Goal: Task Accomplishment & Management: Manage account settings

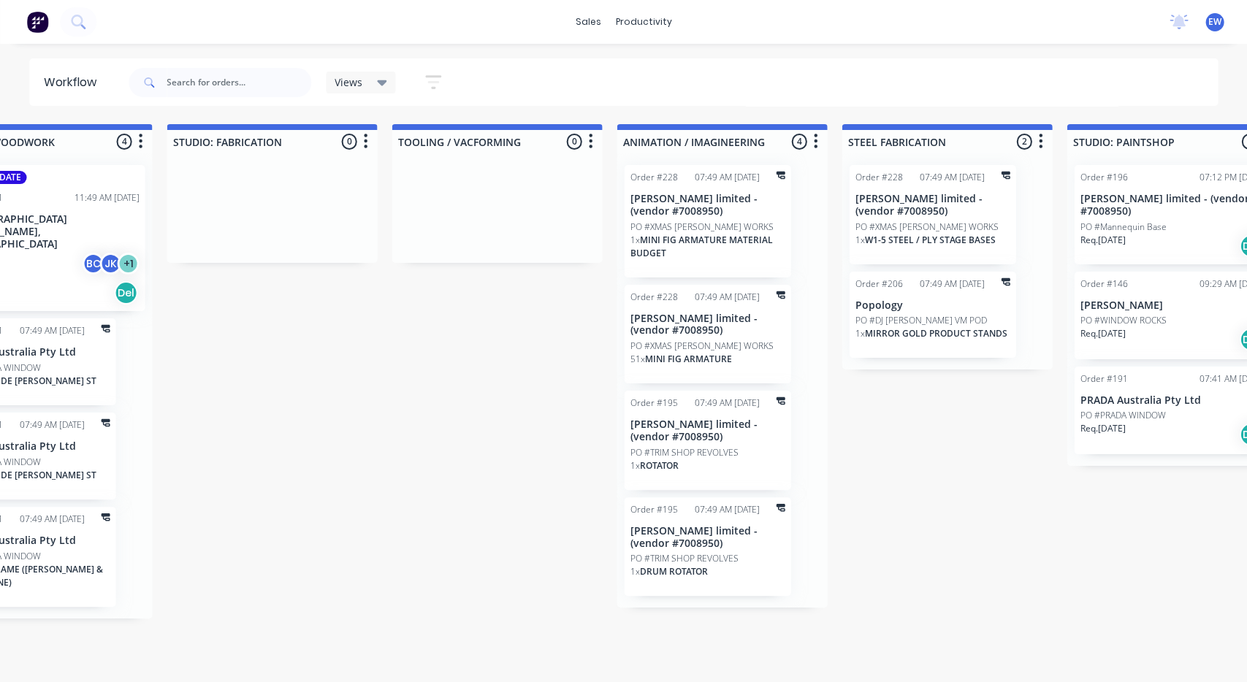
scroll to position [154, 0]
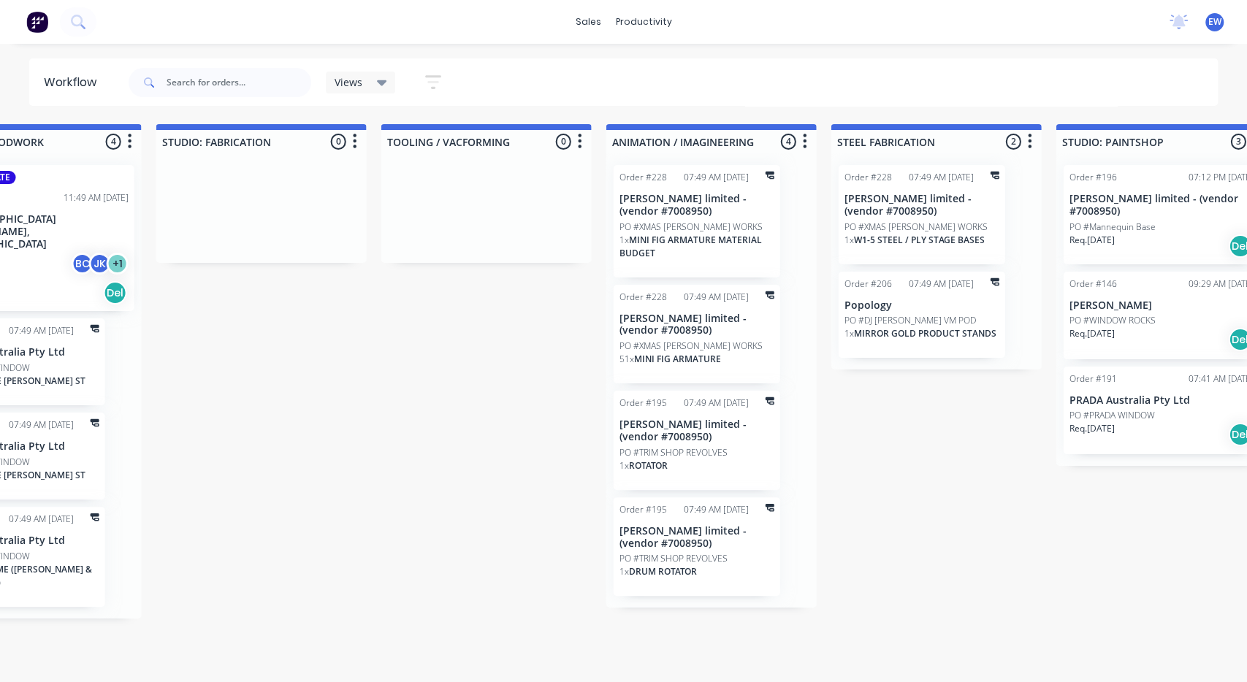
drag, startPoint x: 327, startPoint y: 476, endPoint x: 288, endPoint y: 479, distance: 38.8
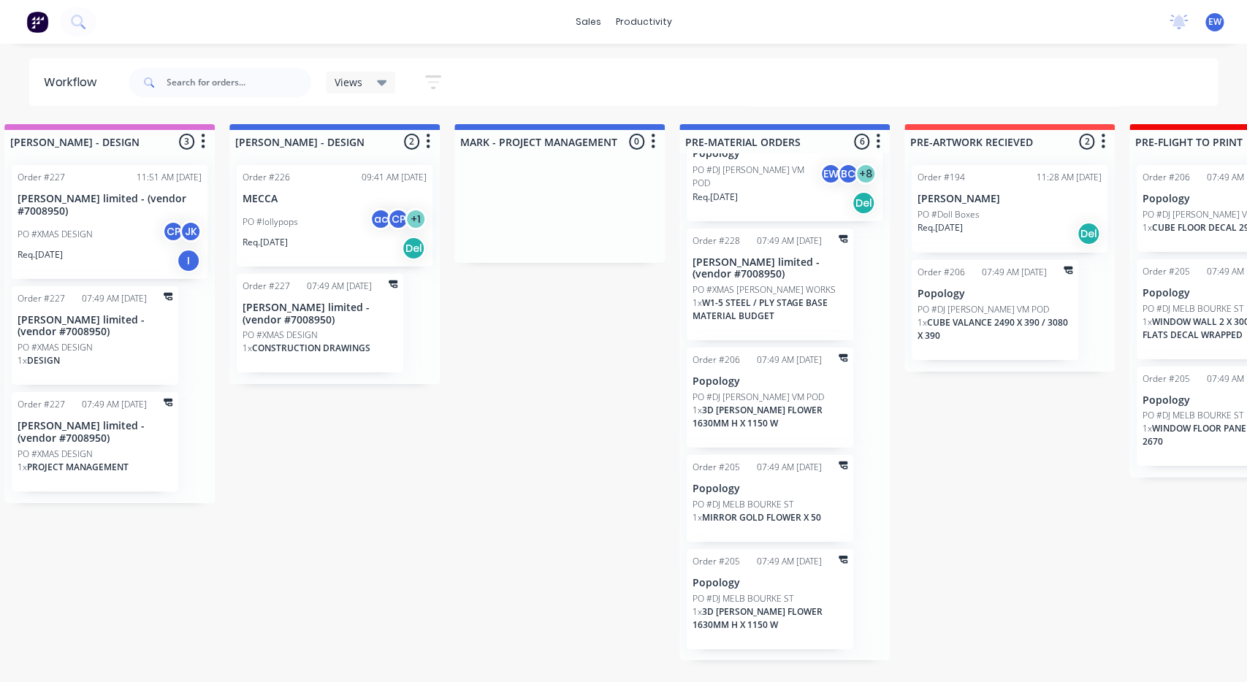
drag, startPoint x: 335, startPoint y: 479, endPoint x: 376, endPoint y: 458, distance: 46.1
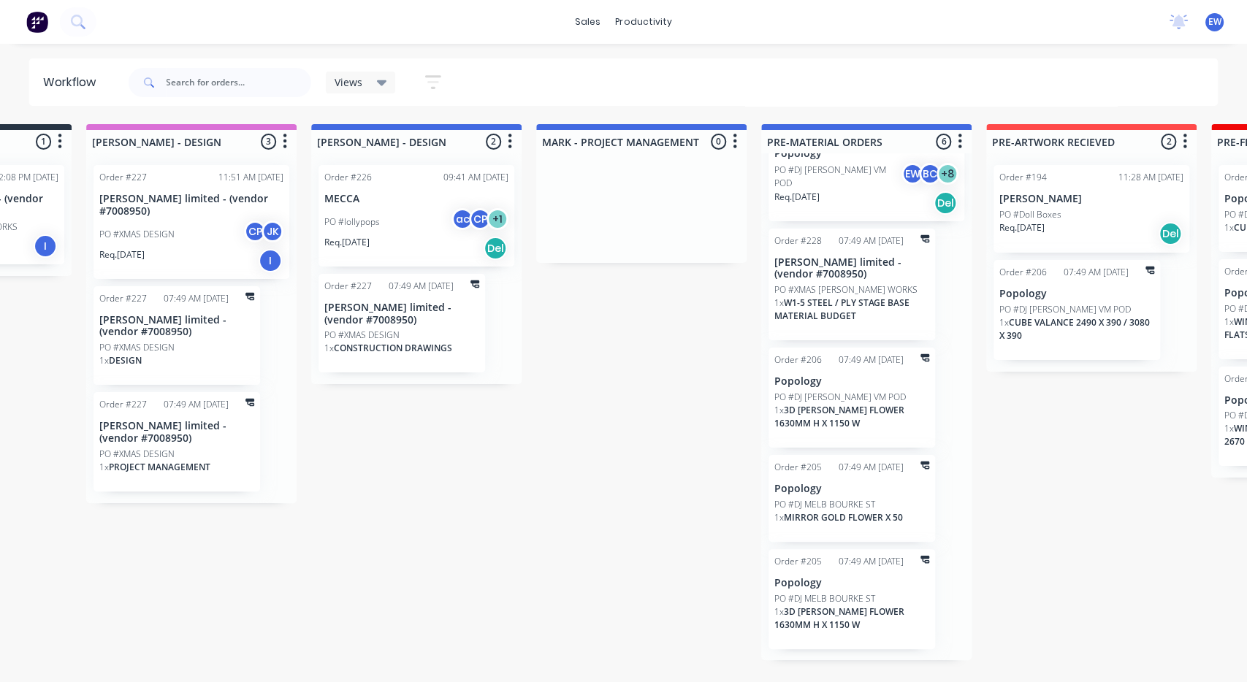
scroll to position [0, 0]
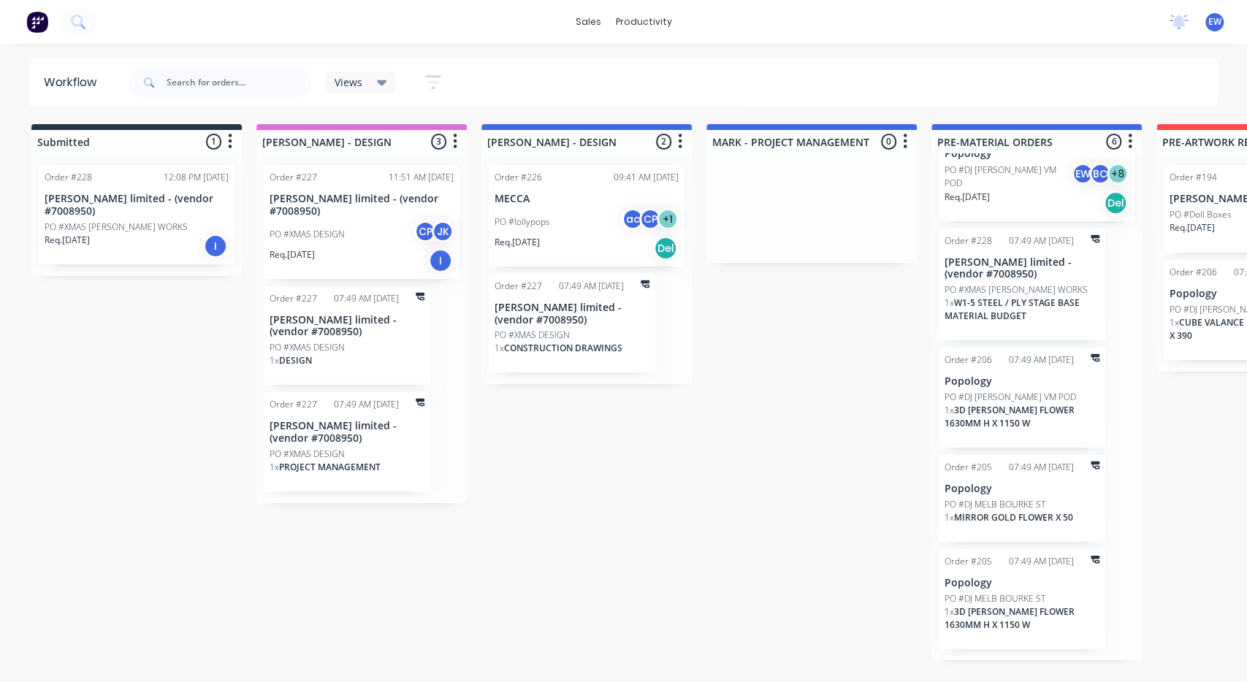
drag, startPoint x: 422, startPoint y: 458, endPoint x: 391, endPoint y: 461, distance: 31.6
drag, startPoint x: 526, startPoint y: 492, endPoint x: 485, endPoint y: 486, distance: 41.3
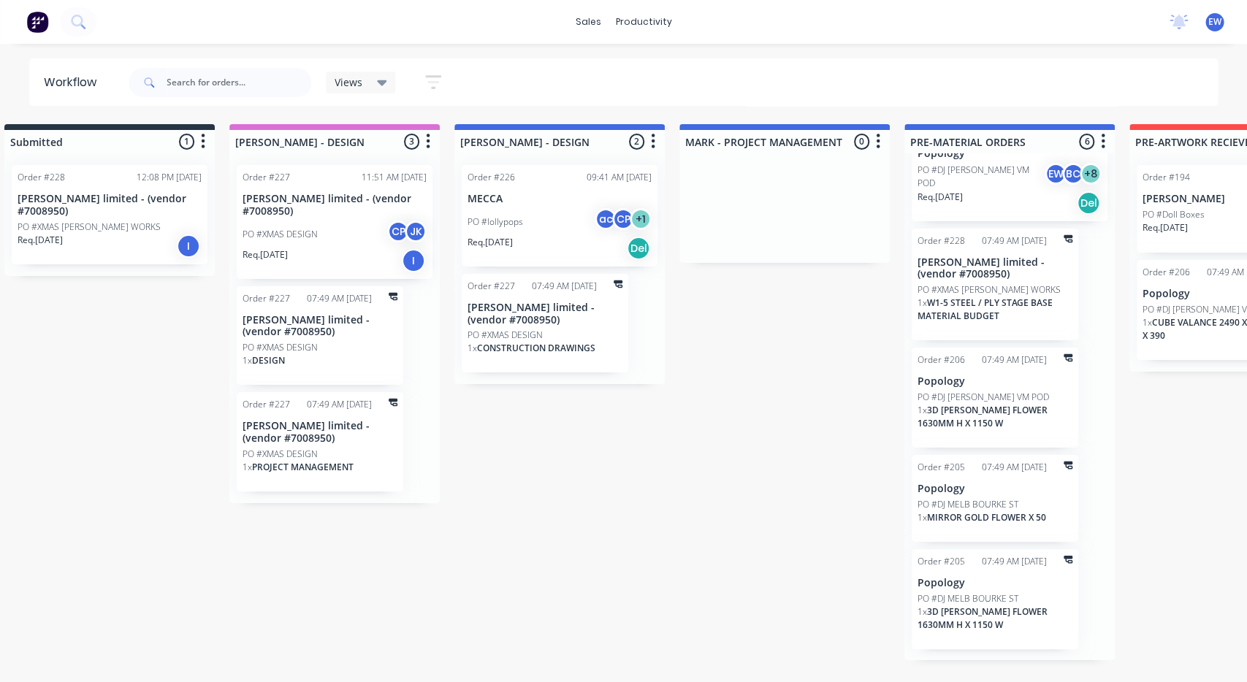
drag, startPoint x: 619, startPoint y: 477, endPoint x: 635, endPoint y: 476, distance: 16.1
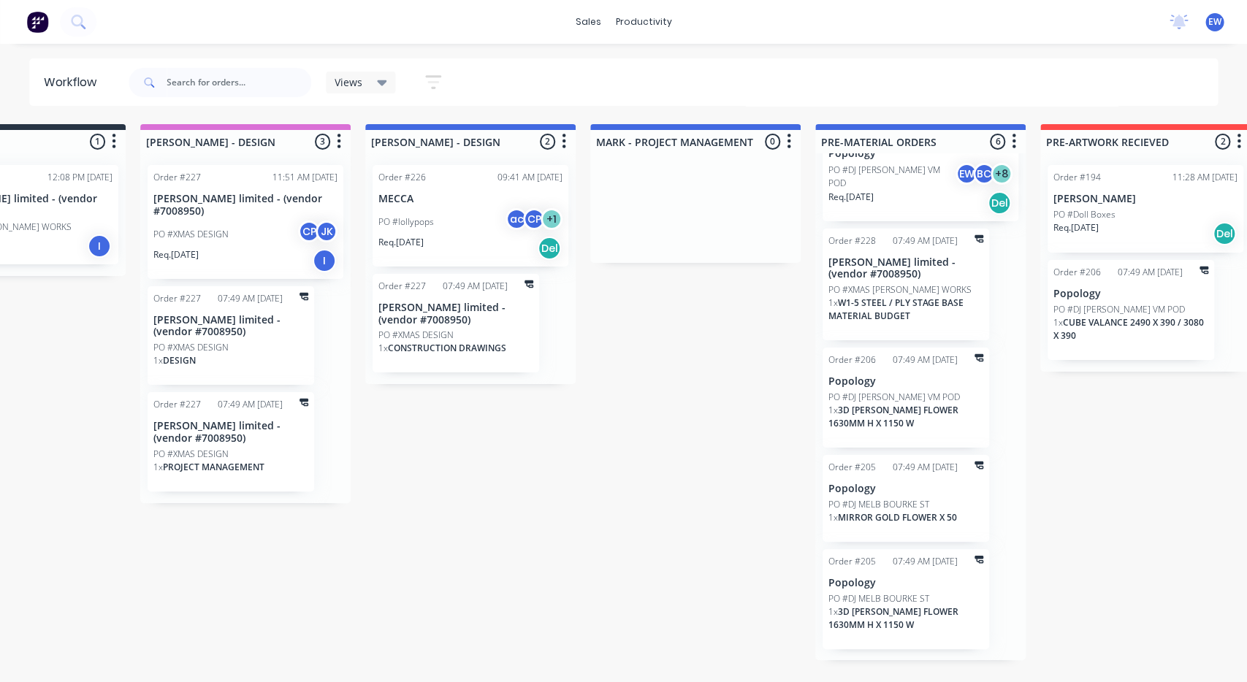
drag, startPoint x: 594, startPoint y: 476, endPoint x: 620, endPoint y: 473, distance: 25.7
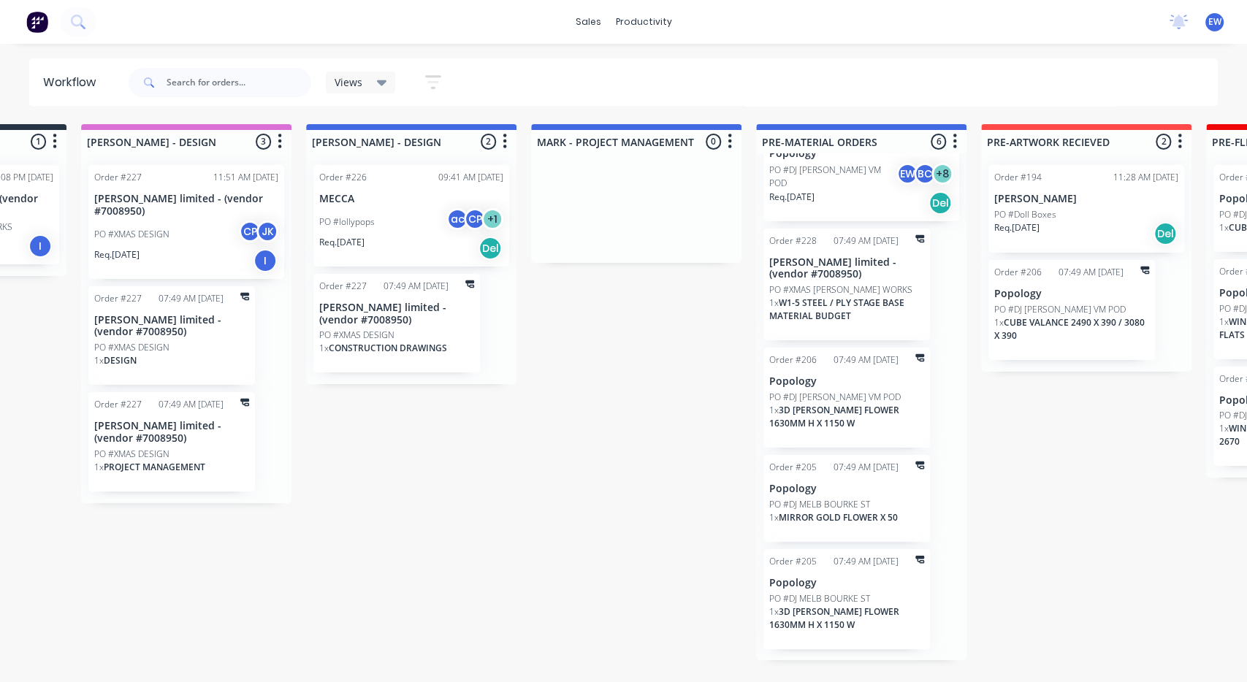
drag, startPoint x: 536, startPoint y: 457, endPoint x: 560, endPoint y: 465, distance: 26.3
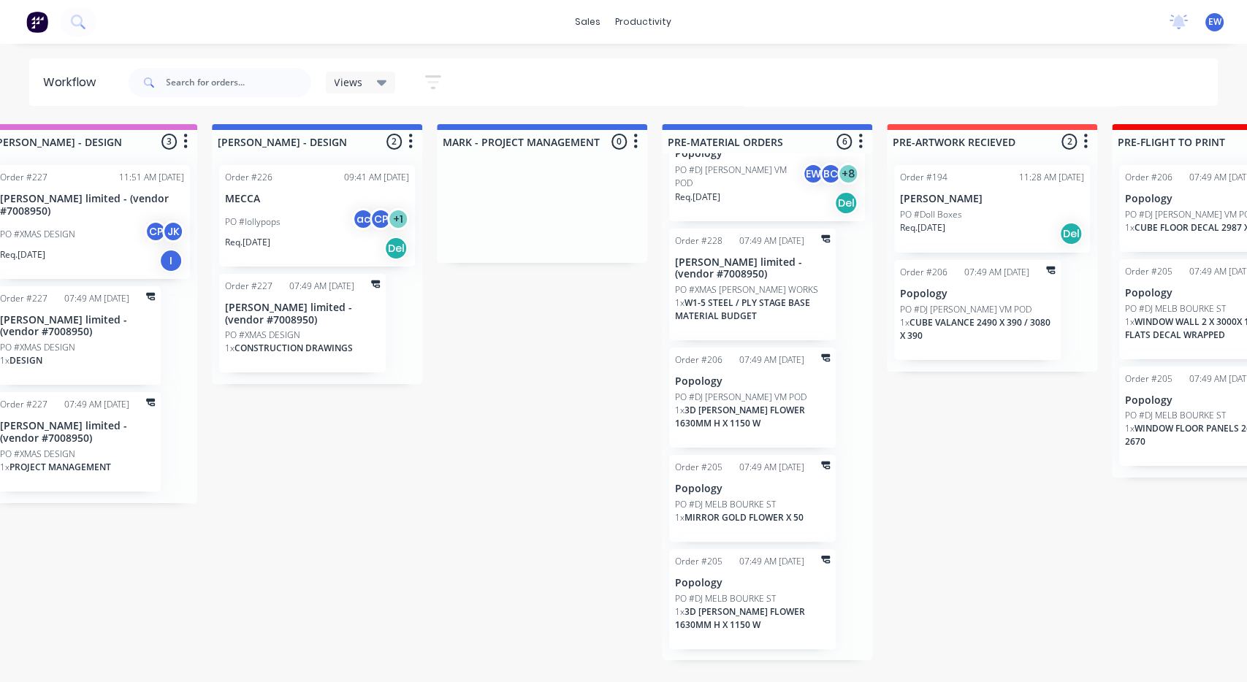
drag, startPoint x: 599, startPoint y: 468, endPoint x: 620, endPoint y: 468, distance: 21.2
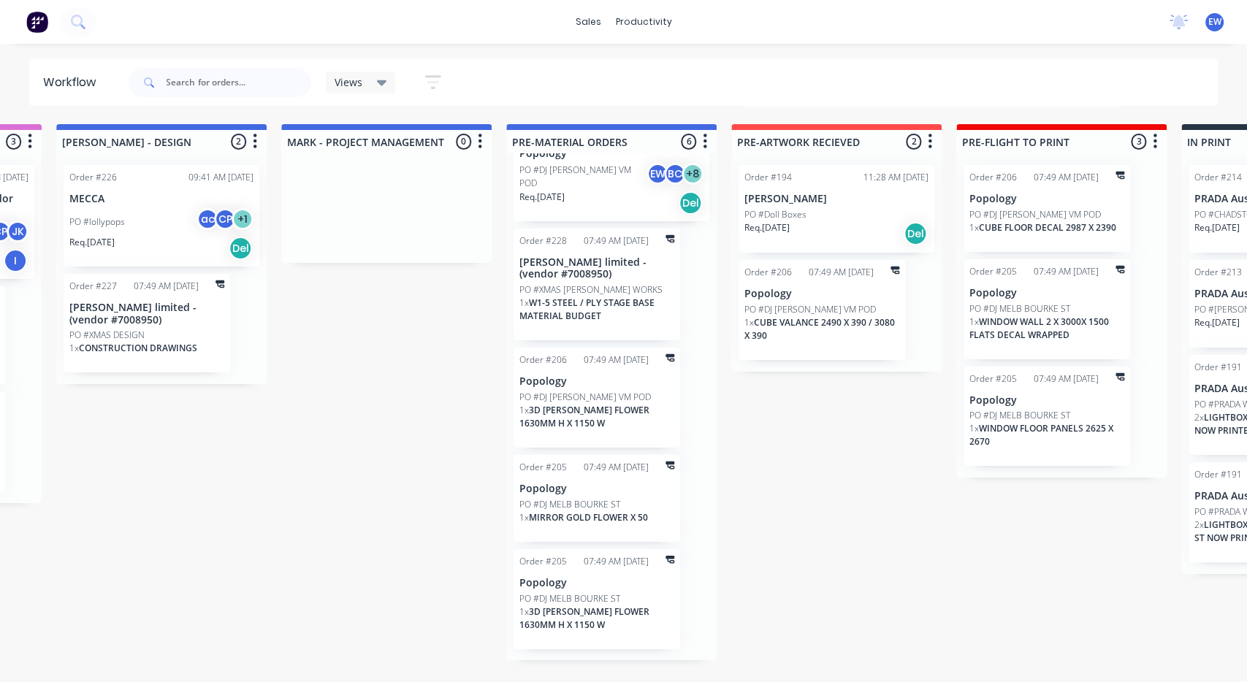
drag, startPoint x: 717, startPoint y: 518, endPoint x: 734, endPoint y: 520, distance: 16.9
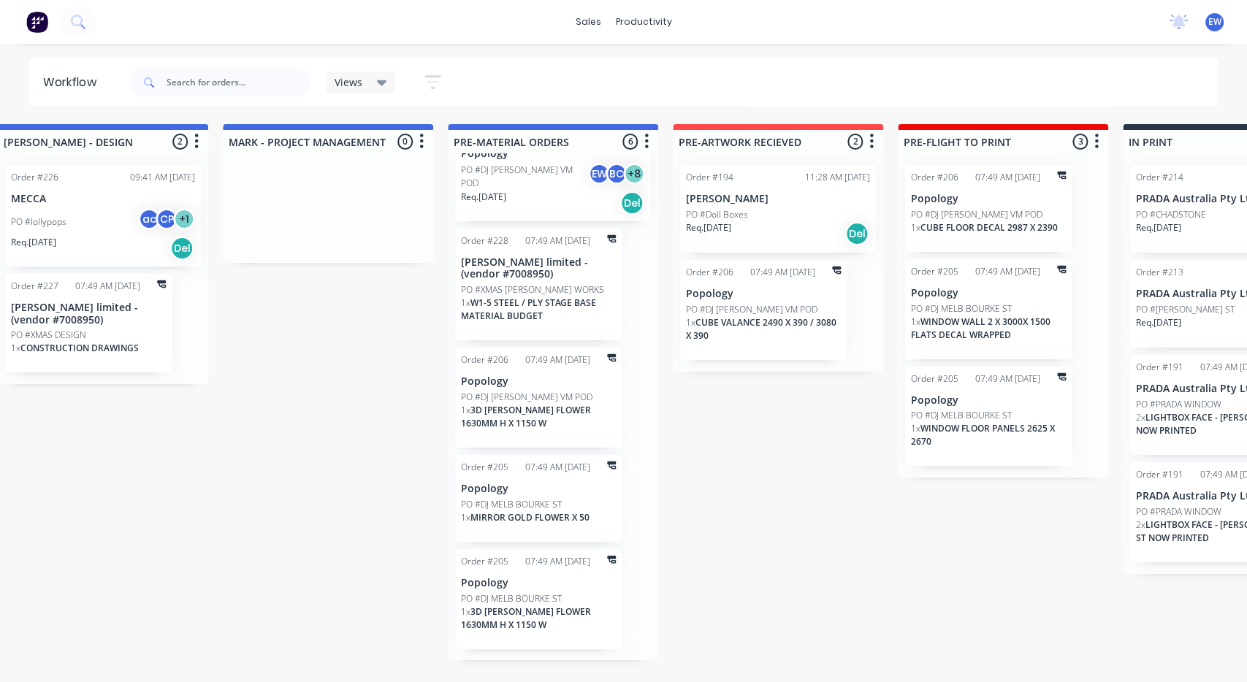
drag, startPoint x: 802, startPoint y: 525, endPoint x: 814, endPoint y: 525, distance: 11.7
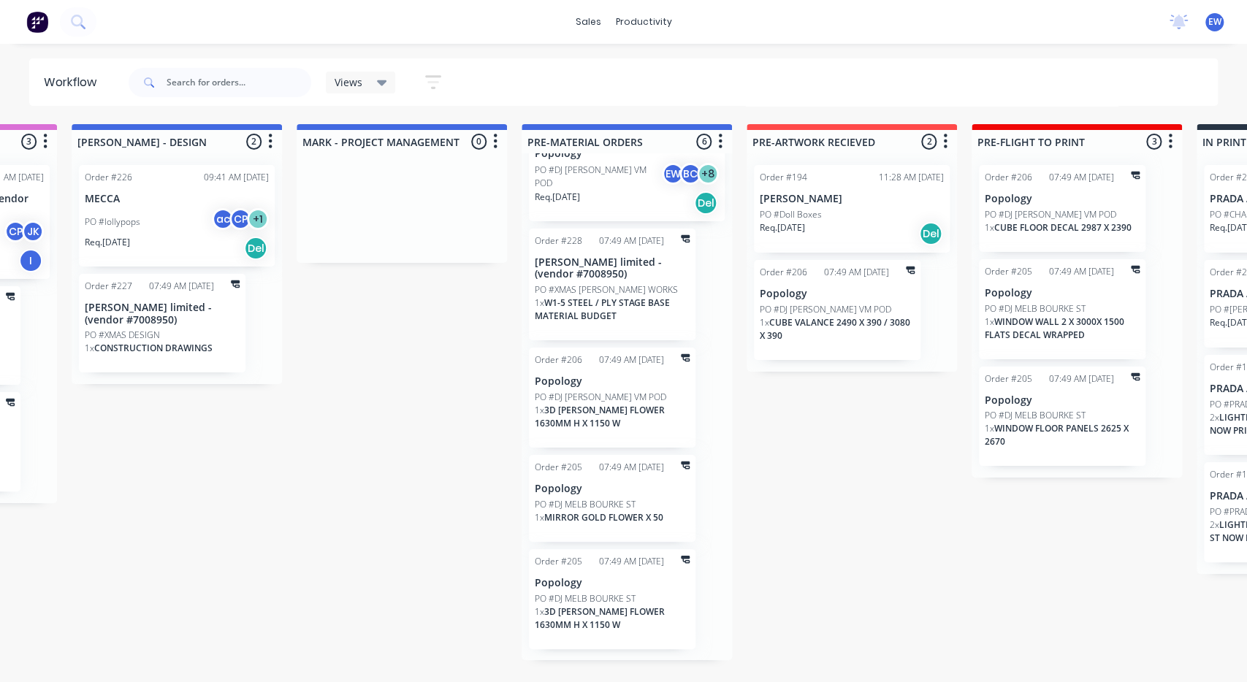
drag, startPoint x: 821, startPoint y: 544, endPoint x: 854, endPoint y: 541, distance: 33.0
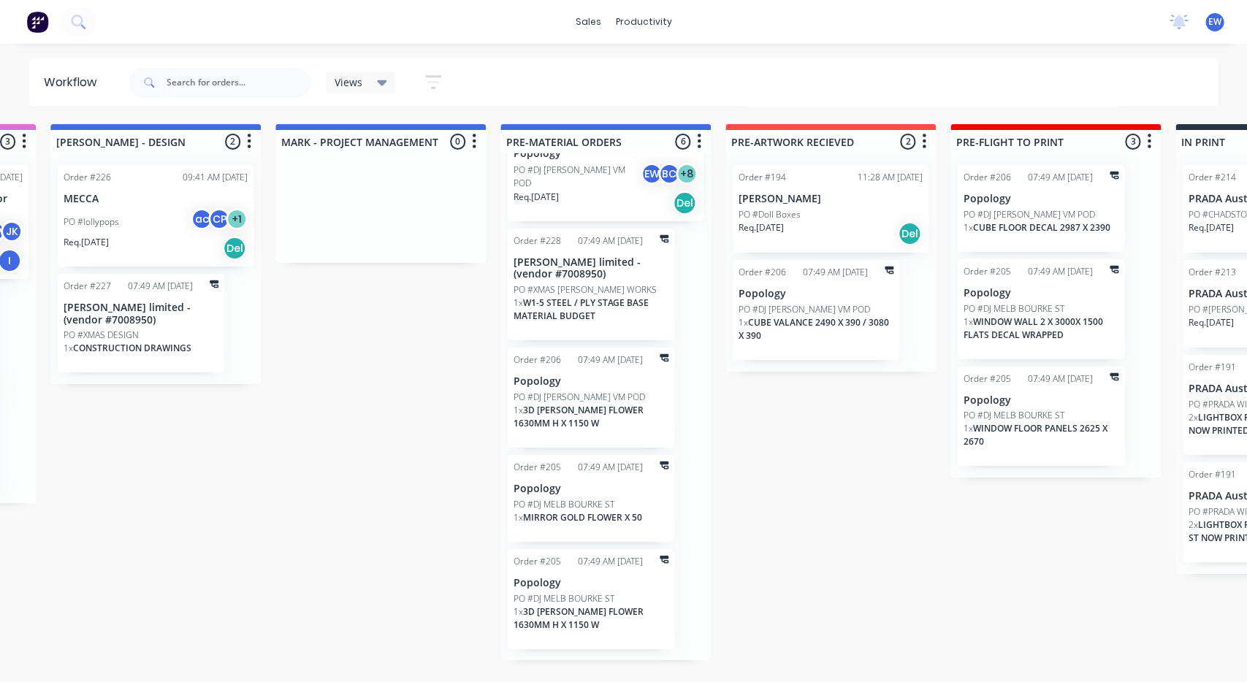
drag, startPoint x: 854, startPoint y: 541, endPoint x: 867, endPoint y: 541, distance: 13.2
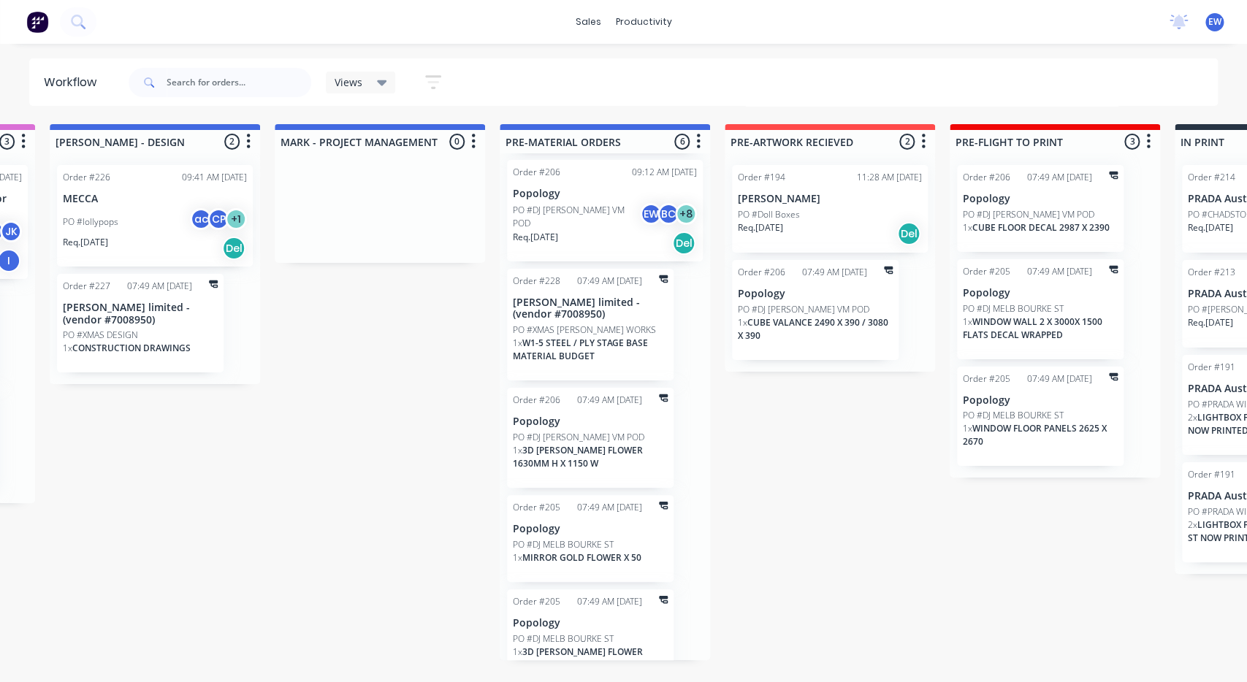
scroll to position [99, 0]
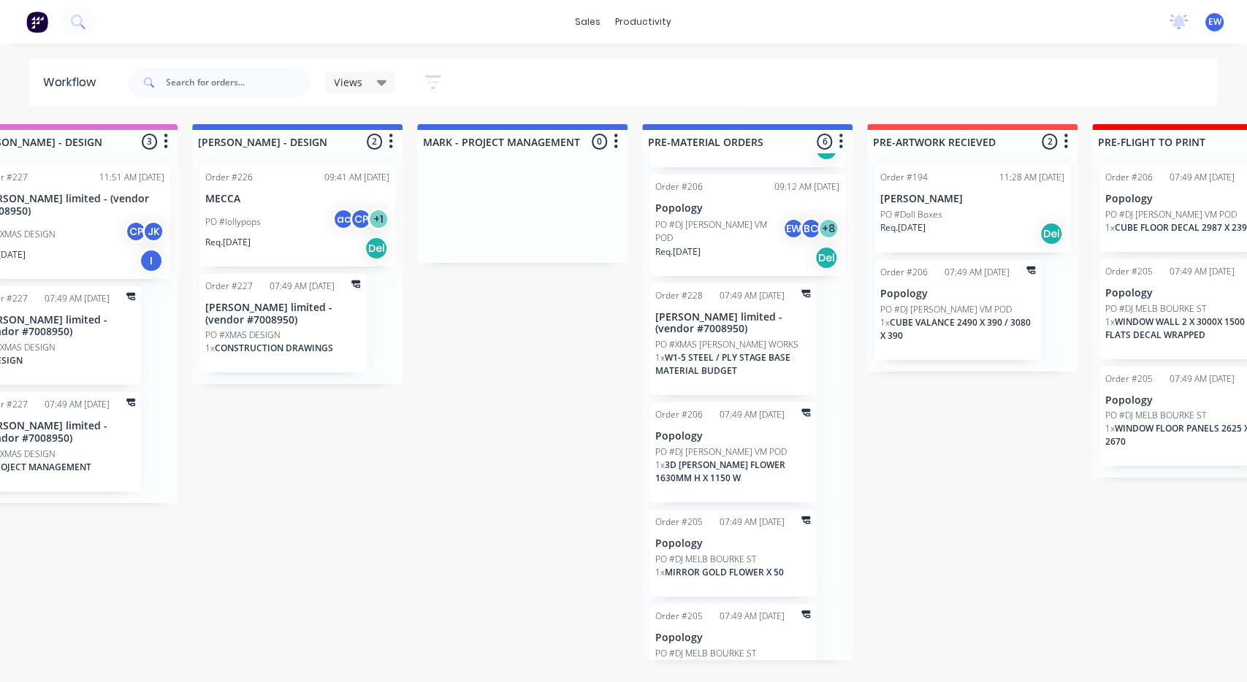
drag, startPoint x: 293, startPoint y: 519, endPoint x: 251, endPoint y: 507, distance: 43.3
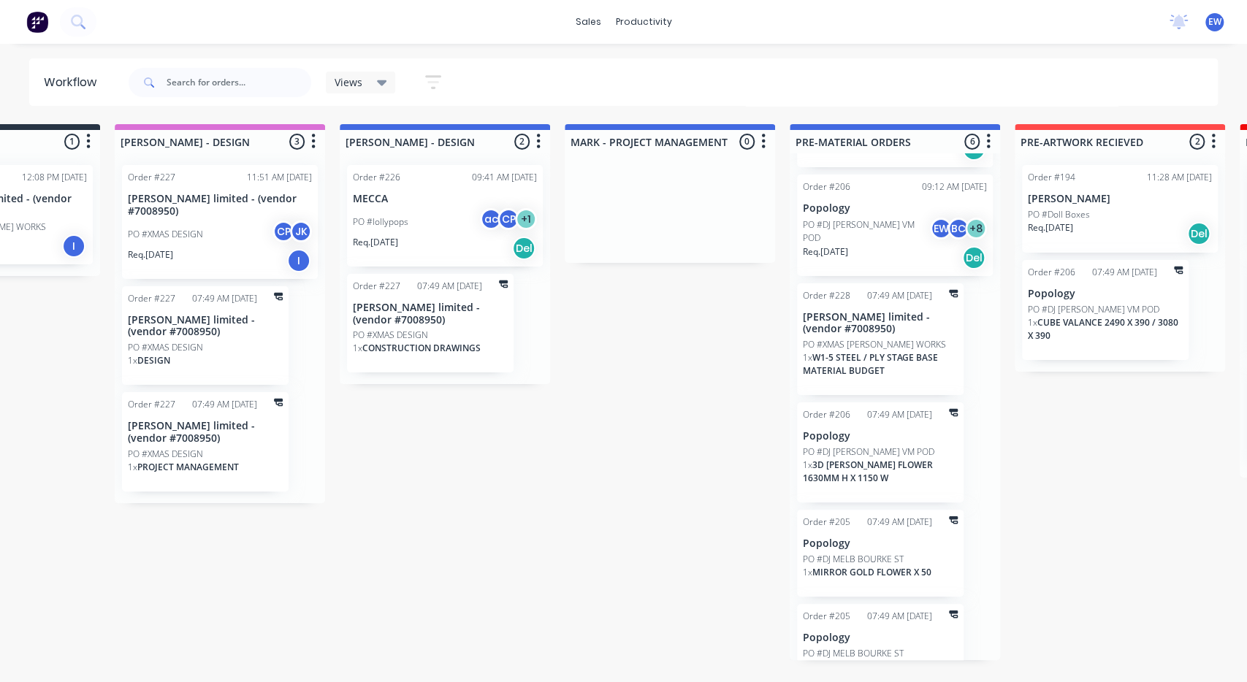
scroll to position [0, 0]
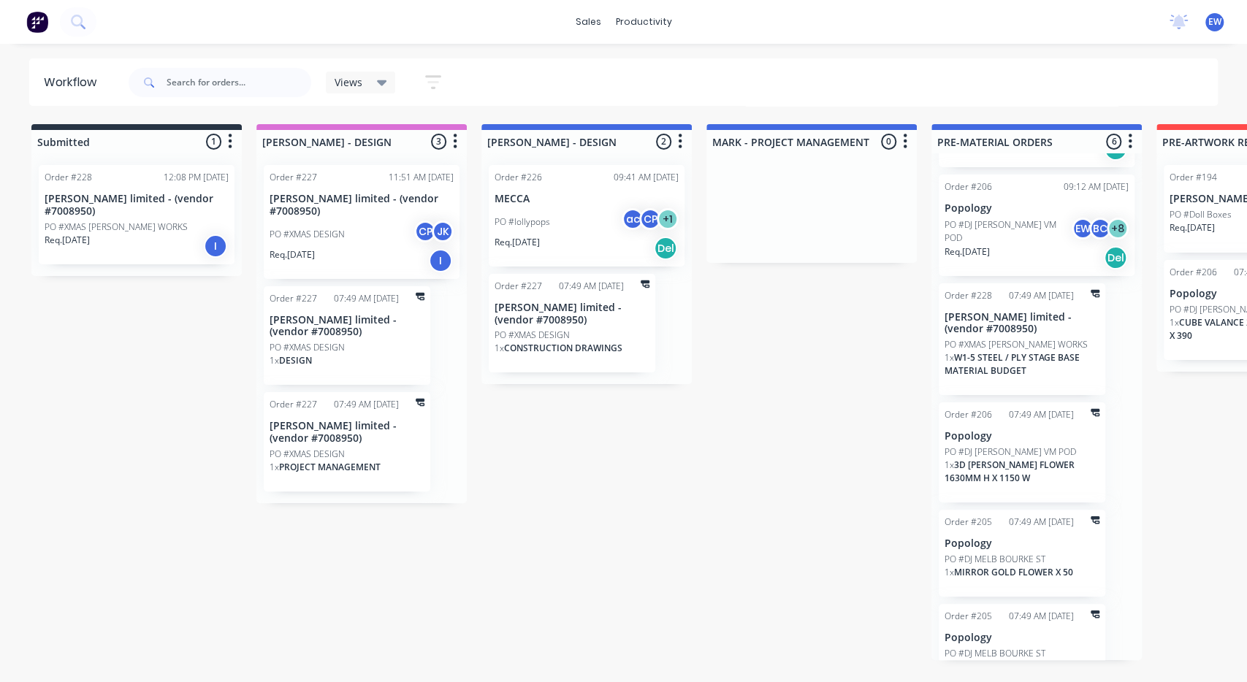
drag, startPoint x: 425, startPoint y: 483, endPoint x: 292, endPoint y: 462, distance: 135.3
drag, startPoint x: 609, startPoint y: 495, endPoint x: 598, endPoint y: 460, distance: 36.0
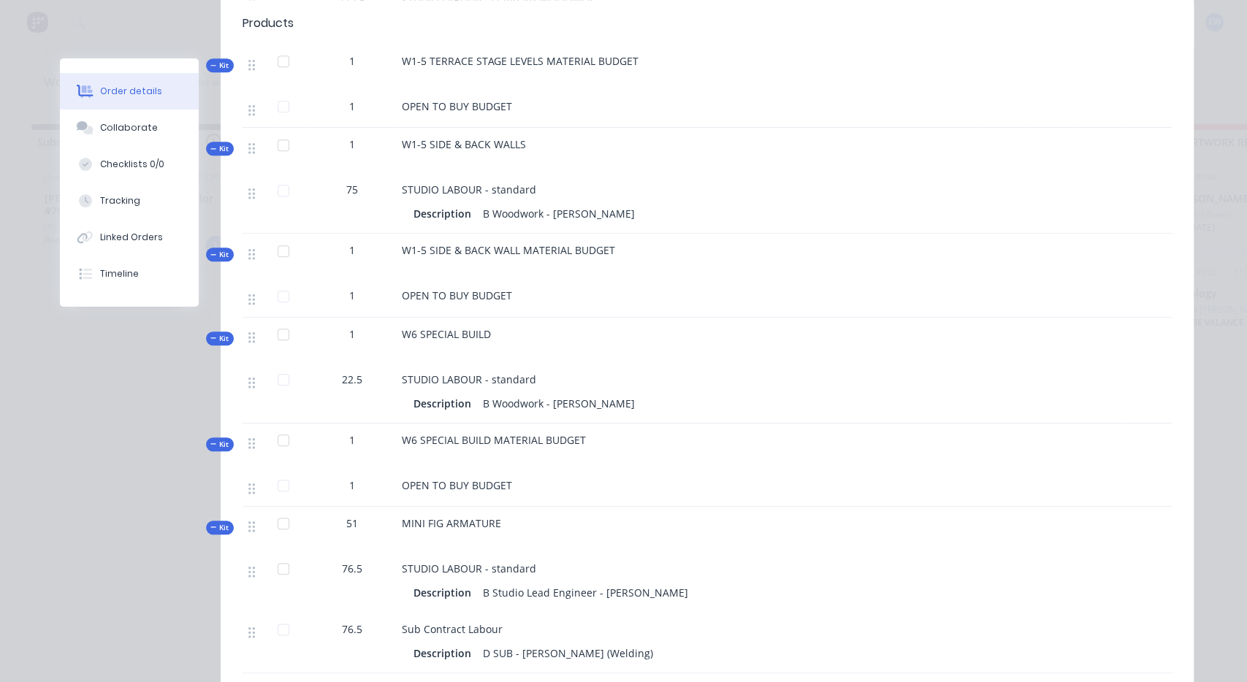
scroll to position [818, 0]
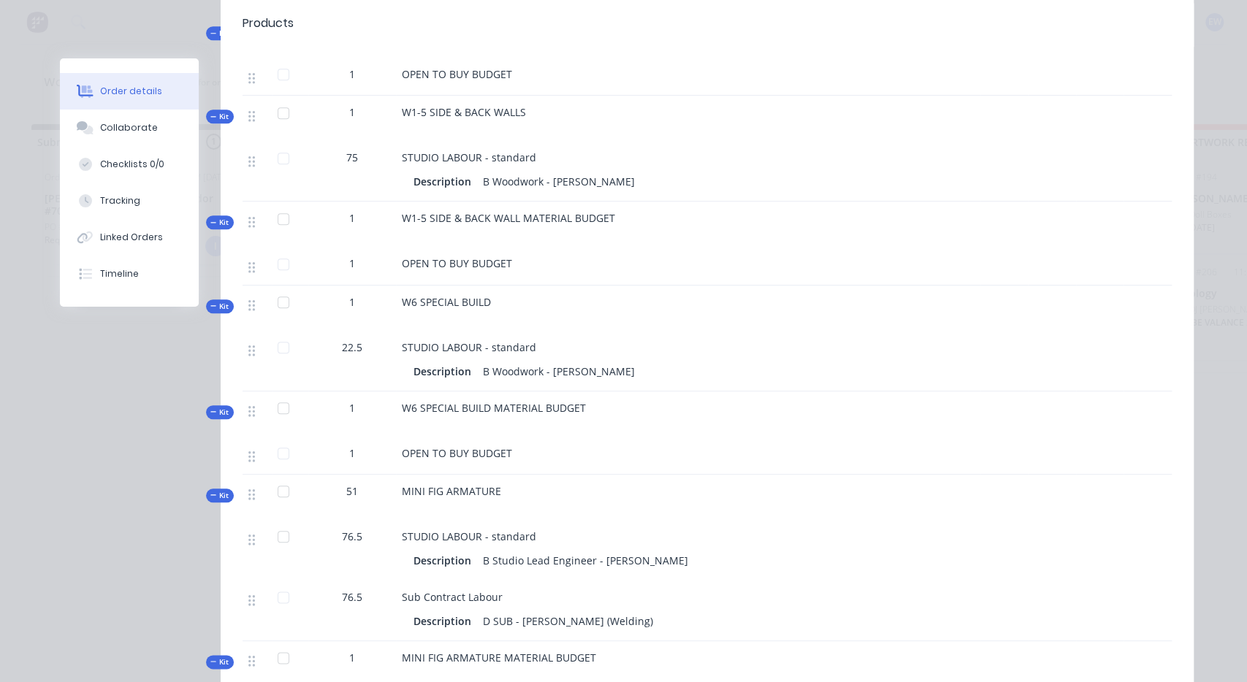
click at [66, 462] on div "Order #228 - [PERSON_NAME] limited - (vendor #7008950) Close Options Edit Order…" at bounding box center [627, 112] width 1134 height 1745
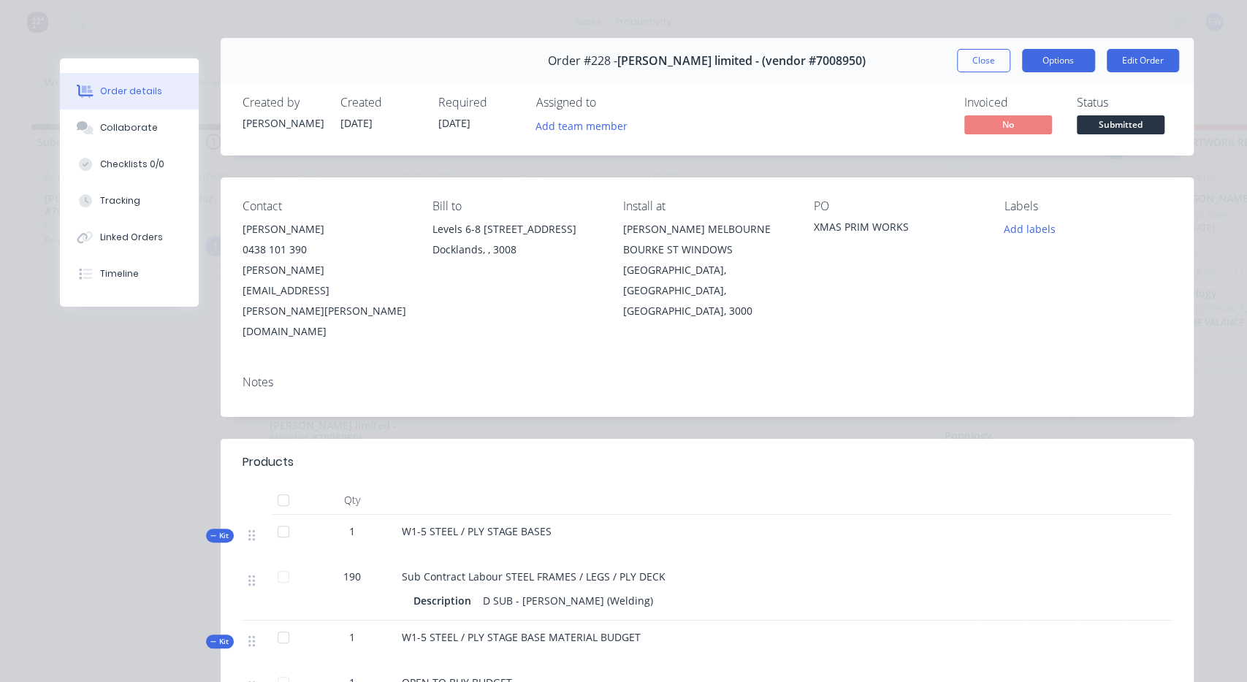
scroll to position [0, 0]
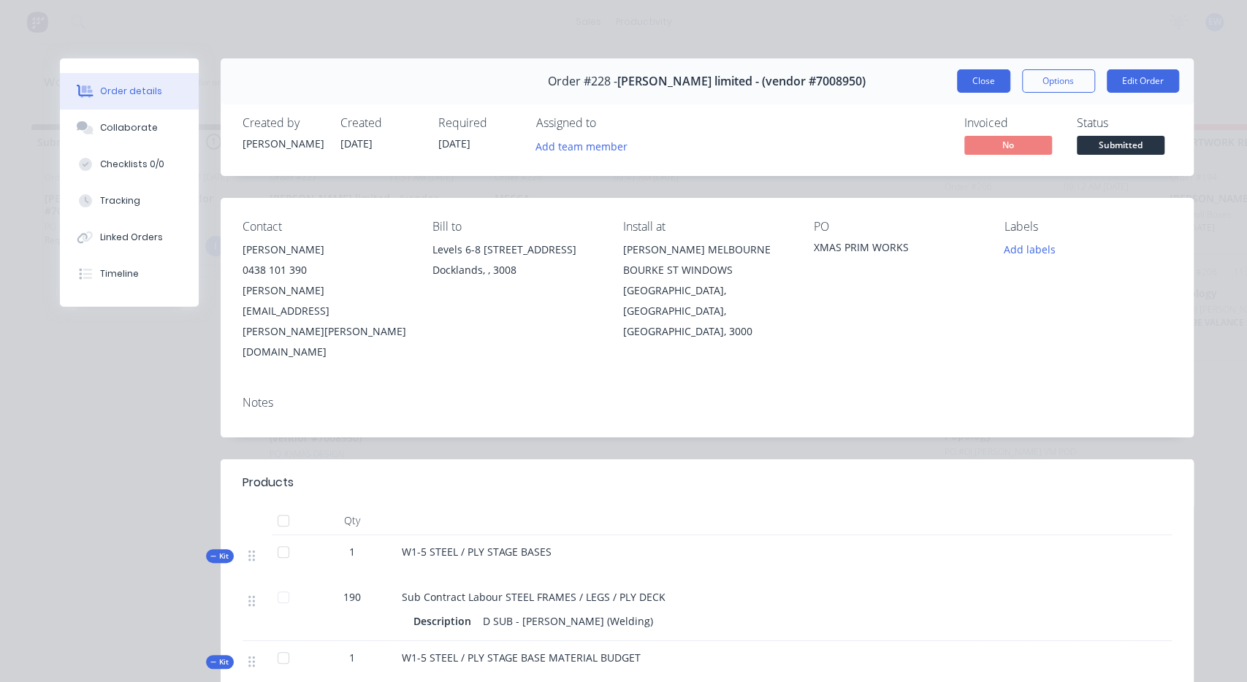
click at [974, 83] on button "Close" at bounding box center [983, 80] width 53 height 23
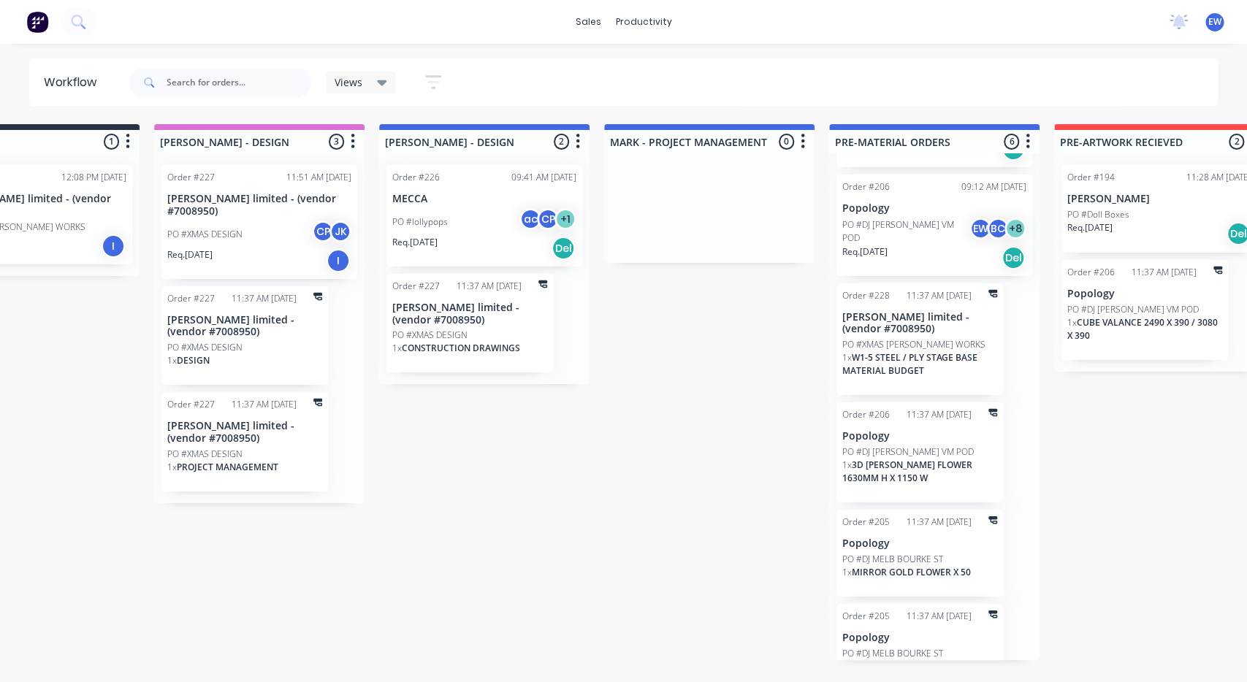
scroll to position [0, 123]
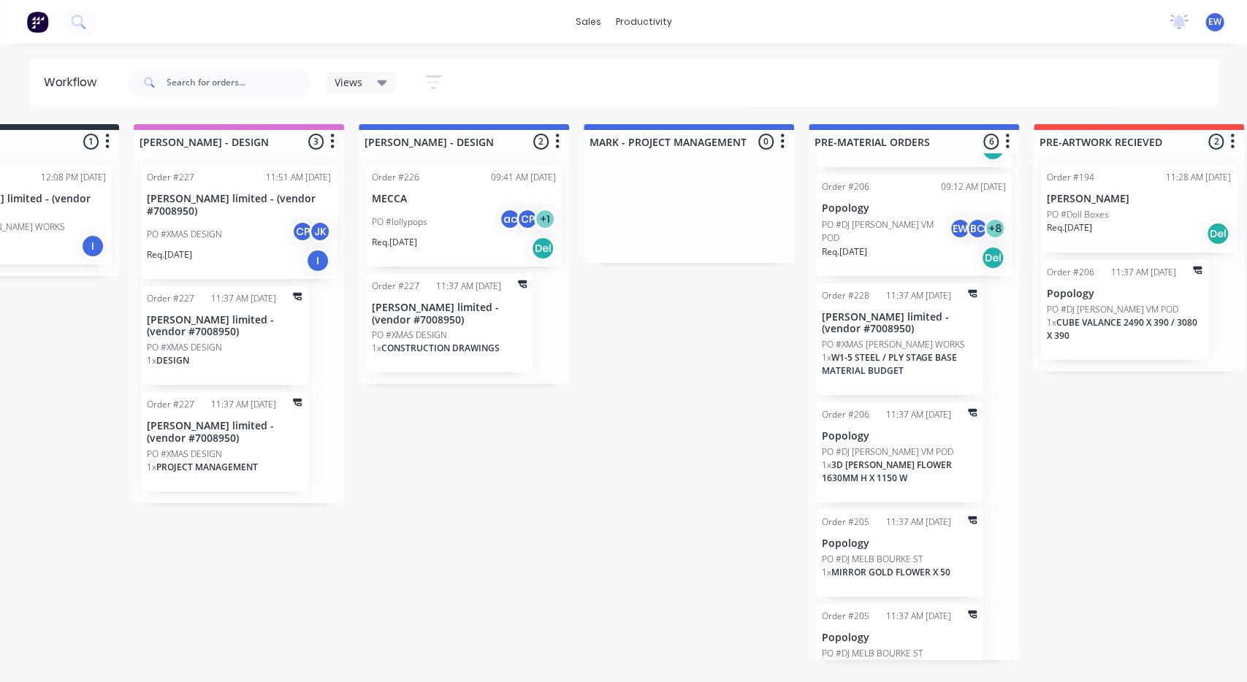
drag, startPoint x: 842, startPoint y: 476, endPoint x: 940, endPoint y: 468, distance: 97.6
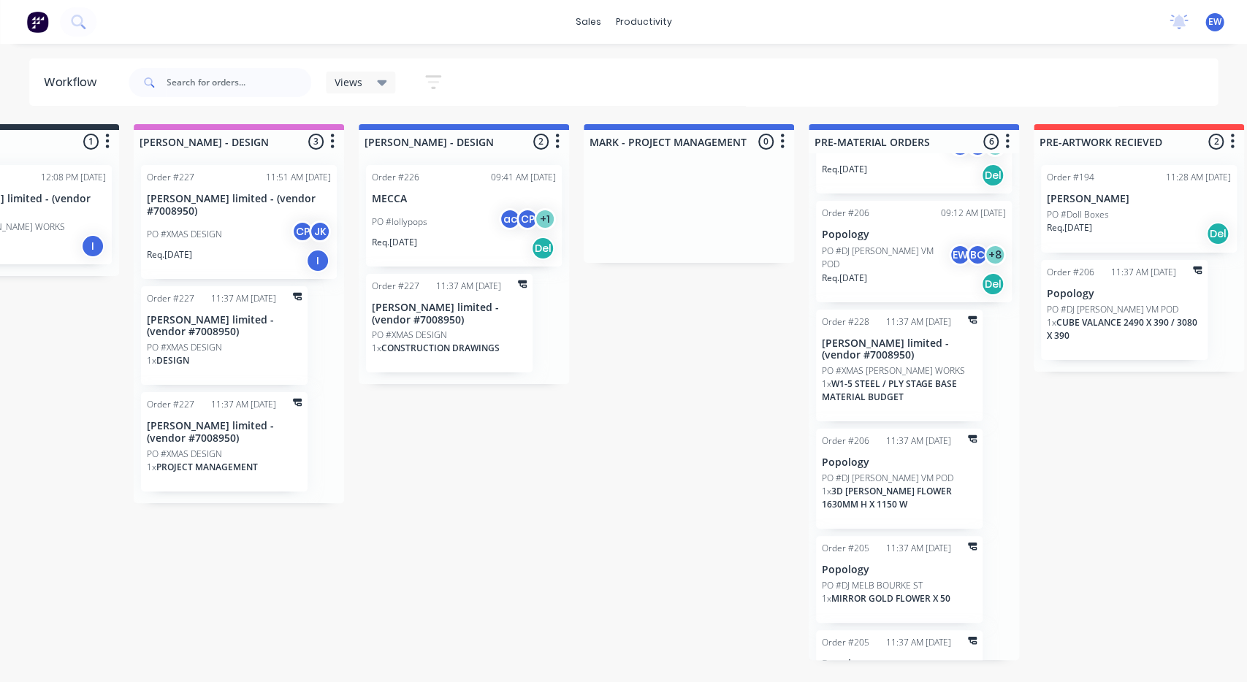
scroll to position [72, 0]
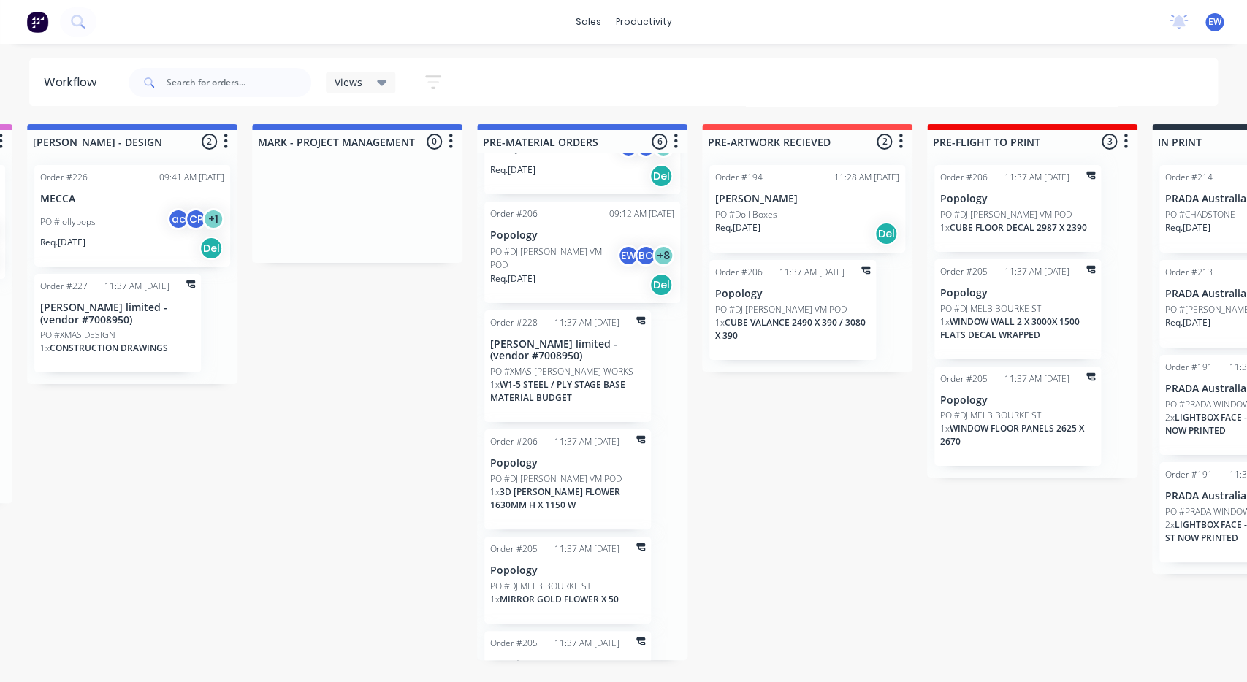
drag, startPoint x: 1059, startPoint y: 479, endPoint x: 1079, endPoint y: 467, distance: 22.9
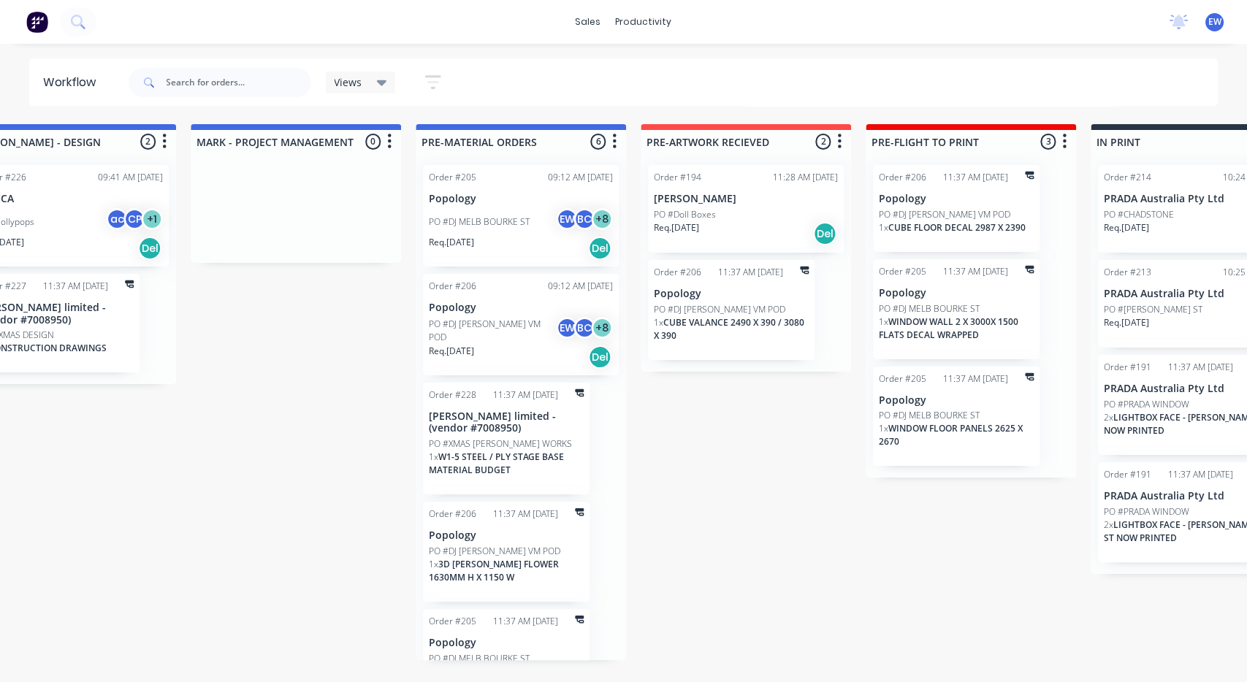
scroll to position [154, 0]
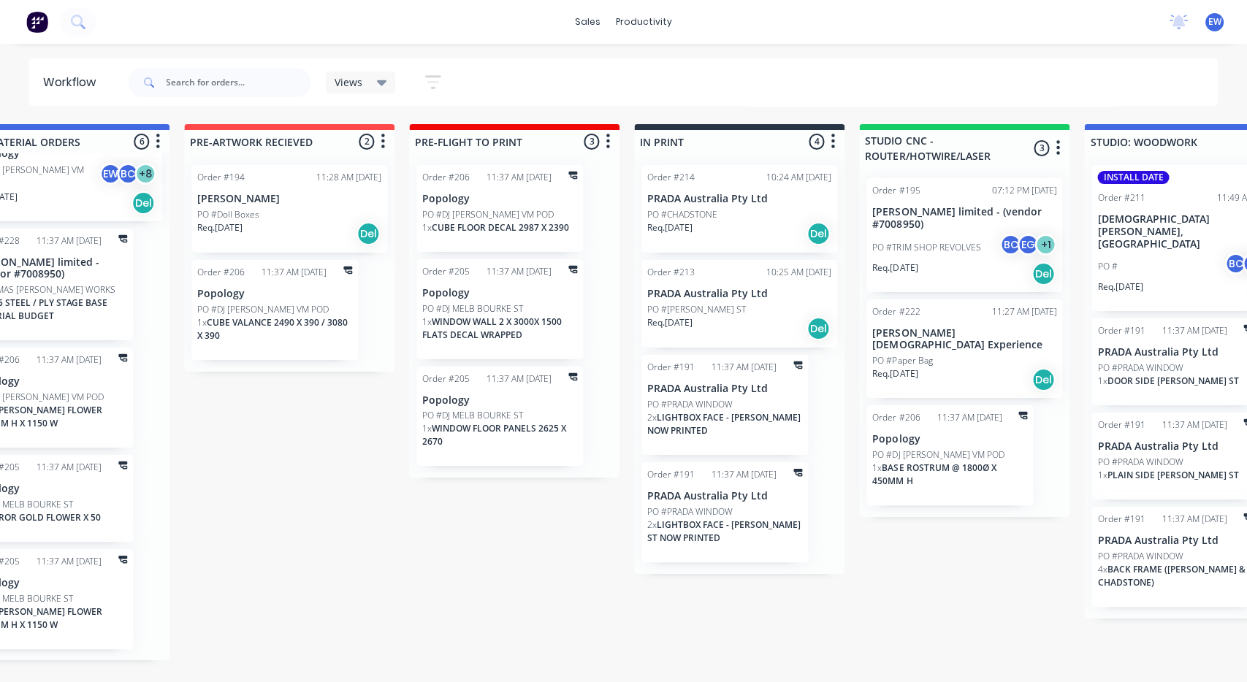
drag, startPoint x: 793, startPoint y: 590, endPoint x: 851, endPoint y: 582, distance: 58.3
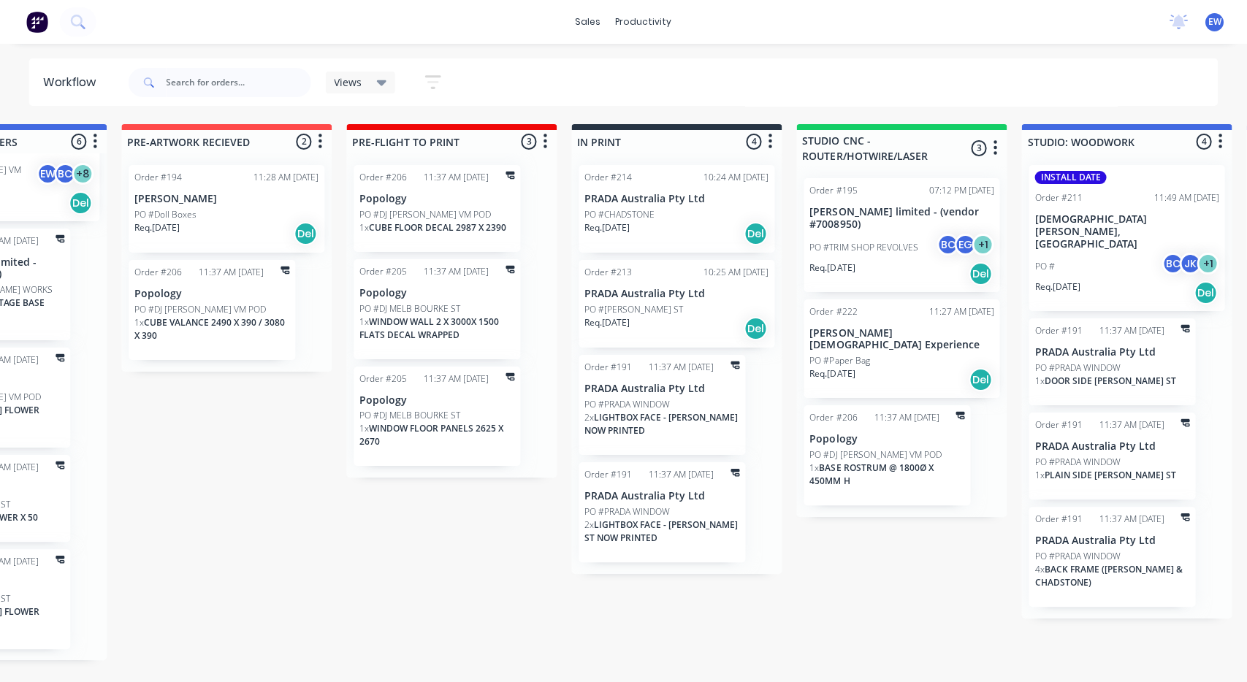
scroll to position [0, 1064]
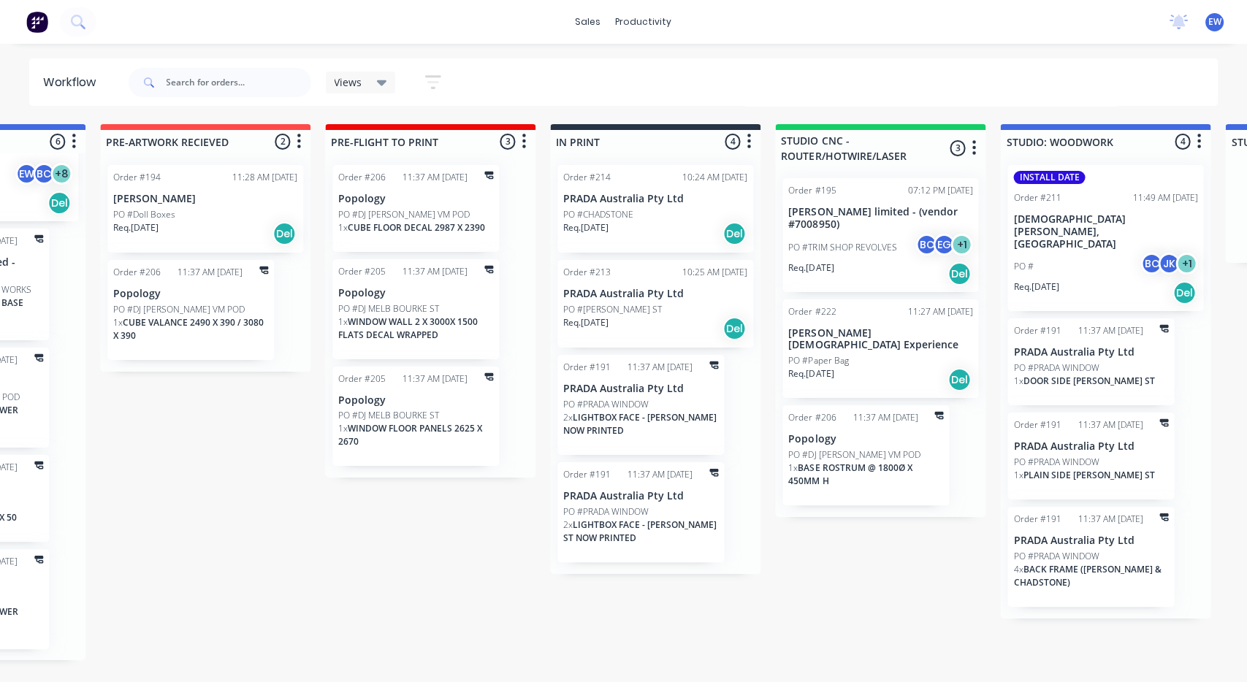
drag, startPoint x: 768, startPoint y: 615, endPoint x: 790, endPoint y: 613, distance: 22.0
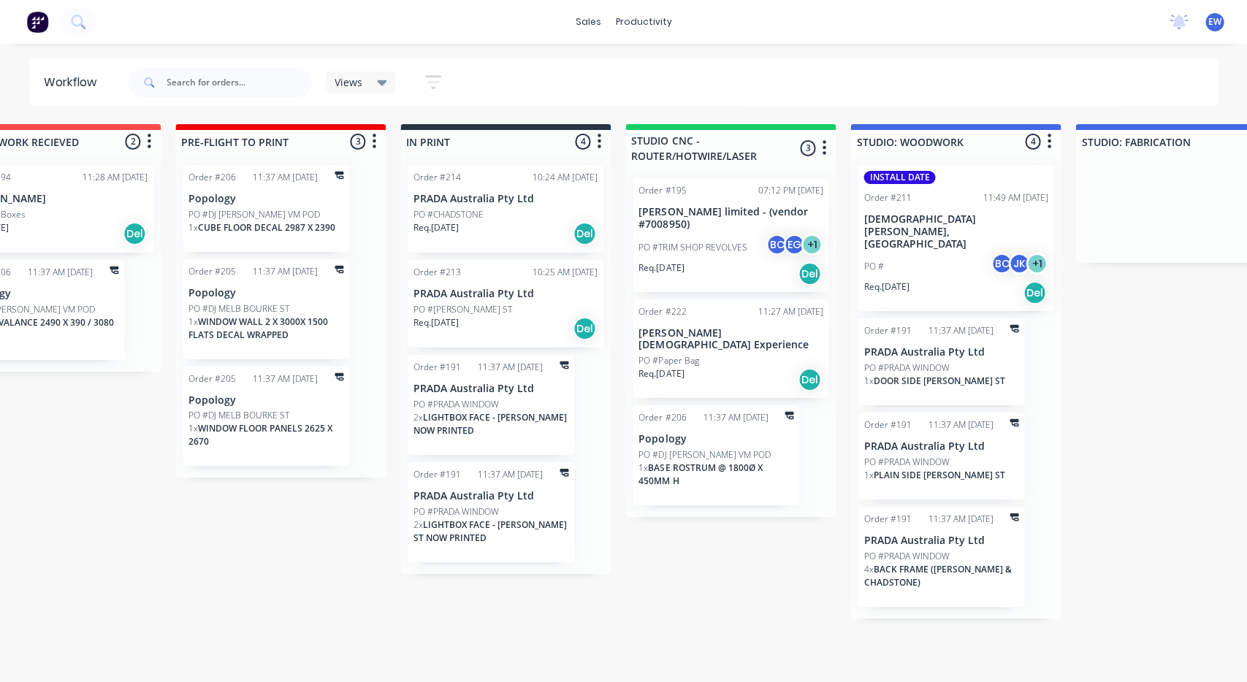
drag, startPoint x: 809, startPoint y: 554, endPoint x: 845, endPoint y: 552, distance: 36.6
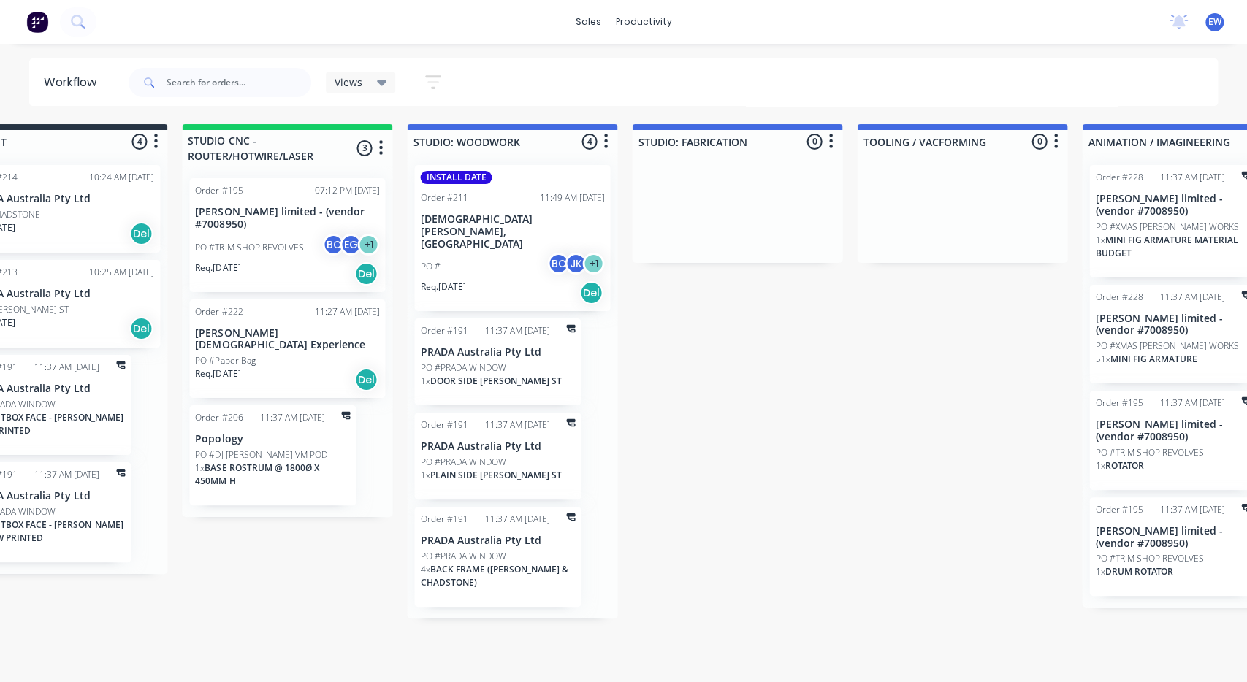
drag, startPoint x: 753, startPoint y: 578, endPoint x: 831, endPoint y: 574, distance: 78.3
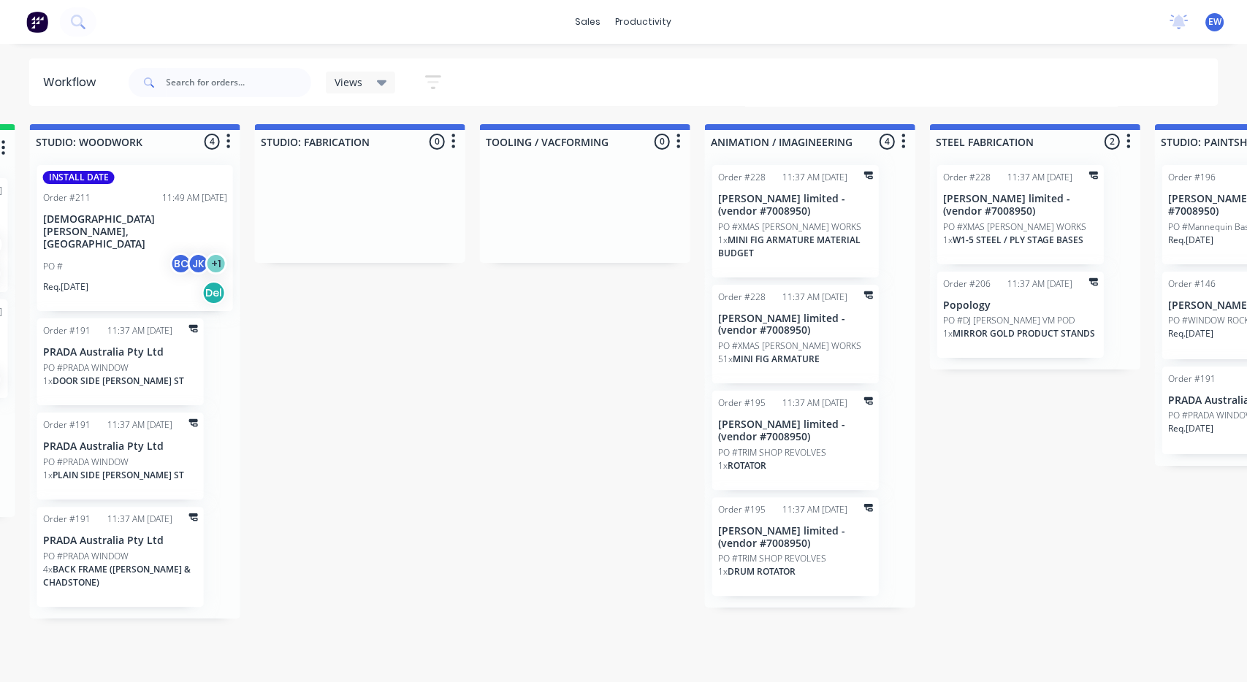
drag, startPoint x: 729, startPoint y: 565, endPoint x: 777, endPoint y: 565, distance: 48.2
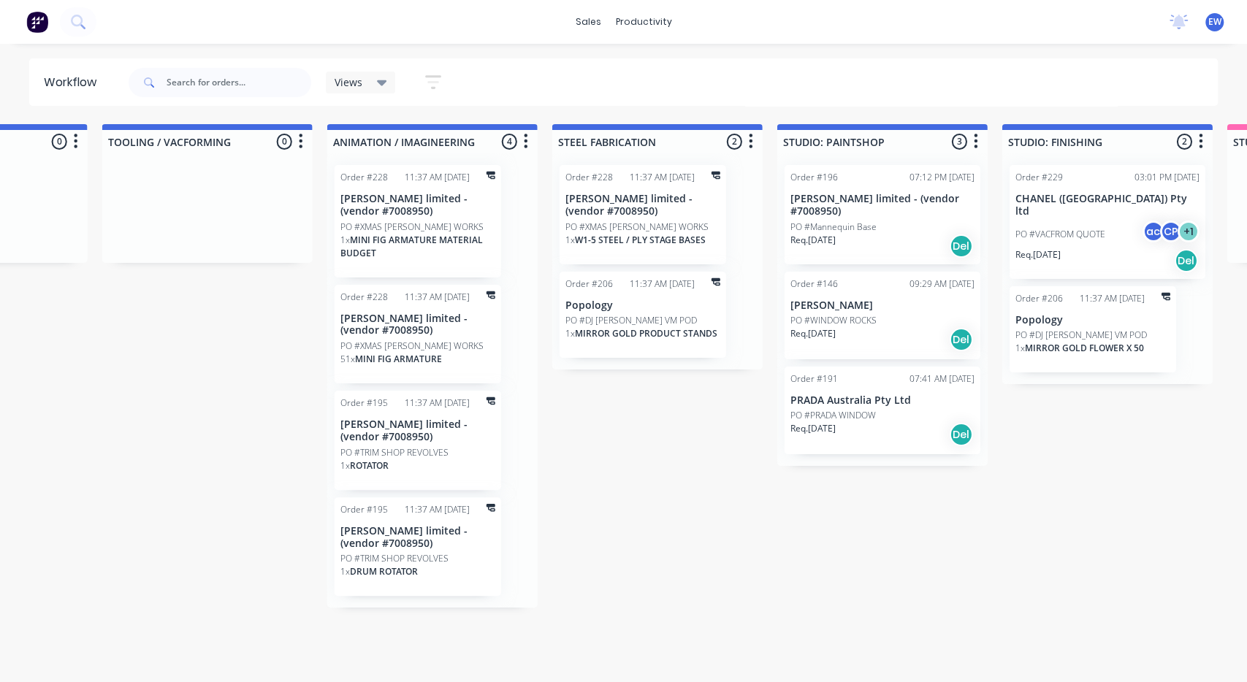
drag, startPoint x: 596, startPoint y: 598, endPoint x: 655, endPoint y: 594, distance: 59.3
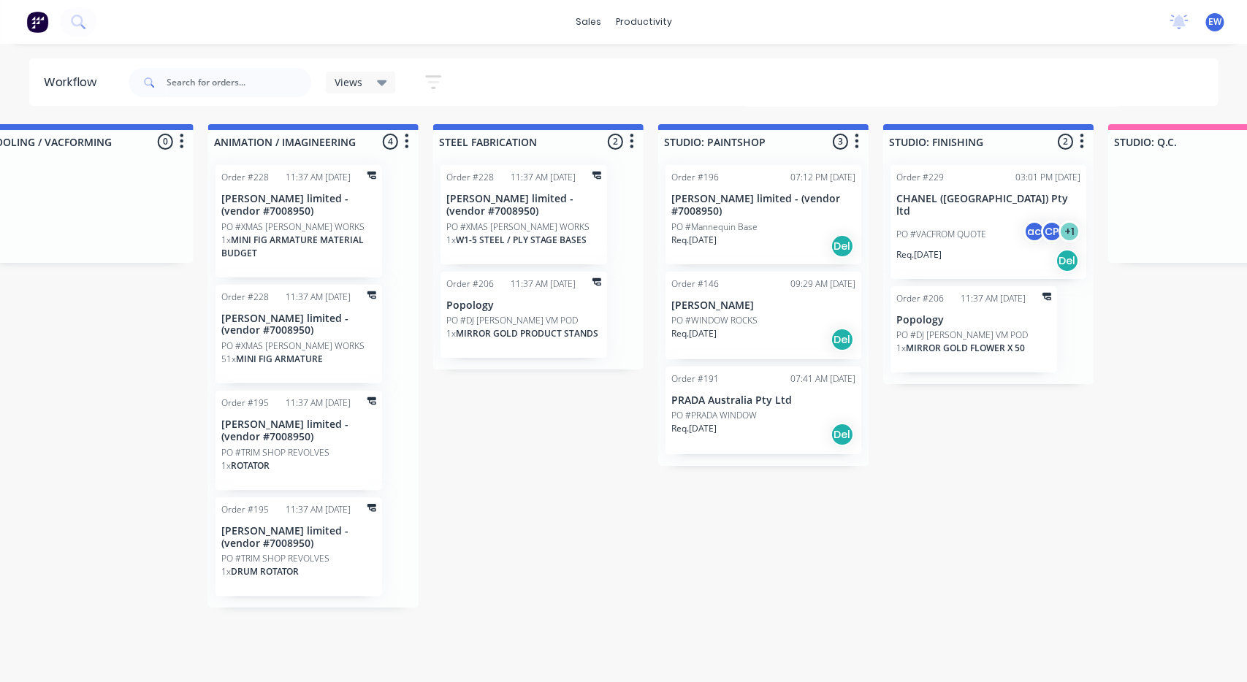
drag, startPoint x: 638, startPoint y: 587, endPoint x: 686, endPoint y: 581, distance: 48.6
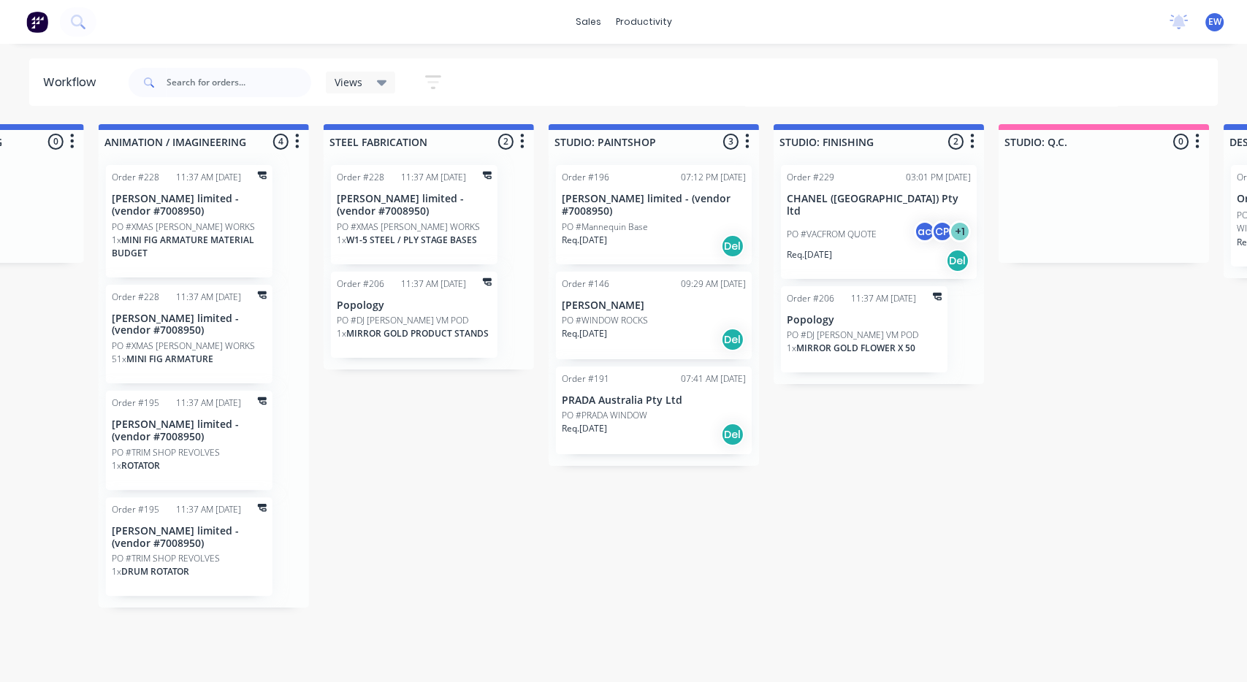
drag, startPoint x: 606, startPoint y: 579, endPoint x: 636, endPoint y: 580, distance: 30.7
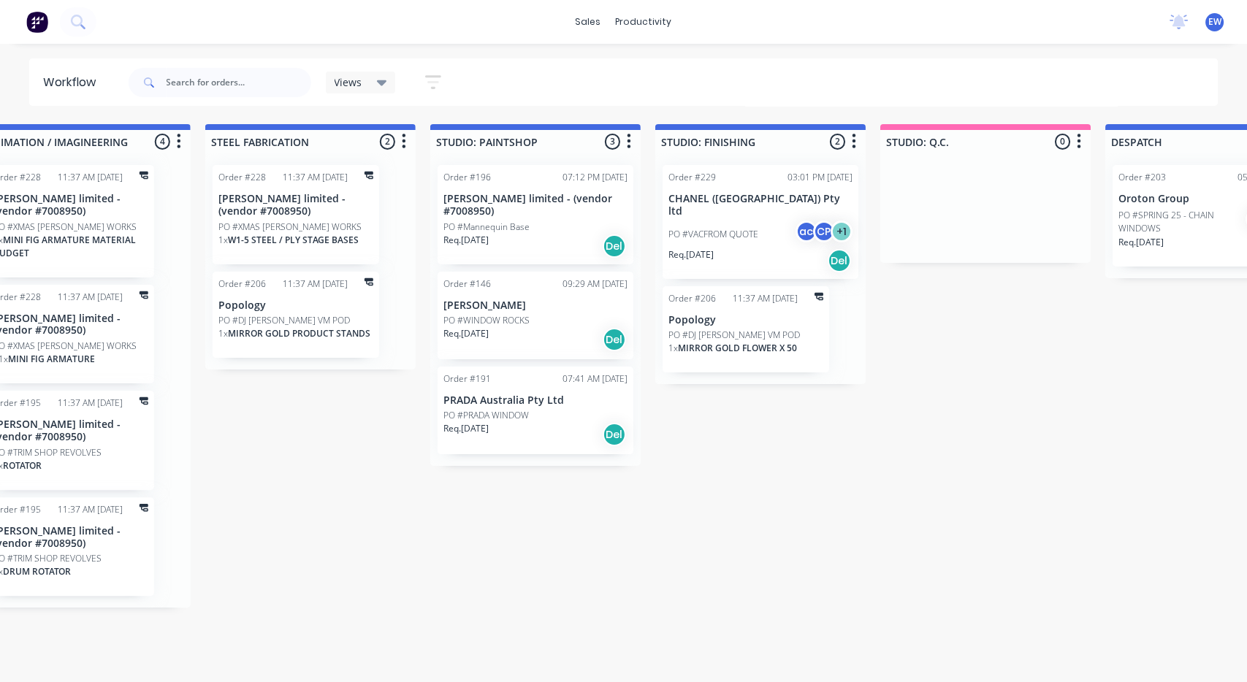
drag, startPoint x: 530, startPoint y: 571, endPoint x: 581, endPoint y: 576, distance: 50.8
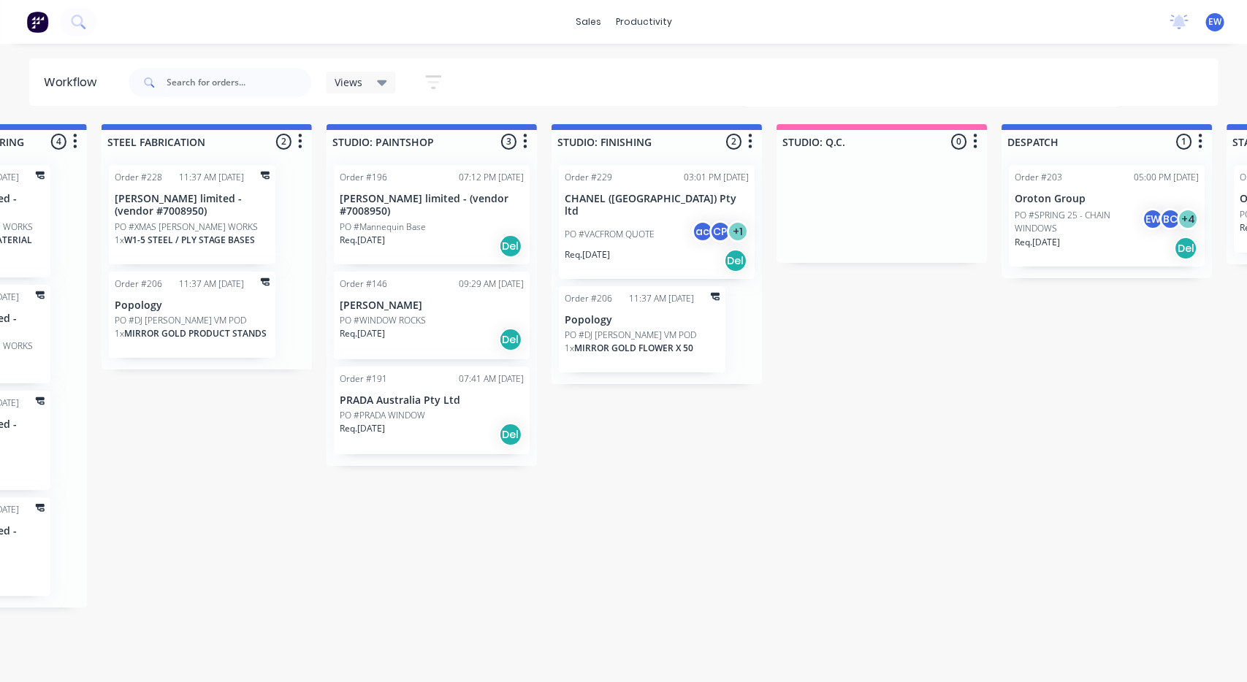
drag, startPoint x: 531, startPoint y: 574, endPoint x: 529, endPoint y: 560, distance: 14.8
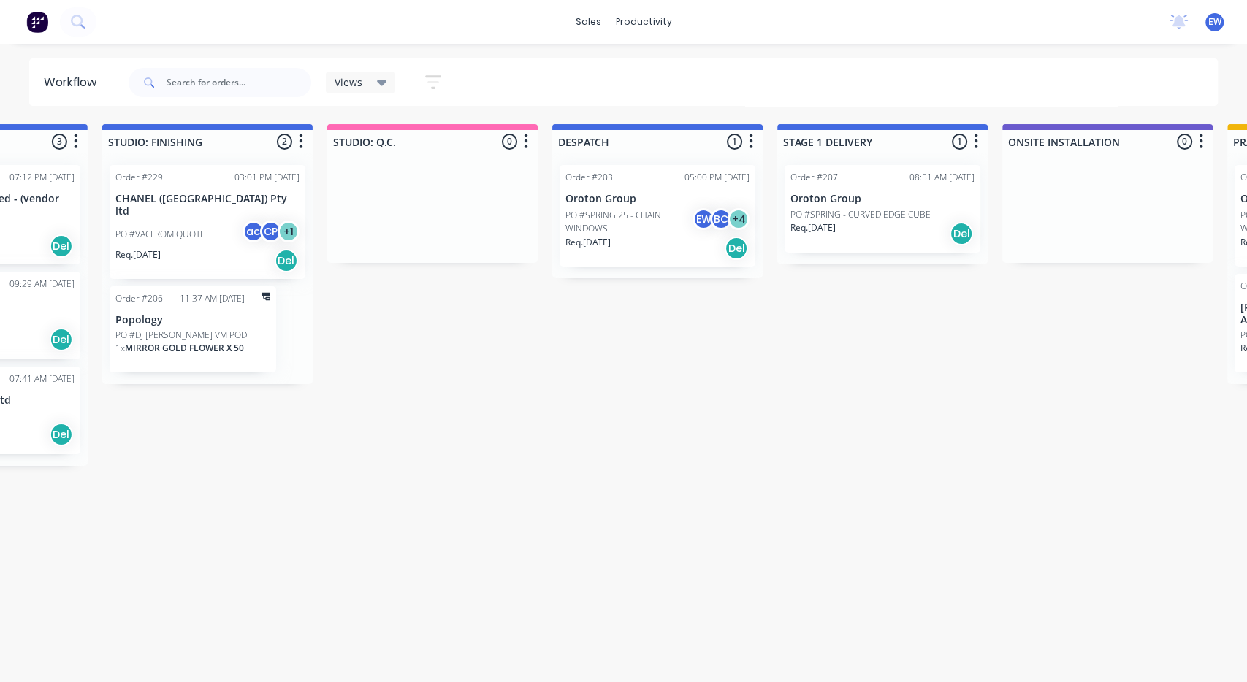
drag, startPoint x: 436, startPoint y: 546, endPoint x: 490, endPoint y: 540, distance: 54.4
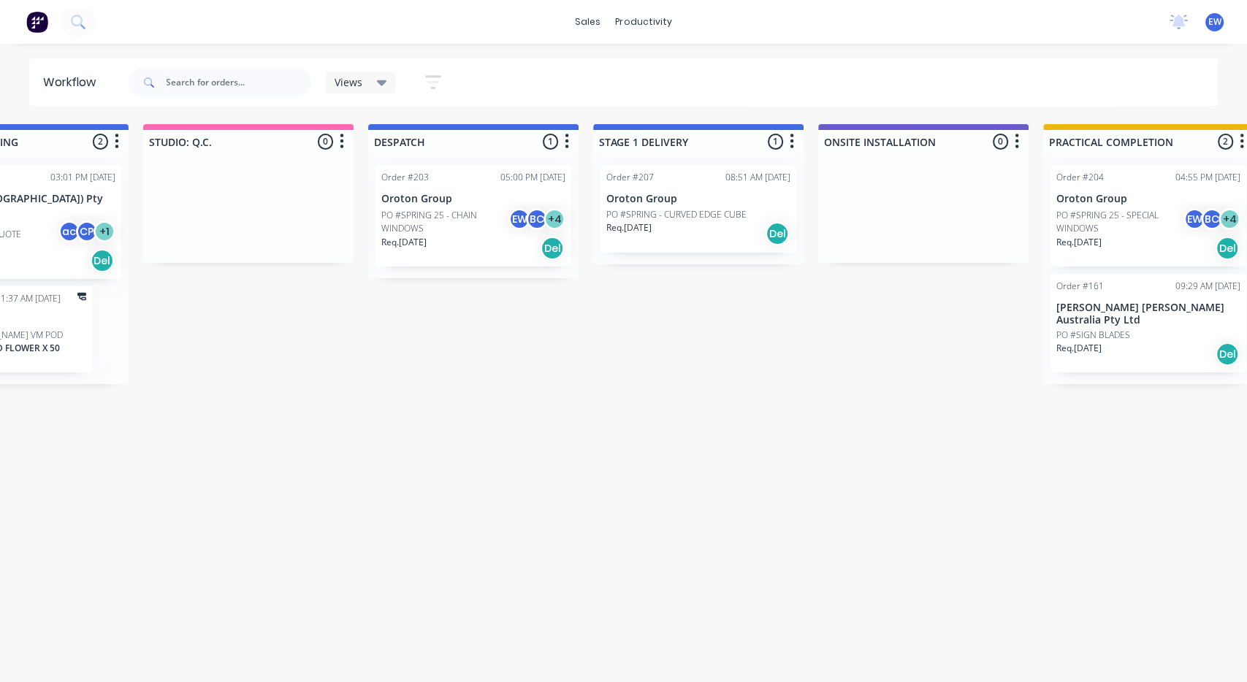
drag, startPoint x: 414, startPoint y: 509, endPoint x: 448, endPoint y: 519, distance: 34.9
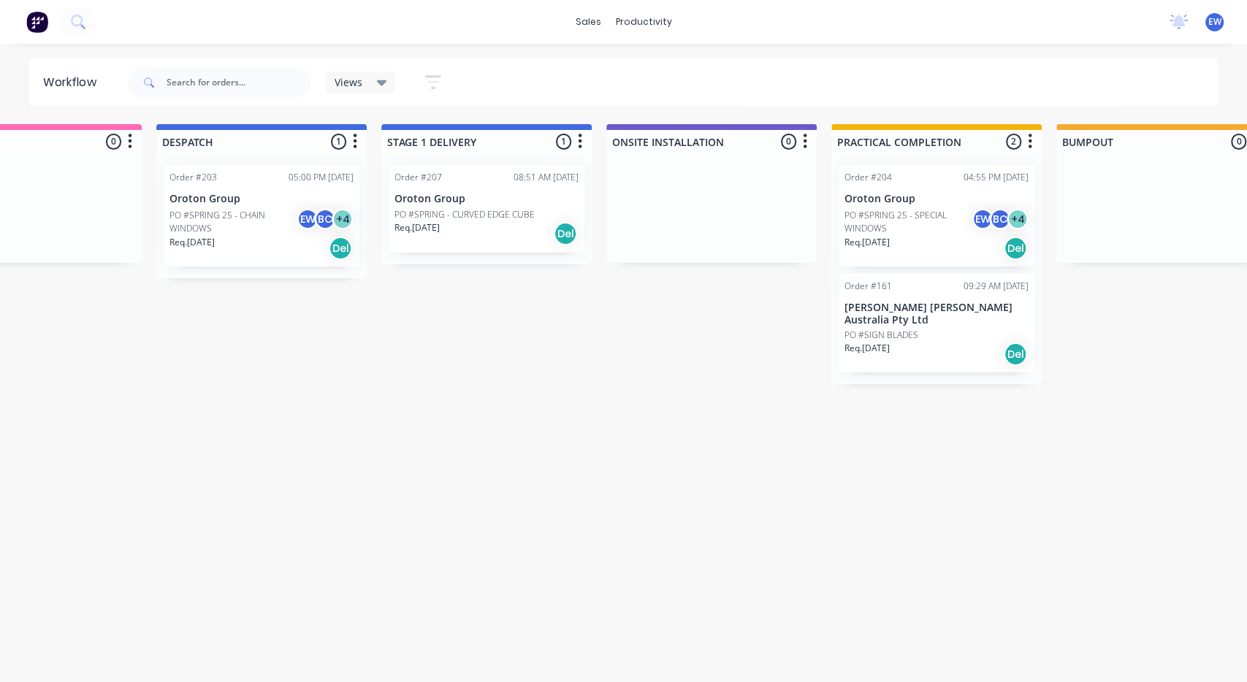
drag, startPoint x: 395, startPoint y: 506, endPoint x: 438, endPoint y: 515, distance: 44.1
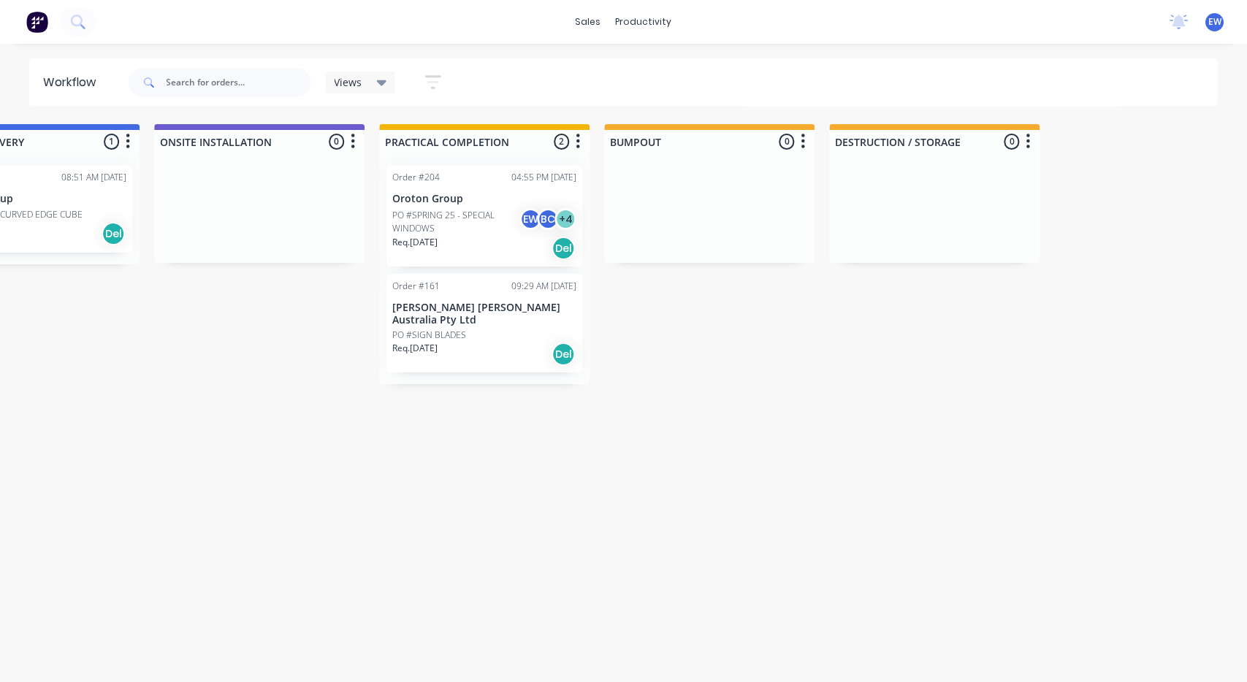
scroll to position [0, 4156]
drag
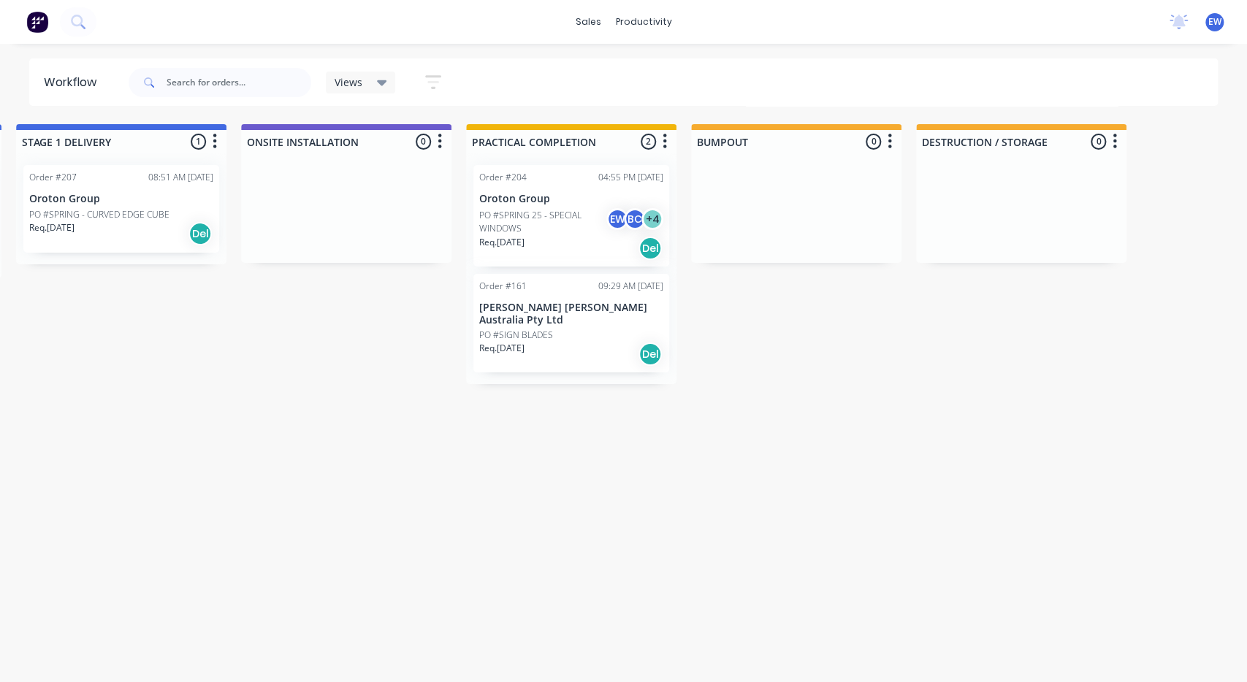
scroll to position [0, 3973]
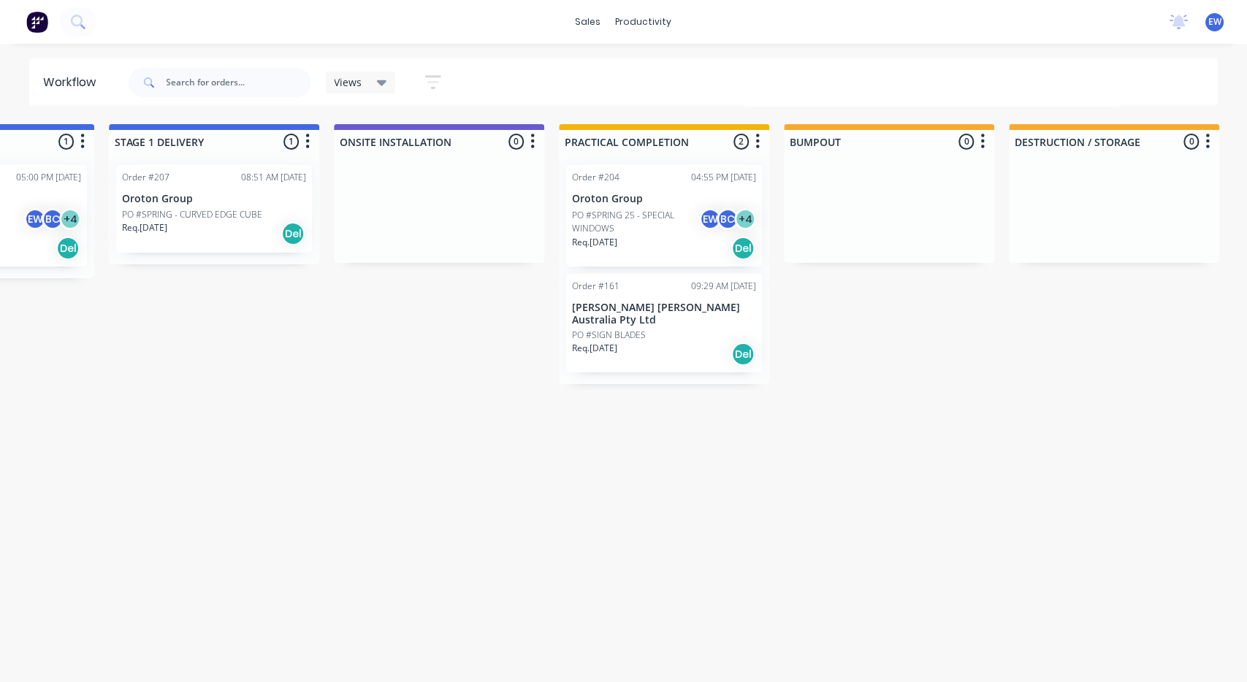
click at [631, 308] on p "[PERSON_NAME] [PERSON_NAME] Australia Pty Ltd" at bounding box center [664, 314] width 184 height 25
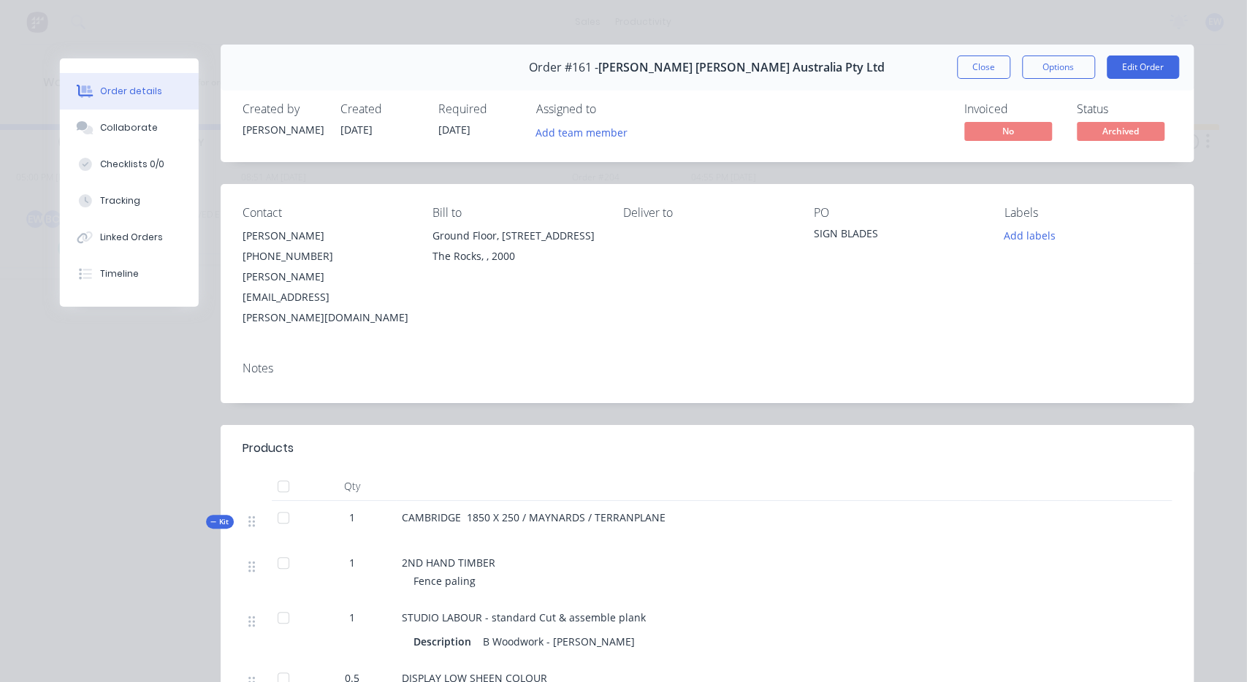
scroll to position [0, 0]
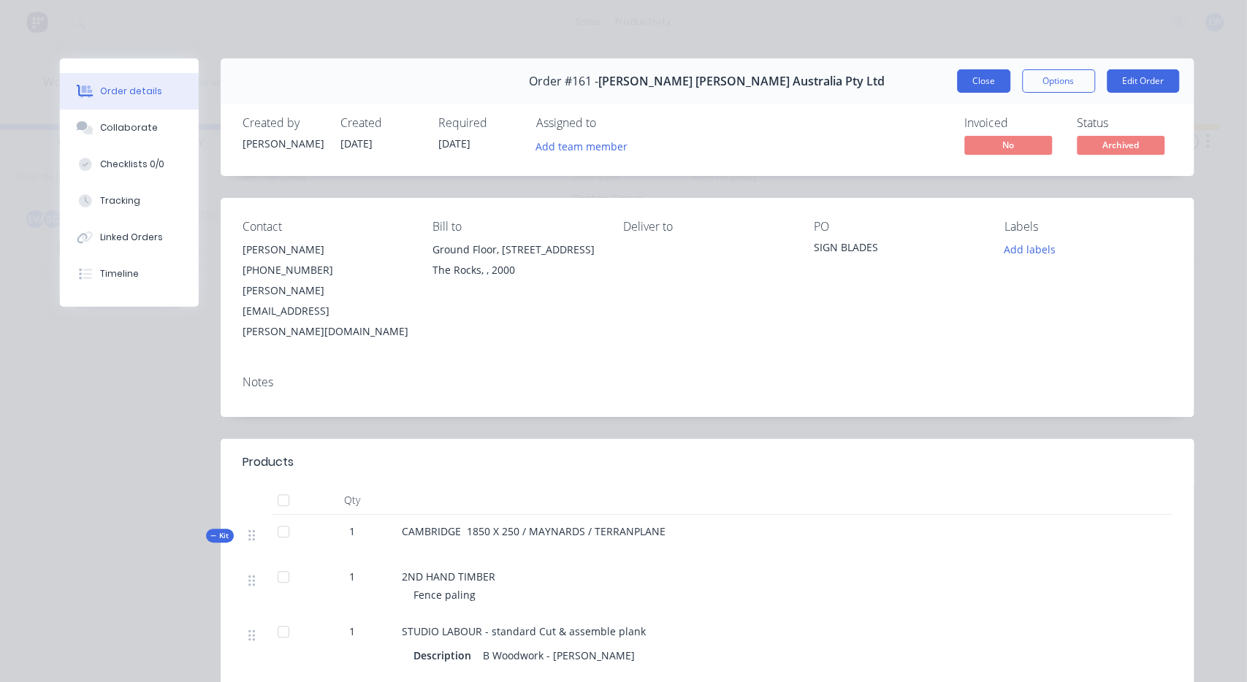
click at [986, 84] on button "Close" at bounding box center [983, 80] width 53 height 23
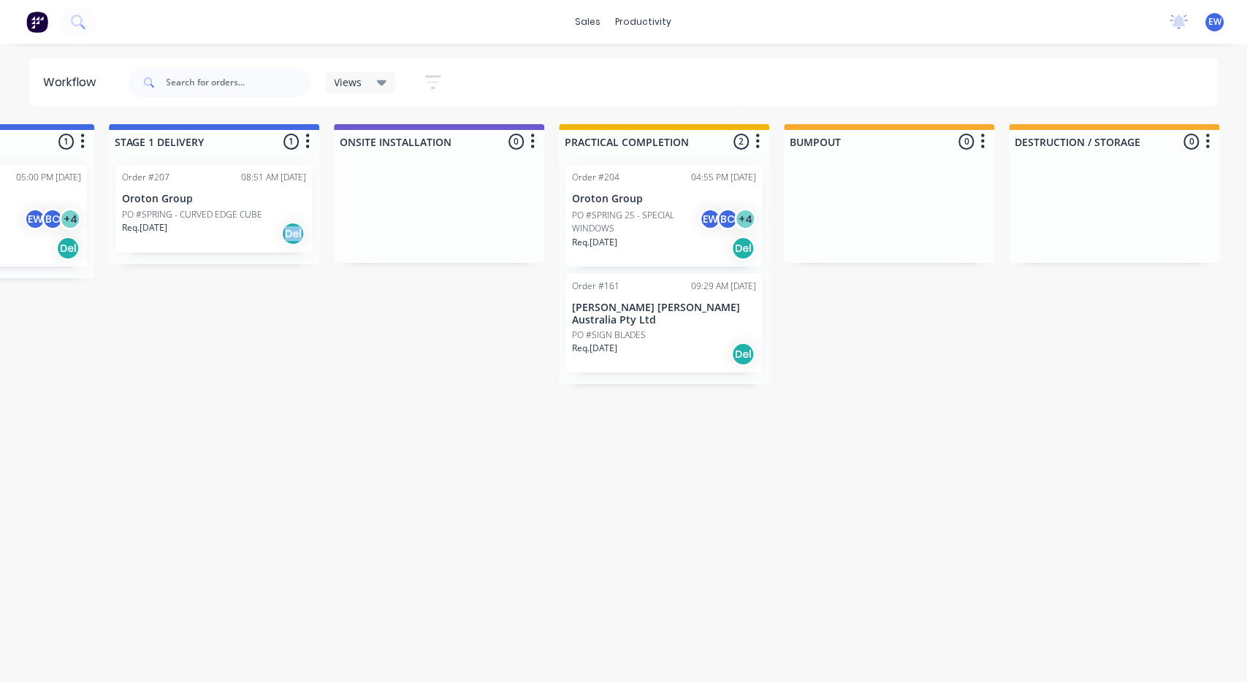
drag, startPoint x: 273, startPoint y: 385, endPoint x: 196, endPoint y: 401, distance: 79.1
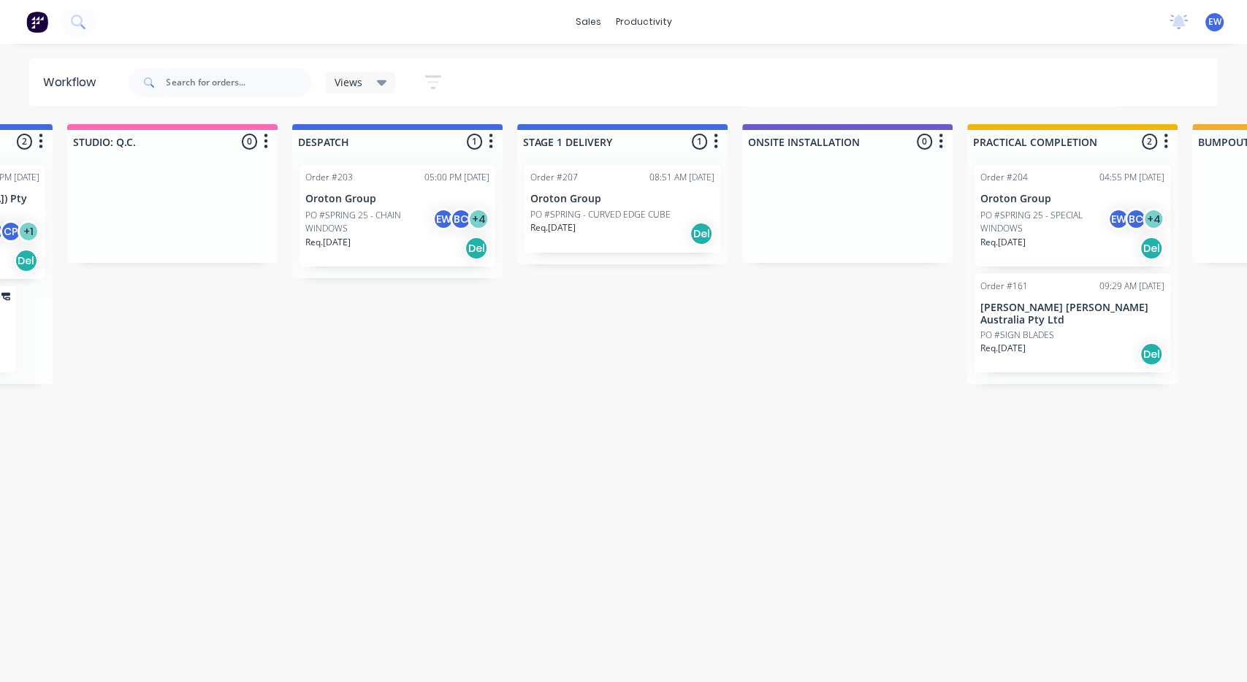
drag, startPoint x: 291, startPoint y: 415, endPoint x: 304, endPoint y: 411, distance: 13.6
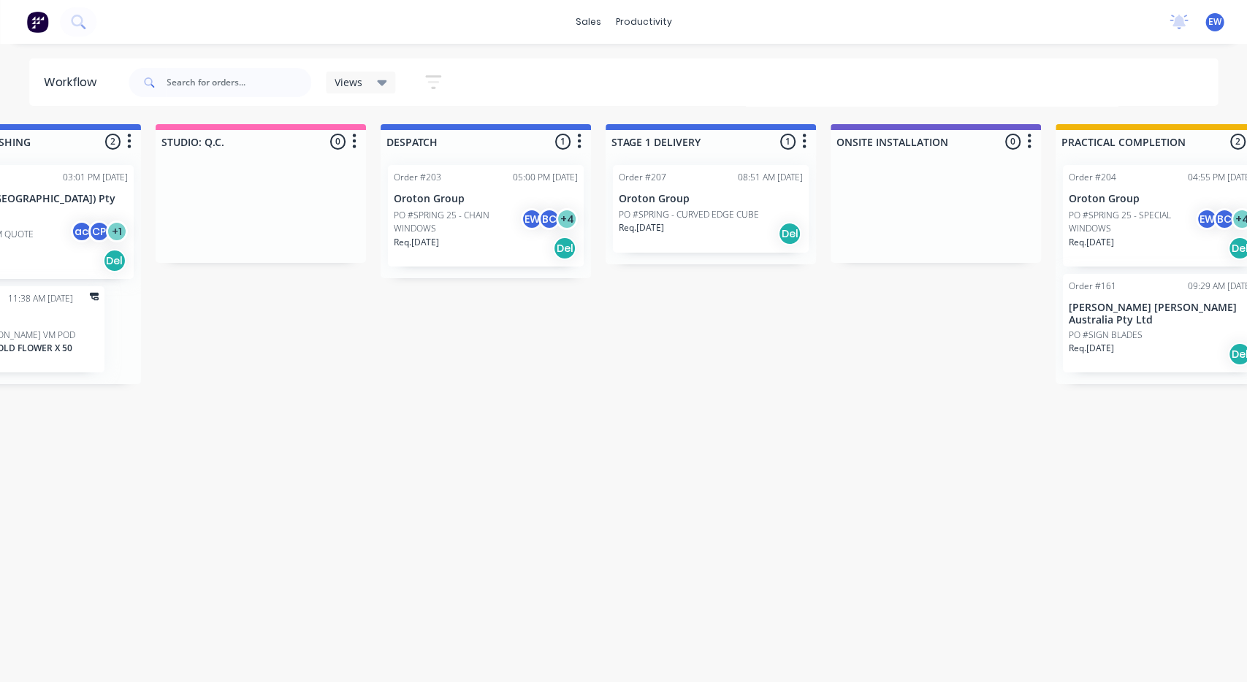
scroll to position [0, 3423]
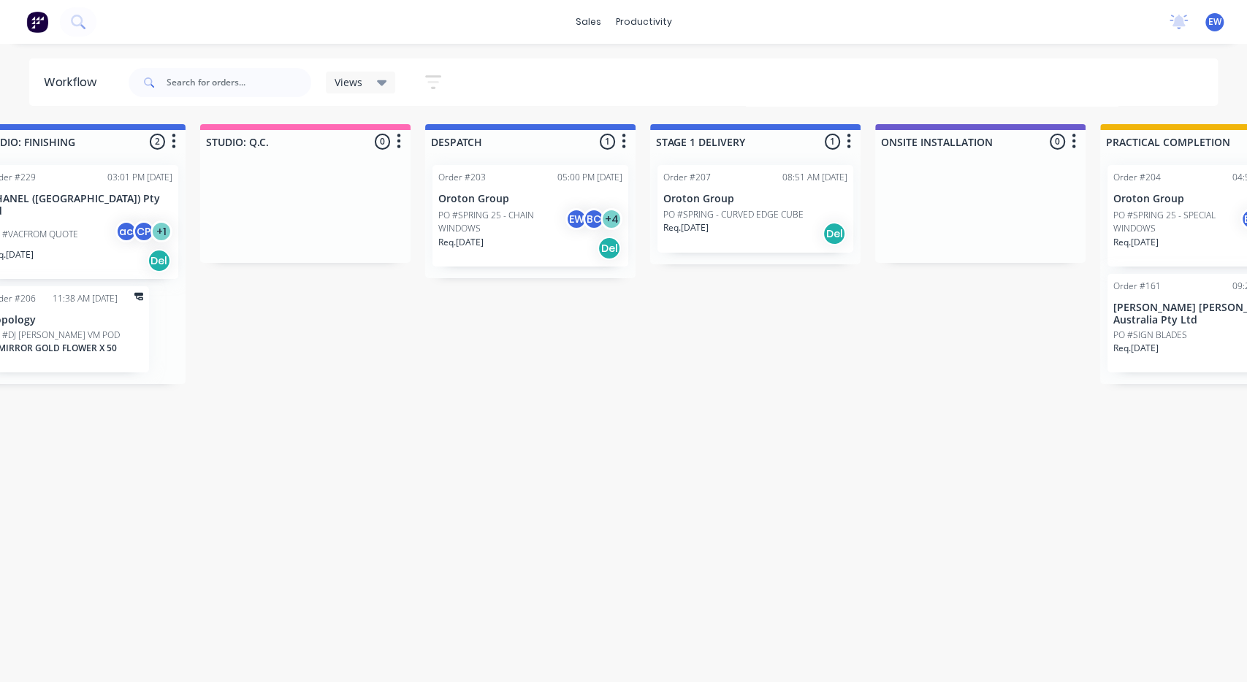
drag, startPoint x: 258, startPoint y: 400, endPoint x: 317, endPoint y: 404, distance: 59.3
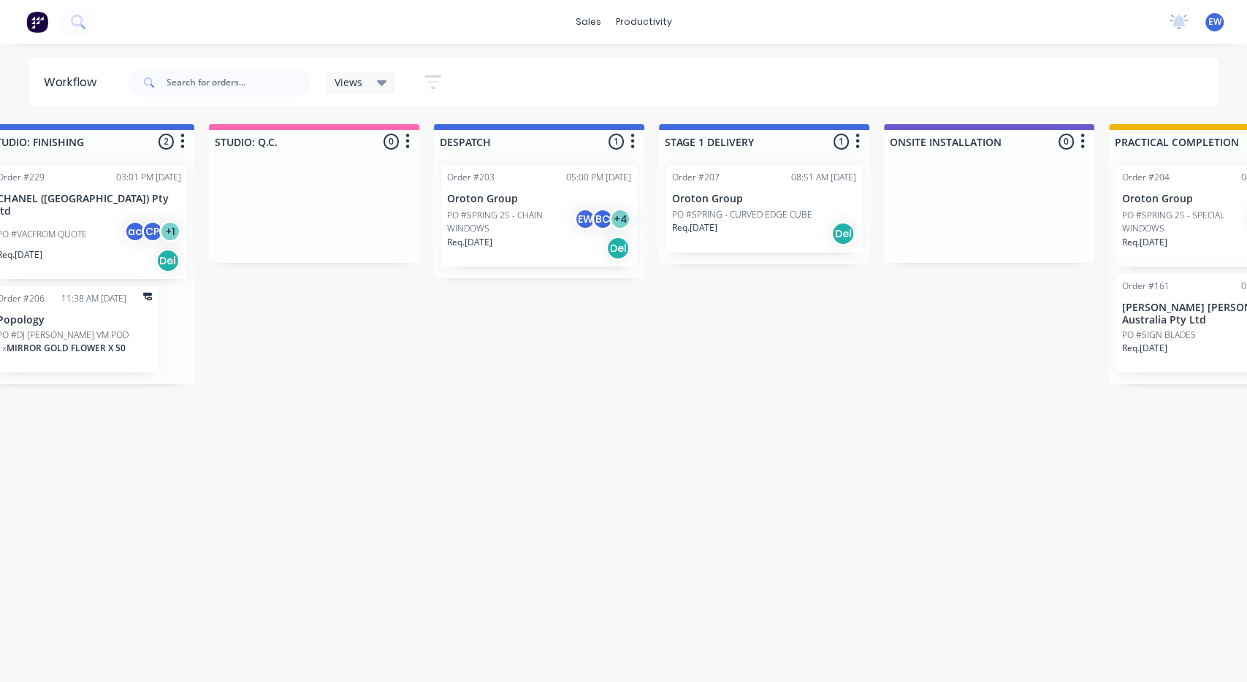
click at [297, 235] on div at bounding box center [314, 208] width 210 height 110
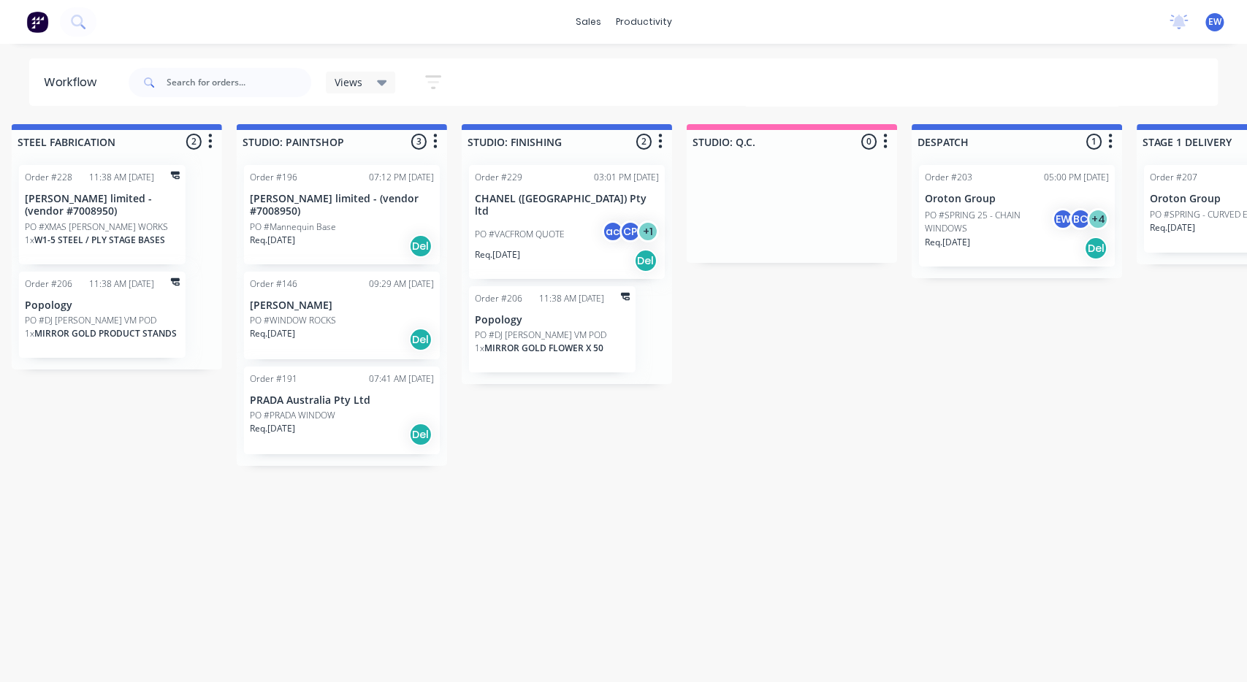
drag, startPoint x: 420, startPoint y: 406, endPoint x: 481, endPoint y: 435, distance: 68.3
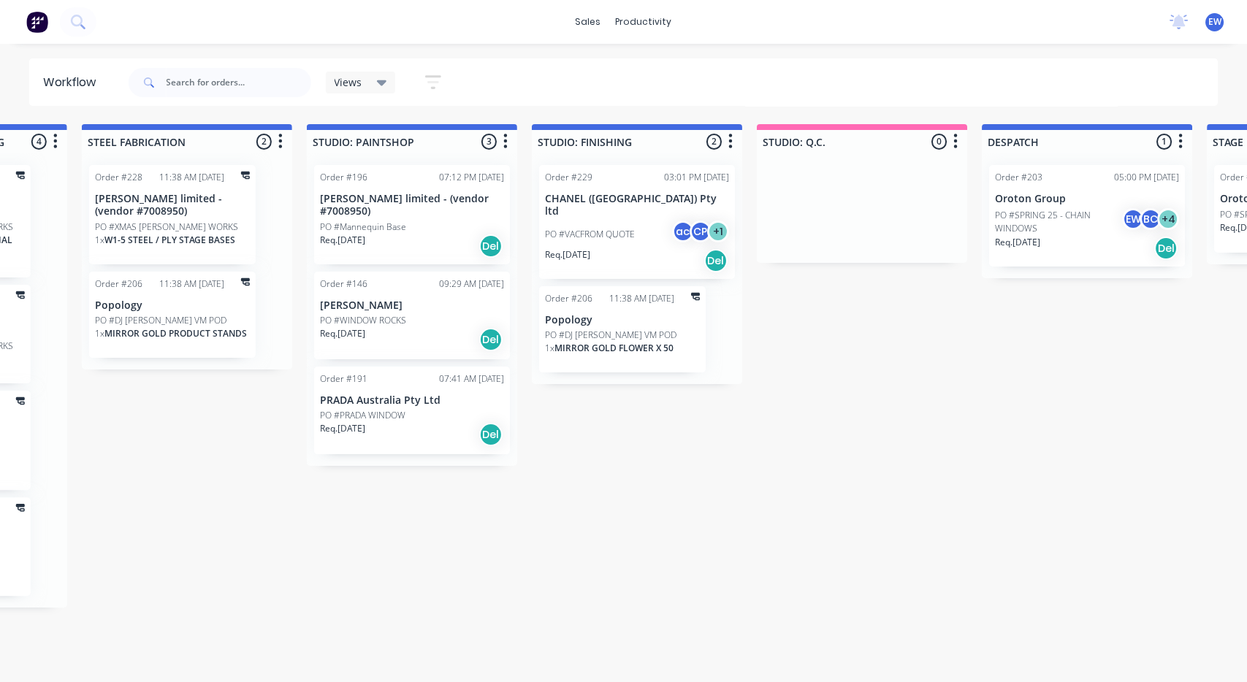
scroll to position [0, 2690]
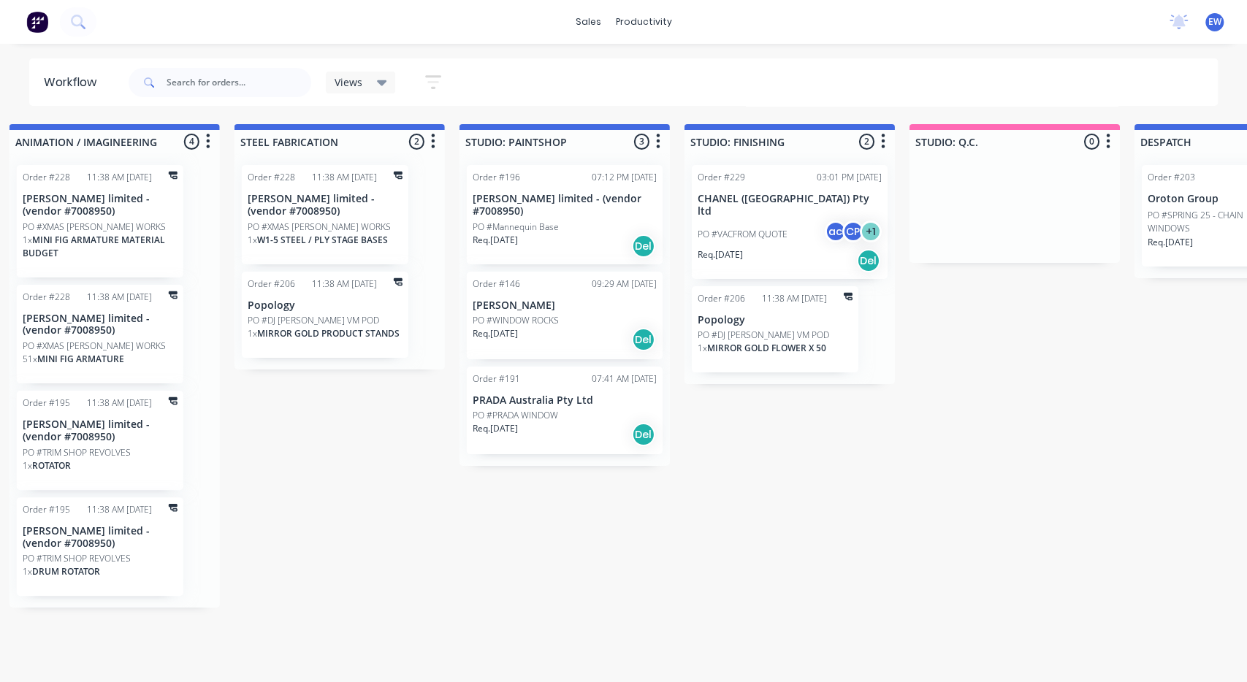
drag, startPoint x: 490, startPoint y: 467, endPoint x: 465, endPoint y: 468, distance: 24.9
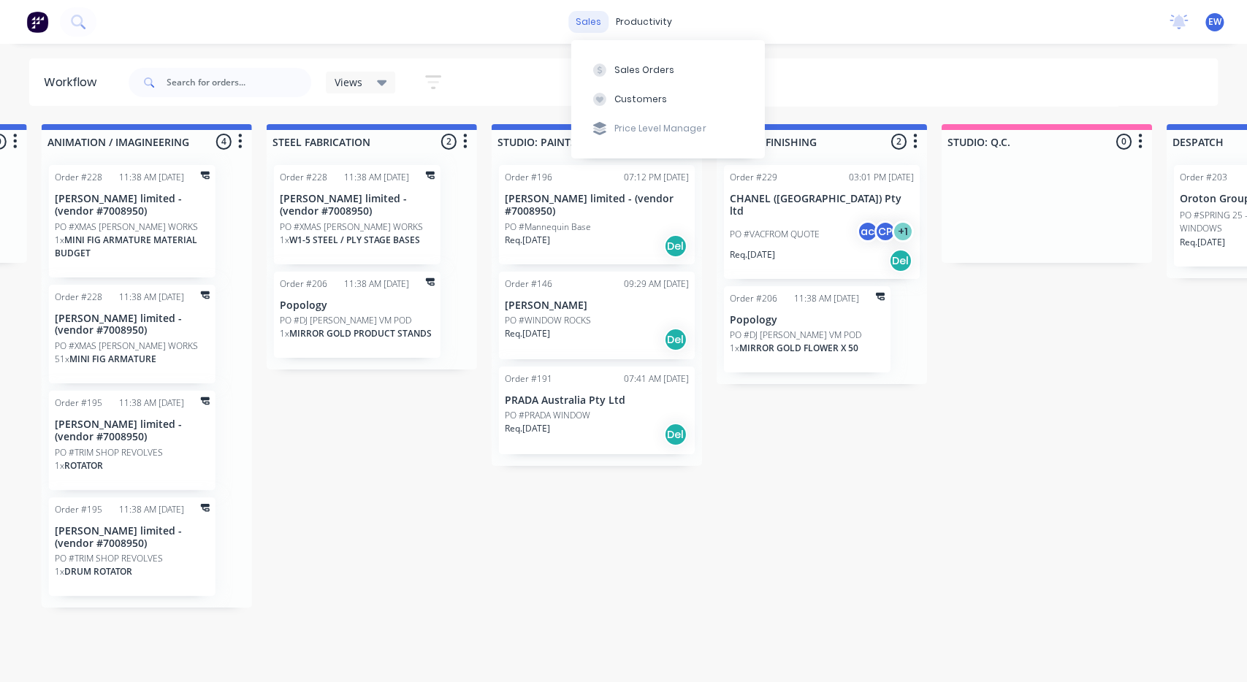
click at [577, 31] on div "sales" at bounding box center [588, 22] width 40 height 22
click at [628, 75] on div "Sales Orders" at bounding box center [645, 70] width 60 height 13
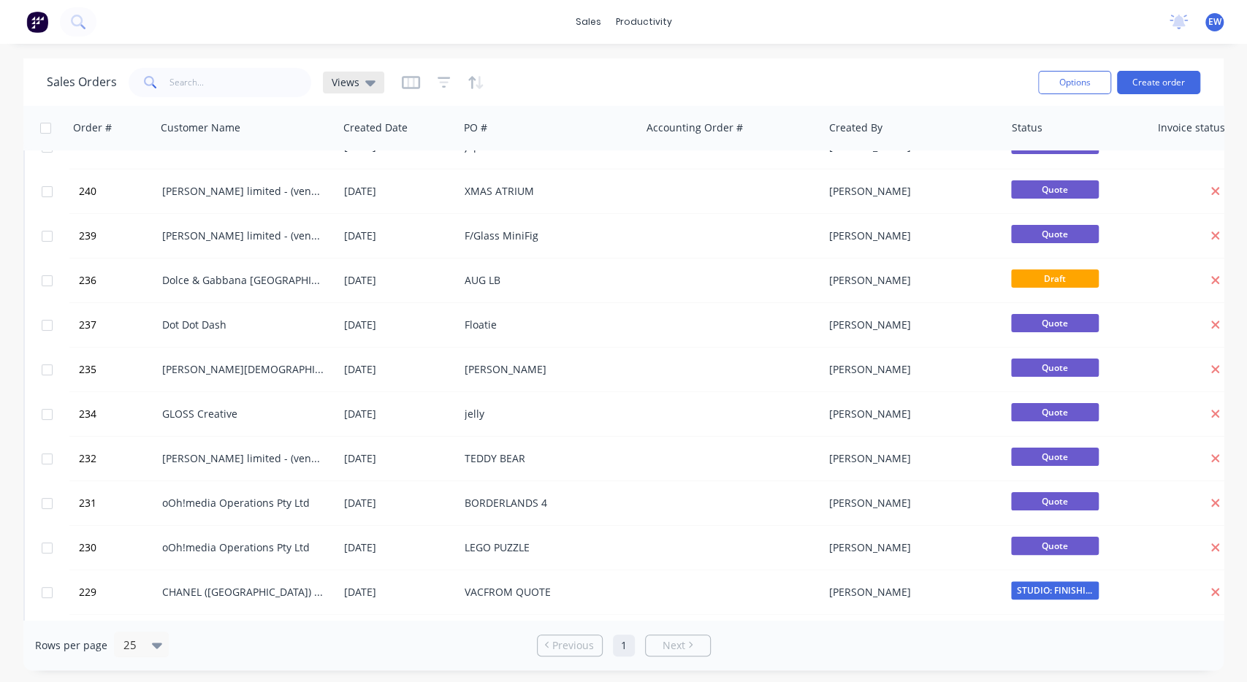
scroll to position [27, 0]
click at [440, 85] on icon "button" at bounding box center [444, 82] width 13 height 15
drag, startPoint x: 470, startPoint y: 78, endPoint x: 474, endPoint y: 88, distance: 11.1
click at [470, 82] on icon "button" at bounding box center [471, 82] width 7 height 12
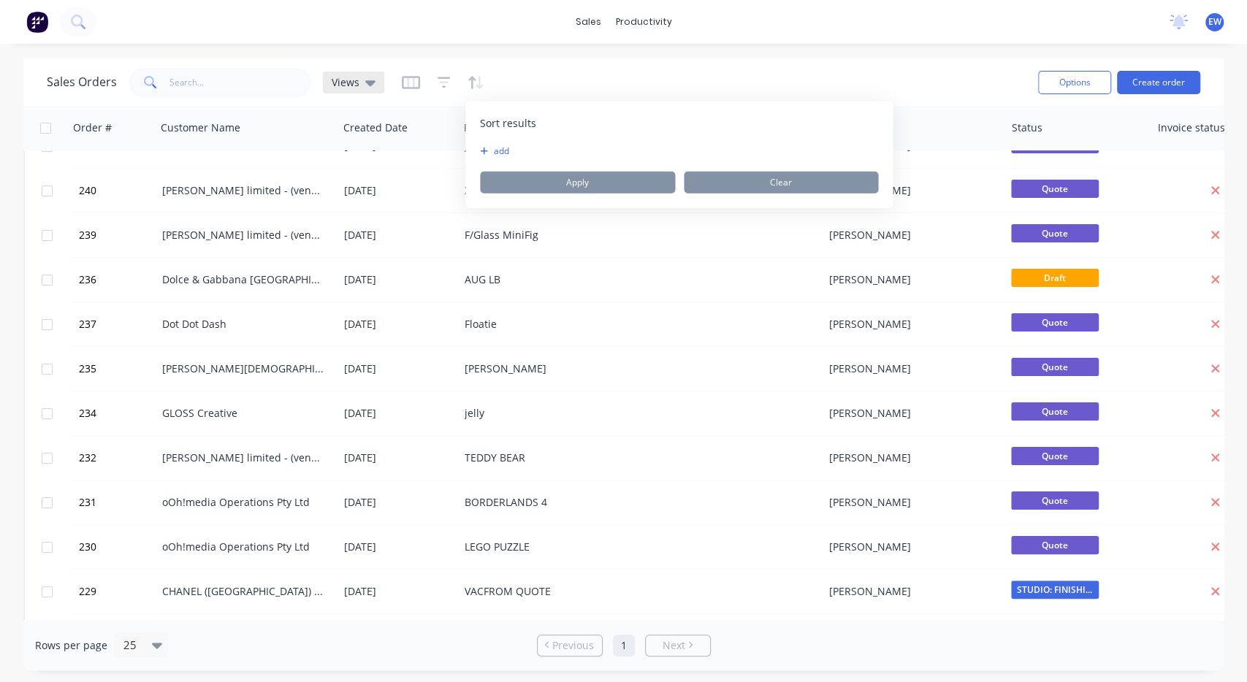
click at [377, 79] on div "Views" at bounding box center [353, 83] width 61 height 22
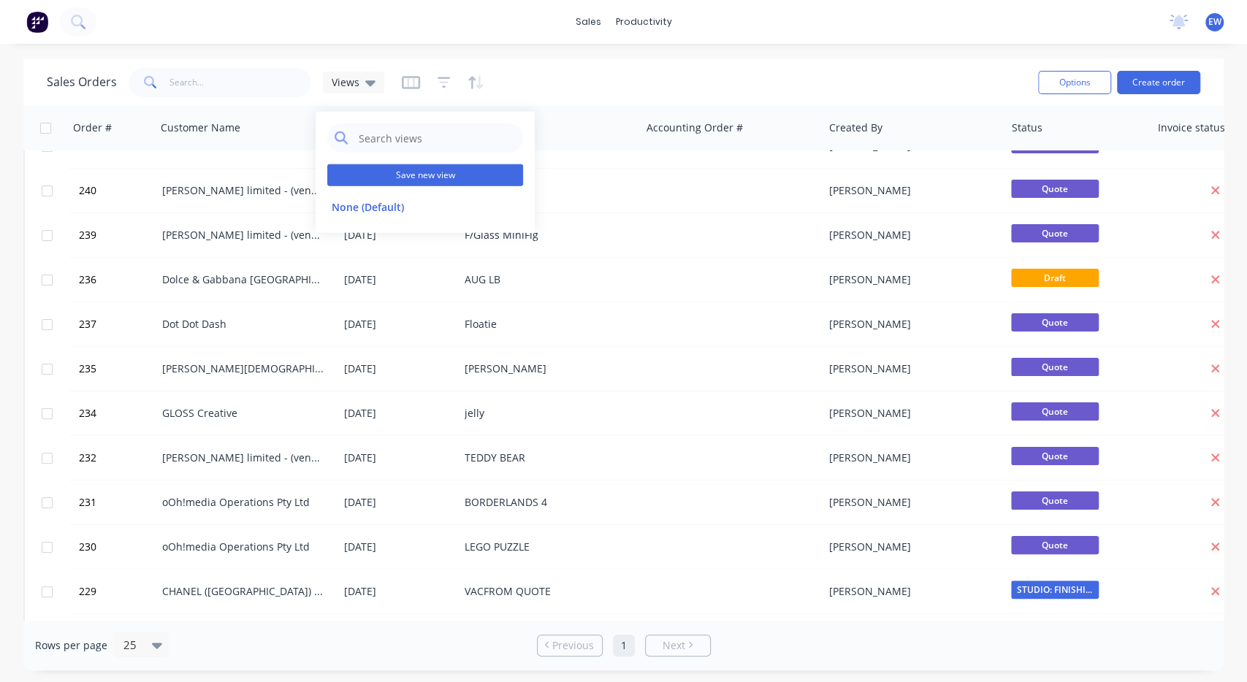
click at [395, 170] on button "Save new view" at bounding box center [425, 175] width 196 height 22
click at [403, 170] on button "Save new view" at bounding box center [425, 175] width 196 height 22
click at [478, 84] on icon "button" at bounding box center [479, 82] width 7 height 13
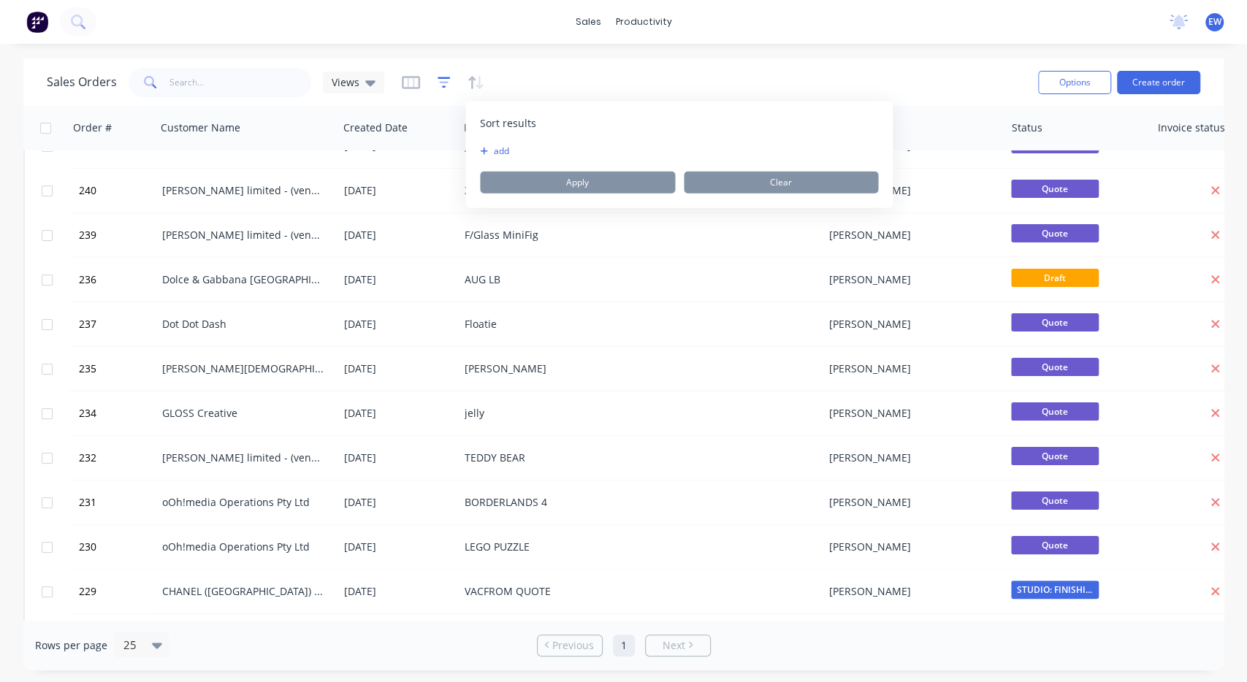
click at [442, 83] on icon "button" at bounding box center [443, 82] width 9 height 2
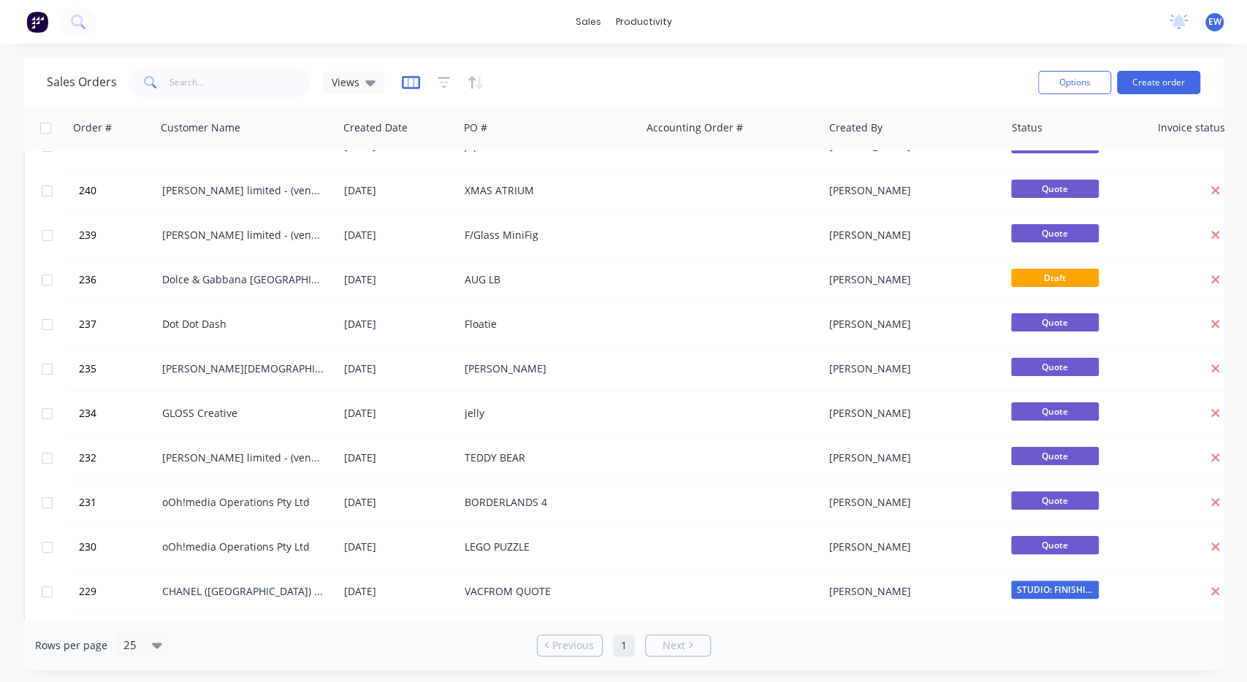
click at [403, 80] on icon "button" at bounding box center [411, 82] width 18 height 15
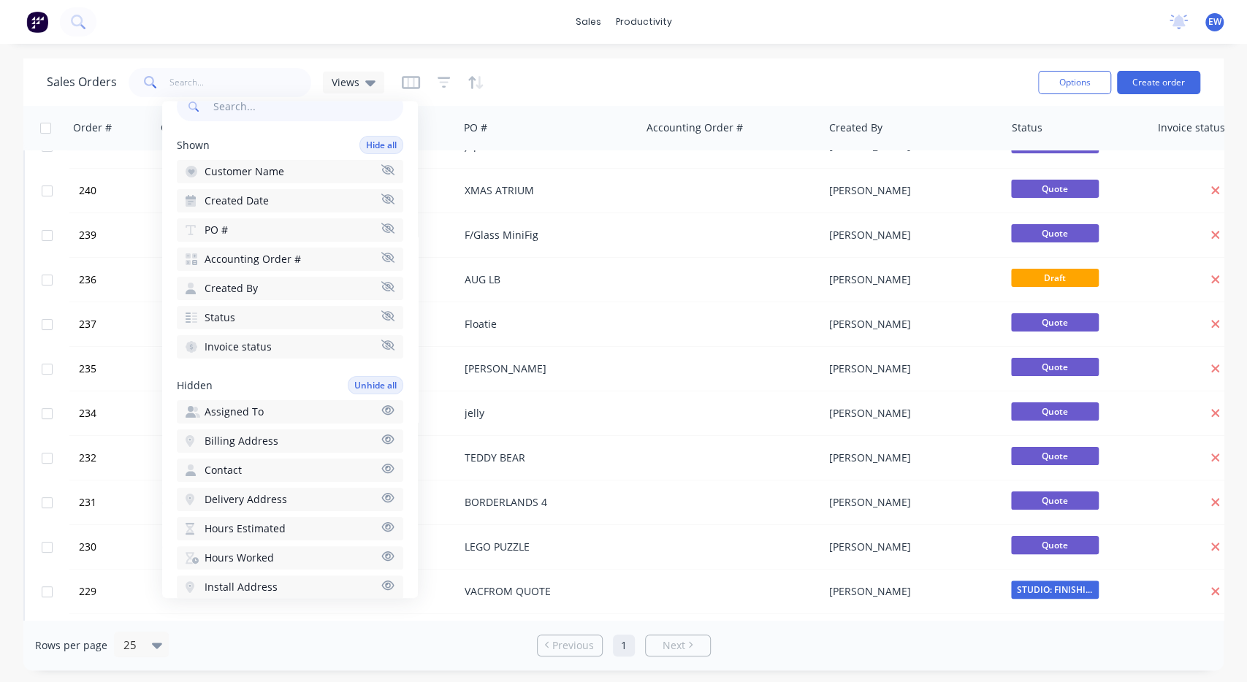
scroll to position [54, 0]
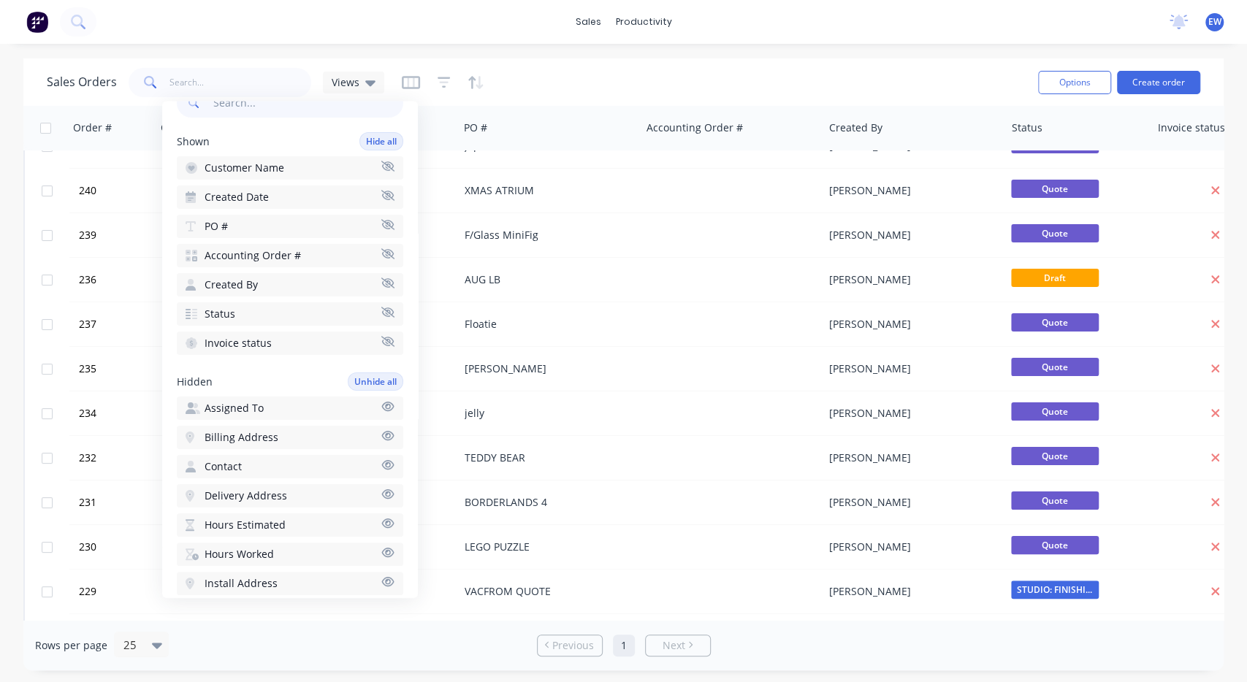
click at [376, 404] on button "Assigned To" at bounding box center [290, 408] width 226 height 23
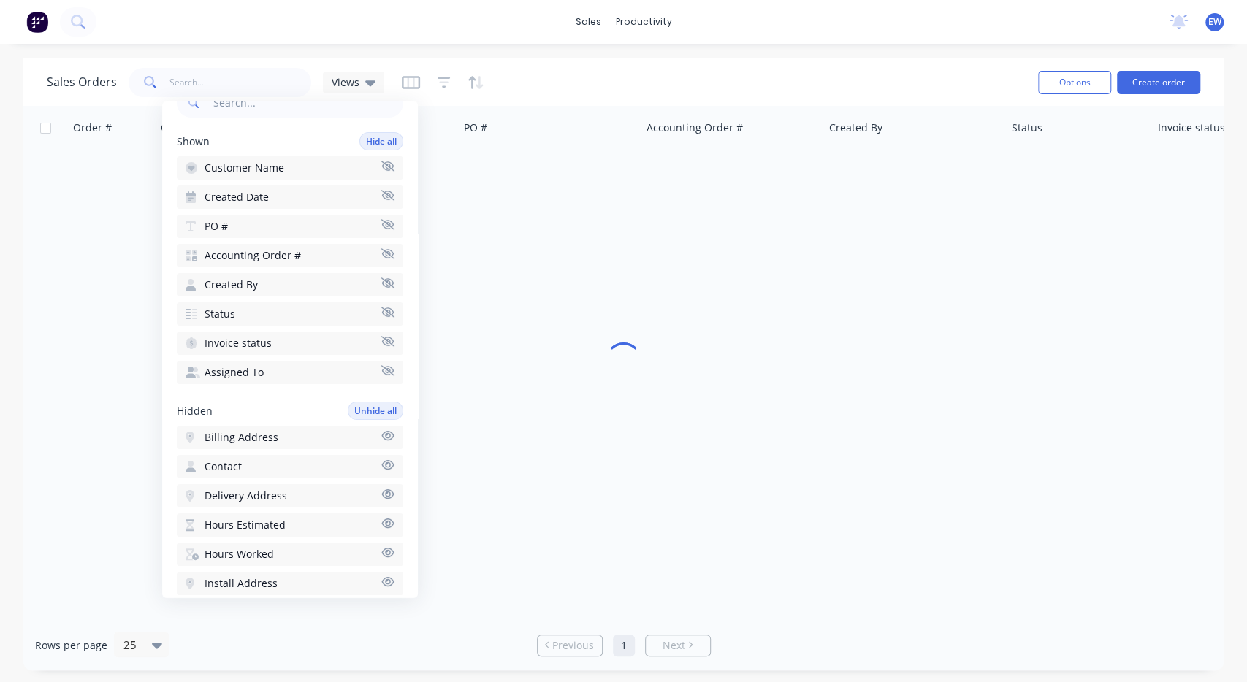
scroll to position [0, 0]
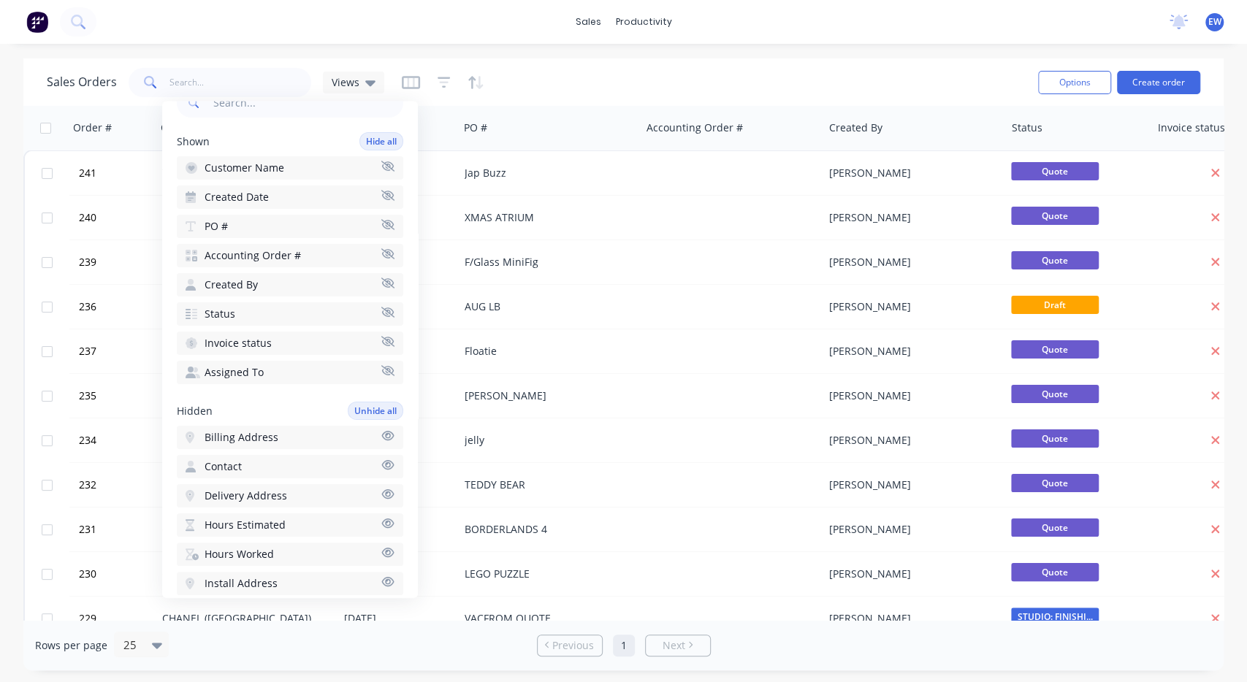
click at [585, 87] on div "Sales Orders Views" at bounding box center [537, 82] width 980 height 36
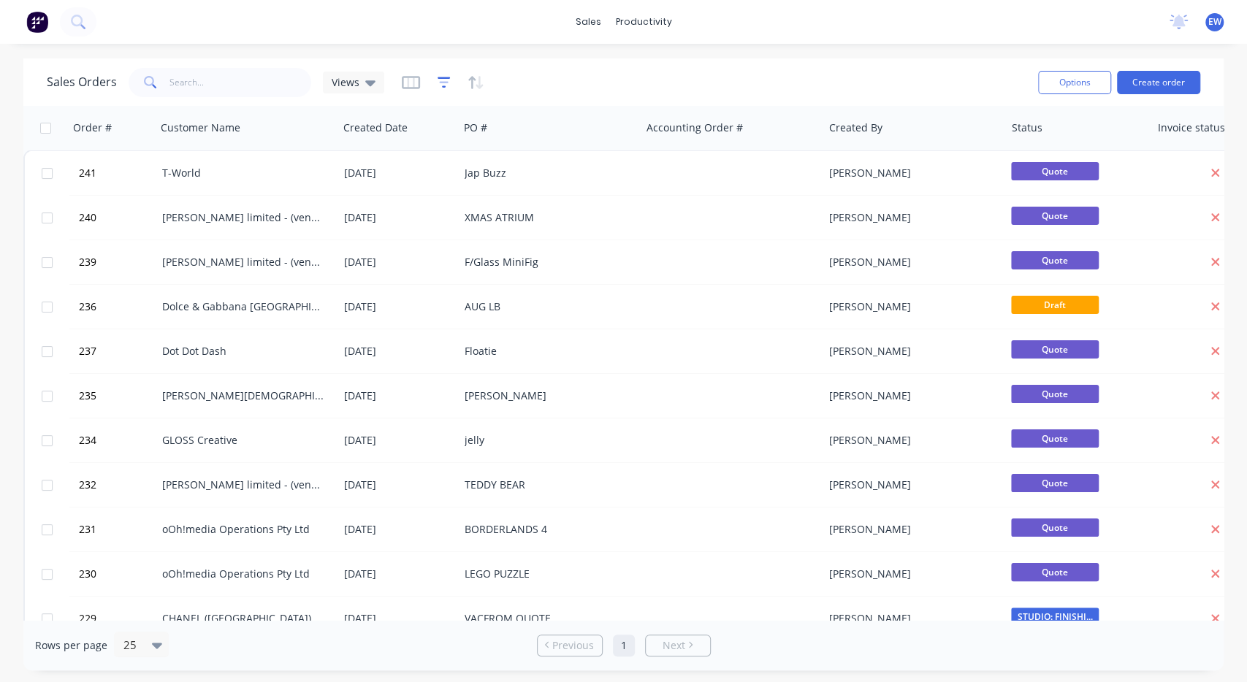
click at [446, 81] on icon "button" at bounding box center [444, 82] width 13 height 15
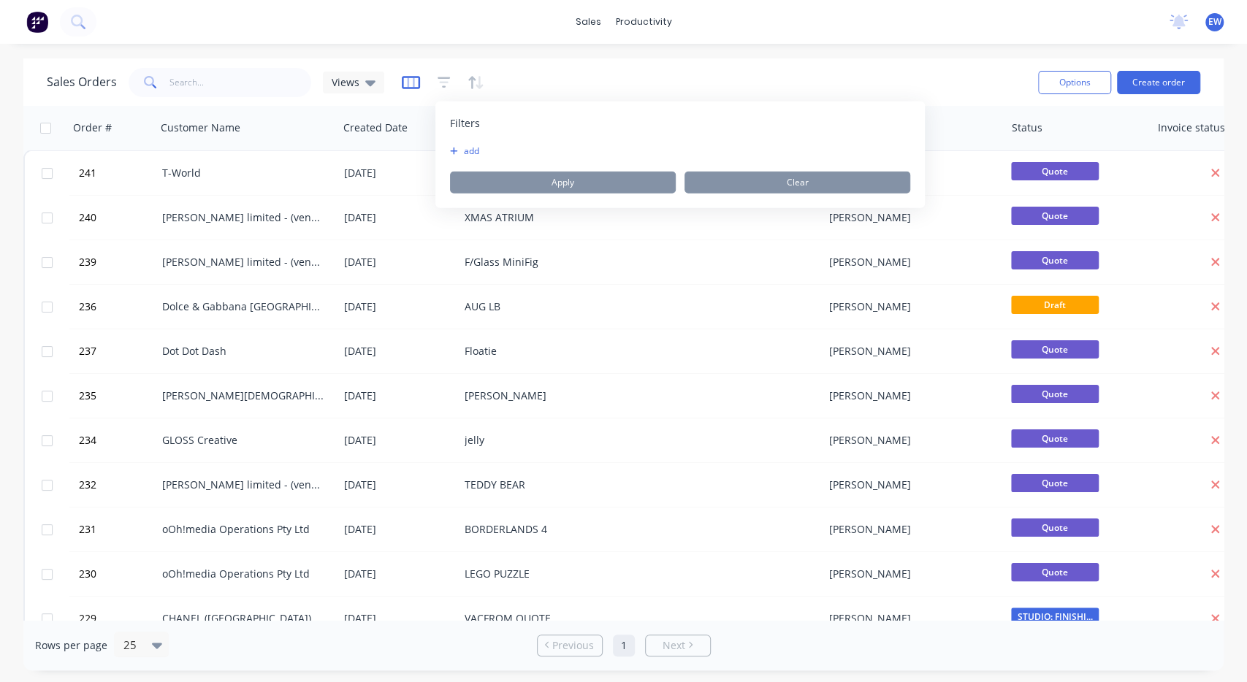
click at [403, 86] on icon "button" at bounding box center [411, 82] width 18 height 15
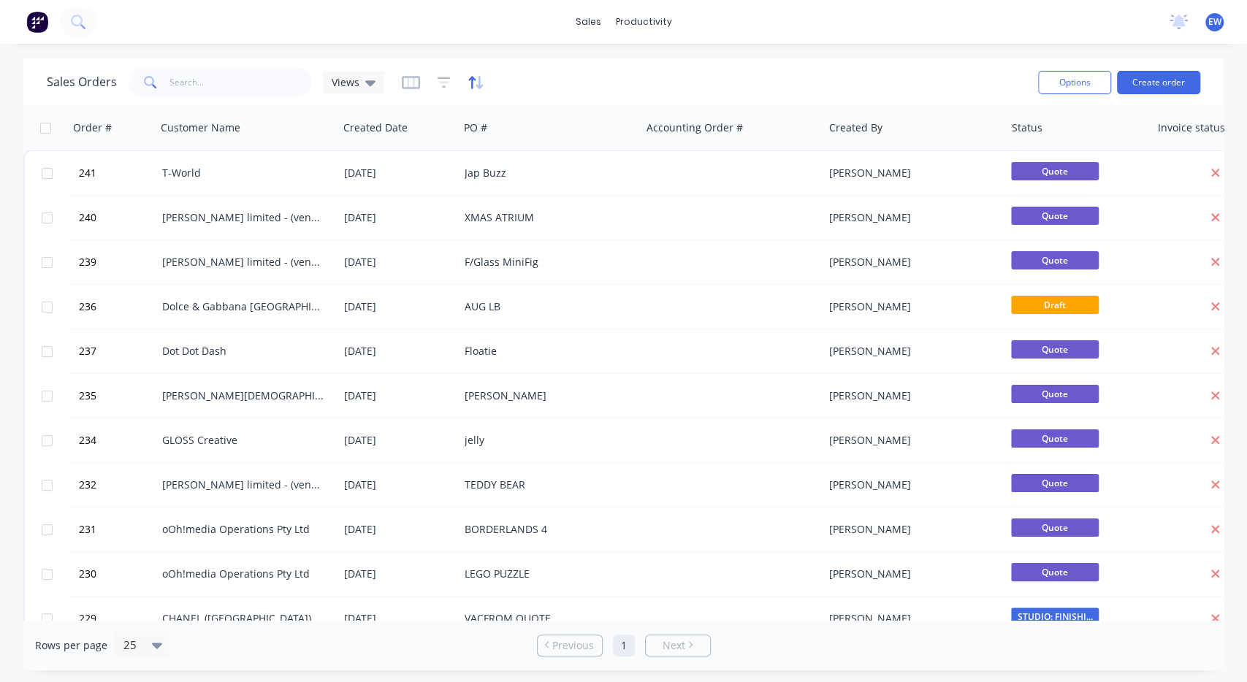
click at [481, 80] on icon "button" at bounding box center [476, 82] width 17 height 15
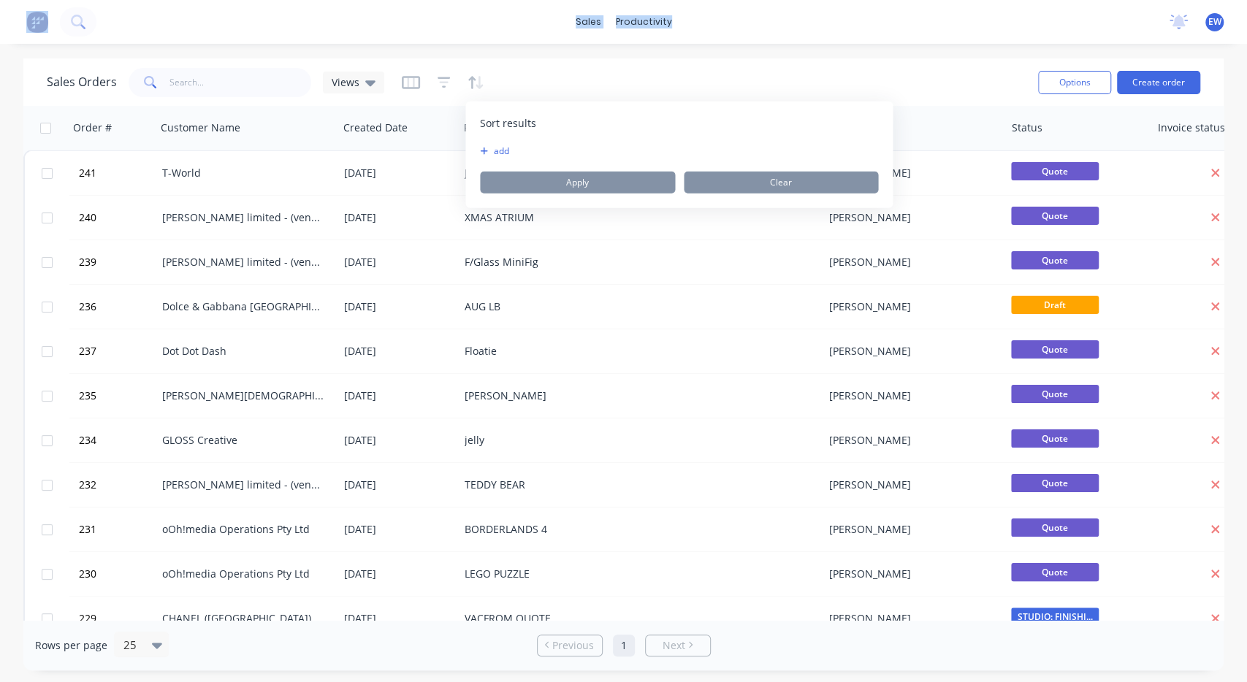
click at [484, 145] on div "Sort results To pick up a draggable item, press the space bar. While dragging, …" at bounding box center [678, 155] width 427 height 107
click at [490, 151] on button "add" at bounding box center [489, 151] width 18 height 12
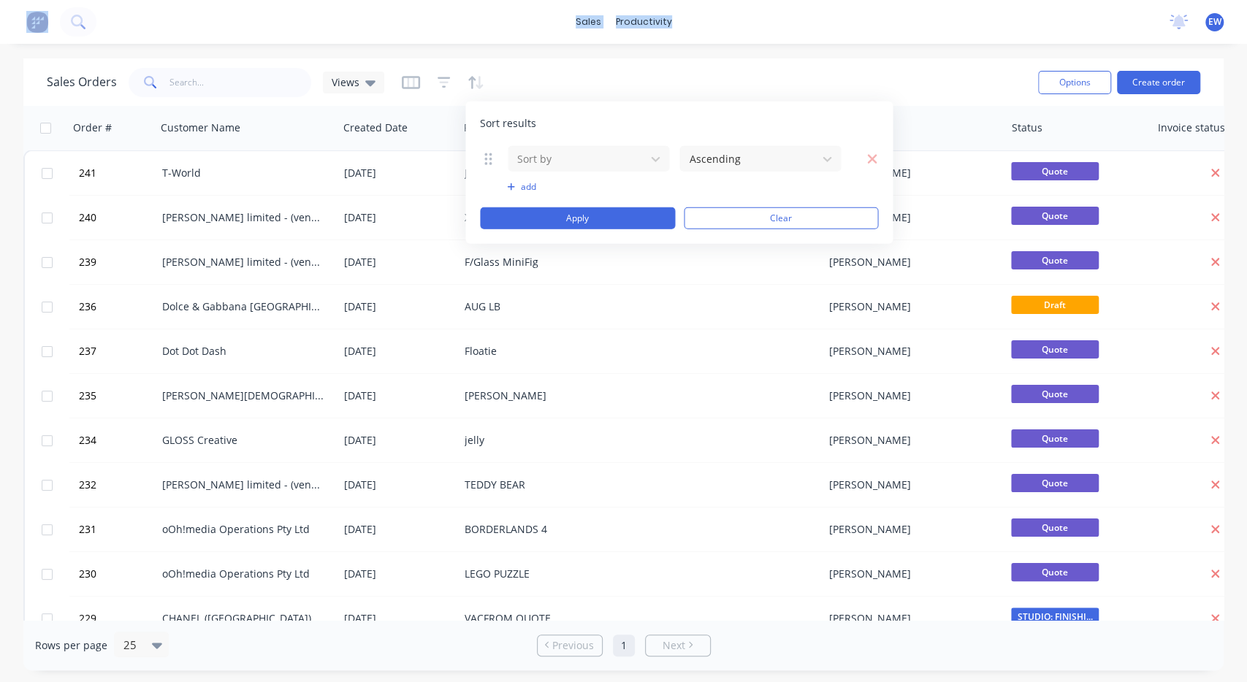
click at [683, 123] on div "Sort results" at bounding box center [679, 123] width 398 height 15
click at [829, 161] on icon at bounding box center [827, 158] width 9 height 5
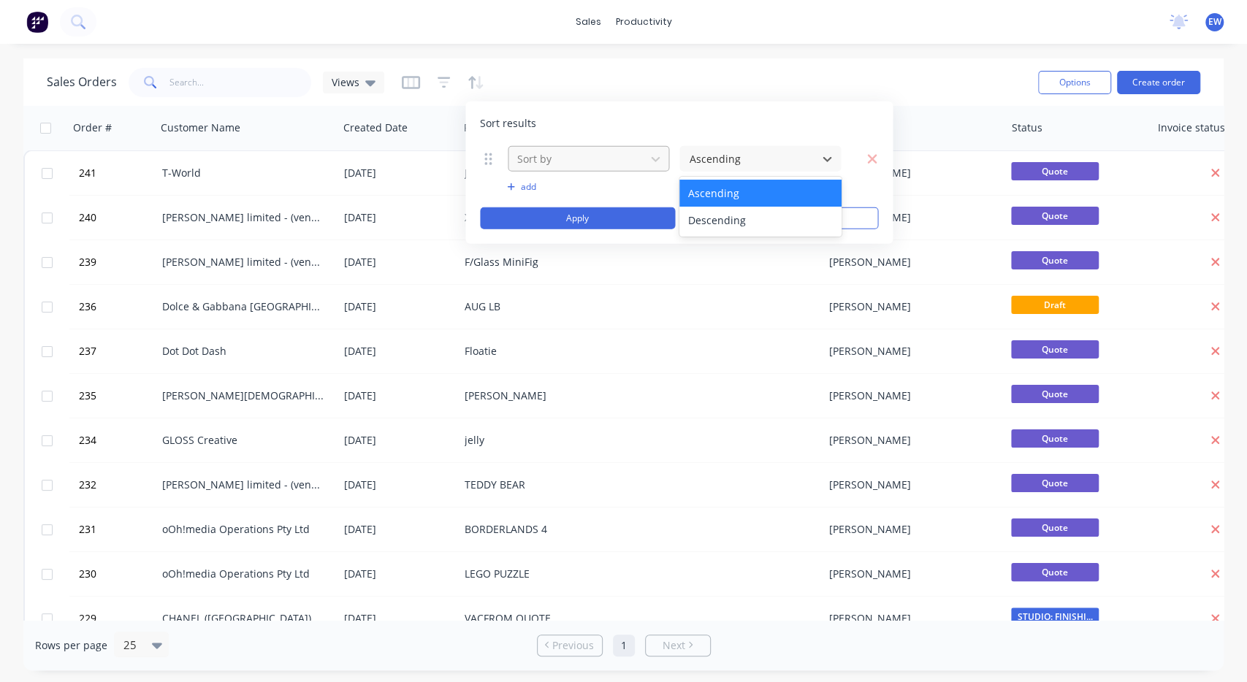
click at [566, 154] on div at bounding box center [577, 159] width 122 height 18
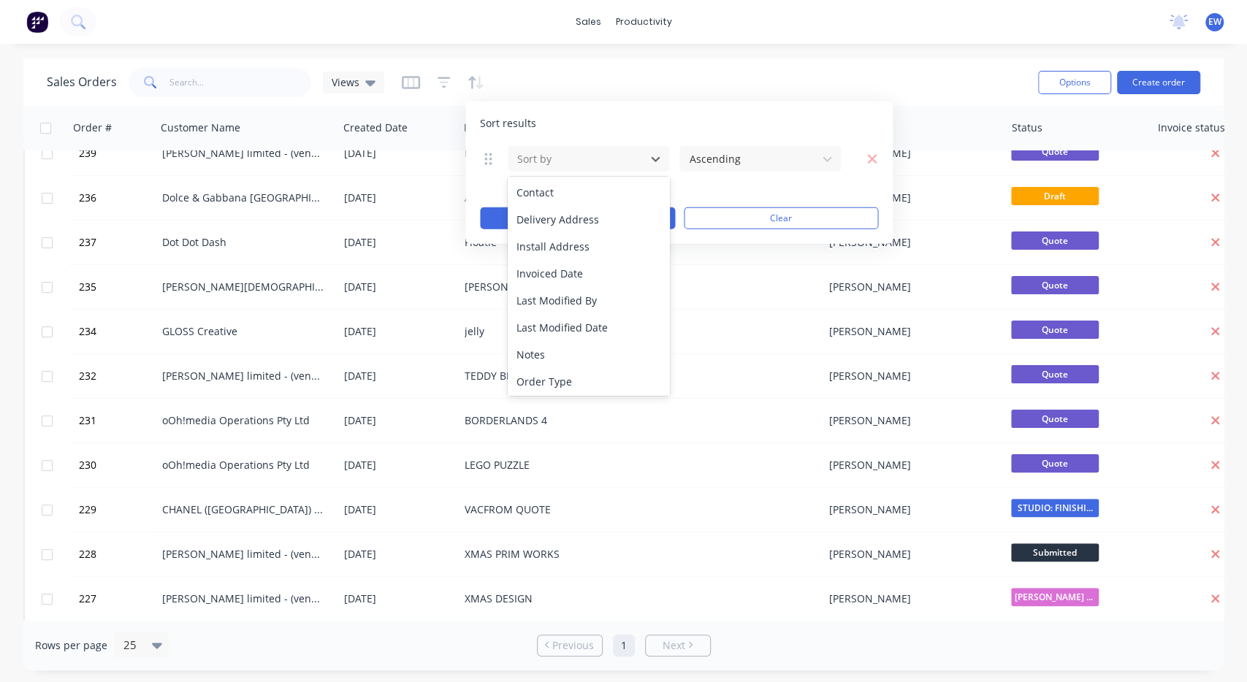
scroll to position [245, 0]
click at [584, 55] on div "sales productivity sales Sales Orders Customers Price Level Manager productivit…" at bounding box center [623, 341] width 1247 height 682
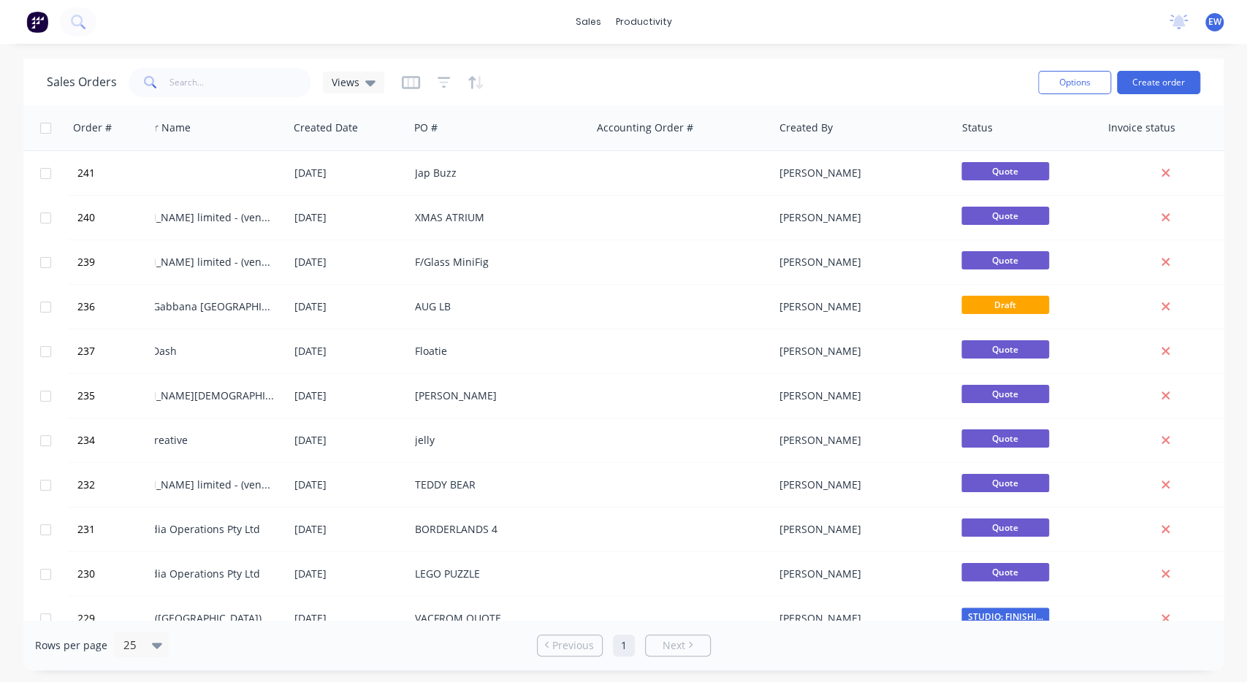
scroll to position [0, 118]
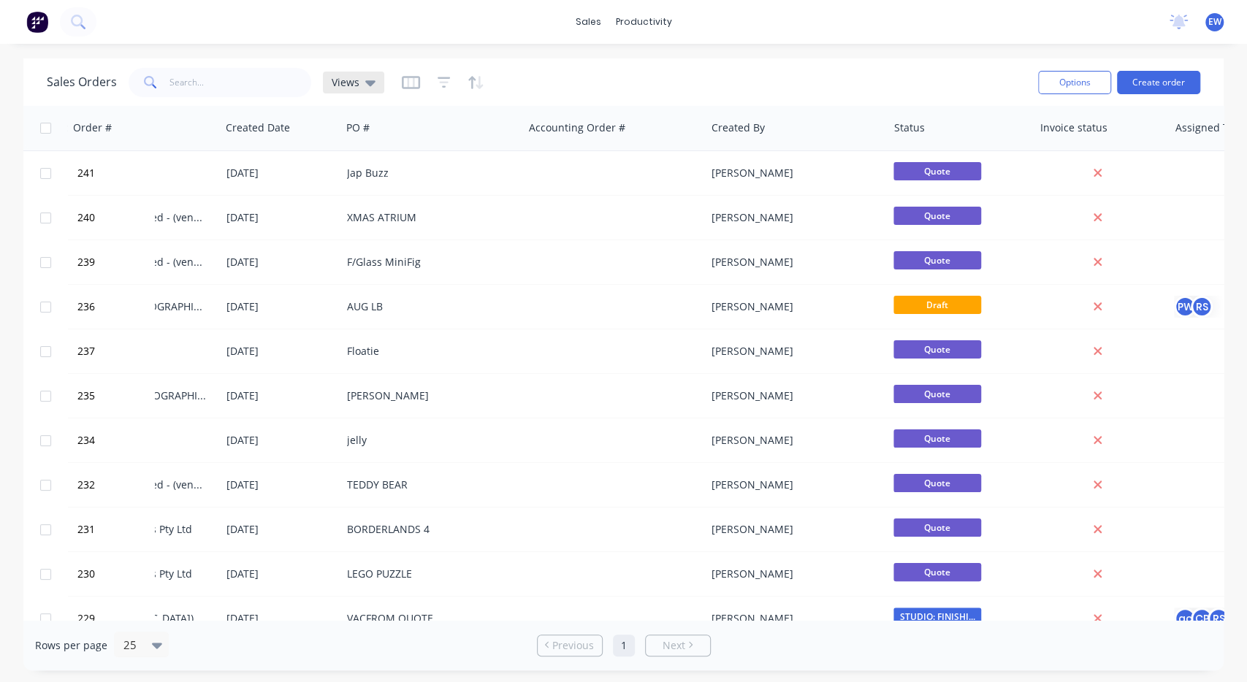
click at [375, 78] on div "Views" at bounding box center [353, 83] width 61 height 22
click at [405, 91] on button "button" at bounding box center [411, 82] width 18 height 23
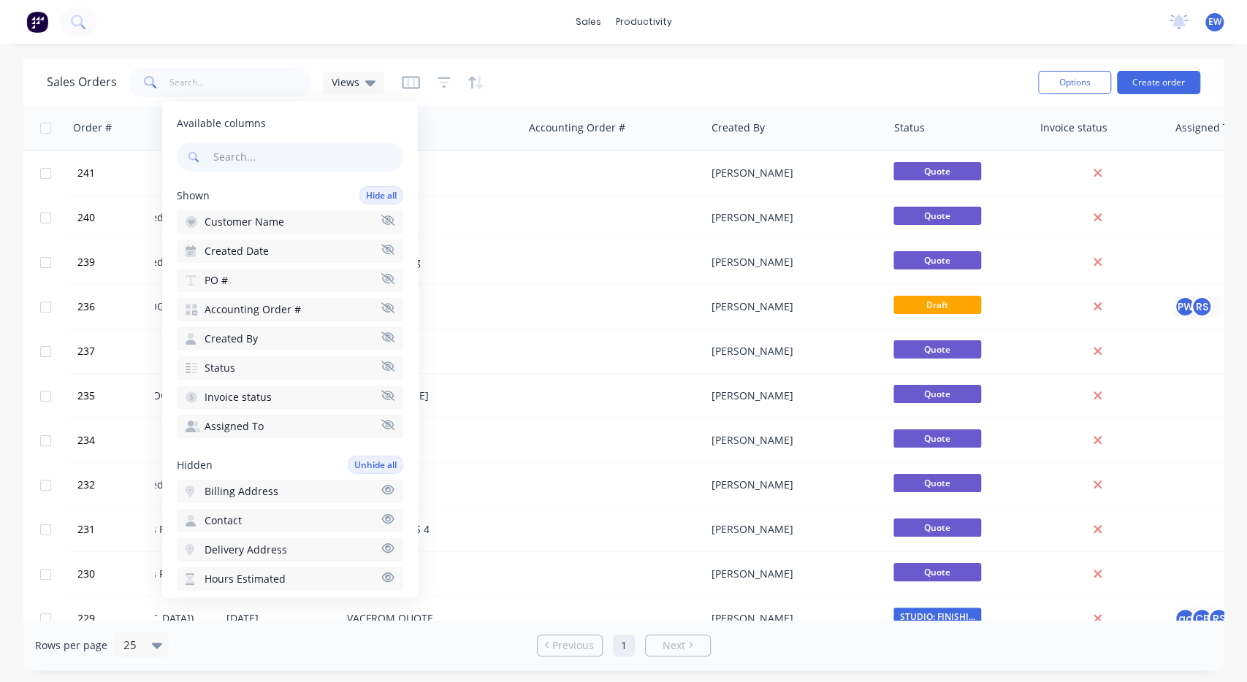
click at [386, 307] on icon "button" at bounding box center [387, 307] width 13 height 10
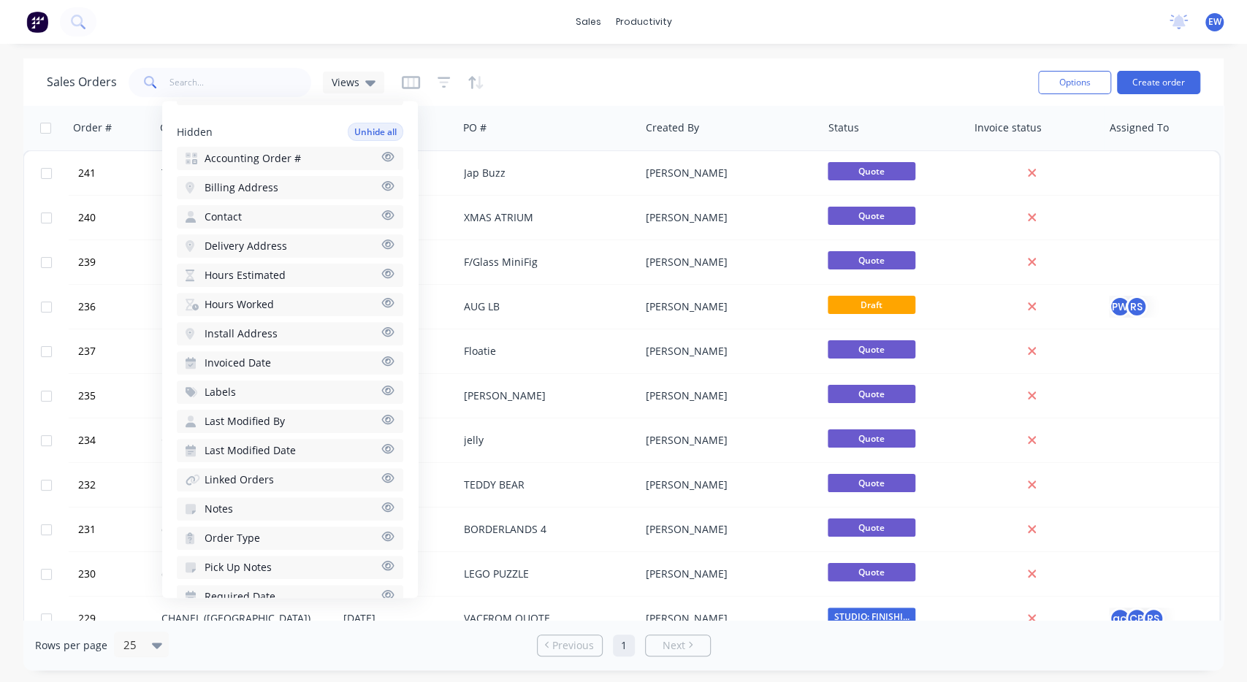
scroll to position [280, 0]
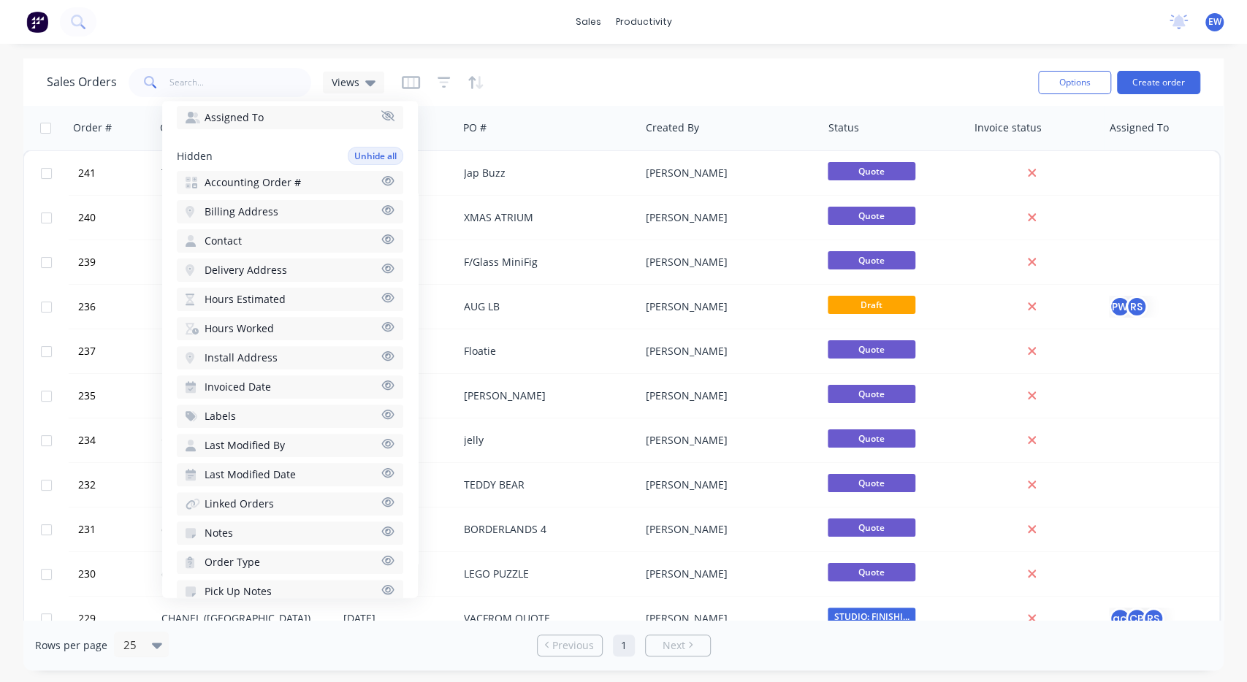
click at [394, 210] on icon "button" at bounding box center [388, 209] width 12 height 9
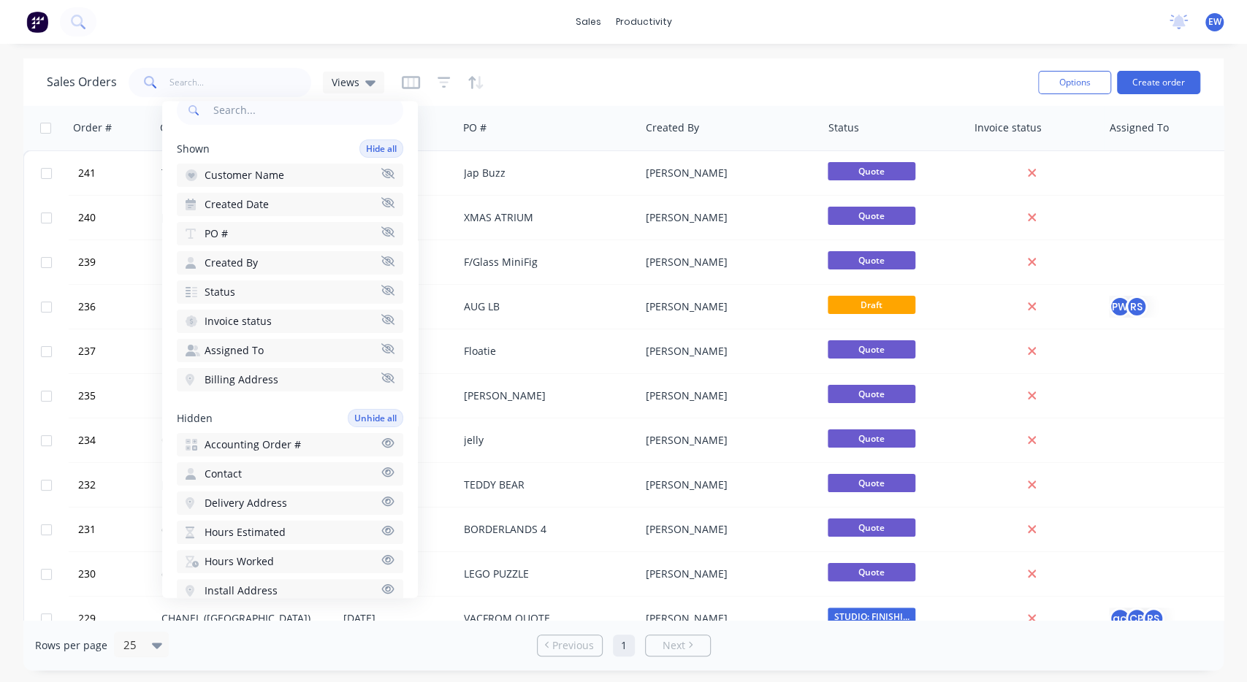
scroll to position [0, 0]
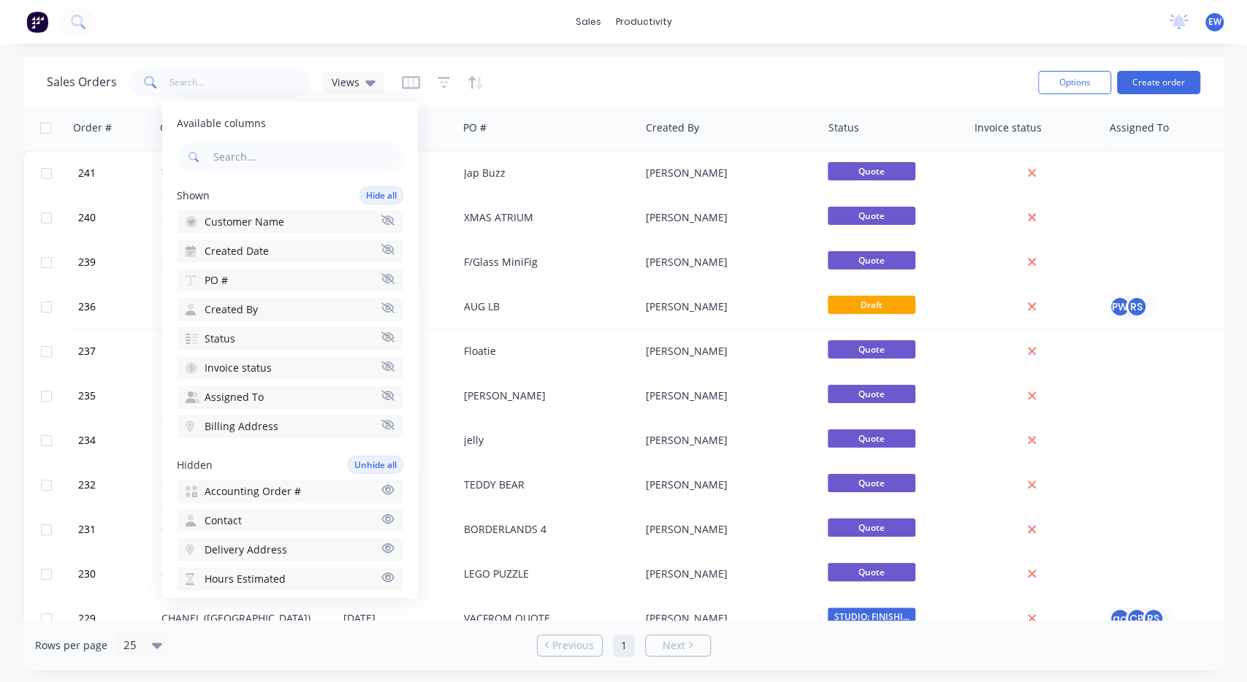
click at [390, 421] on icon "button" at bounding box center [387, 424] width 13 height 10
click at [386, 276] on icon "button" at bounding box center [387, 278] width 13 height 11
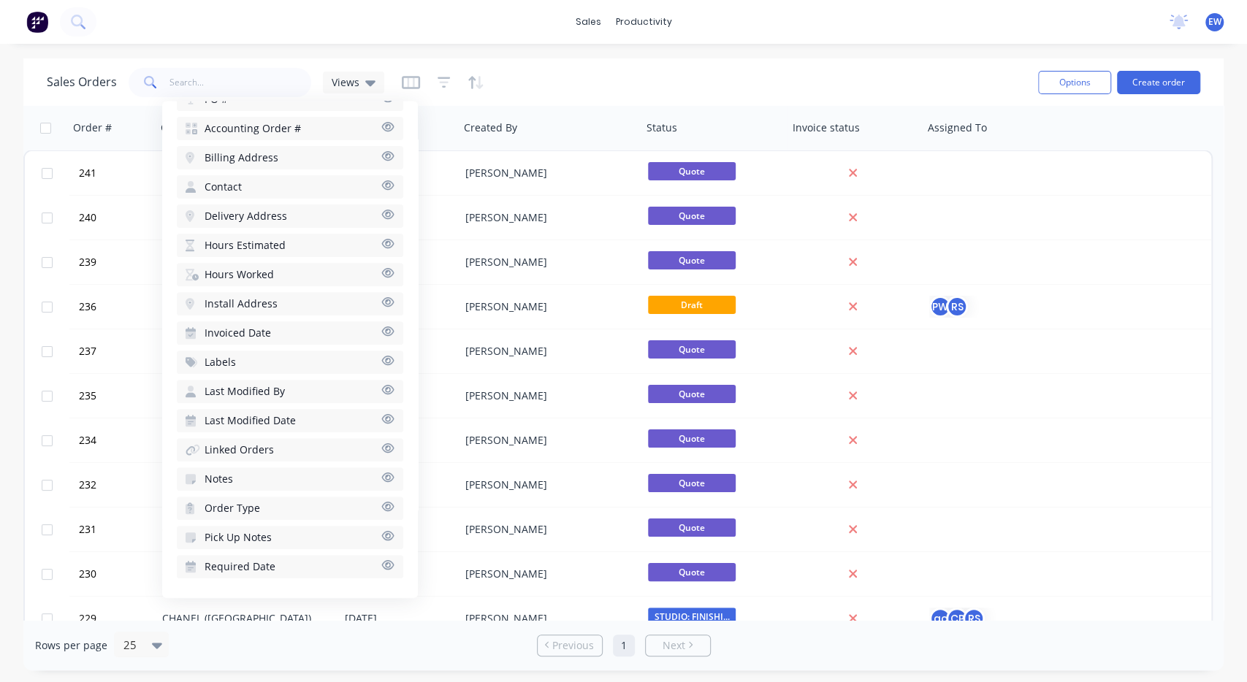
scroll to position [335, 0]
click at [394, 562] on icon "button" at bounding box center [387, 564] width 13 height 11
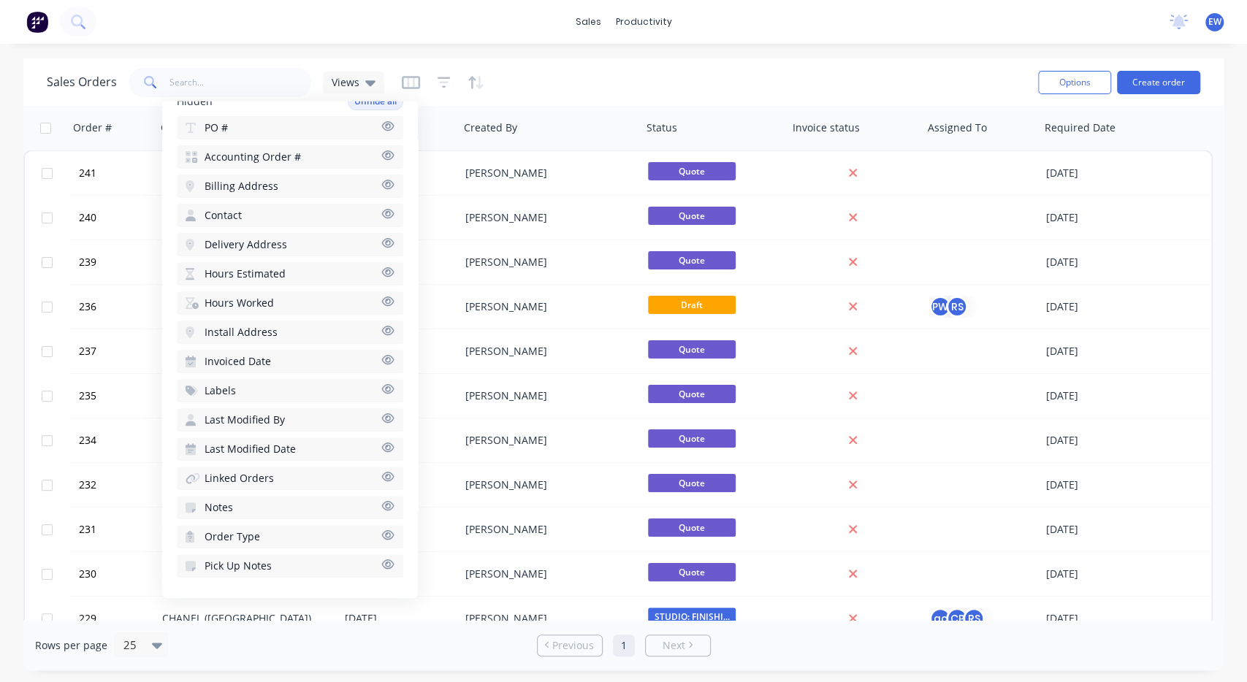
click at [455, 56] on div "sales productivity sales Sales Orders Customers Price Level Manager productivit…" at bounding box center [623, 341] width 1247 height 682
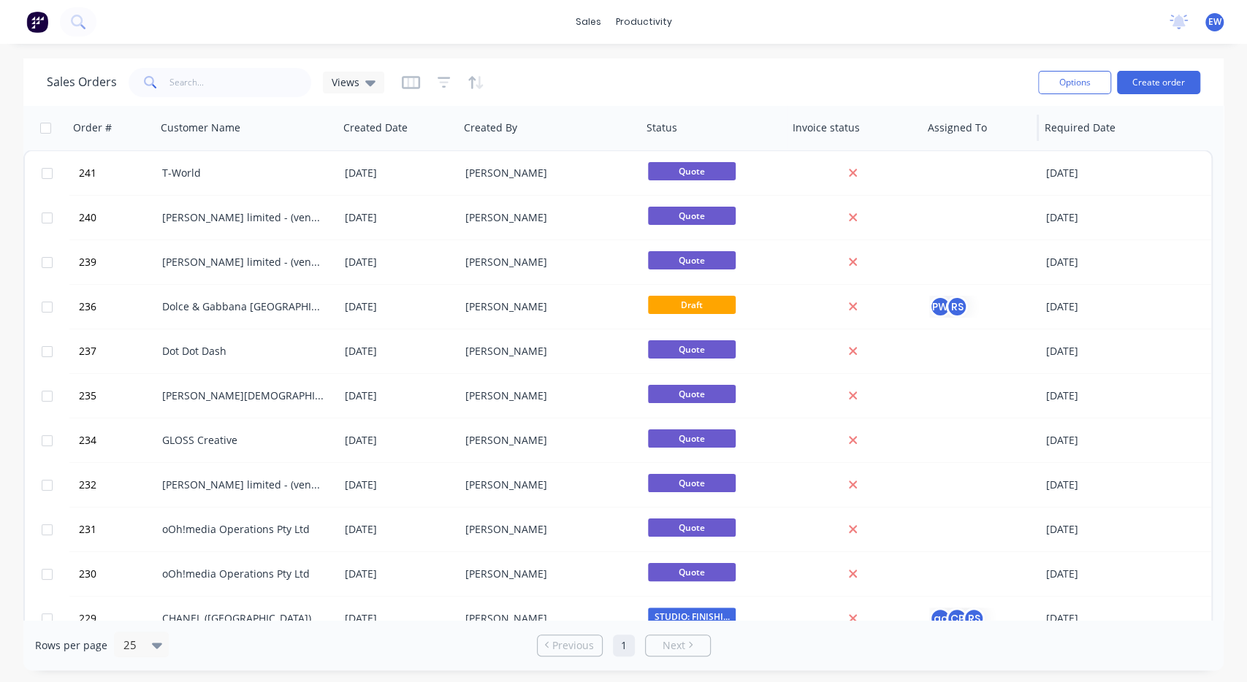
click at [1008, 134] on div at bounding box center [978, 127] width 100 height 29
click at [445, 88] on icon "button" at bounding box center [444, 82] width 13 height 15
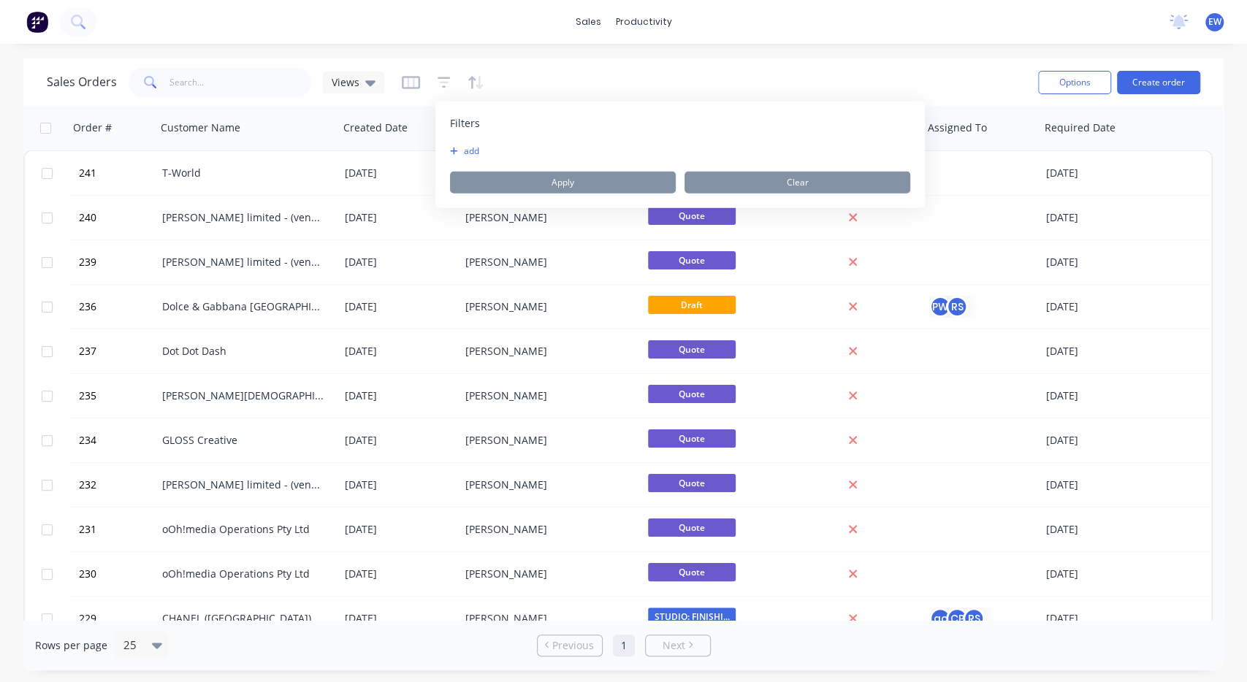
click at [470, 152] on button "add" at bounding box center [468, 151] width 37 height 12
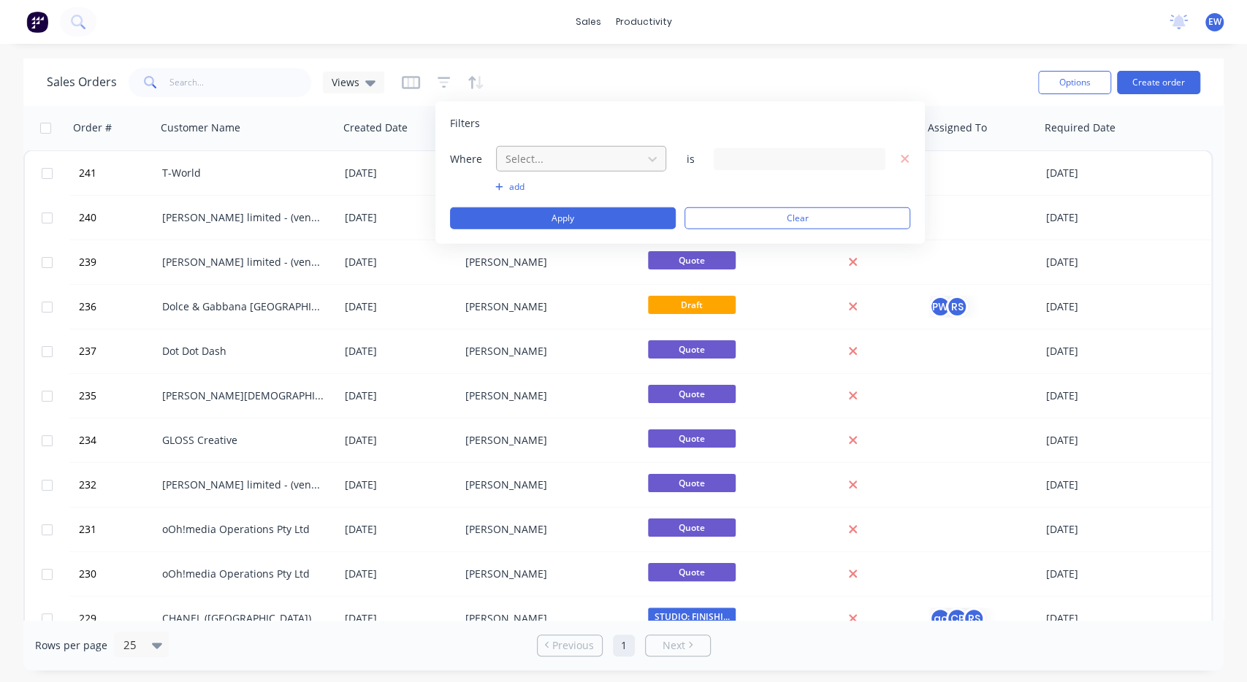
click at [625, 161] on div at bounding box center [569, 159] width 131 height 18
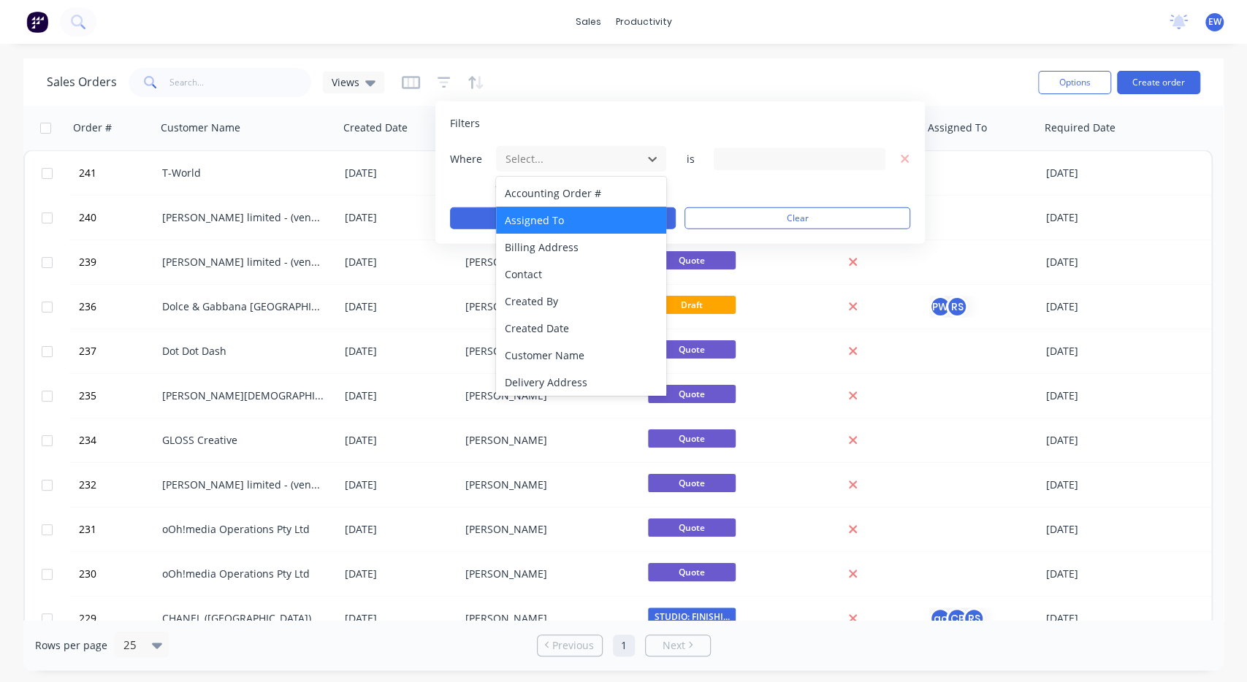
click at [566, 218] on div "Assigned To" at bounding box center [581, 220] width 171 height 27
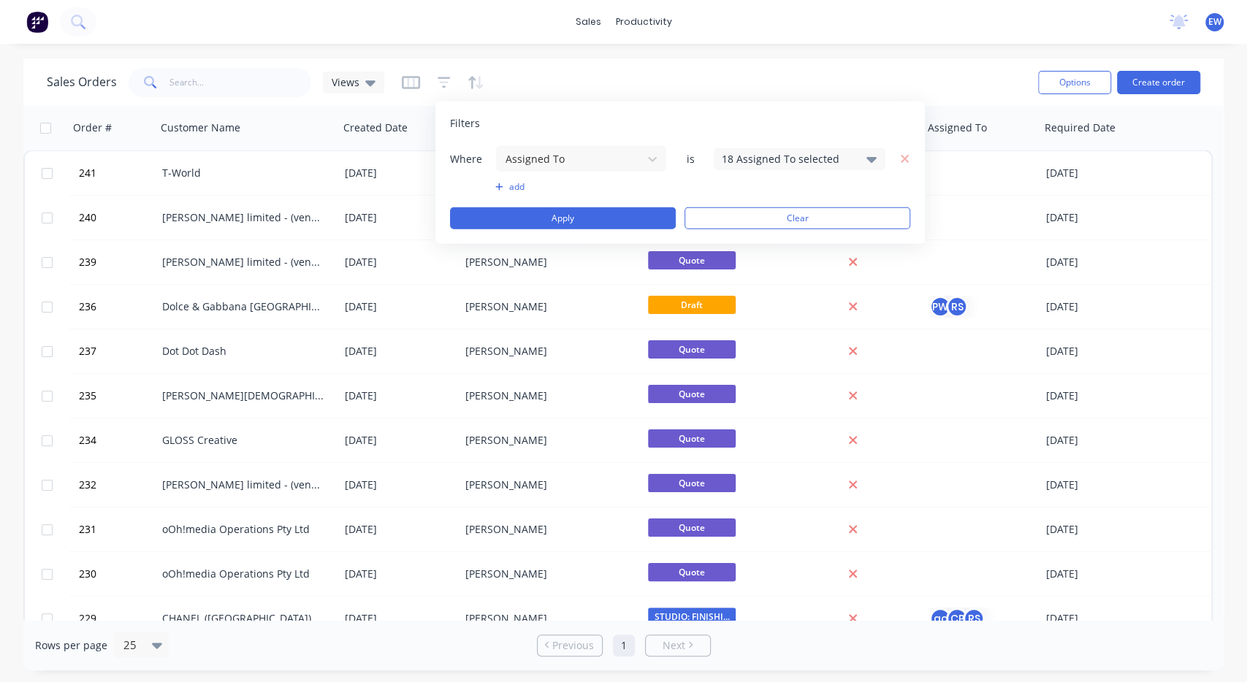
click at [801, 156] on div "18 Assigned To selected" at bounding box center [788, 158] width 132 height 15
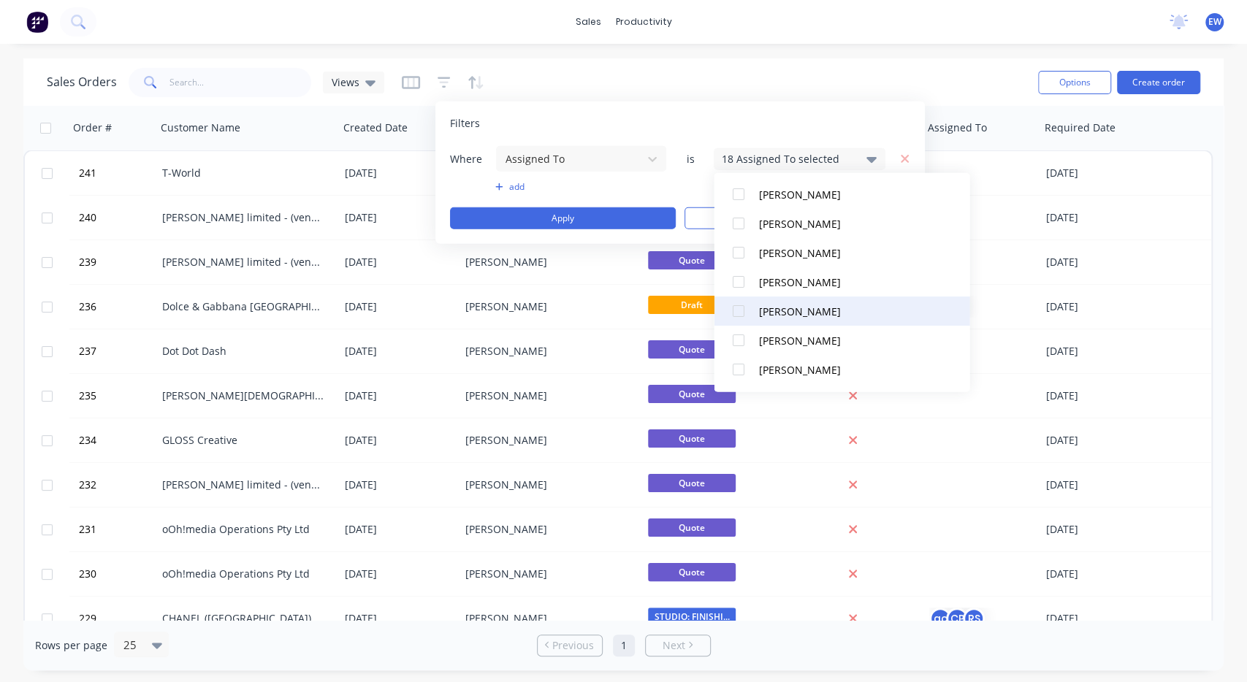
scroll to position [0, 0]
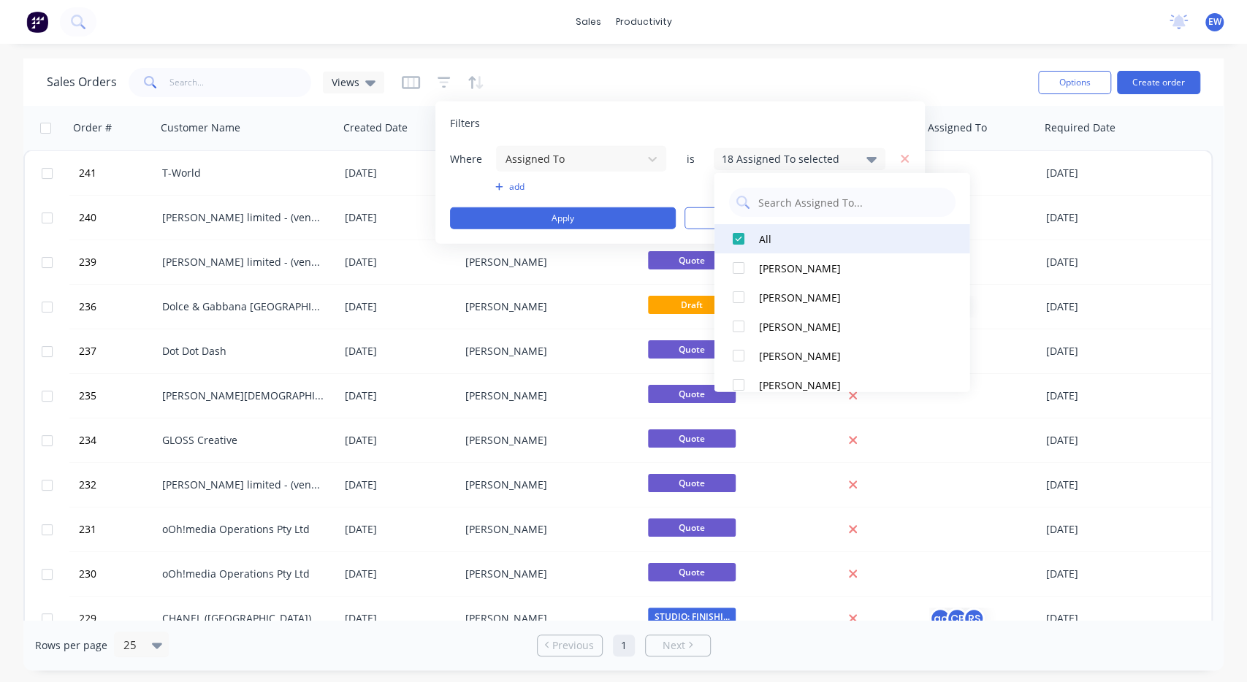
click at [742, 243] on div at bounding box center [737, 238] width 29 height 29
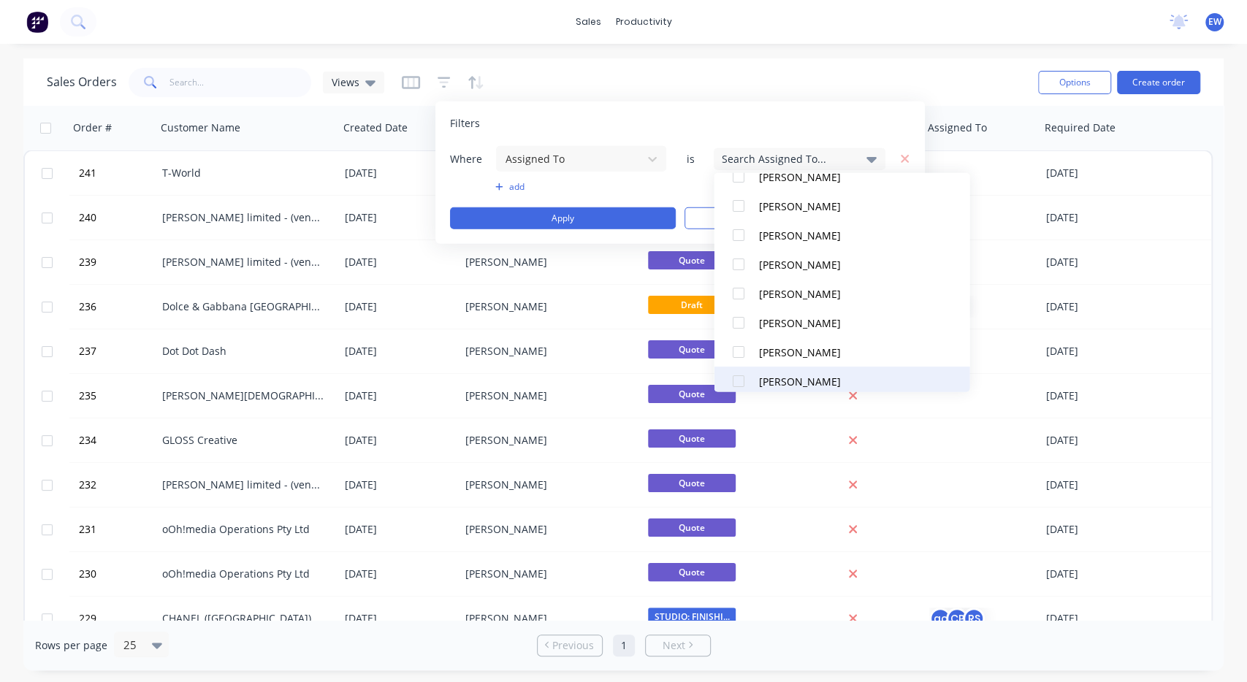
scroll to position [109, 0]
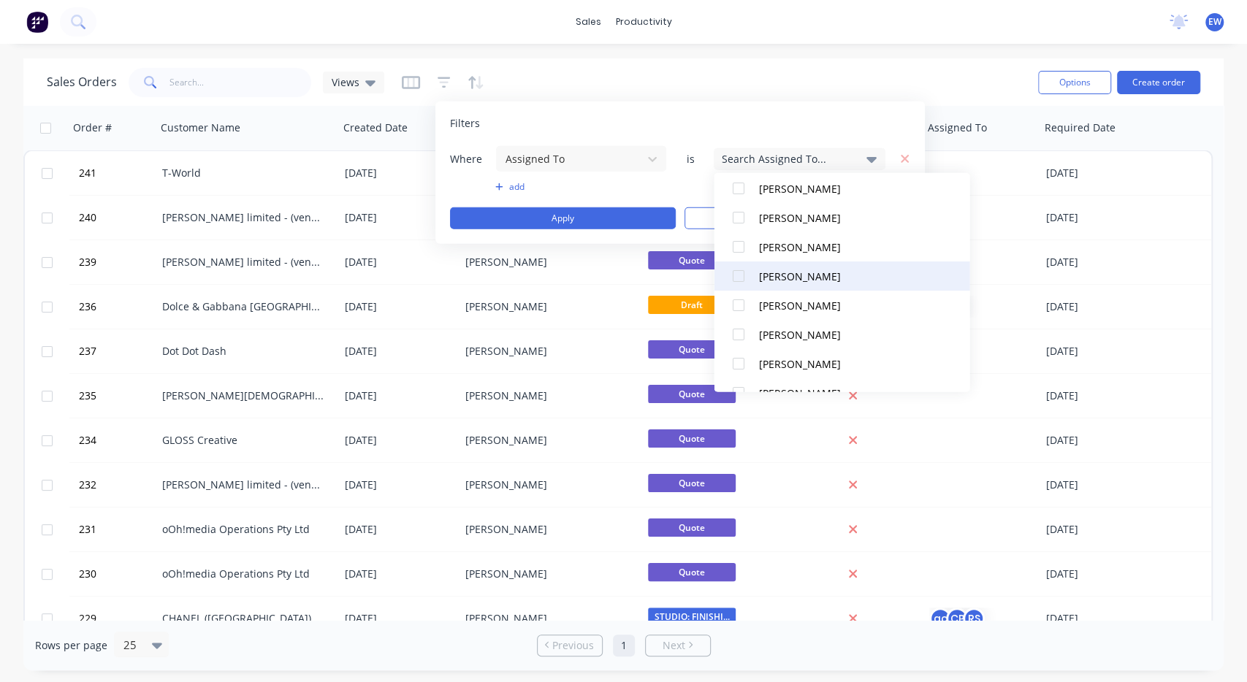
click at [743, 276] on div at bounding box center [737, 276] width 29 height 29
click at [762, 128] on div "Filters" at bounding box center [680, 123] width 460 height 15
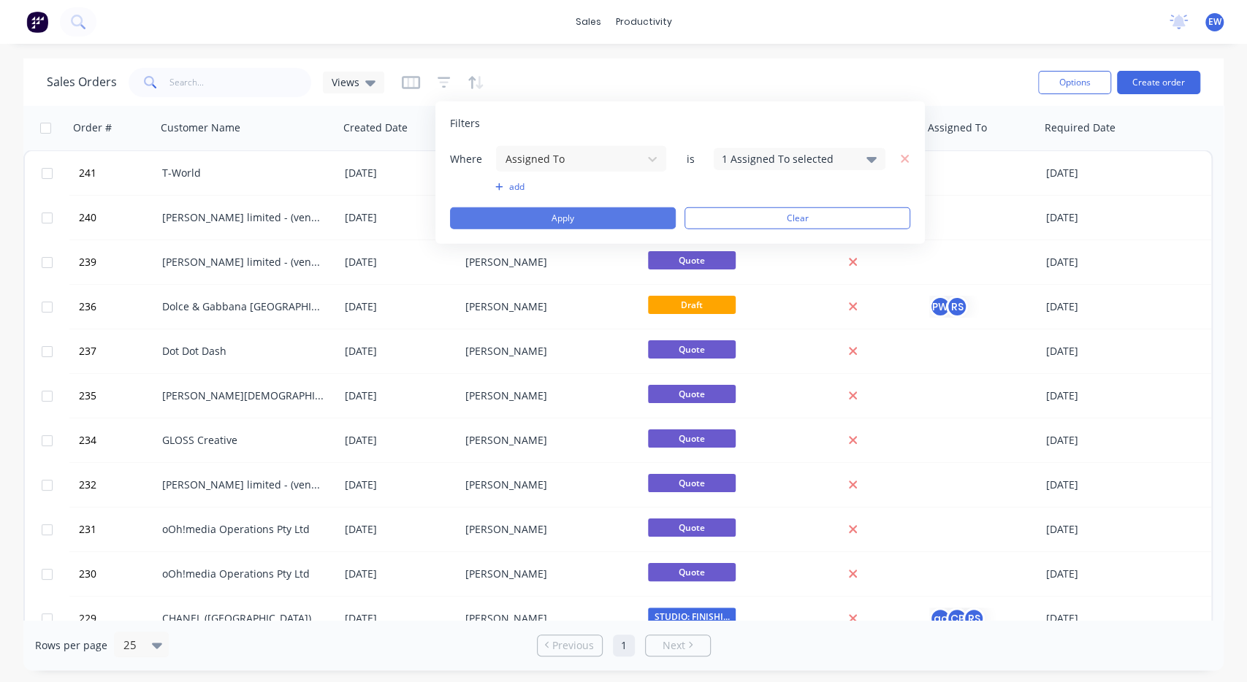
click at [584, 215] on button "Apply" at bounding box center [563, 219] width 226 height 22
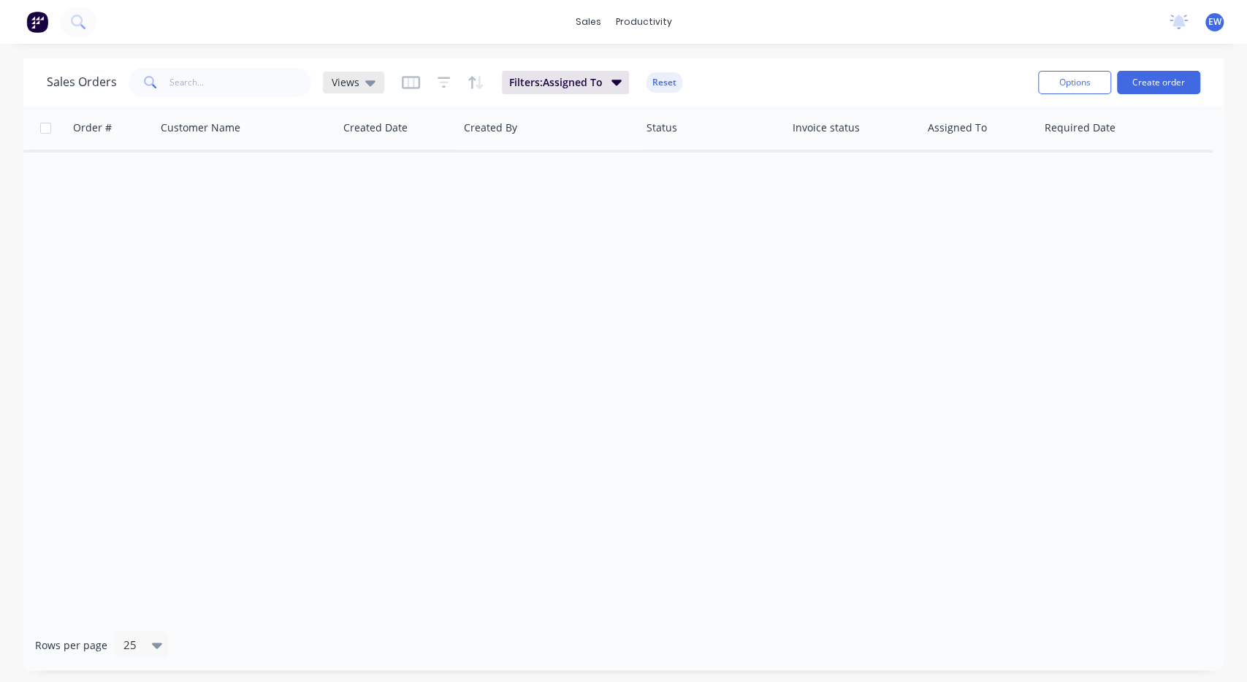
click at [346, 87] on span "Views" at bounding box center [346, 82] width 28 height 15
click at [358, 85] on div "Views" at bounding box center [354, 82] width 44 height 13
click at [668, 83] on button "Reset" at bounding box center [665, 82] width 36 height 20
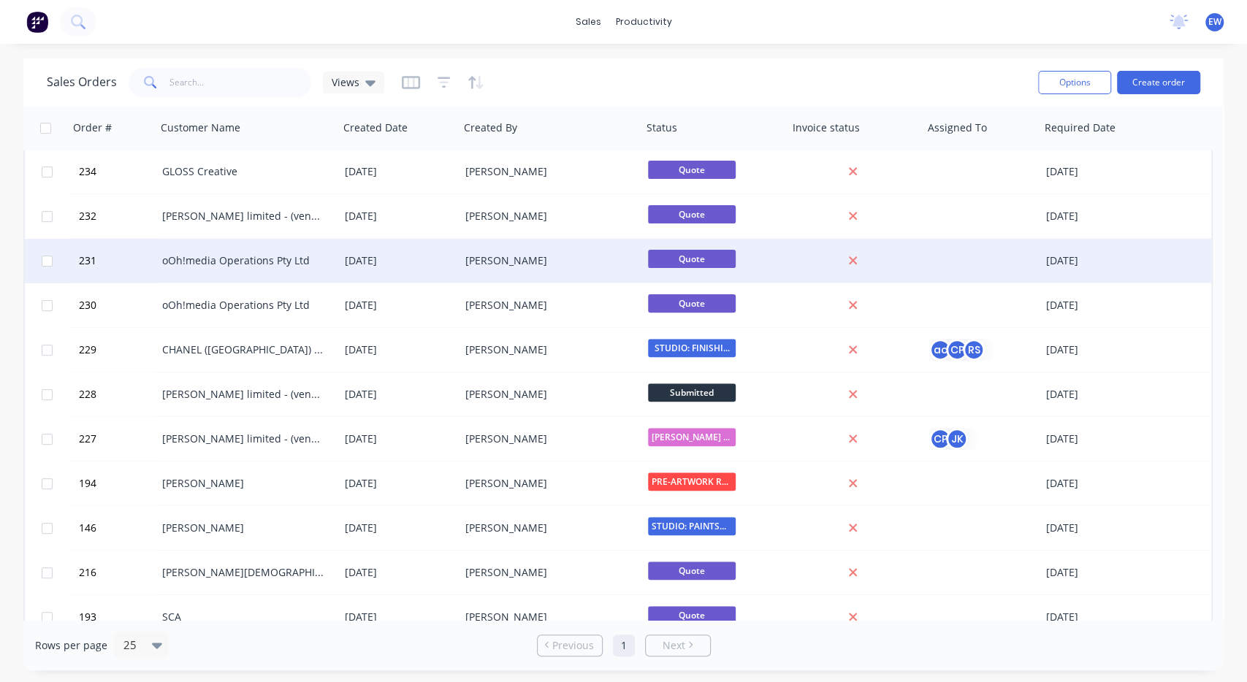
scroll to position [0, 0]
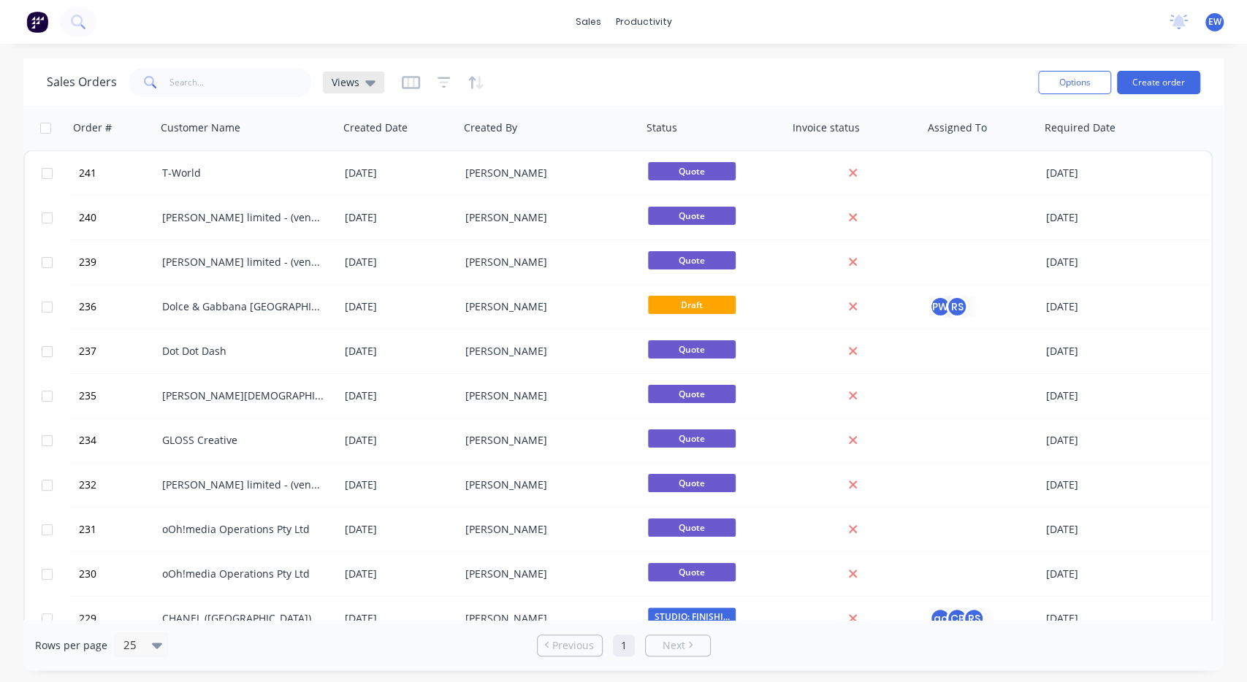
click at [353, 74] on div "Views" at bounding box center [353, 83] width 61 height 22
click at [923, 65] on div "Sales Orders Views" at bounding box center [537, 82] width 980 height 36
click at [479, 73] on button "button" at bounding box center [476, 82] width 17 height 23
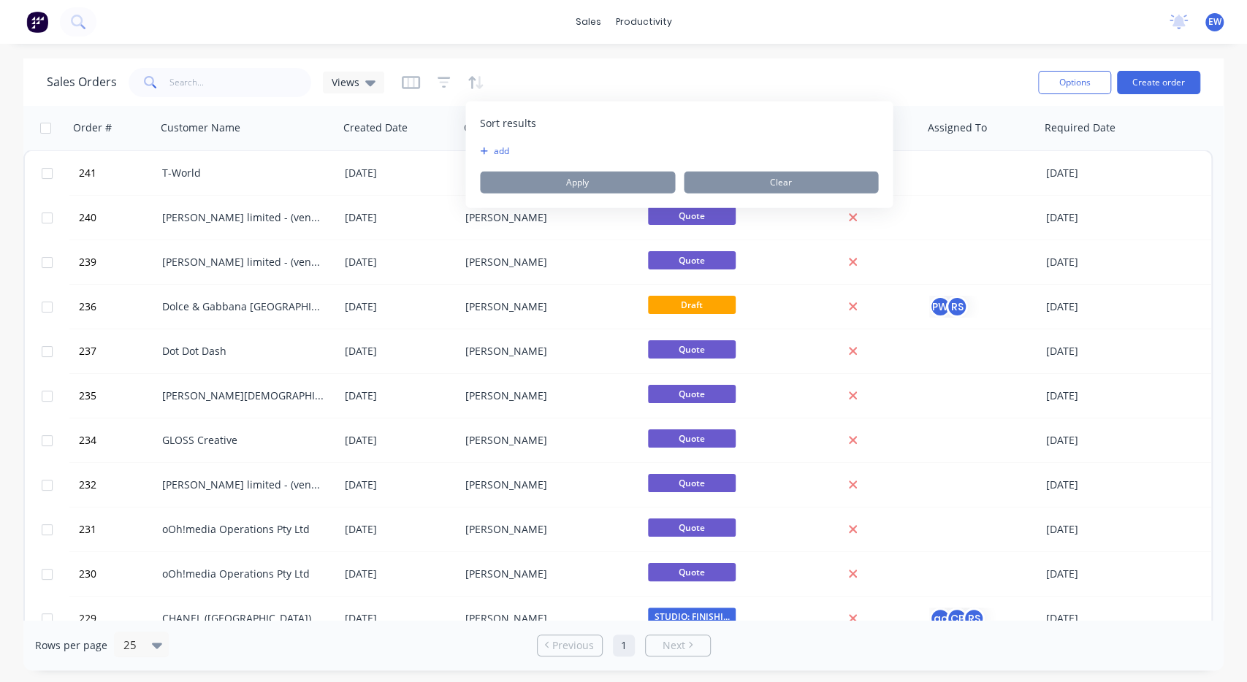
click at [498, 153] on button "add" at bounding box center [489, 151] width 18 height 12
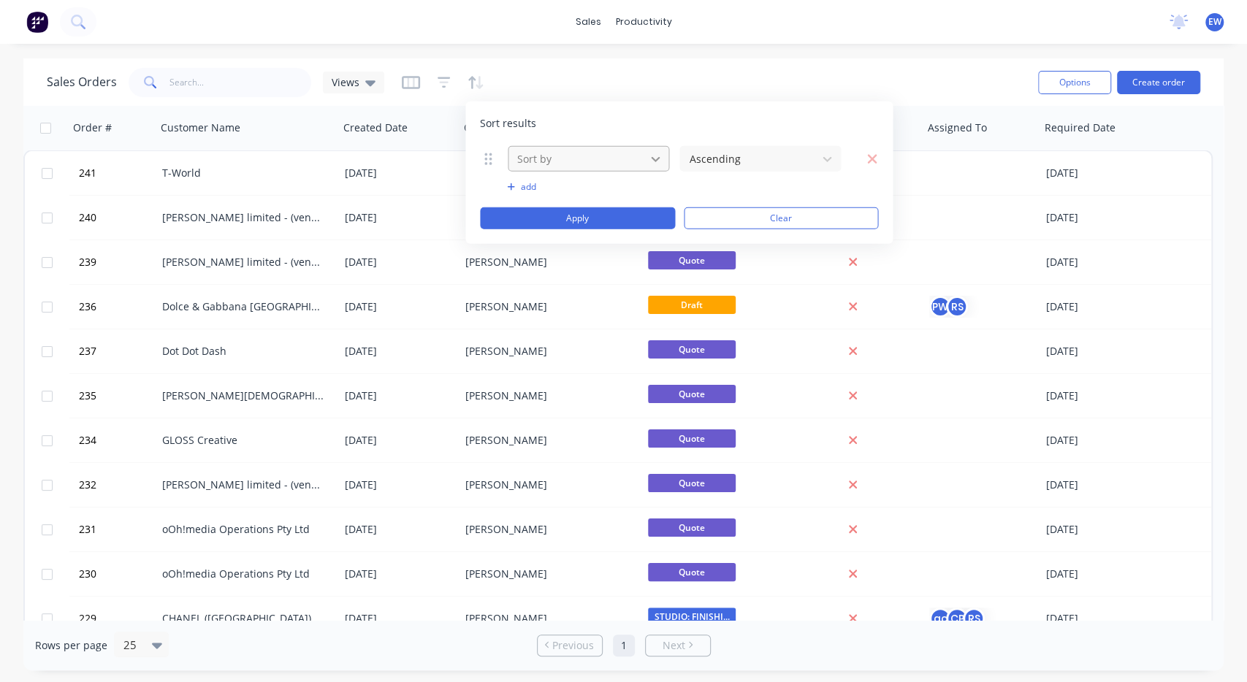
click at [651, 157] on icon at bounding box center [655, 158] width 15 height 15
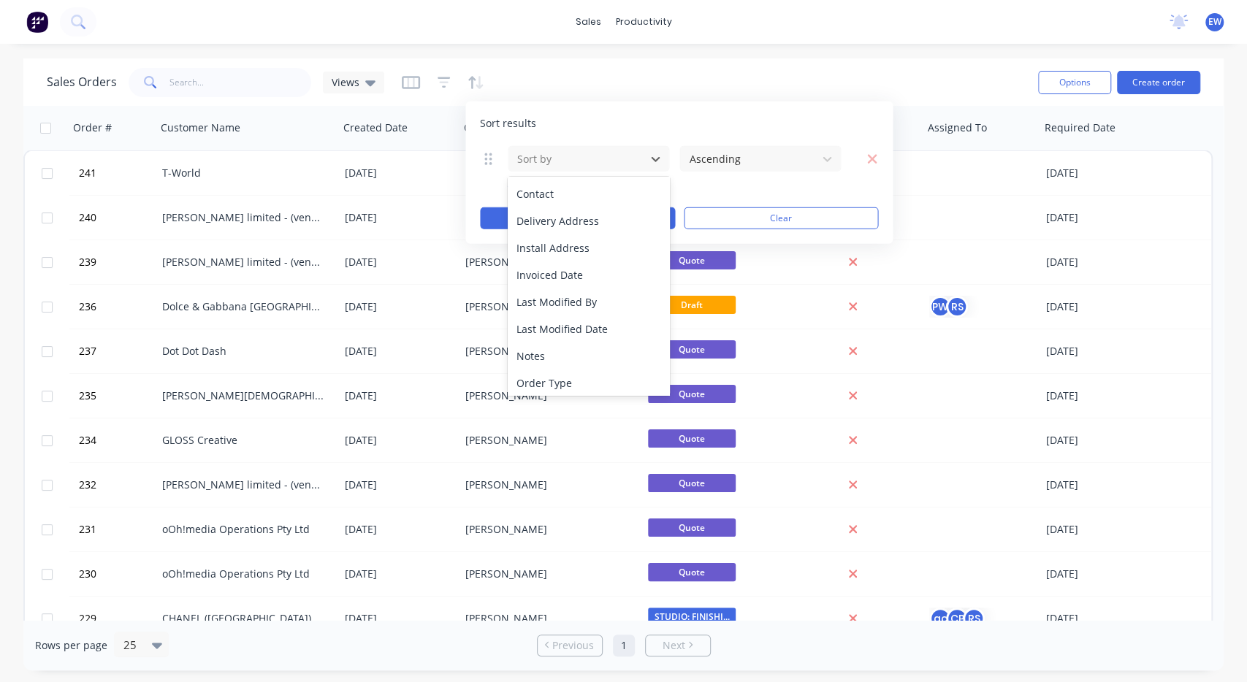
scroll to position [245, 0]
click at [688, 73] on div "Sales Orders Views" at bounding box center [537, 82] width 980 height 36
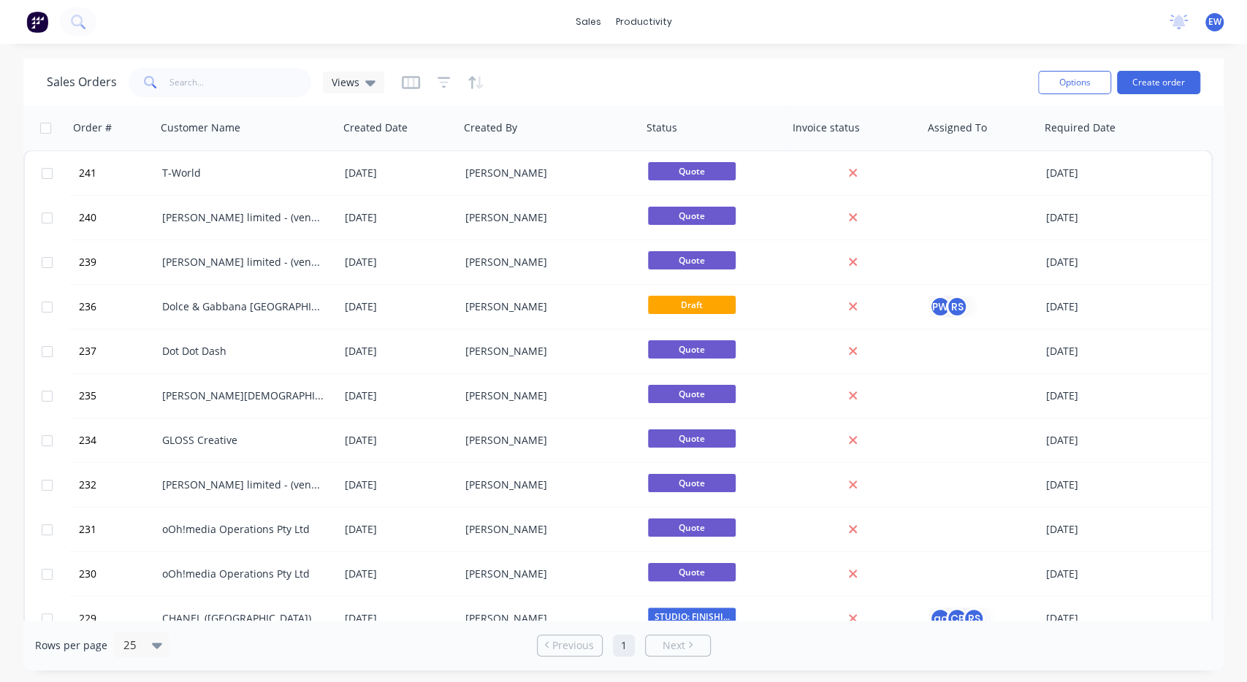
click at [435, 81] on div at bounding box center [443, 82] width 83 height 23
click at [446, 78] on icon "button" at bounding box center [444, 82] width 13 height 11
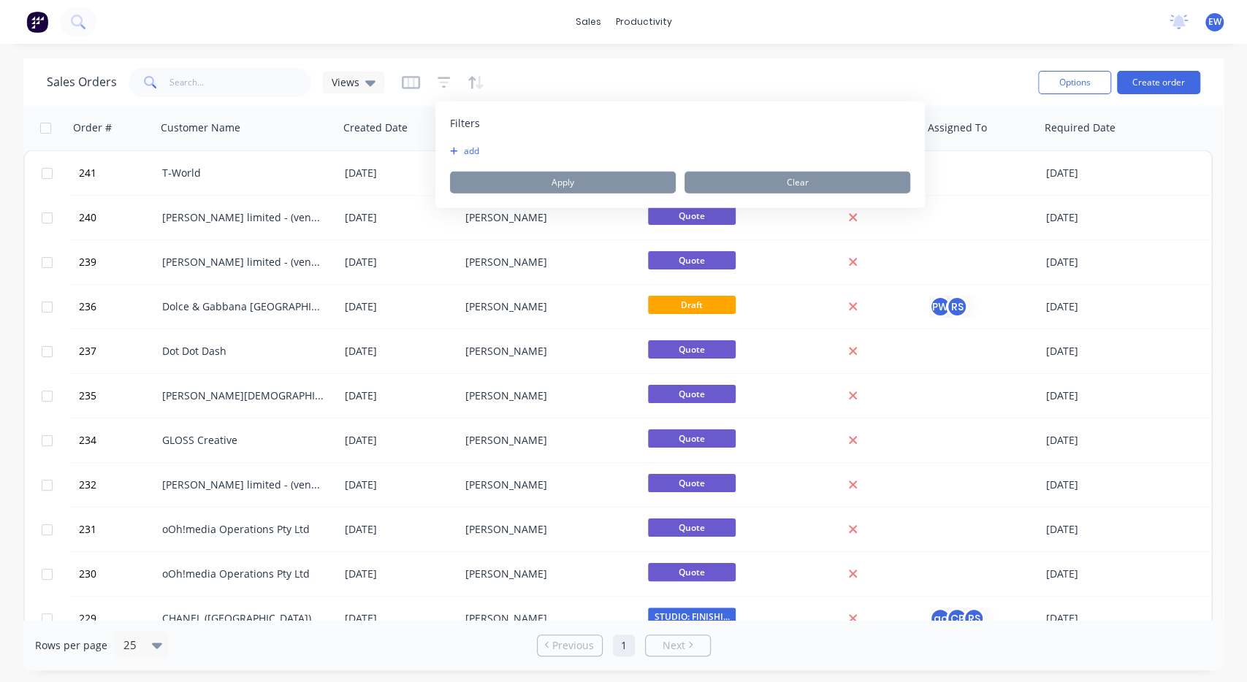
click at [455, 144] on div "Filters add Apply Clear" at bounding box center [680, 155] width 490 height 107
click at [467, 149] on button "add" at bounding box center [468, 151] width 37 height 12
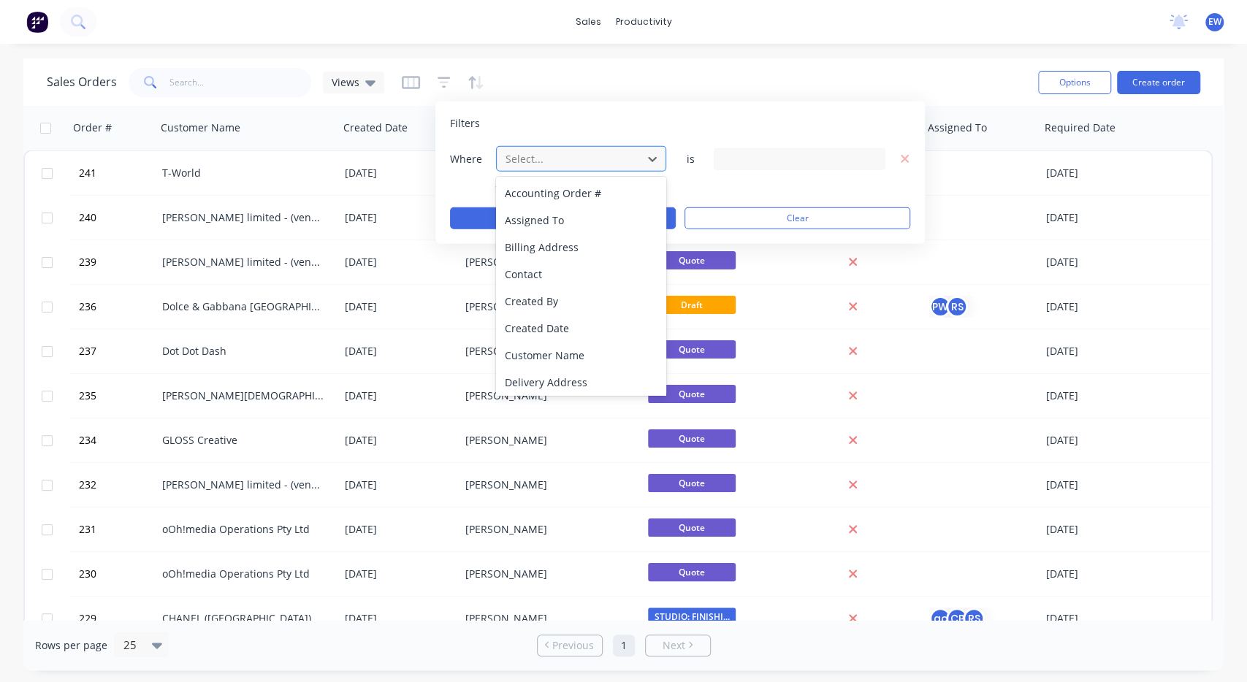
click at [576, 161] on div at bounding box center [569, 159] width 131 height 18
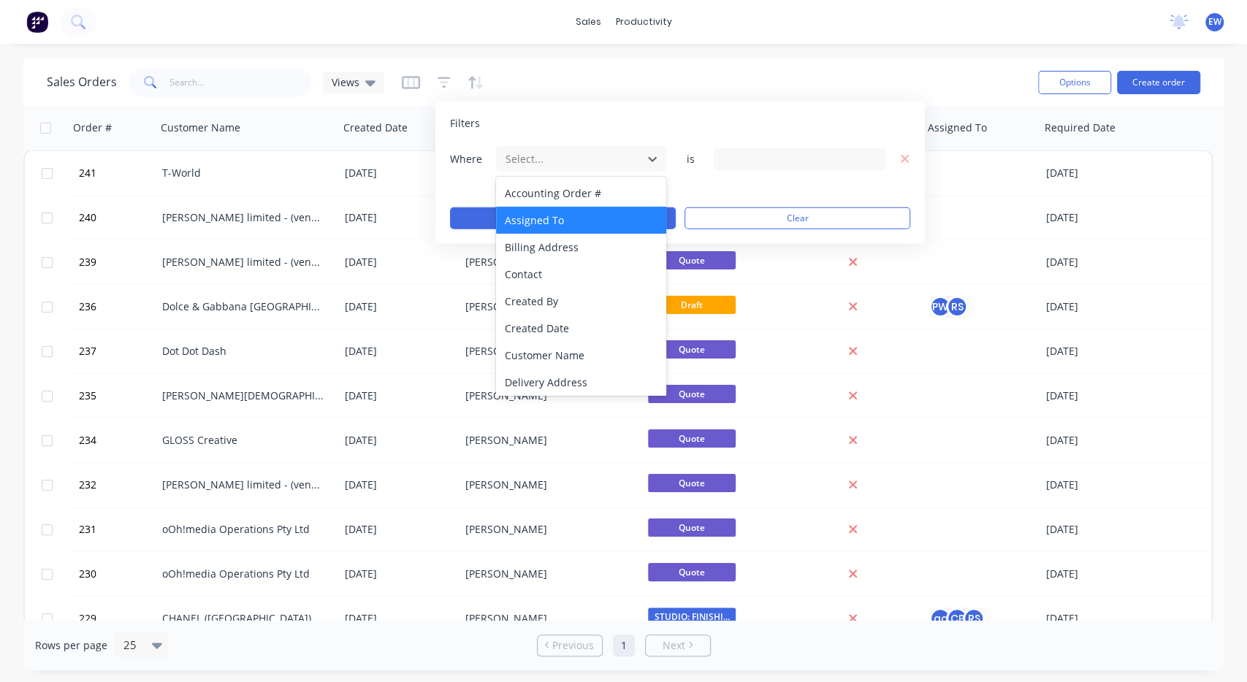
click at [554, 210] on div "Assigned To" at bounding box center [581, 220] width 171 height 27
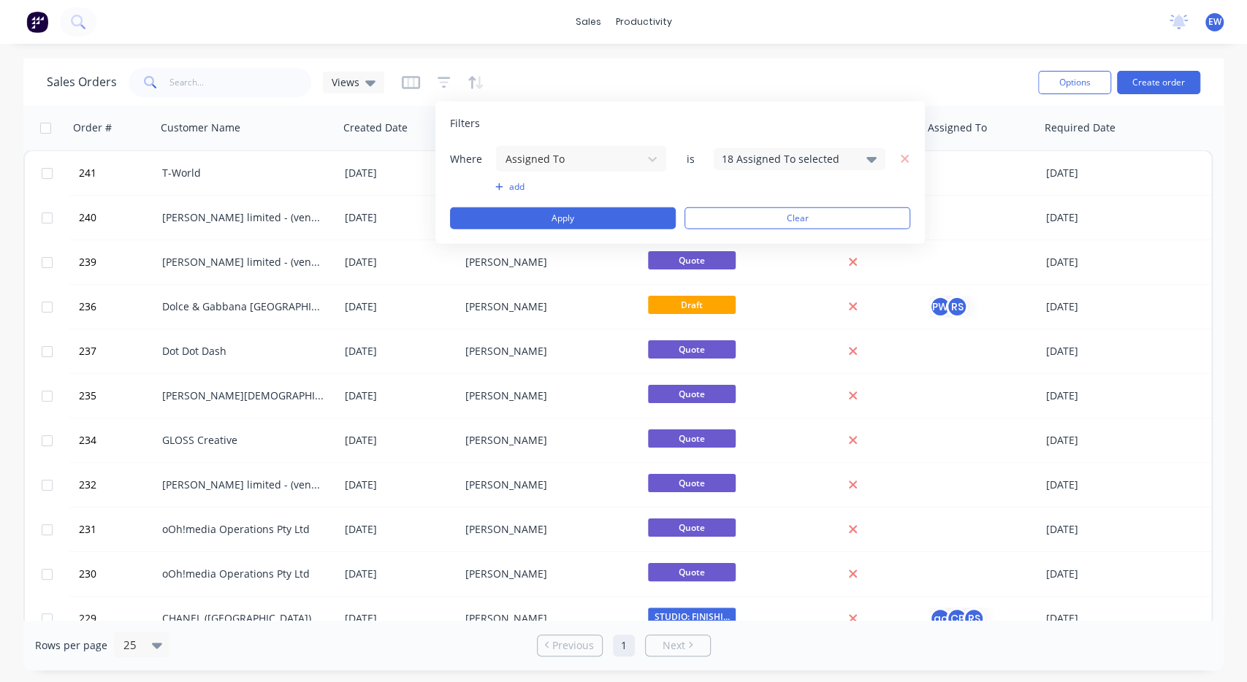
click at [767, 152] on div "18 Assigned To selected" at bounding box center [788, 158] width 132 height 15
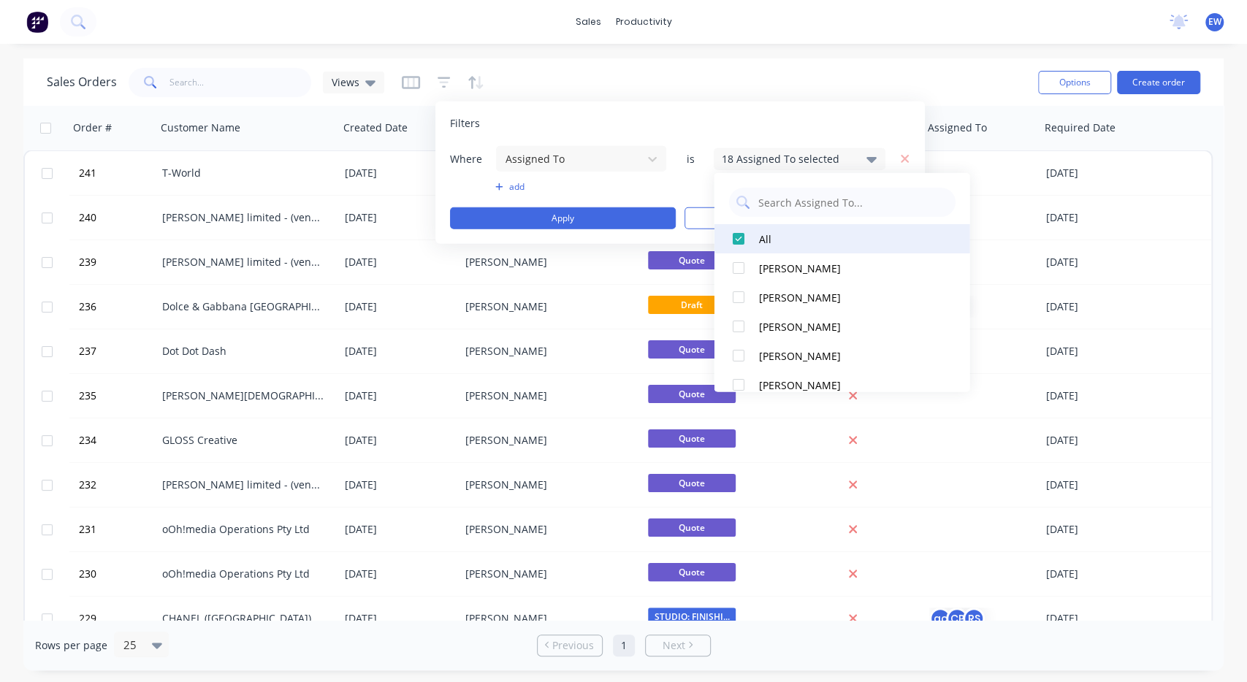
click at [741, 239] on div at bounding box center [737, 238] width 29 height 29
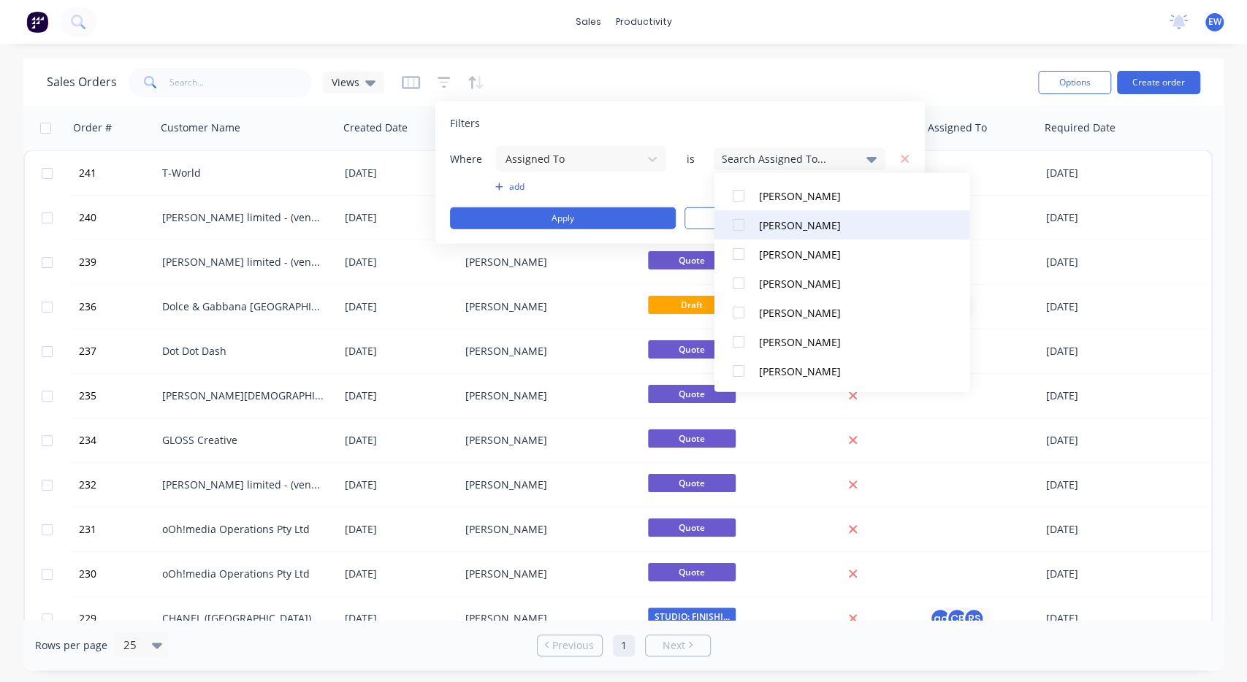
scroll to position [136, 0]
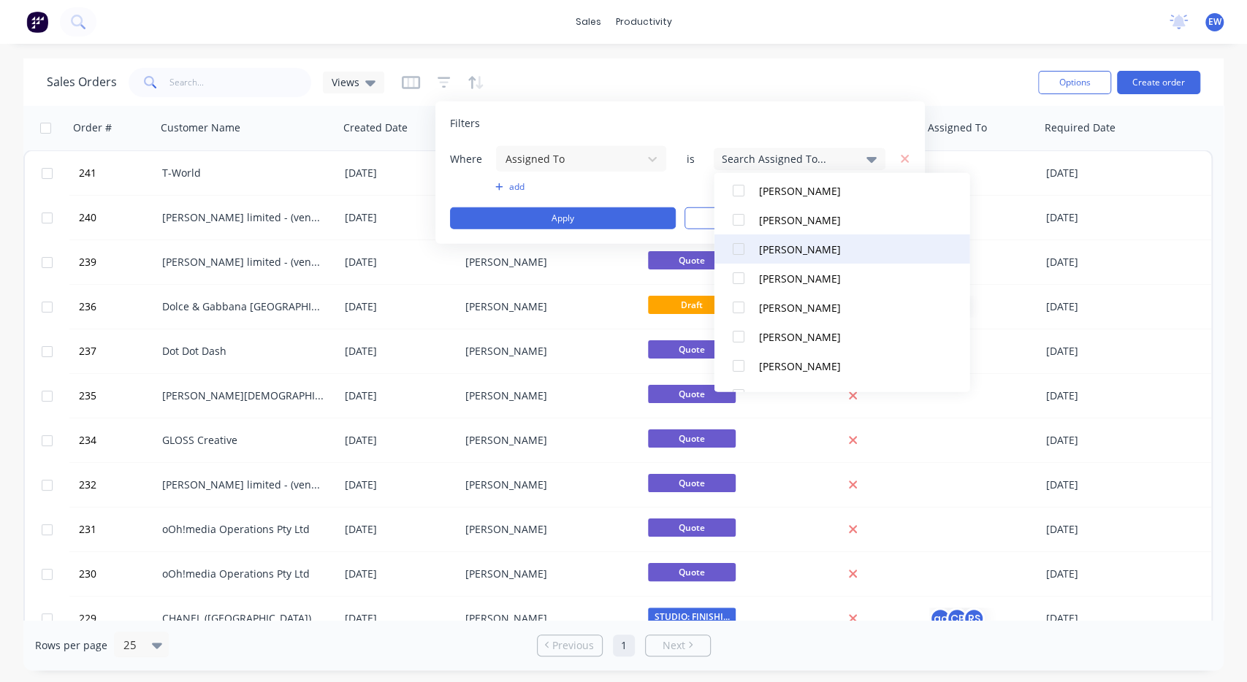
drag, startPoint x: 736, startPoint y: 252, endPoint x: 737, endPoint y: 262, distance: 9.6
click at [736, 252] on div at bounding box center [737, 249] width 29 height 29
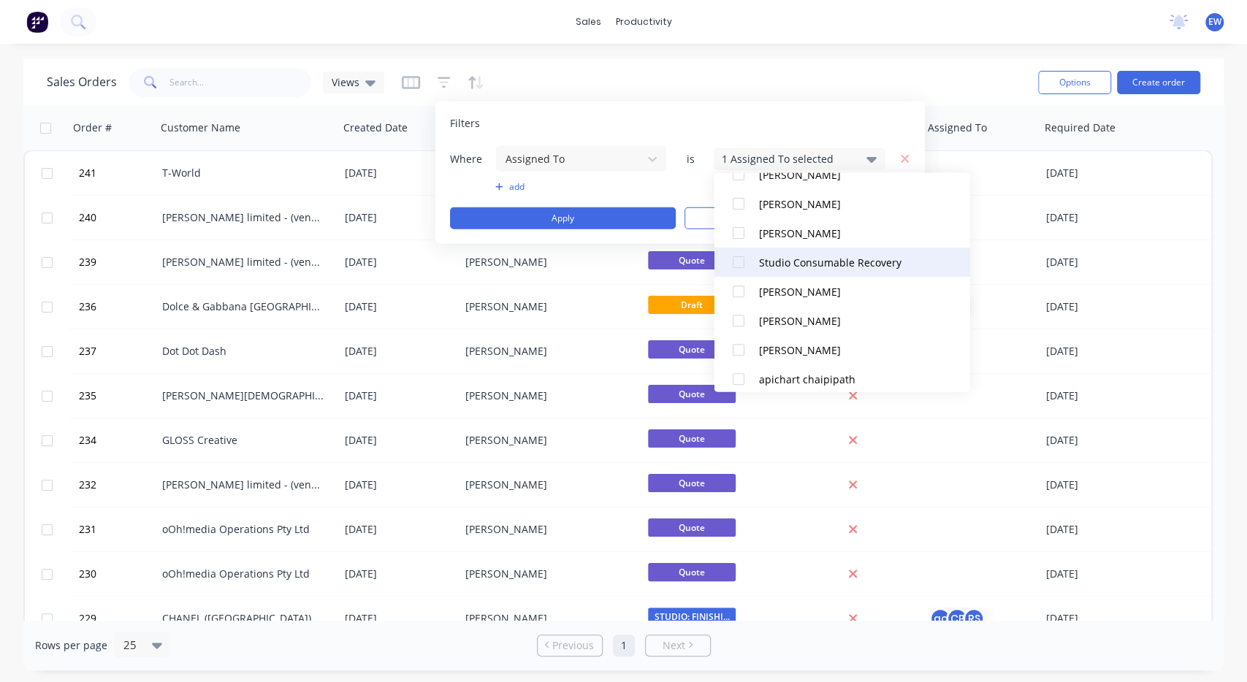
scroll to position [395, 0]
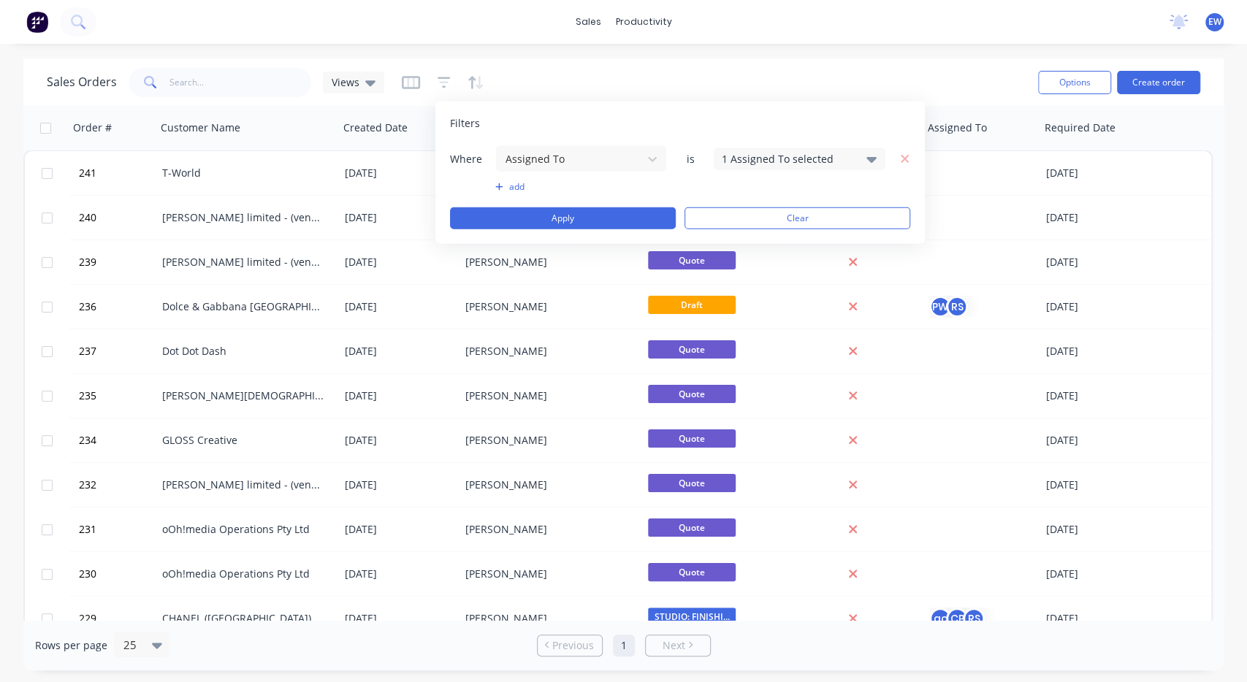
click at [733, 102] on div "Filters Where Assigned To is 1 Assigned To selected add Apply Clear" at bounding box center [680, 173] width 490 height 142
click at [596, 221] on button "Apply" at bounding box center [563, 219] width 226 height 22
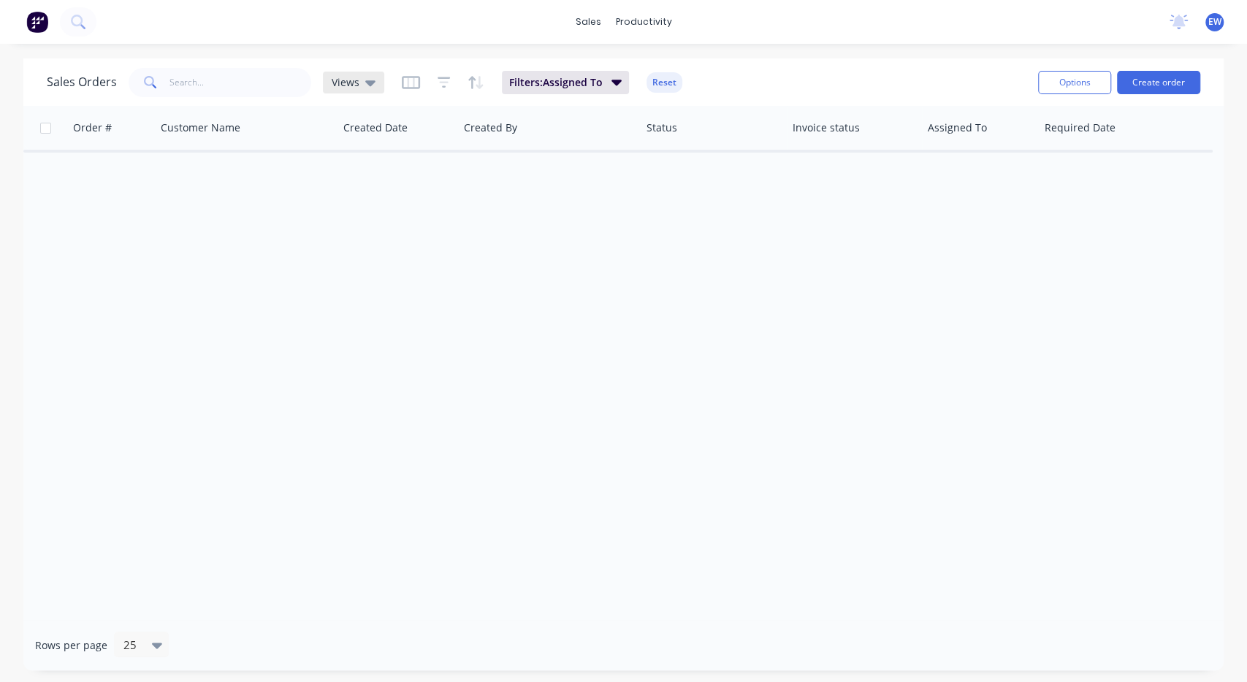
click at [376, 80] on div "Views" at bounding box center [353, 83] width 61 height 22
click at [422, 180] on button "Save new view" at bounding box center [425, 175] width 196 height 22
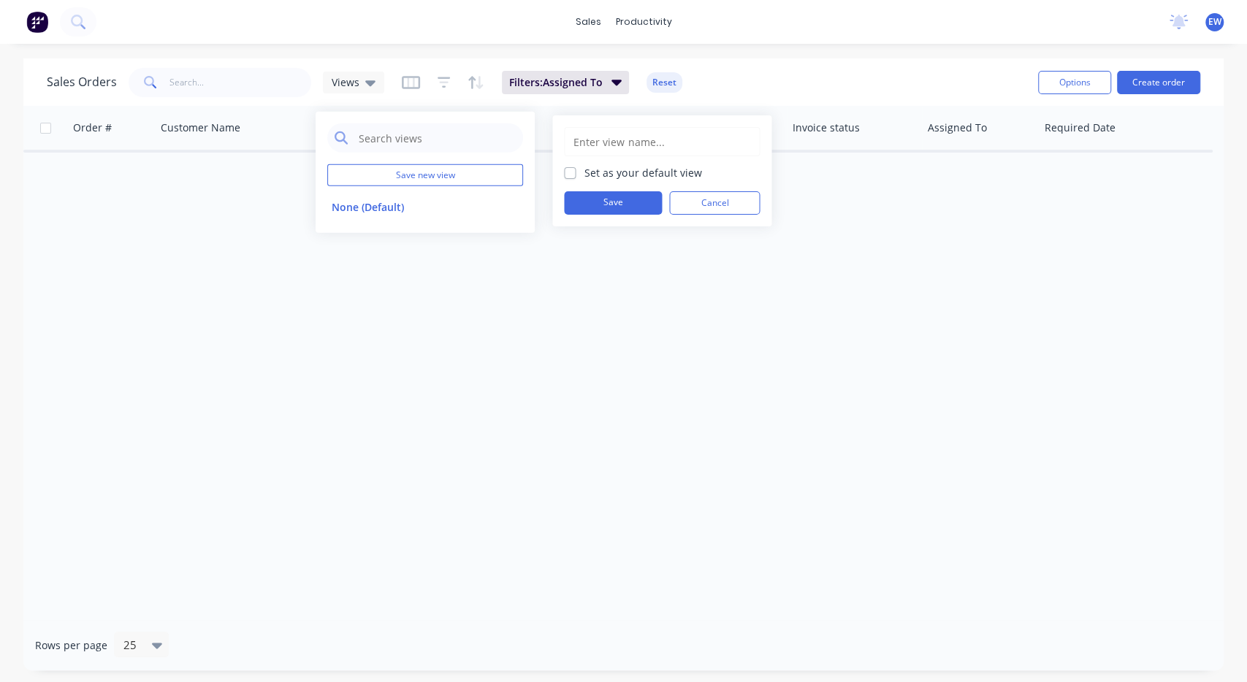
click at [607, 132] on input "text" at bounding box center [662, 142] width 180 height 28
type input "Assigned to [PERSON_NAME]"
click at [604, 200] on button "Save" at bounding box center [613, 202] width 98 height 23
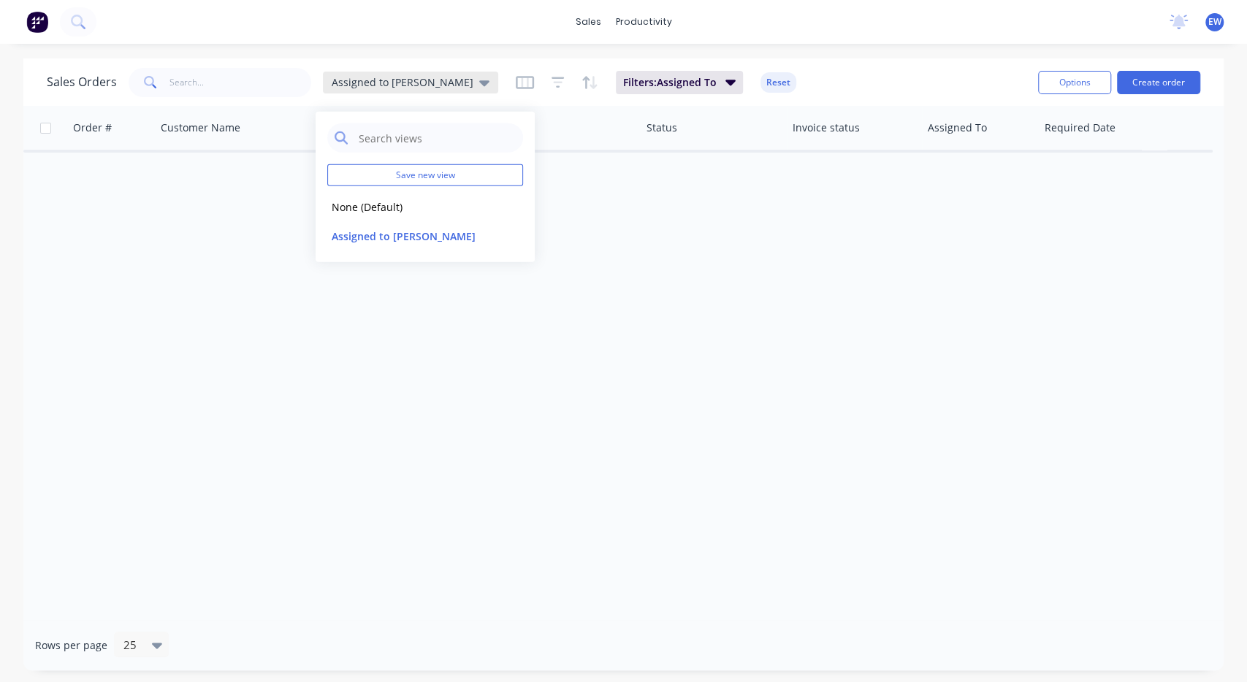
click at [423, 85] on div "Assigned to [PERSON_NAME]" at bounding box center [410, 83] width 175 height 22
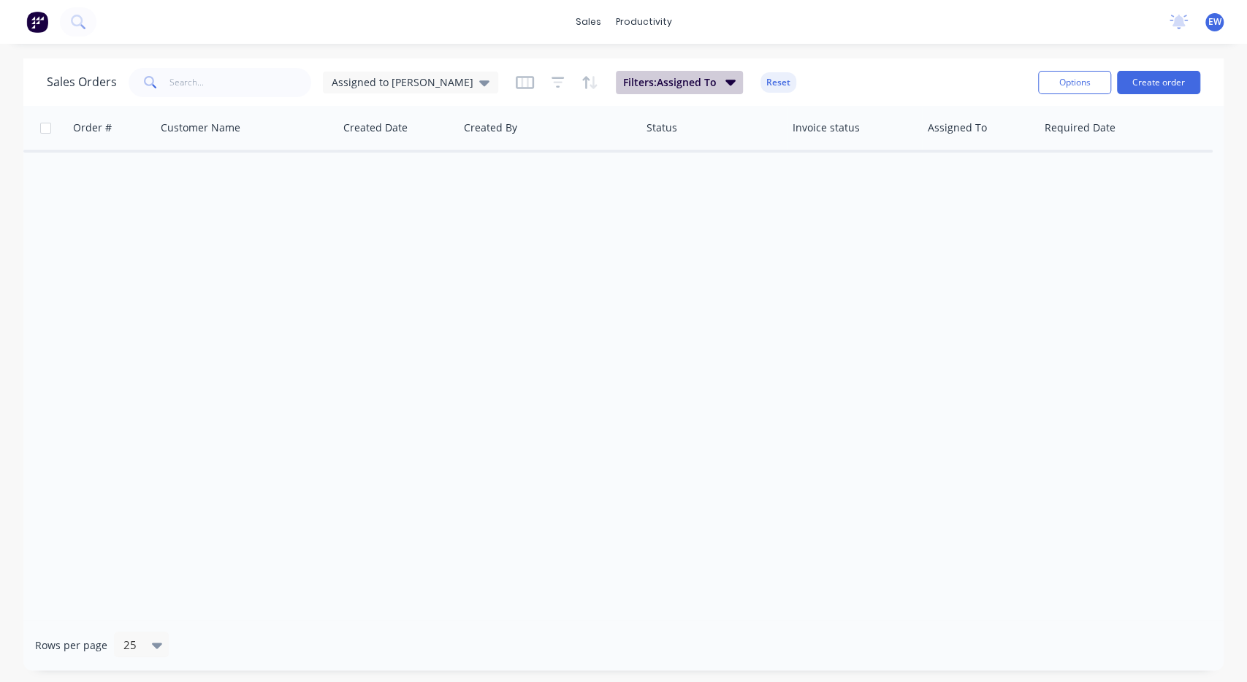
click at [656, 85] on button "Filters: Assigned To" at bounding box center [679, 82] width 127 height 23
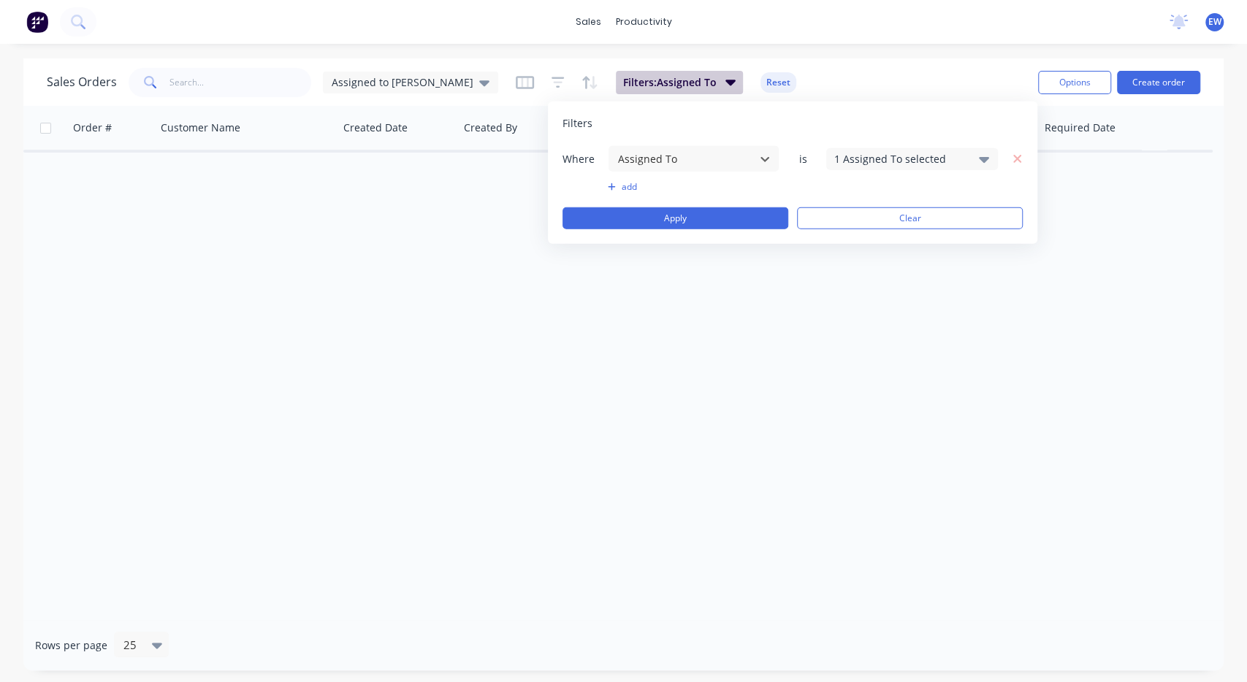
click at [656, 85] on button "Filters: Assigned To" at bounding box center [679, 82] width 127 height 23
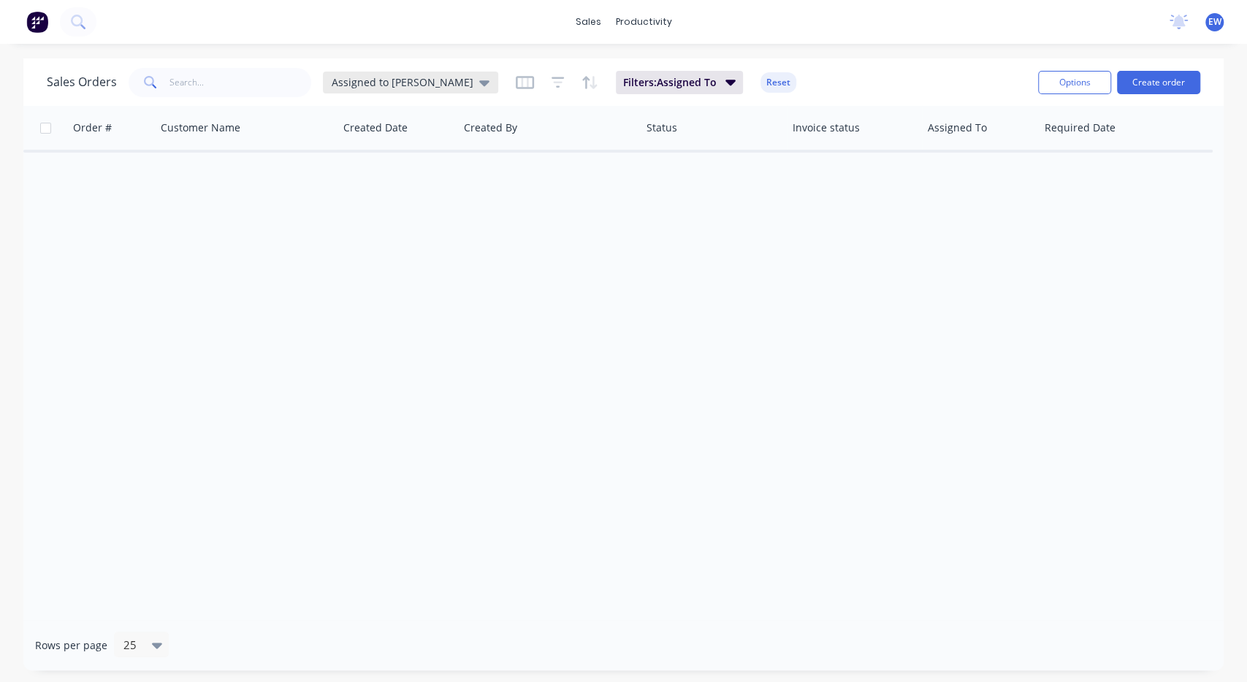
click at [479, 80] on icon at bounding box center [484, 83] width 10 height 16
click at [375, 235] on button "Assigned to [PERSON_NAME]" at bounding box center [410, 235] width 167 height 17
drag, startPoint x: 405, startPoint y: 75, endPoint x: 401, endPoint y: 107, distance: 32.4
click at [405, 78] on div "Assigned to [PERSON_NAME]" at bounding box center [410, 83] width 175 height 22
click at [371, 216] on div "None (Default) edit" at bounding box center [425, 206] width 196 height 29
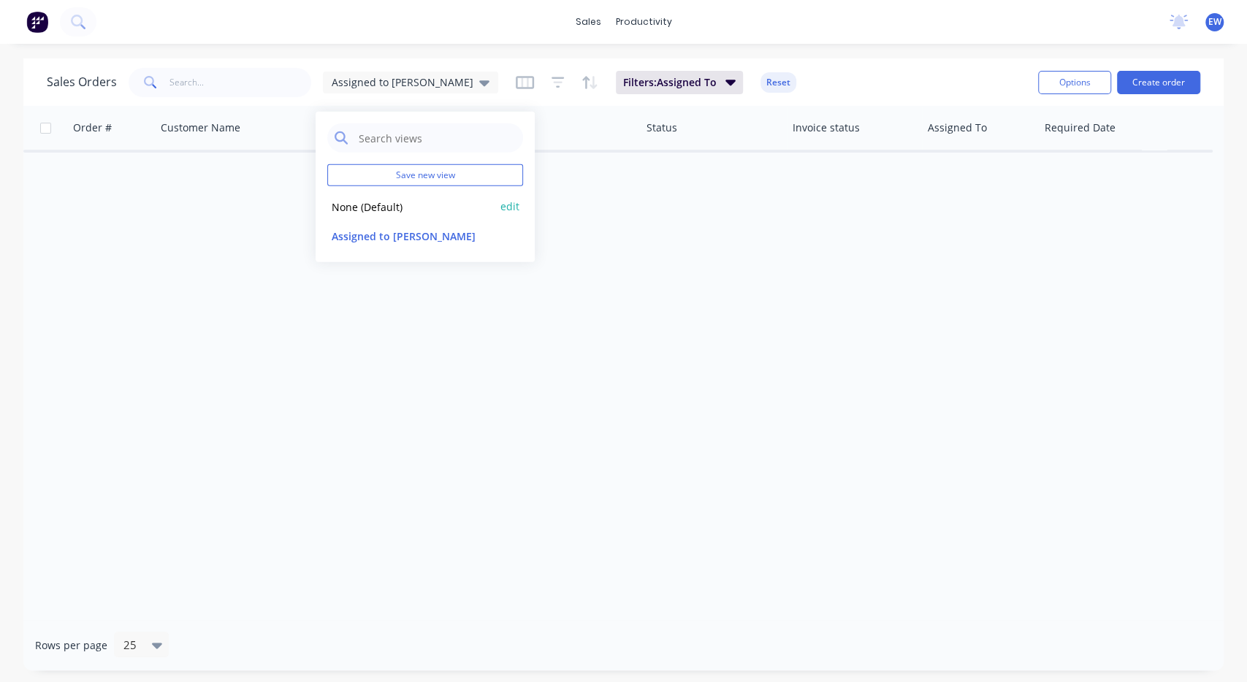
click at [390, 204] on button "None (Default)" at bounding box center [410, 206] width 167 height 17
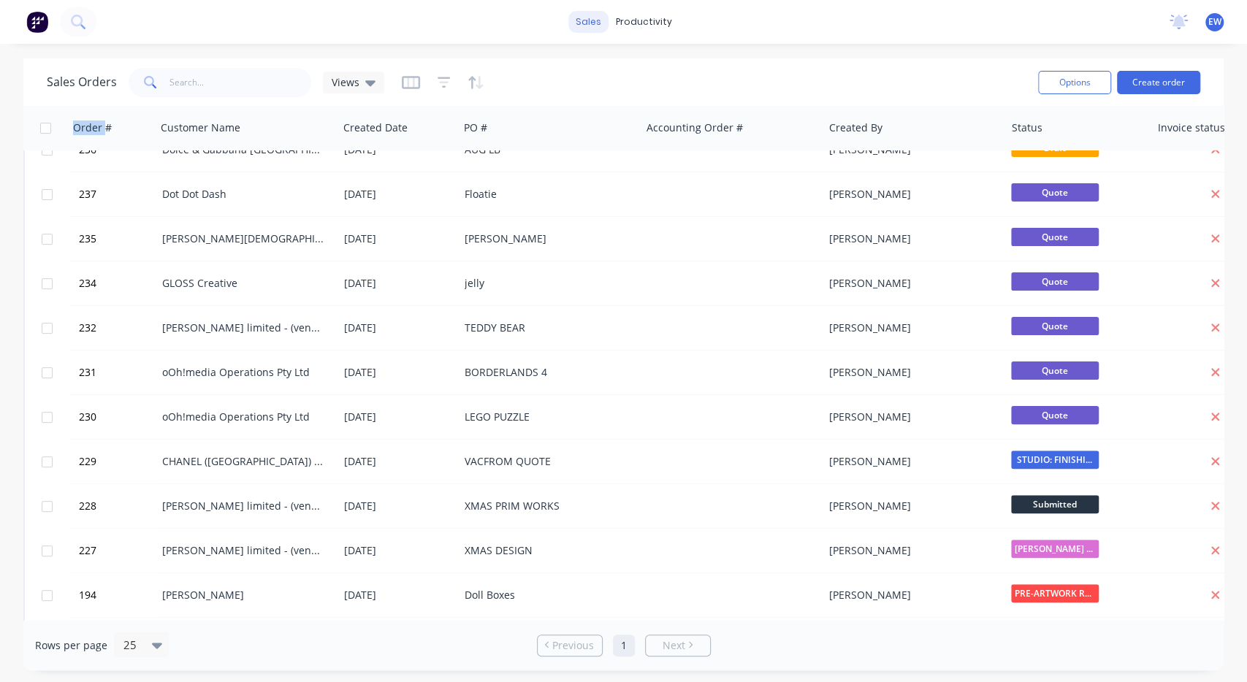
scroll to position [164, 0]
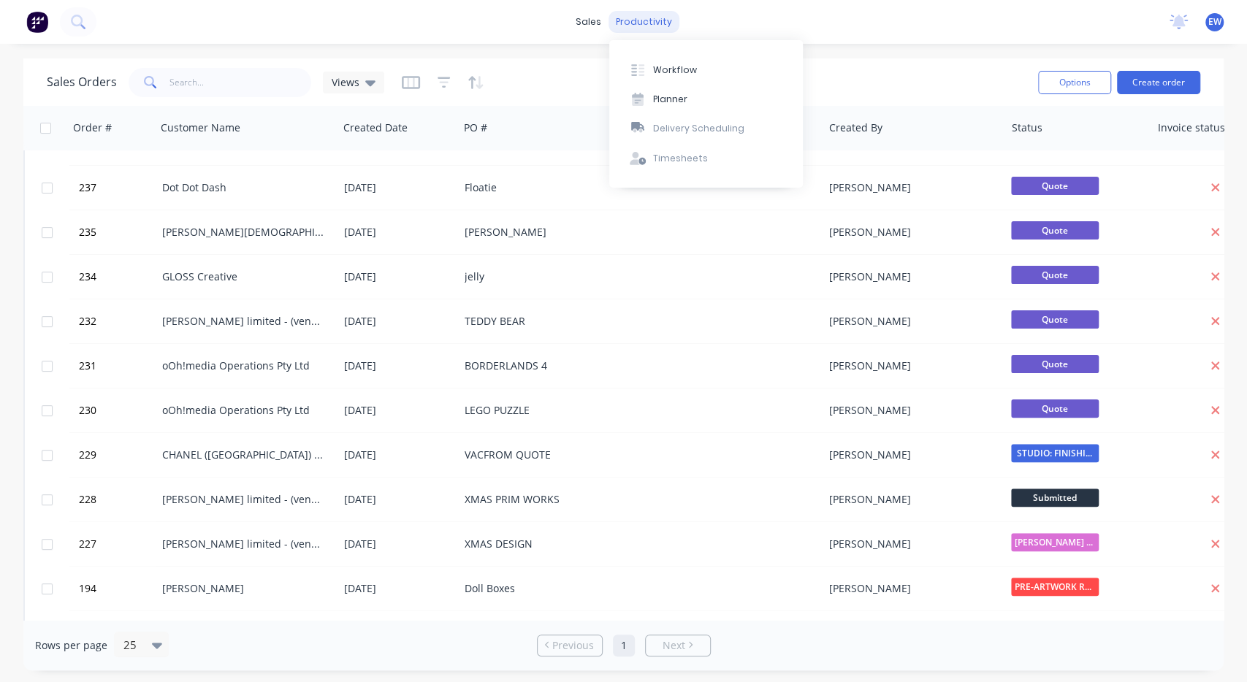
click at [632, 19] on div "productivity" at bounding box center [644, 22] width 71 height 22
click at [644, 64] on icon at bounding box center [637, 70] width 13 height 13
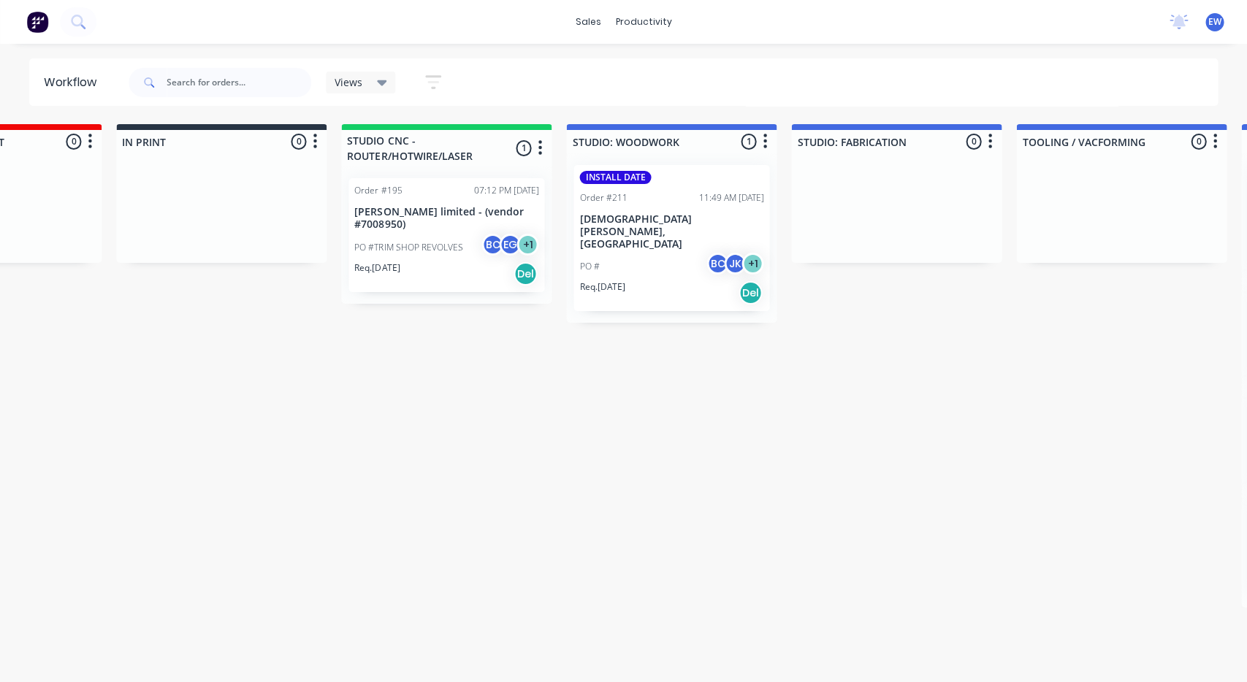
drag, startPoint x: 457, startPoint y: 428, endPoint x: 530, endPoint y: 386, distance: 83.8
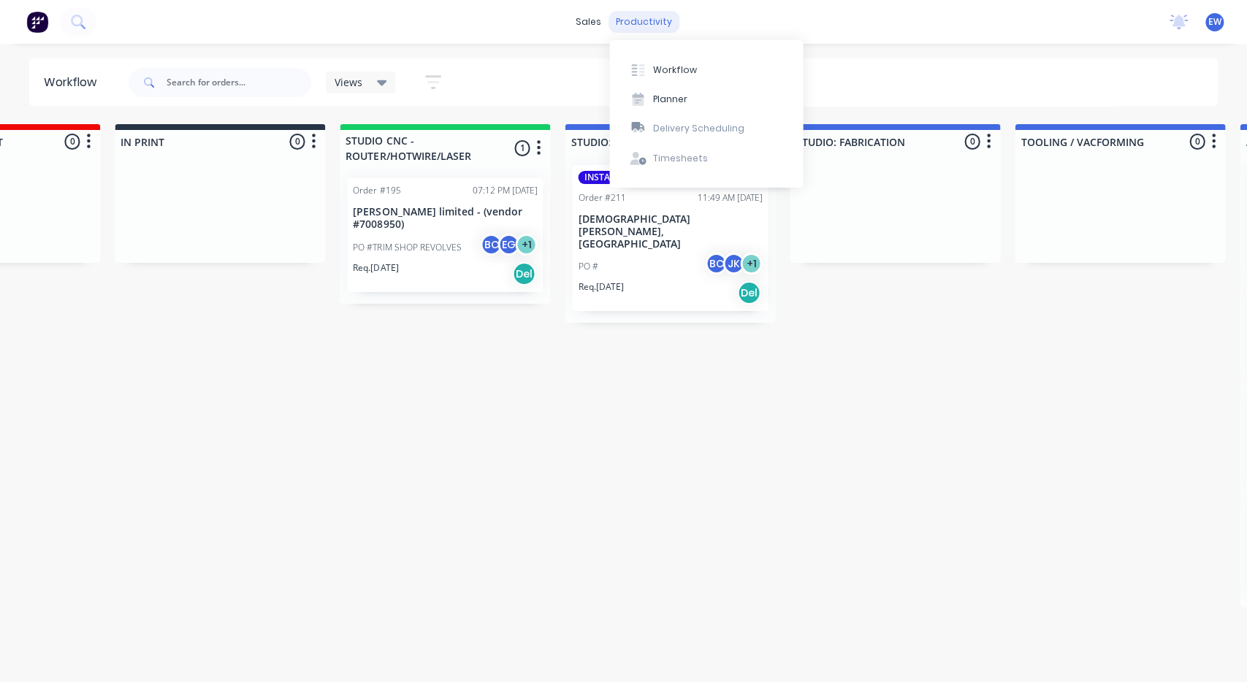
click at [616, 18] on div "productivity" at bounding box center [644, 22] width 71 height 22
click at [584, 21] on div "sales" at bounding box center [588, 22] width 40 height 22
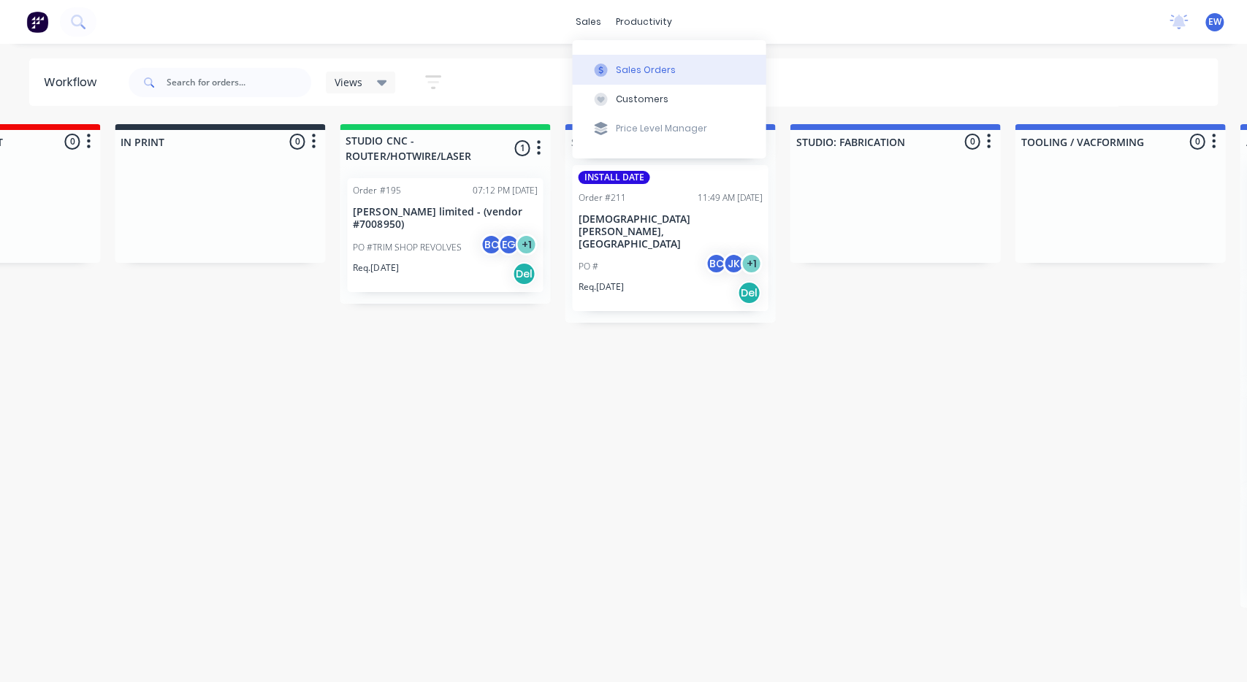
click at [616, 72] on div "Sales Orders" at bounding box center [646, 70] width 60 height 13
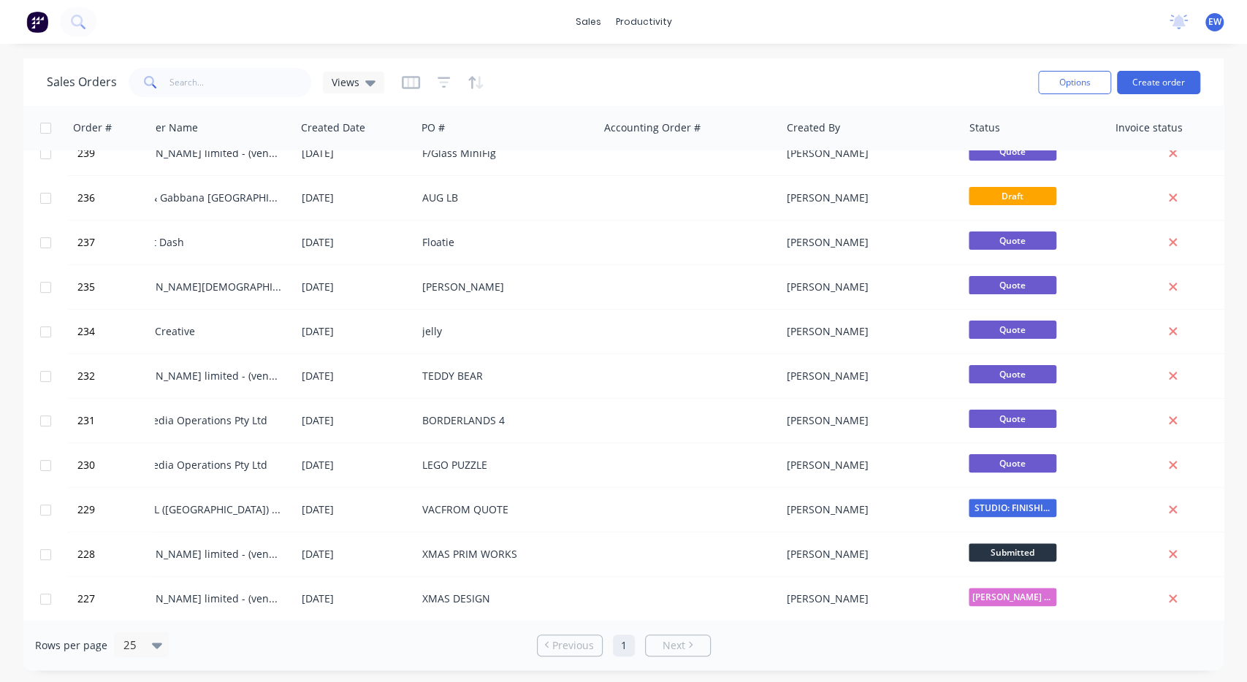
scroll to position [109, 0]
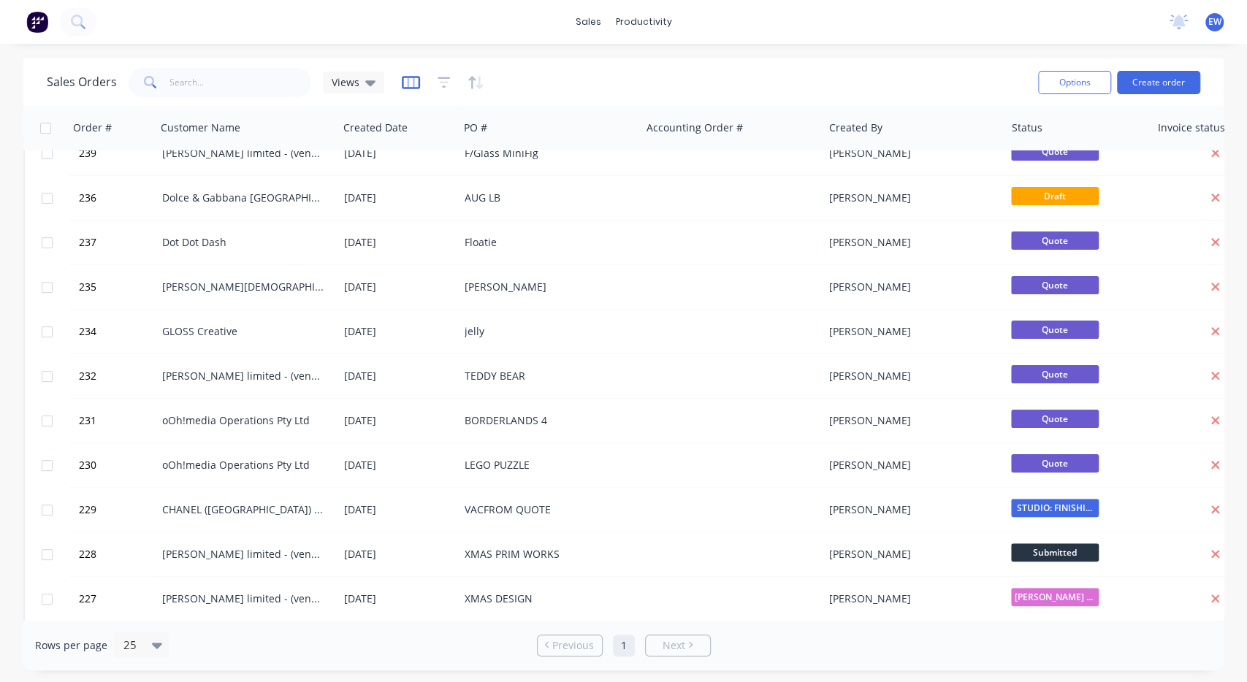
click at [414, 80] on icon "button" at bounding box center [411, 82] width 18 height 15
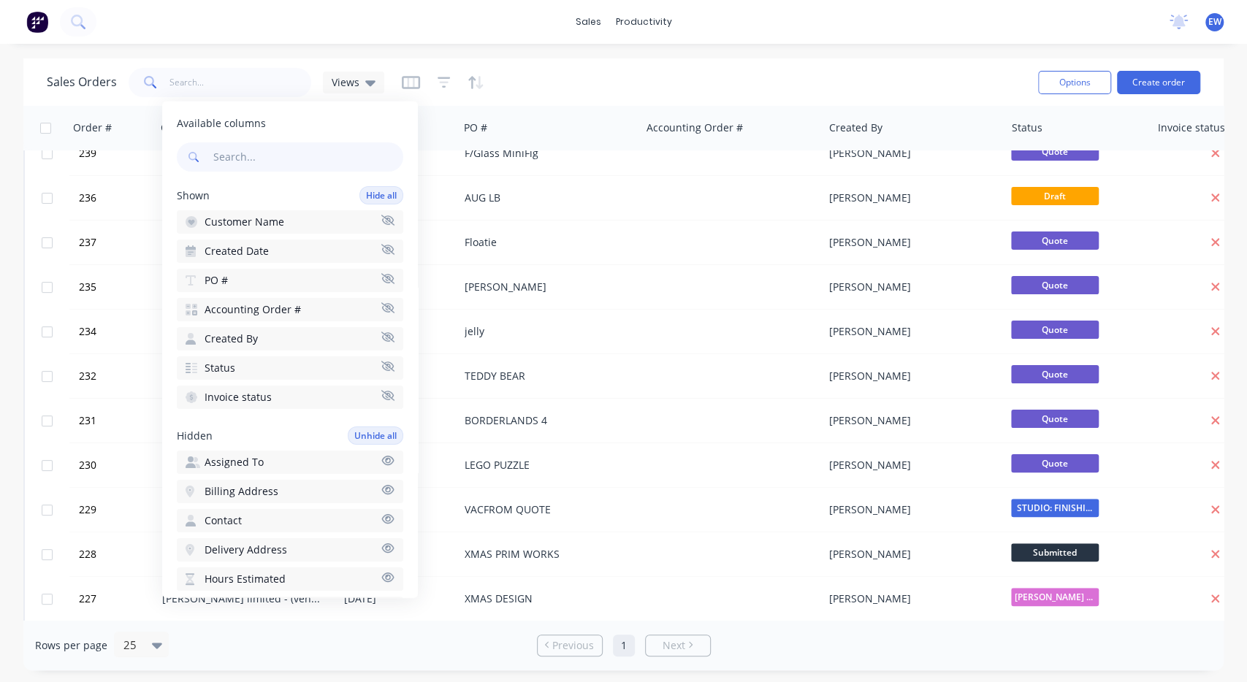
click at [384, 312] on icon "button" at bounding box center [387, 307] width 13 height 11
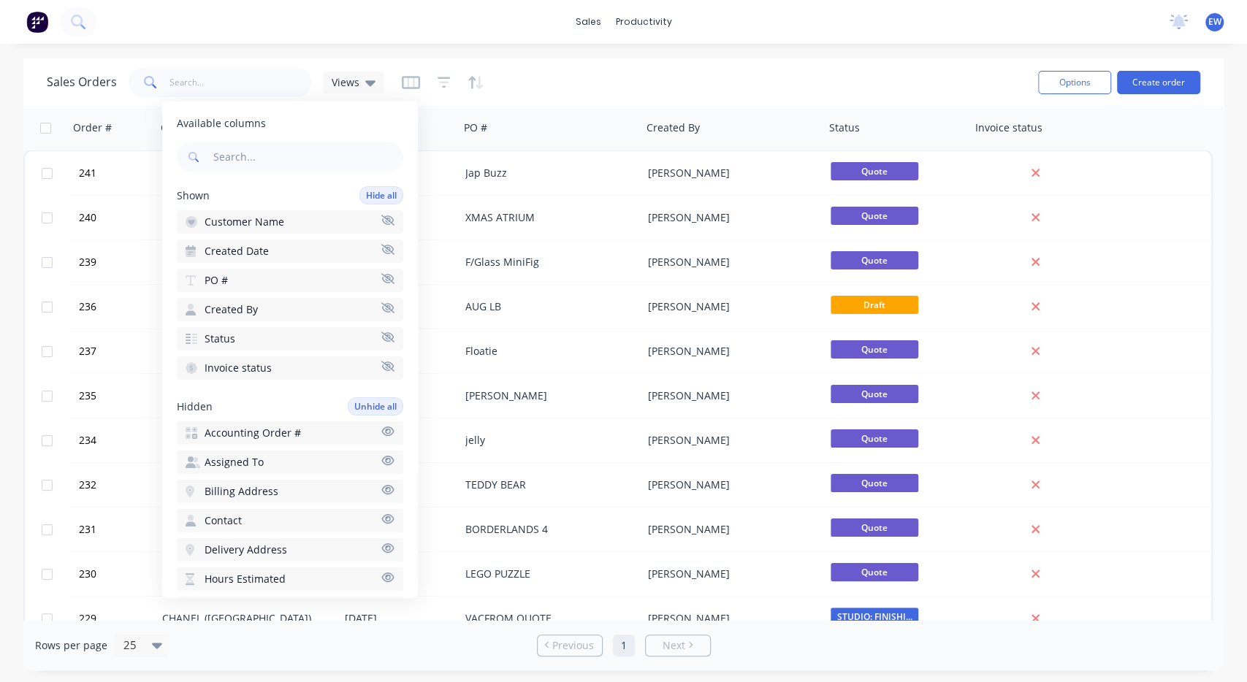
click at [829, 72] on div "Sales Orders Views" at bounding box center [537, 82] width 980 height 36
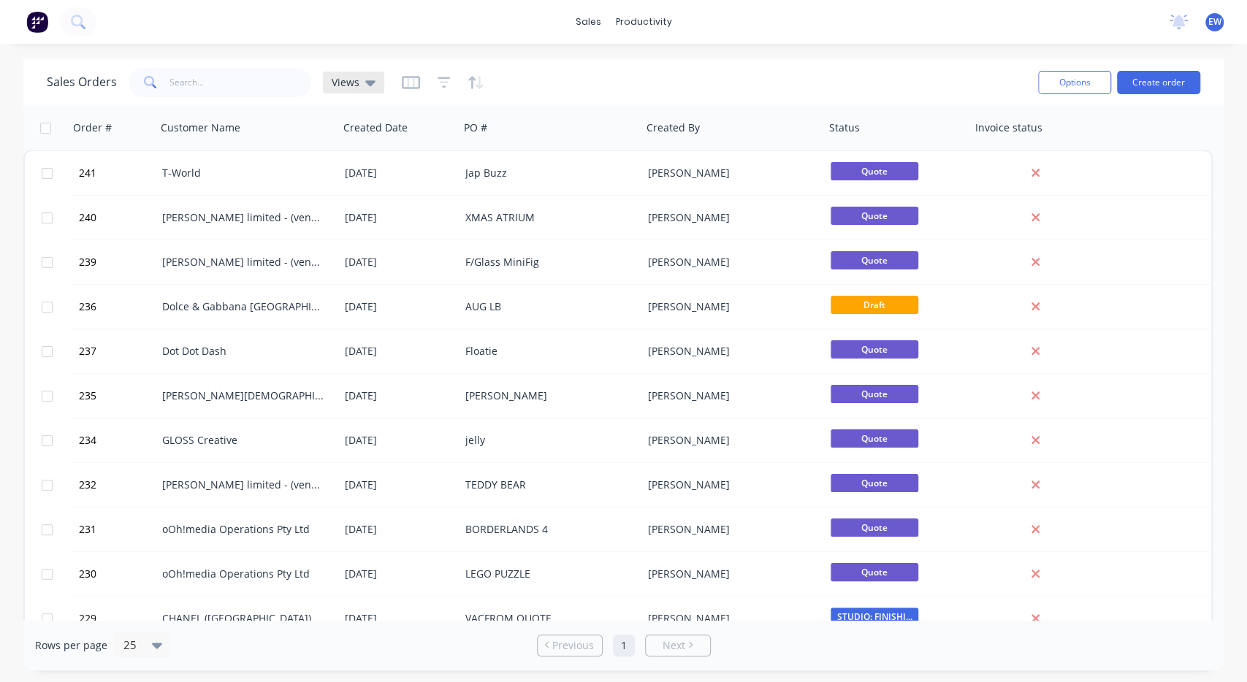
click at [367, 84] on icon at bounding box center [370, 83] width 10 height 6
click at [379, 232] on button "Assigned to [PERSON_NAME]" at bounding box center [410, 235] width 167 height 17
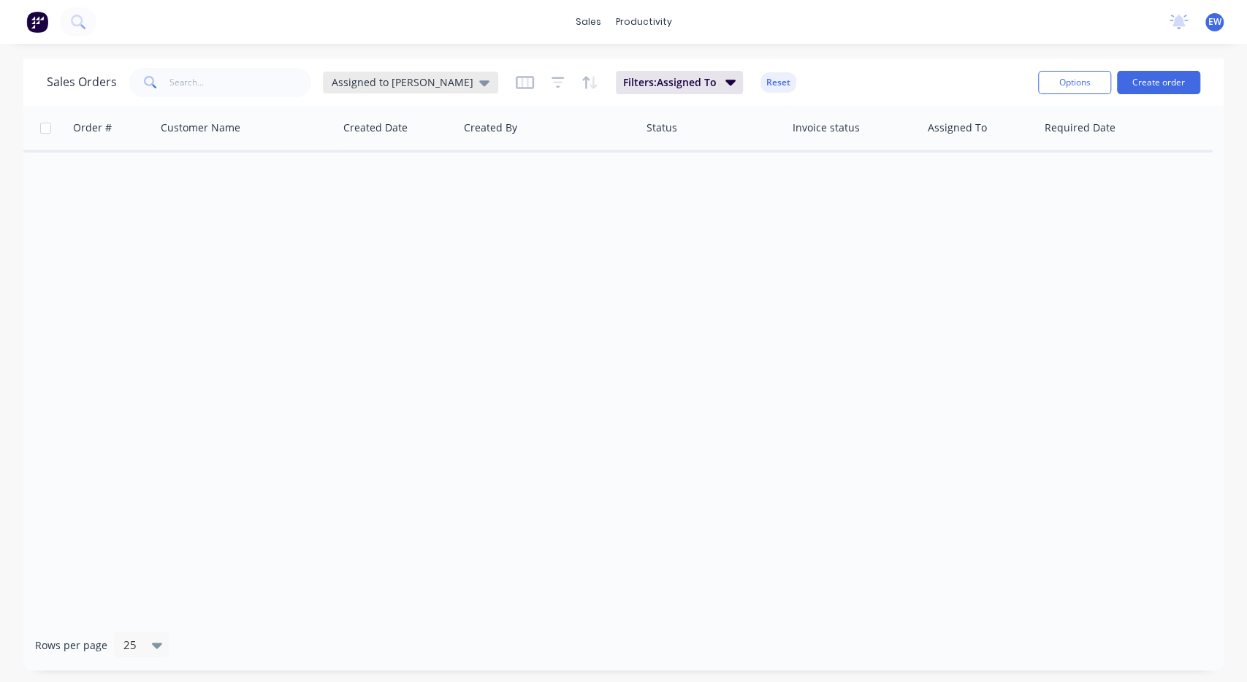
click at [424, 78] on div "Assigned to [PERSON_NAME]" at bounding box center [410, 83] width 175 height 22
click at [514, 235] on button "edit" at bounding box center [509, 235] width 19 height 15
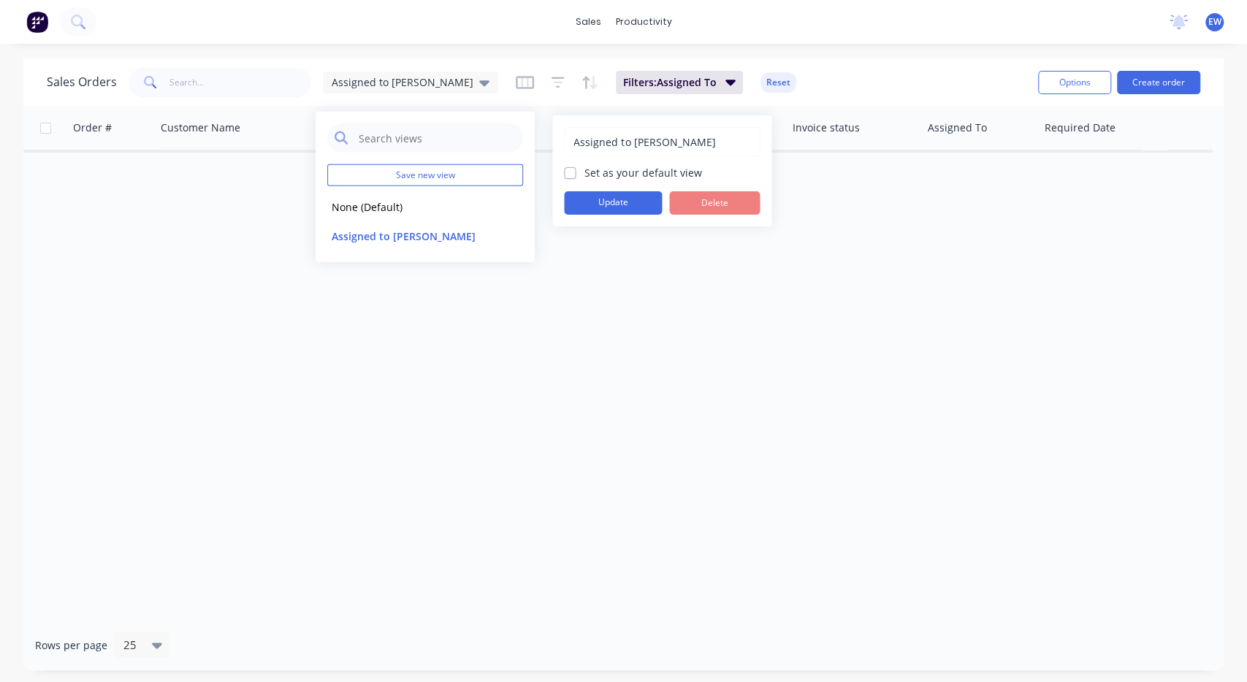
click at [829, 183] on div "Order # Customer Name Created Date Created By Status Invoice status Assigned To…" at bounding box center [623, 363] width 1200 height 514
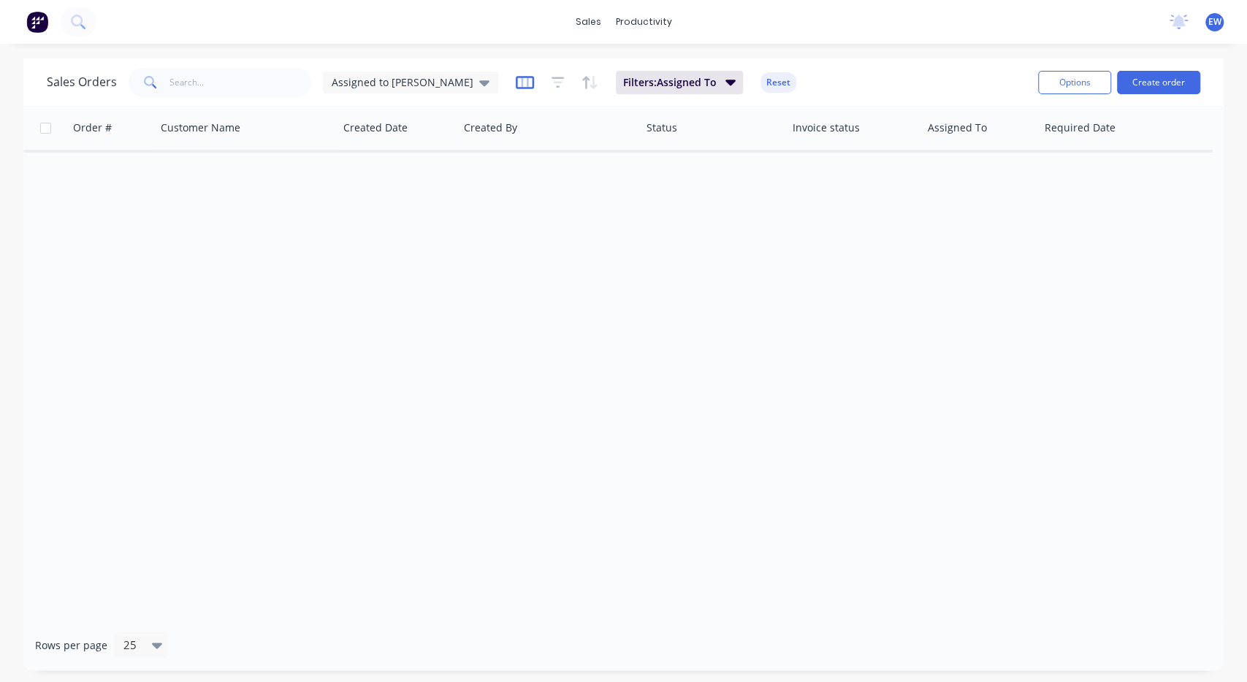
click at [516, 82] on icon "button" at bounding box center [525, 82] width 18 height 15
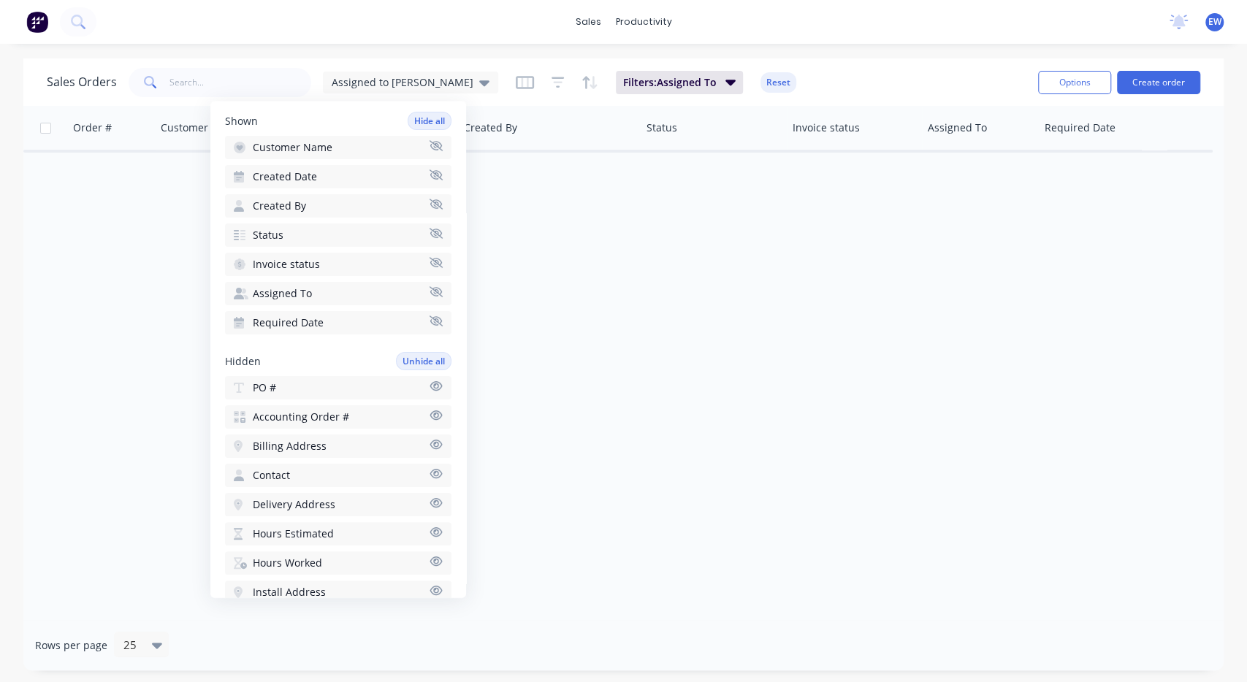
scroll to position [82, 0]
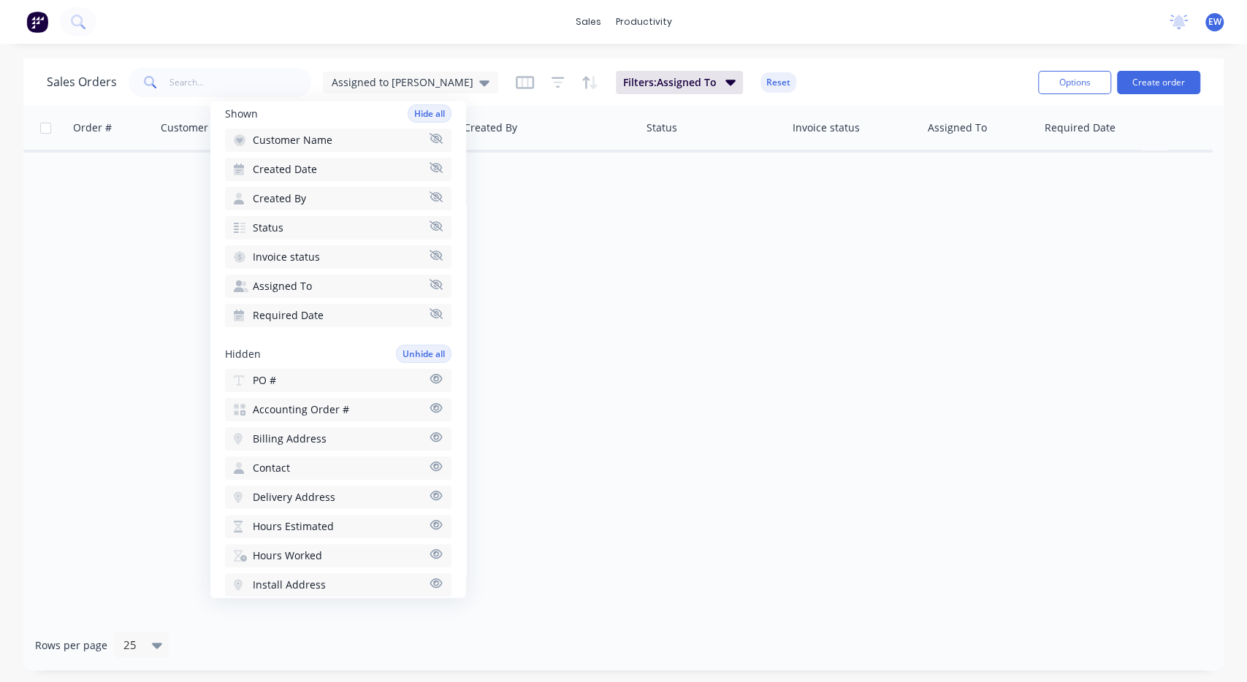
click at [433, 377] on icon "button" at bounding box center [436, 378] width 13 height 11
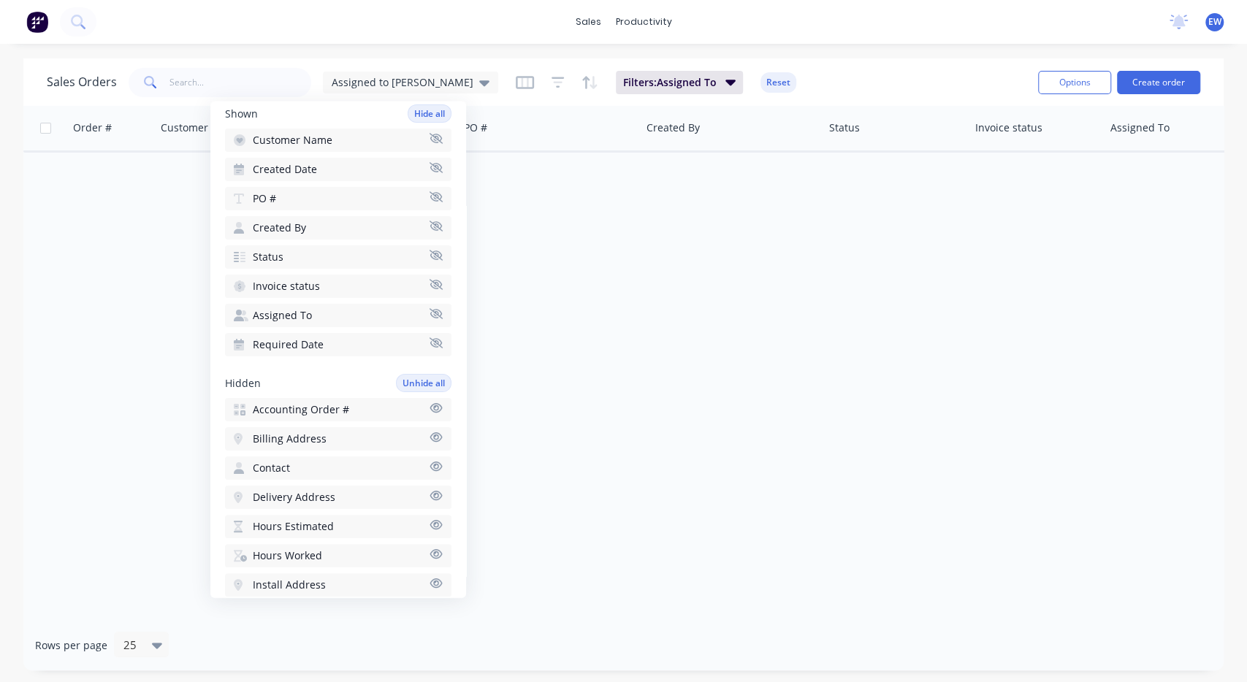
click at [726, 297] on div "Order # Customer Name Created Date PO # Created By Status Invoice status Assign…" at bounding box center [623, 363] width 1200 height 514
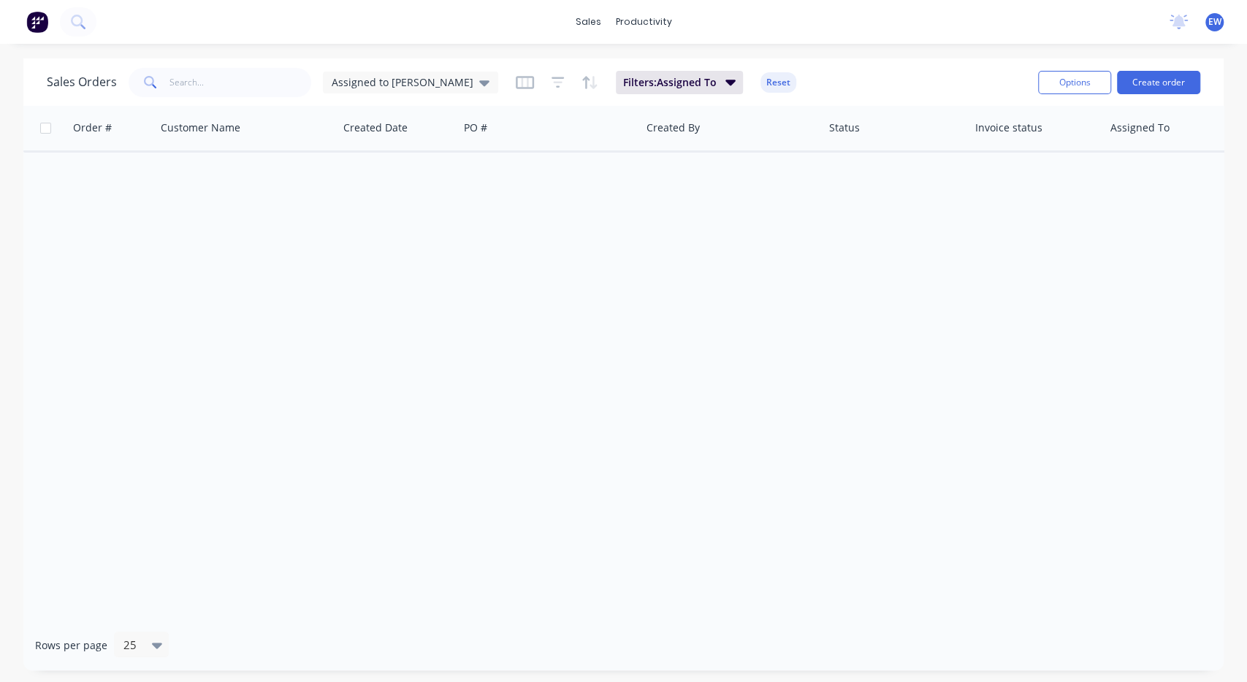
drag, startPoint x: 382, startPoint y: 85, endPoint x: 381, endPoint y: 103, distance: 17.6
click at [382, 85] on span "Assigned to [PERSON_NAME]" at bounding box center [403, 82] width 142 height 15
click at [514, 237] on button "edit" at bounding box center [509, 235] width 19 height 15
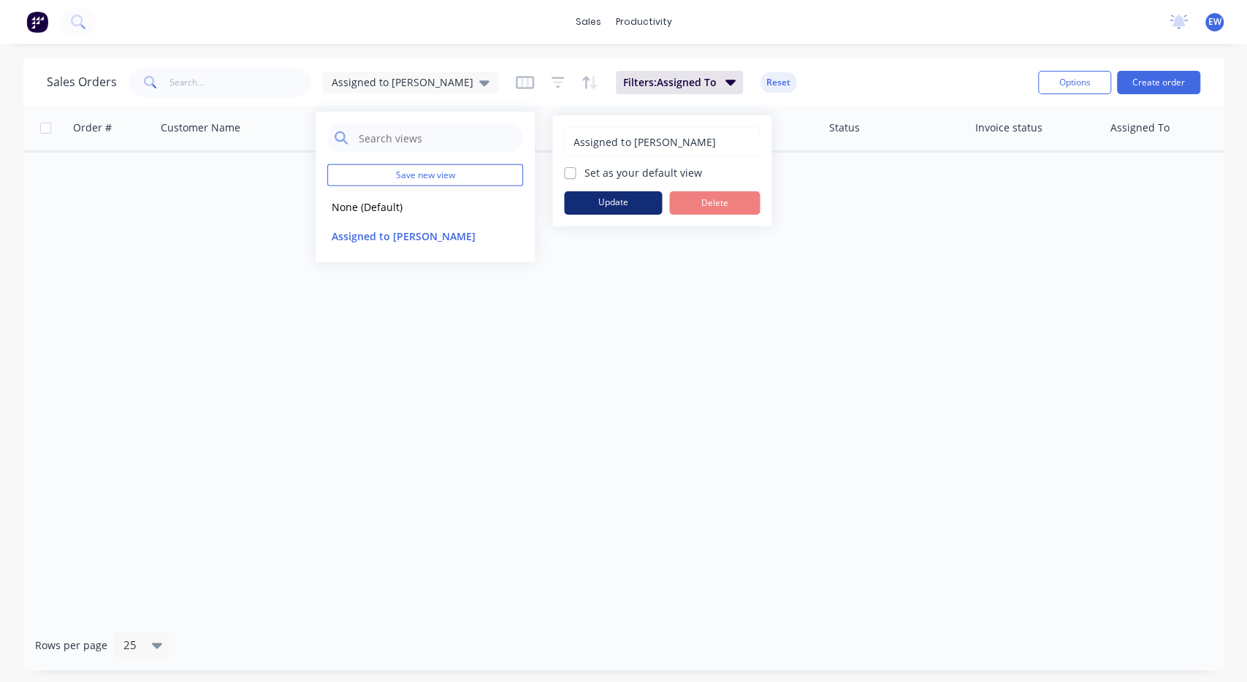
click at [617, 200] on button "Update" at bounding box center [613, 202] width 98 height 23
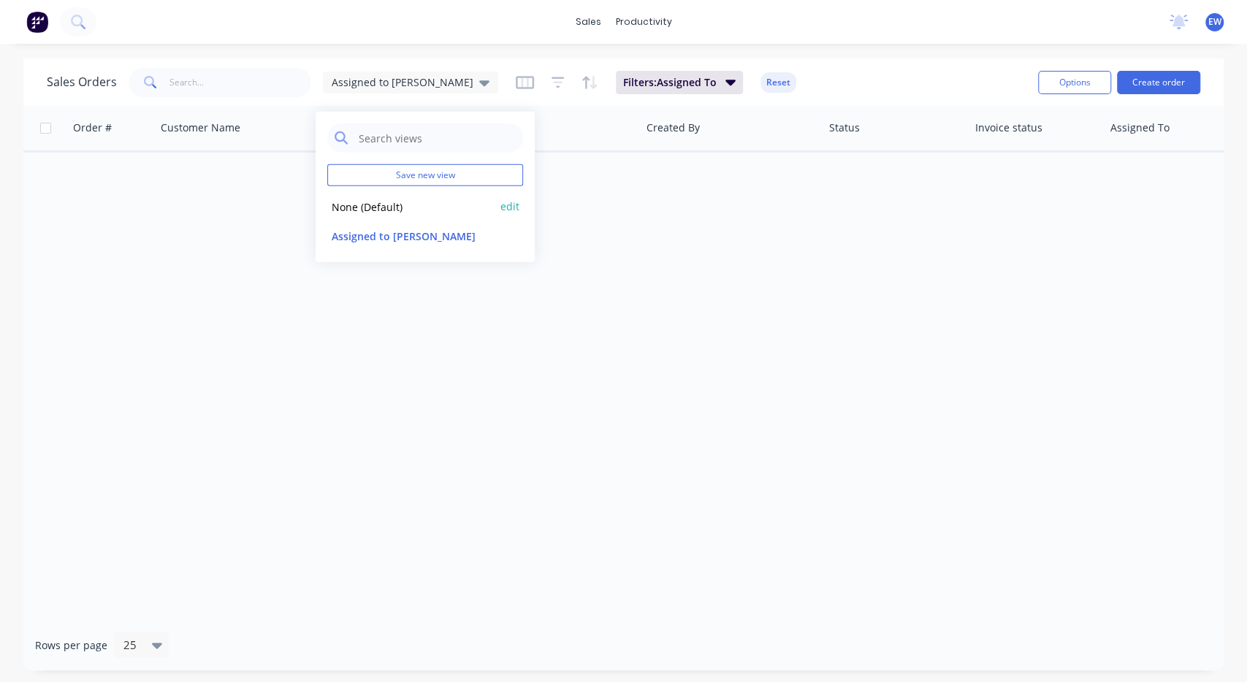
click at [381, 214] on button "None (Default)" at bounding box center [410, 206] width 167 height 17
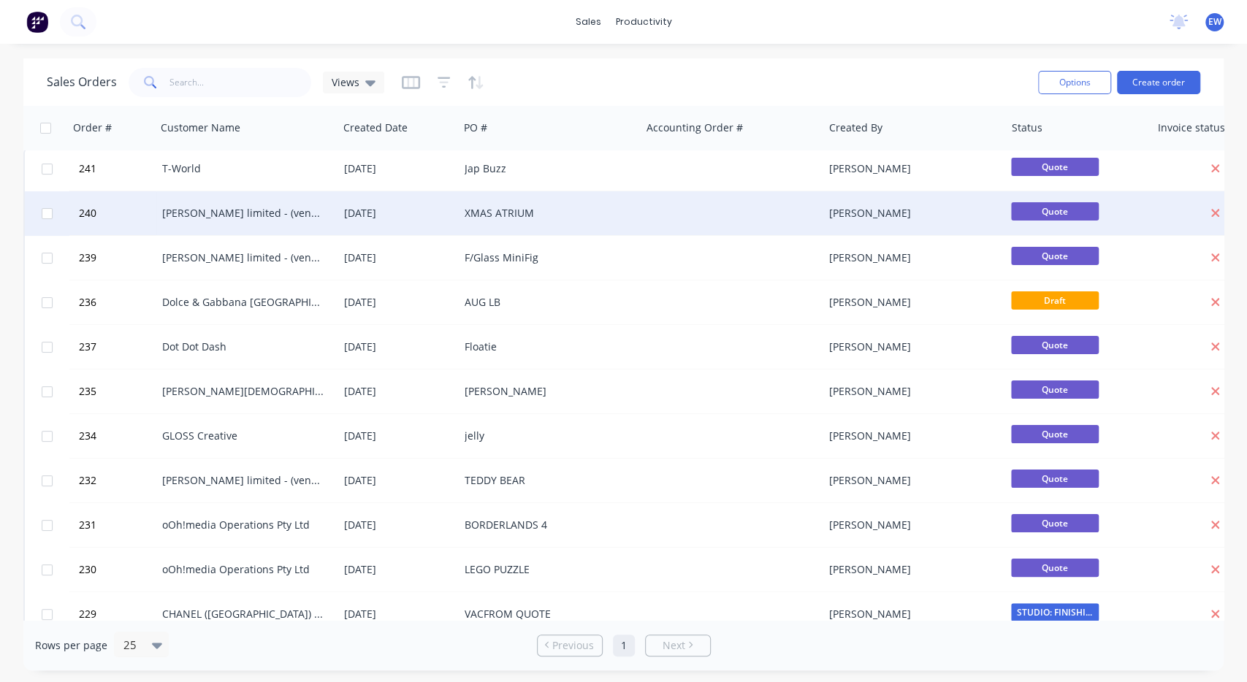
scroll to position [0, 0]
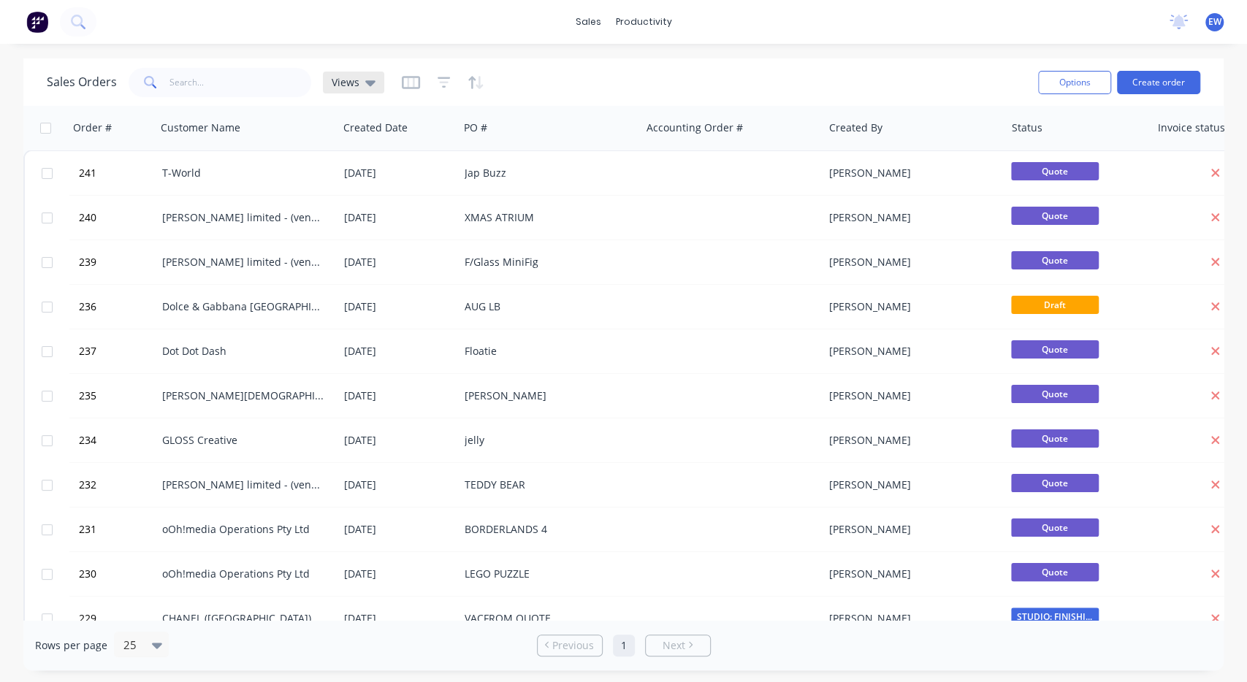
click at [378, 83] on div "Views" at bounding box center [353, 83] width 61 height 22
click at [402, 88] on icon "button" at bounding box center [411, 82] width 18 height 13
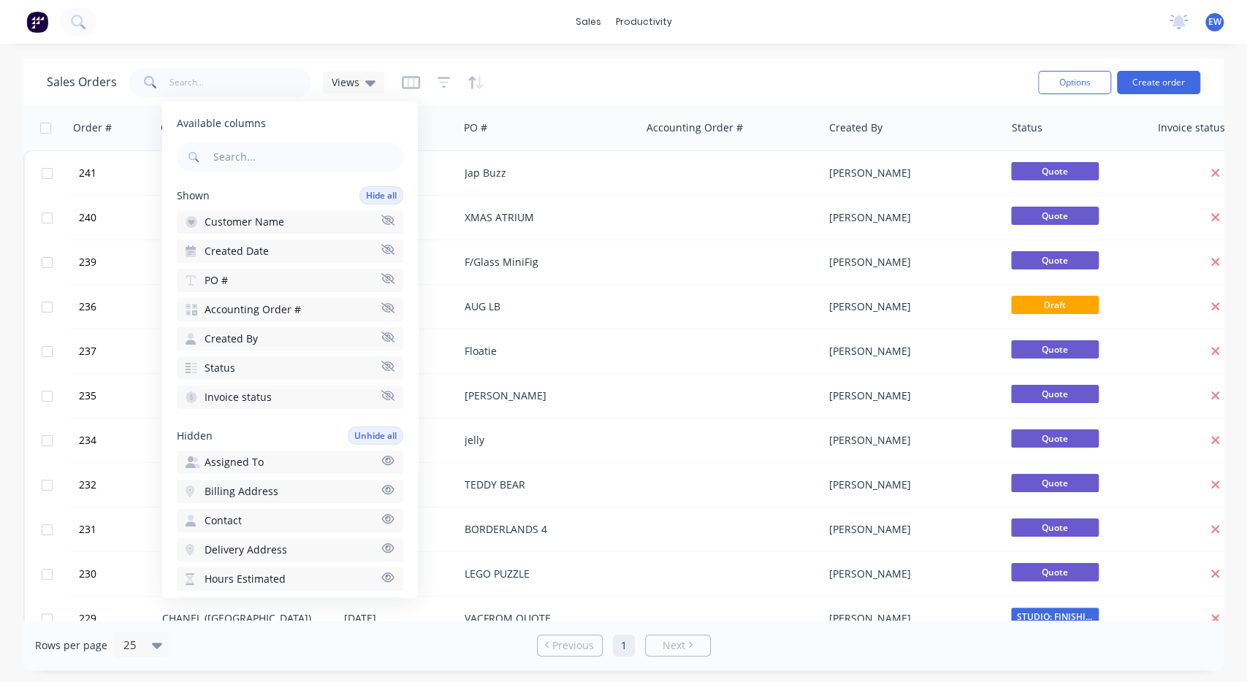
click at [391, 305] on icon "button" at bounding box center [387, 307] width 13 height 10
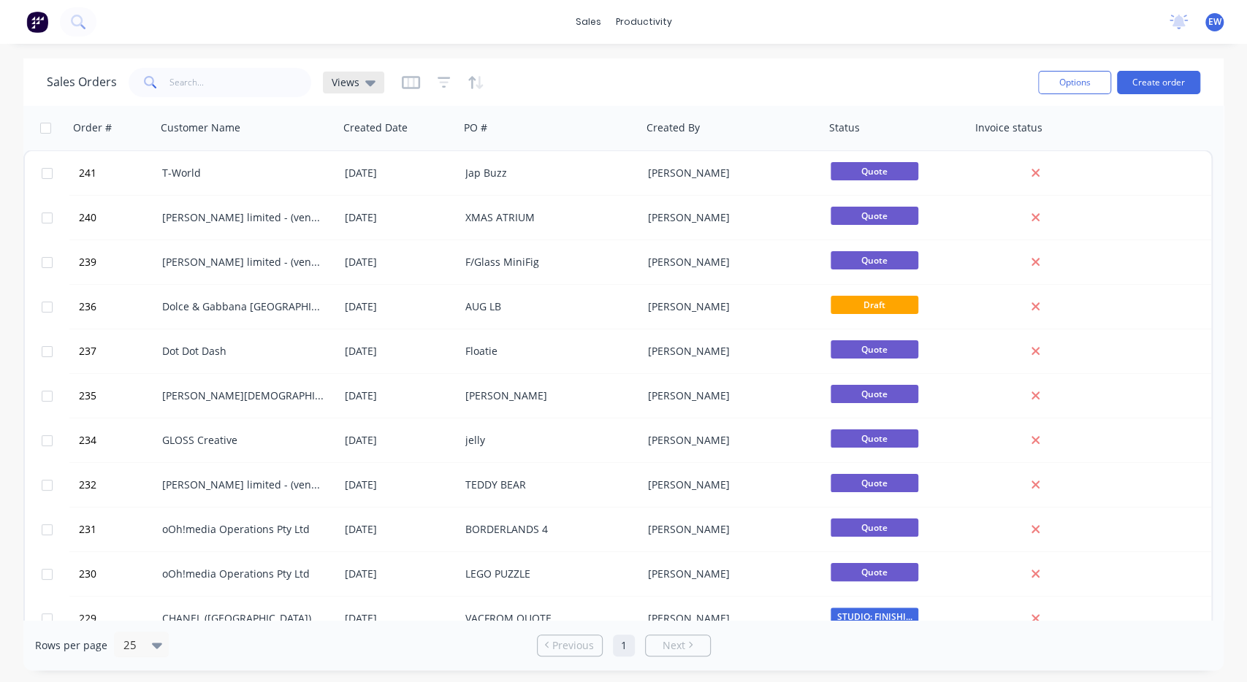
click at [354, 84] on span "Views" at bounding box center [346, 82] width 28 height 15
click at [500, 202] on div "None (Default) edit" at bounding box center [425, 206] width 196 height 29
click at [515, 210] on button "edit" at bounding box center [509, 206] width 19 height 15
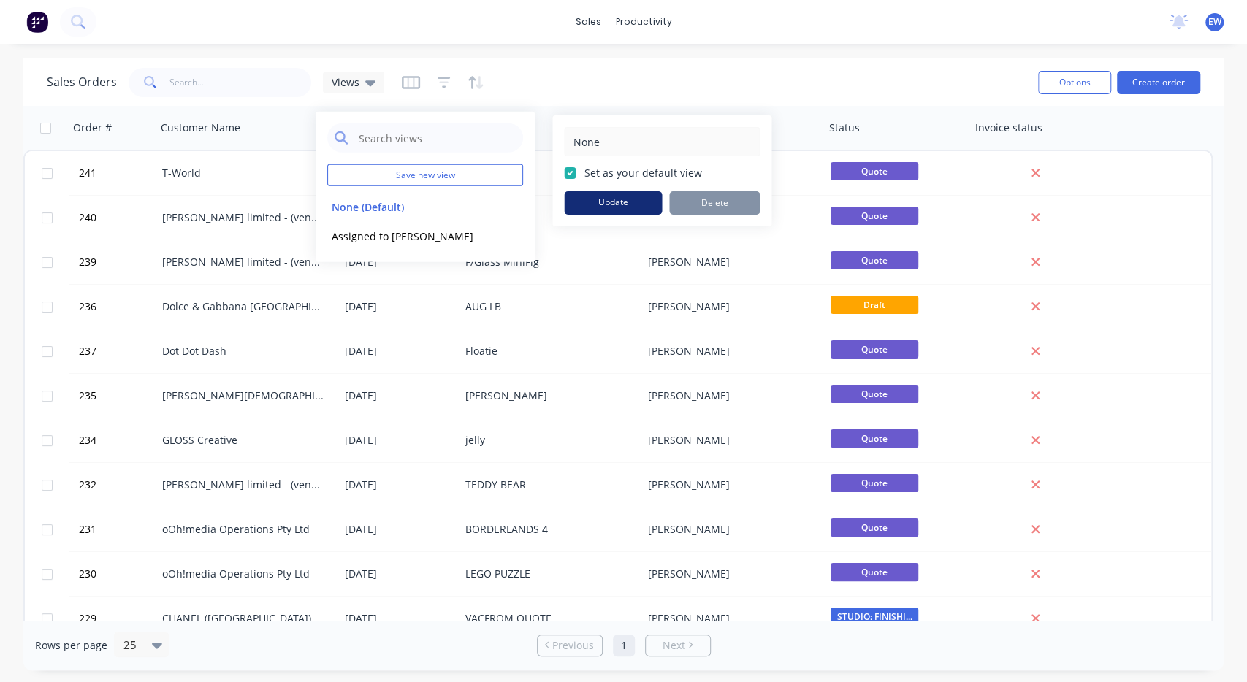
click at [609, 210] on button "Update" at bounding box center [613, 202] width 98 height 23
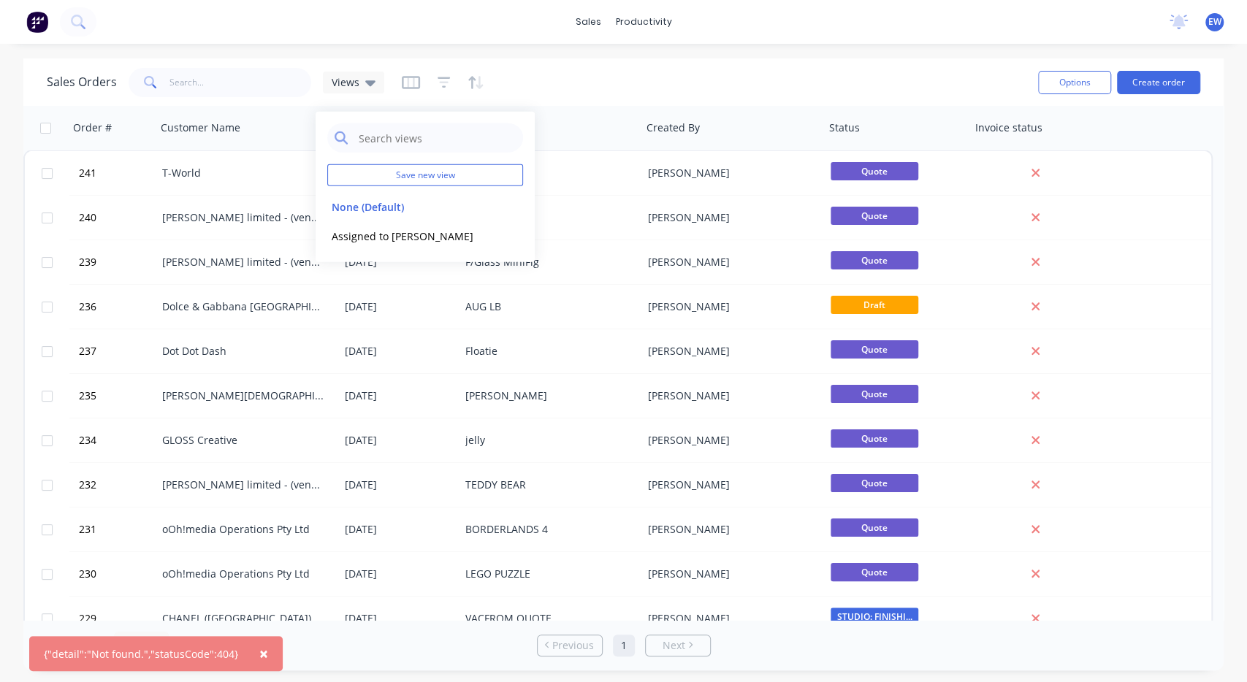
click at [616, 94] on div "Sales Orders Views" at bounding box center [537, 82] width 980 height 36
click at [416, 85] on icon "button" at bounding box center [411, 82] width 18 height 15
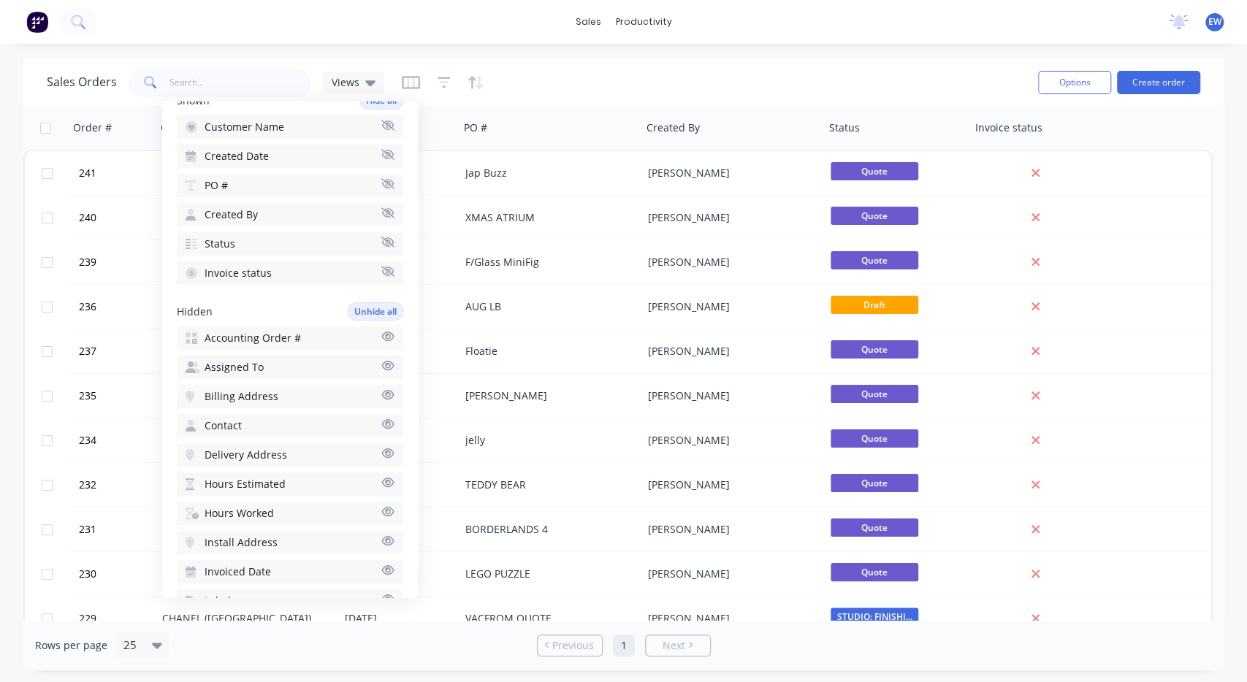
scroll to position [82, 0]
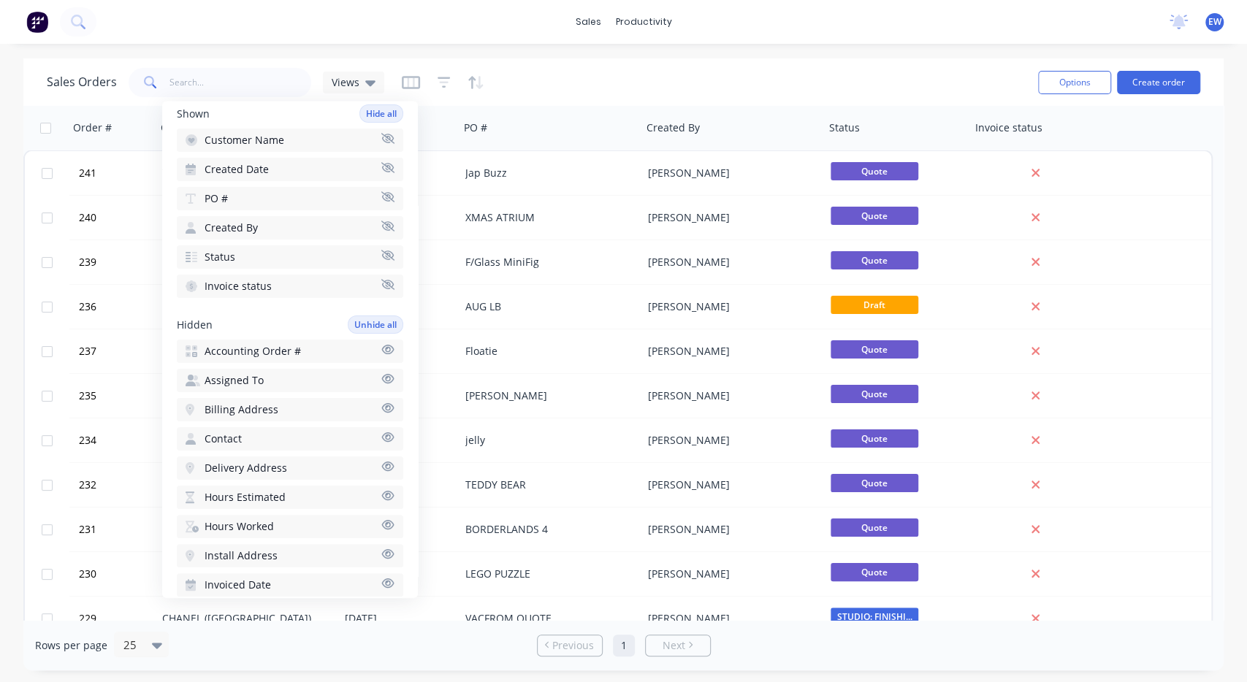
click at [389, 379] on icon "button" at bounding box center [387, 378] width 13 height 11
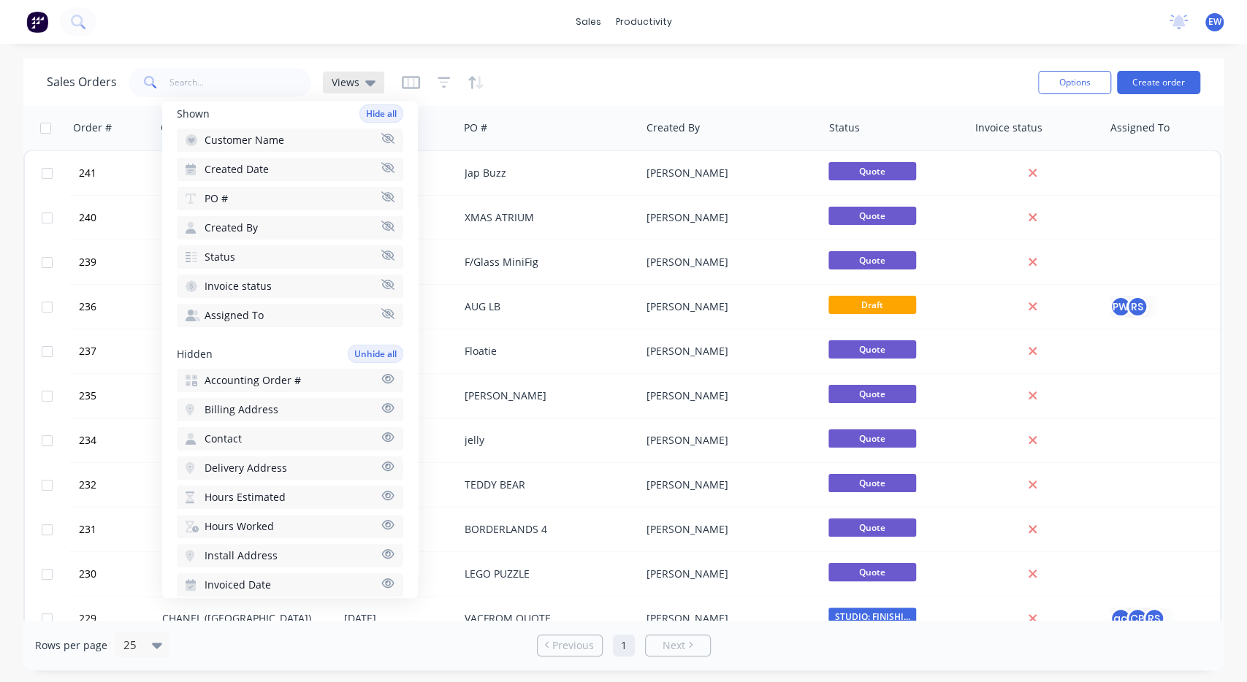
click at [363, 74] on div "Views" at bounding box center [353, 83] width 61 height 22
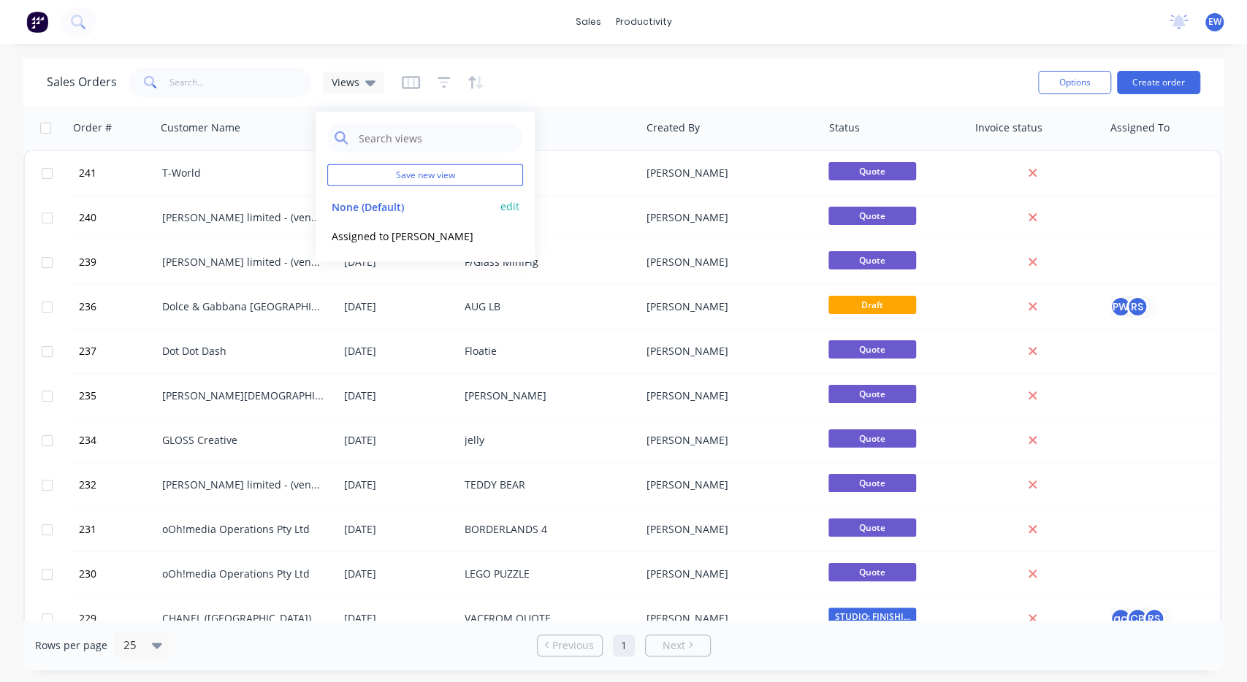
click at [384, 214] on button "None (Default)" at bounding box center [410, 206] width 167 height 17
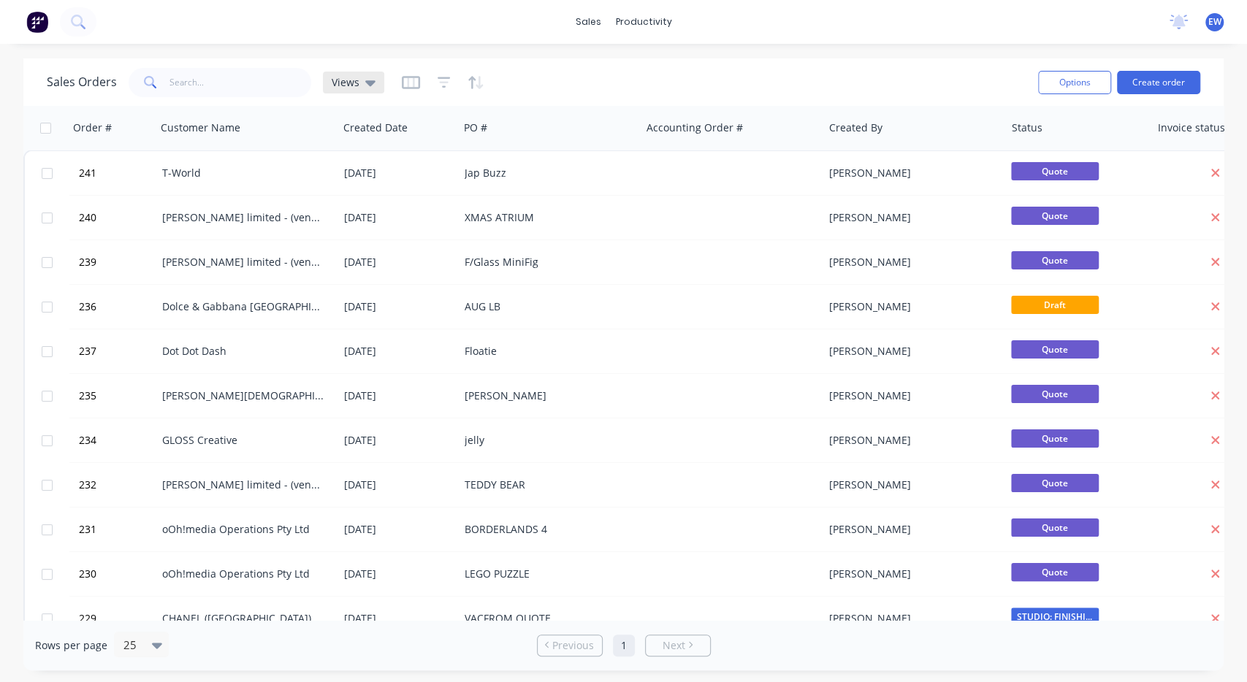
click at [372, 86] on icon at bounding box center [370, 83] width 10 height 16
click at [372, 89] on div "Views" at bounding box center [353, 83] width 61 height 22
drag, startPoint x: 406, startPoint y: 83, endPoint x: 415, endPoint y: 83, distance: 9.5
click at [407, 83] on icon "button" at bounding box center [410, 81] width 7 height 9
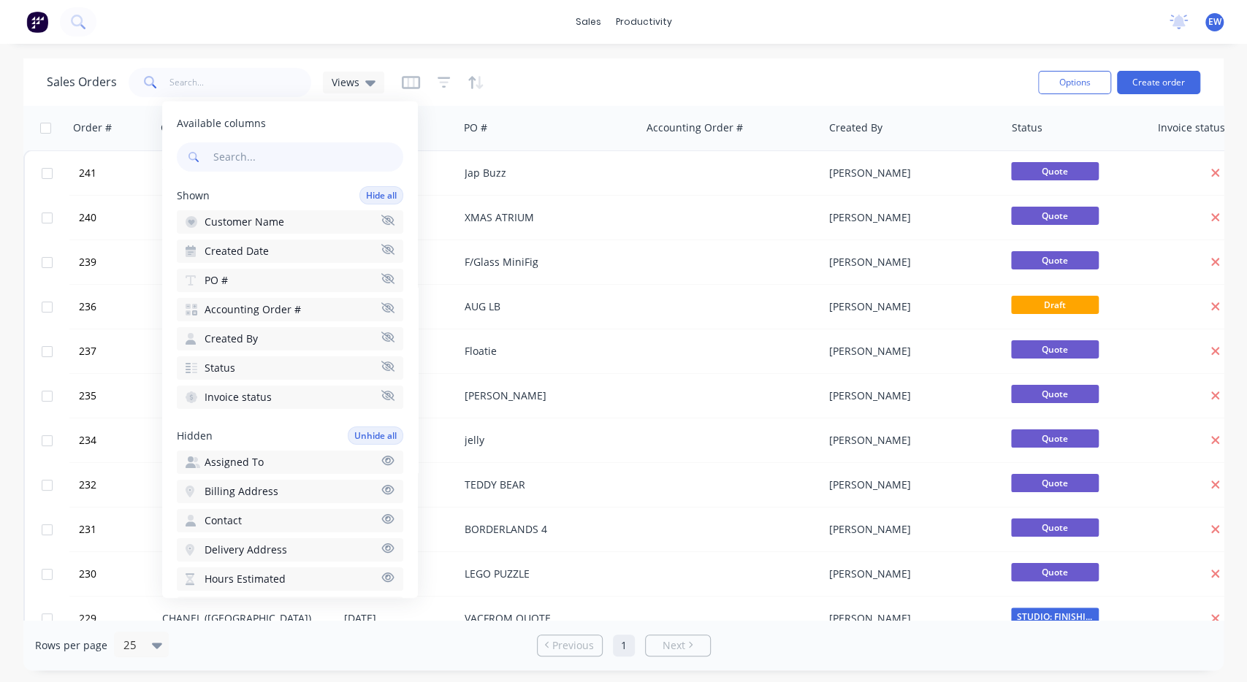
drag, startPoint x: 391, startPoint y: 306, endPoint x: 387, endPoint y: 324, distance: 18.1
click at [391, 306] on icon "button" at bounding box center [387, 307] width 13 height 11
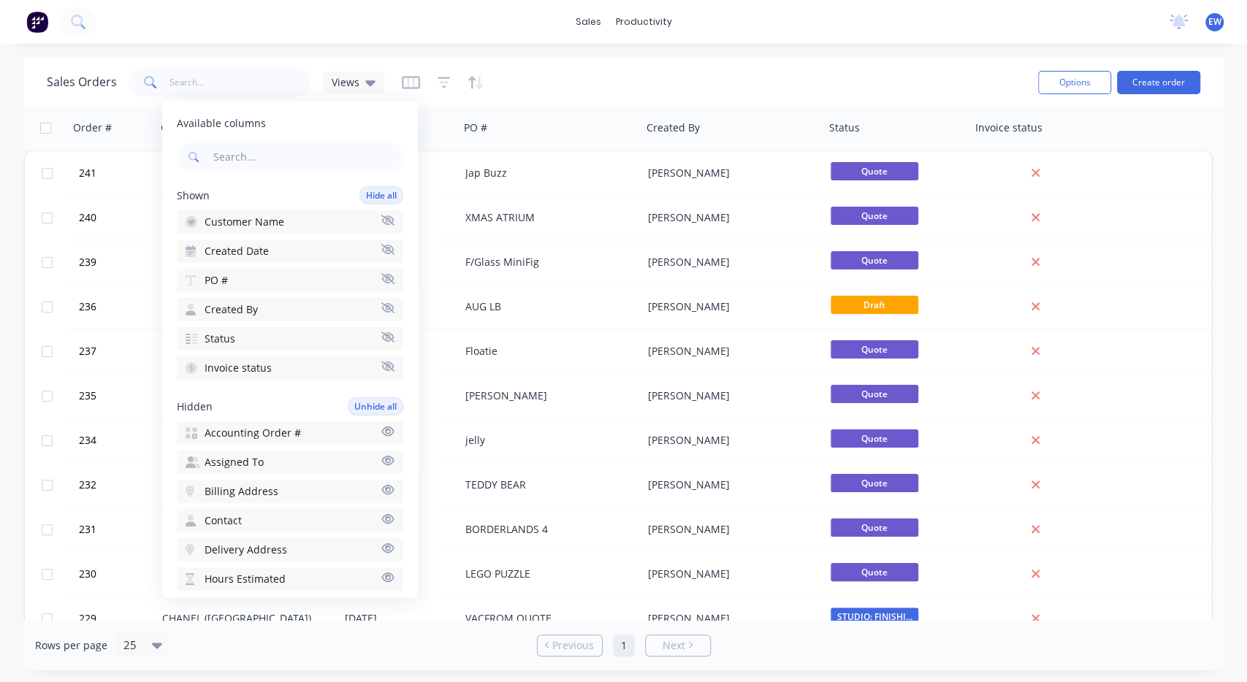
click at [388, 465] on icon "button" at bounding box center [388, 460] width 12 height 9
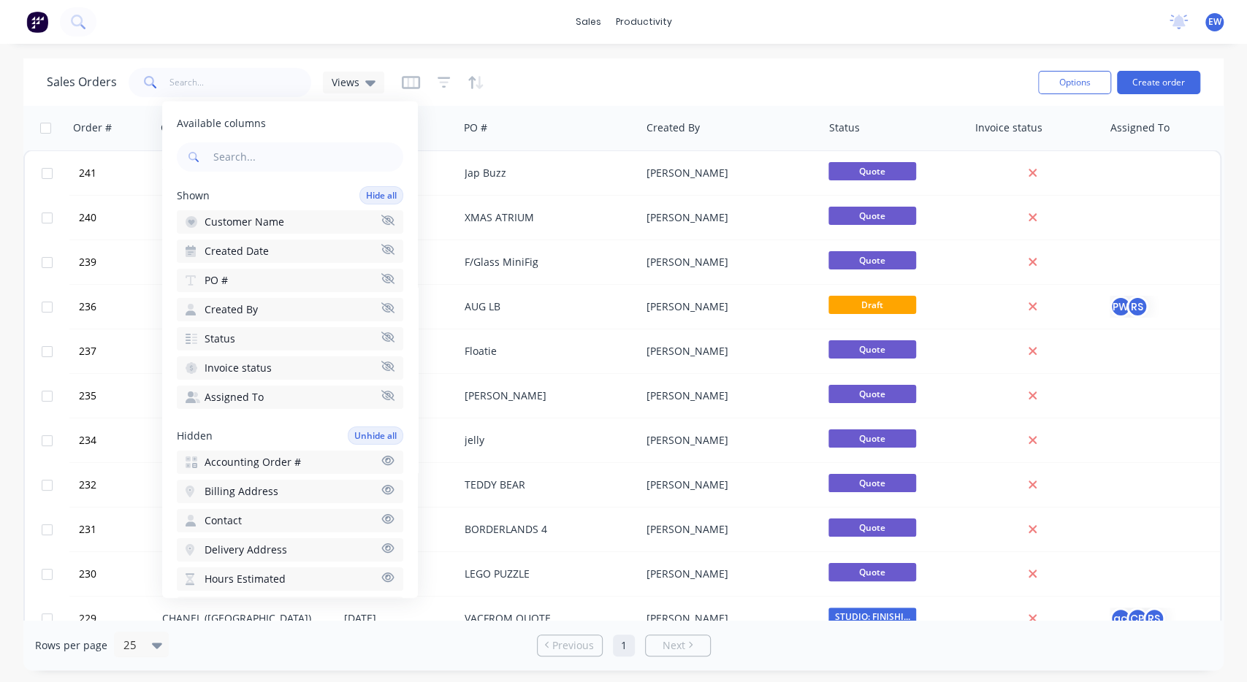
click at [557, 34] on div "sales productivity sales Sales Orders Customers Price Level Manager productivit…" at bounding box center [623, 22] width 1247 height 44
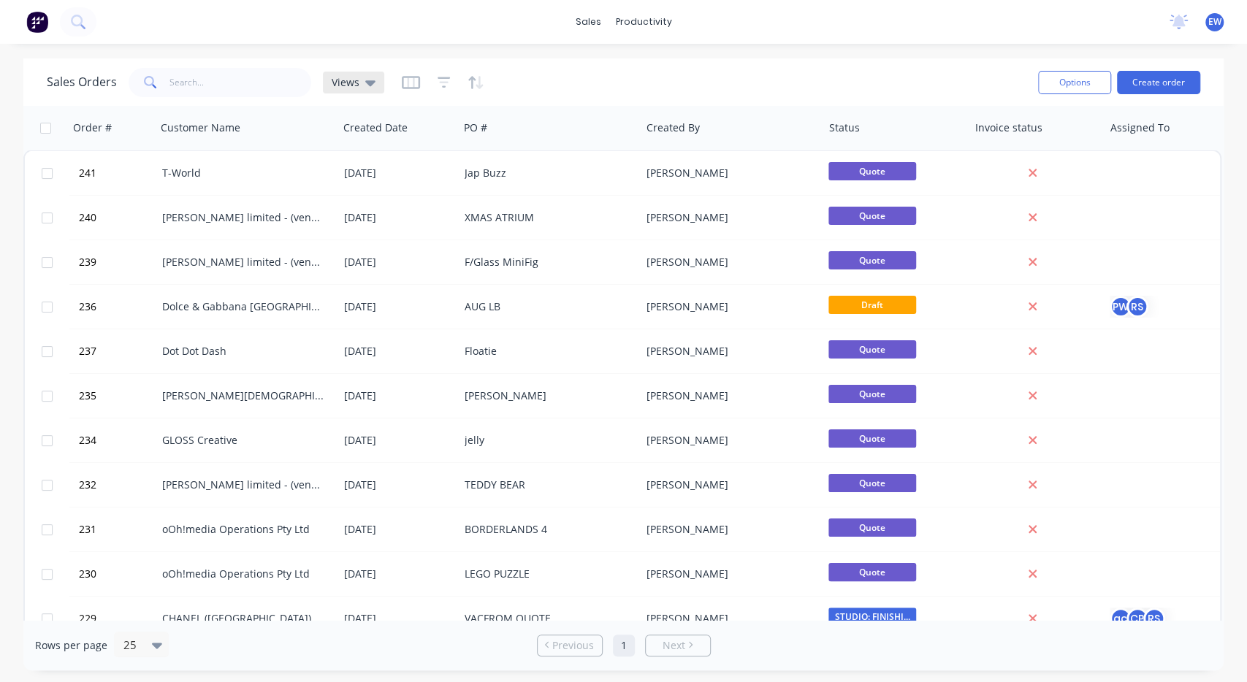
click at [363, 82] on div "Views" at bounding box center [354, 82] width 44 height 13
click at [518, 208] on button "edit" at bounding box center [509, 206] width 19 height 15
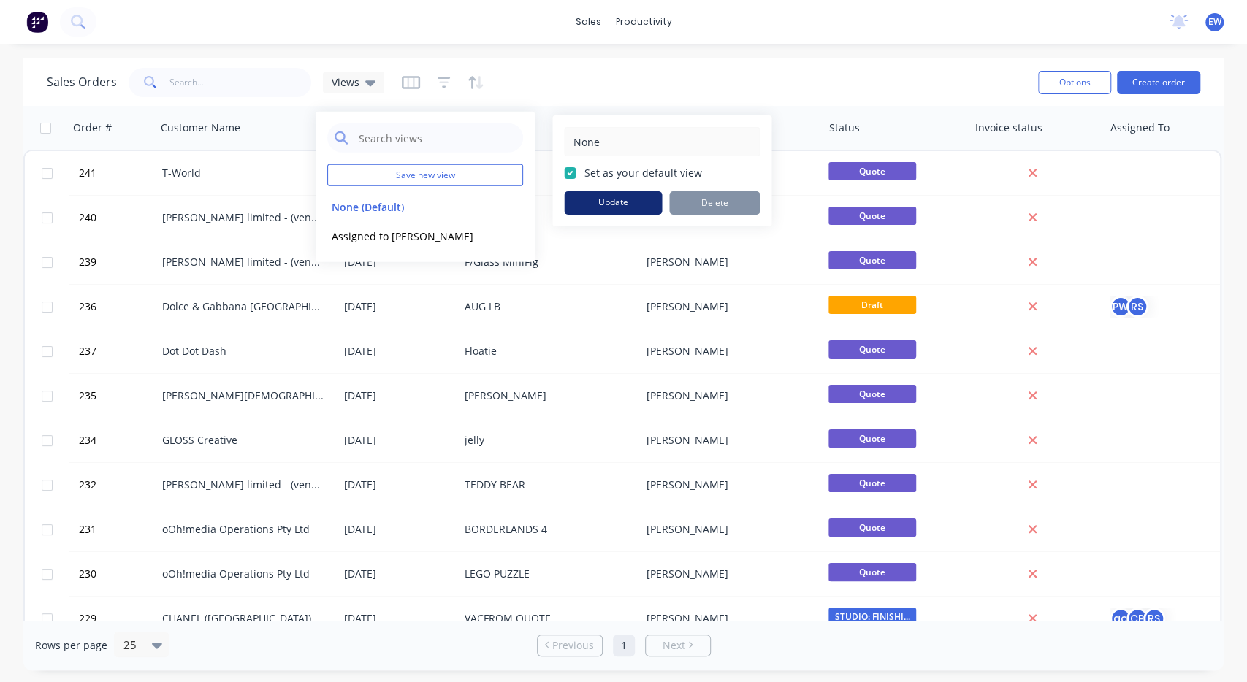
click at [603, 208] on button "Update" at bounding box center [613, 202] width 98 height 23
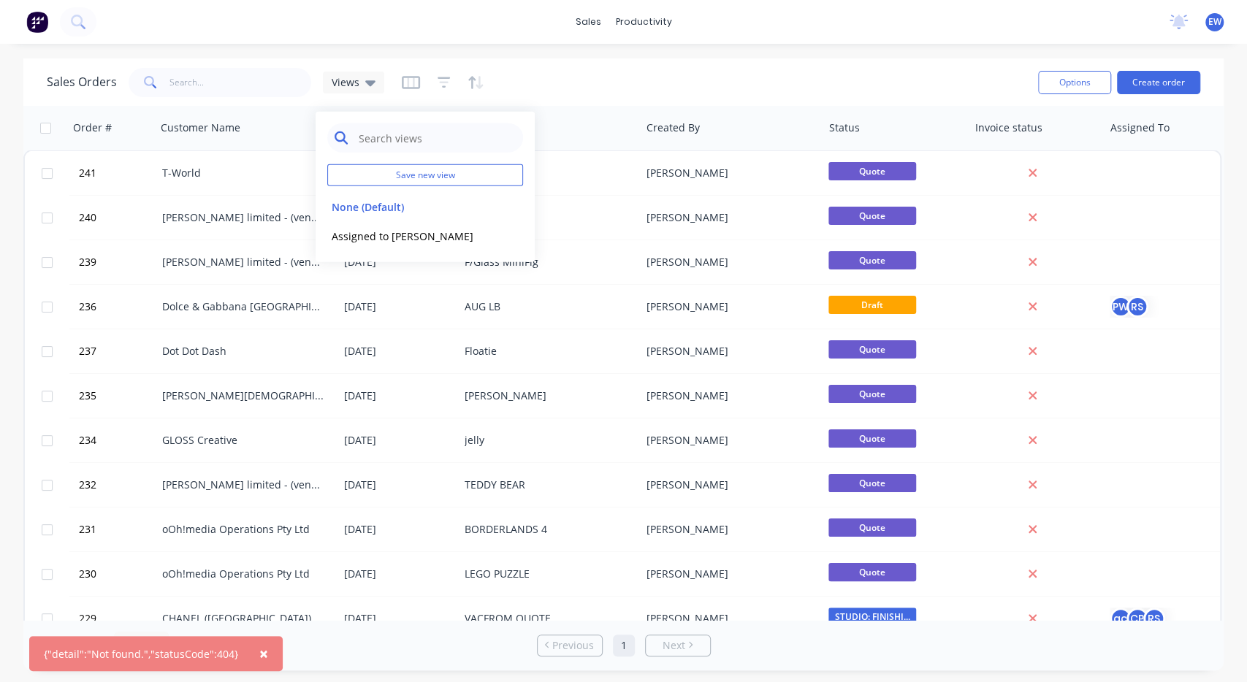
click at [438, 145] on input "text" at bounding box center [436, 137] width 159 height 29
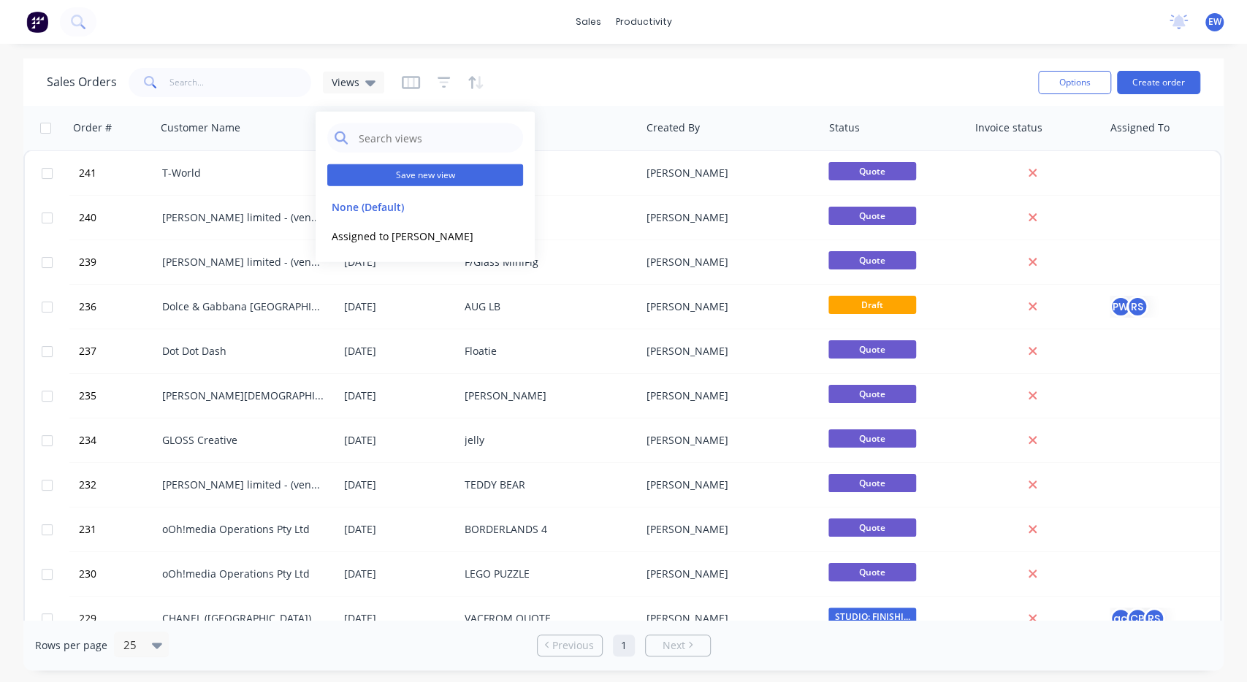
click at [476, 178] on button "Save new view" at bounding box center [425, 175] width 196 height 22
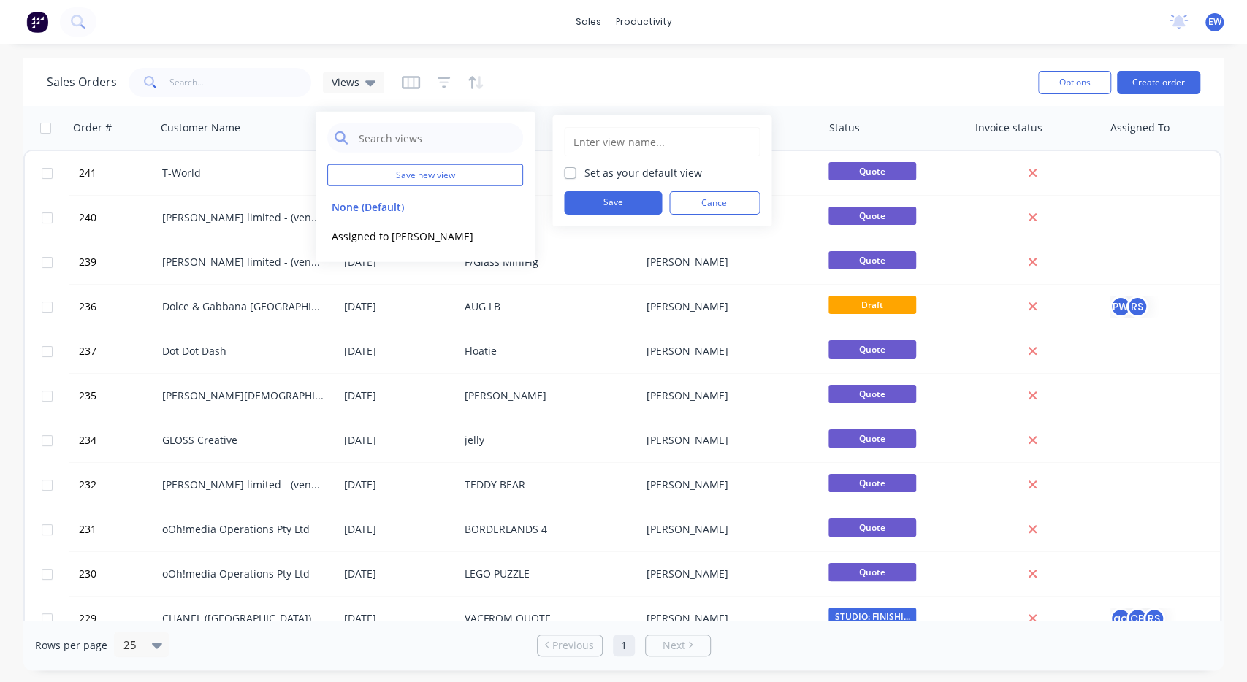
click at [597, 140] on input "text" at bounding box center [662, 142] width 180 height 28
type input "Default"
click at [585, 173] on label "Set as your default view" at bounding box center [643, 172] width 117 height 15
click at [568, 173] on input "Set as your default view" at bounding box center [570, 172] width 12 height 14
checkbox input "true"
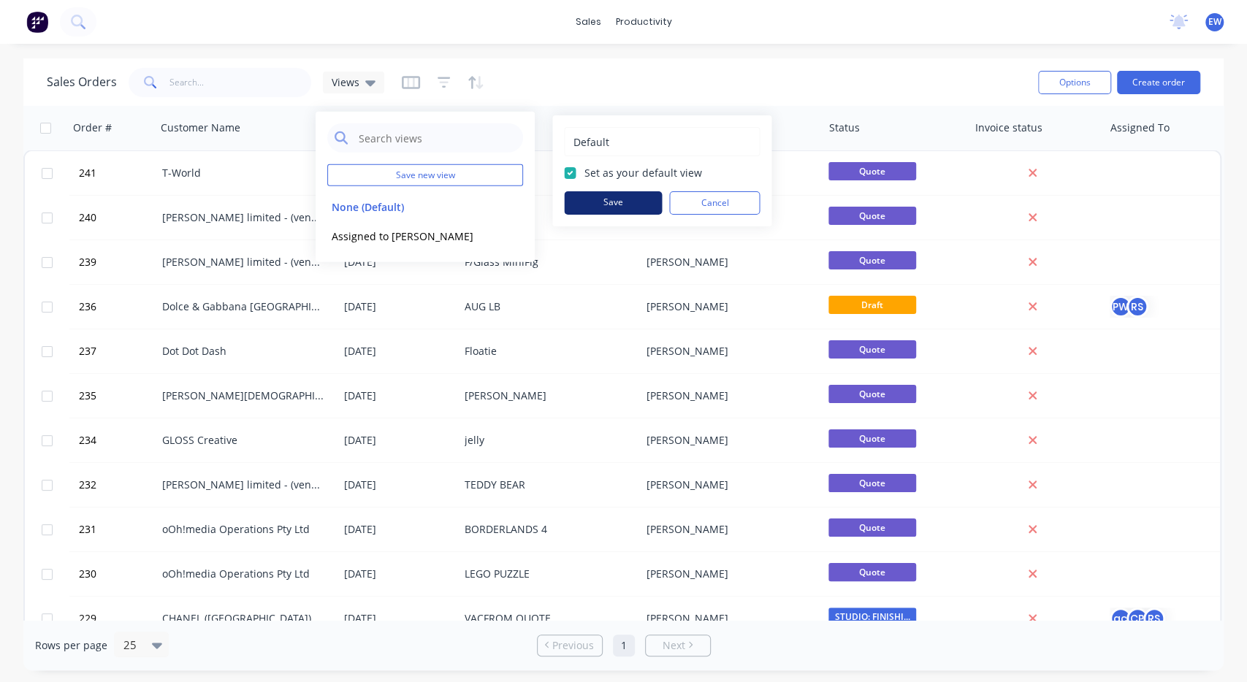
click at [615, 200] on button "Save" at bounding box center [613, 202] width 98 height 23
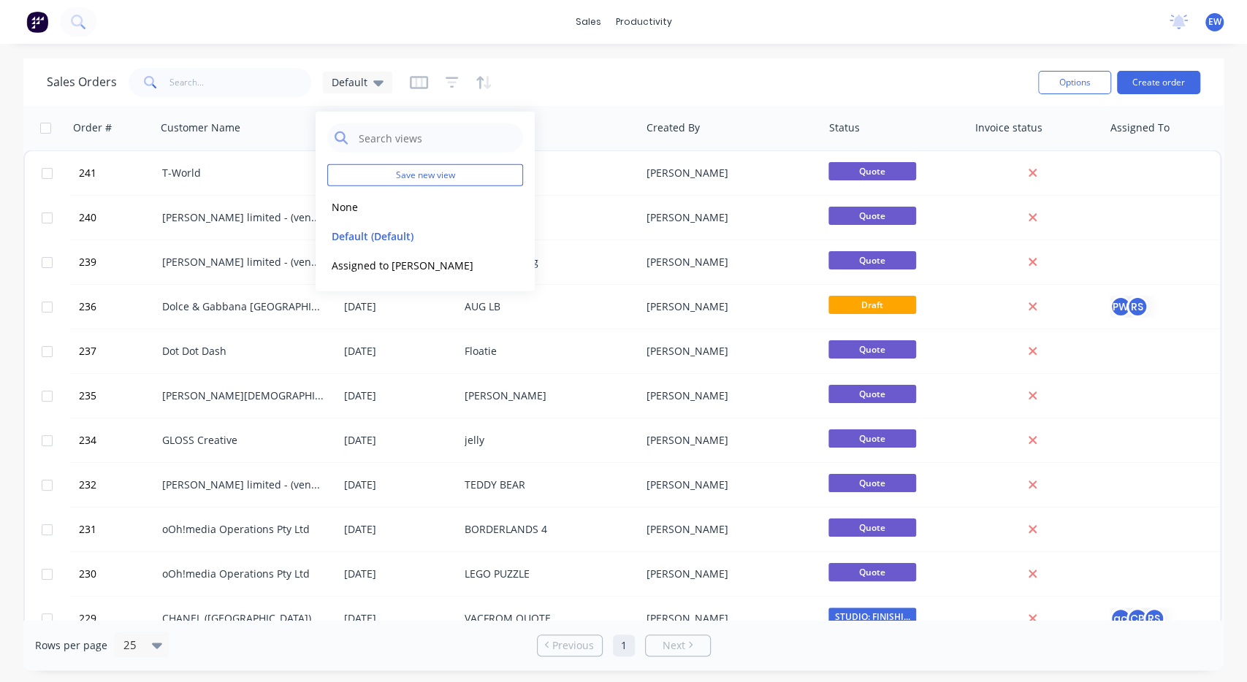
click at [654, 76] on div "Sales Orders Default" at bounding box center [537, 82] width 980 height 36
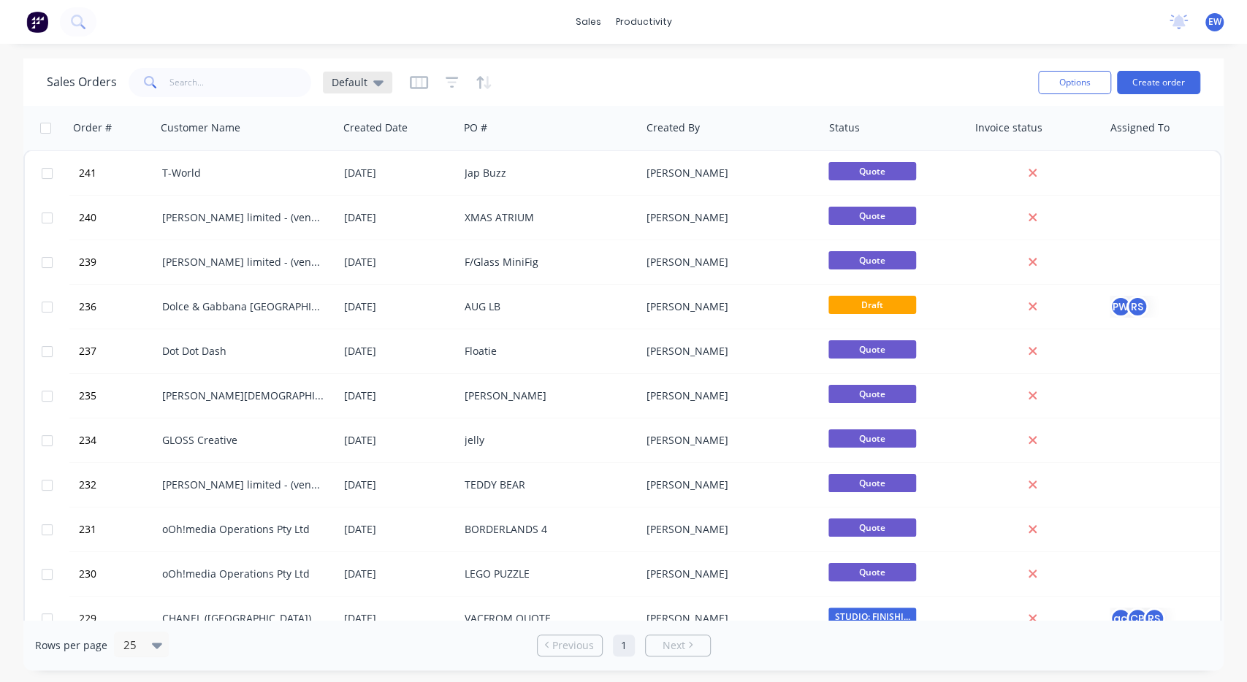
click at [370, 90] on div "Default" at bounding box center [357, 83] width 69 height 22
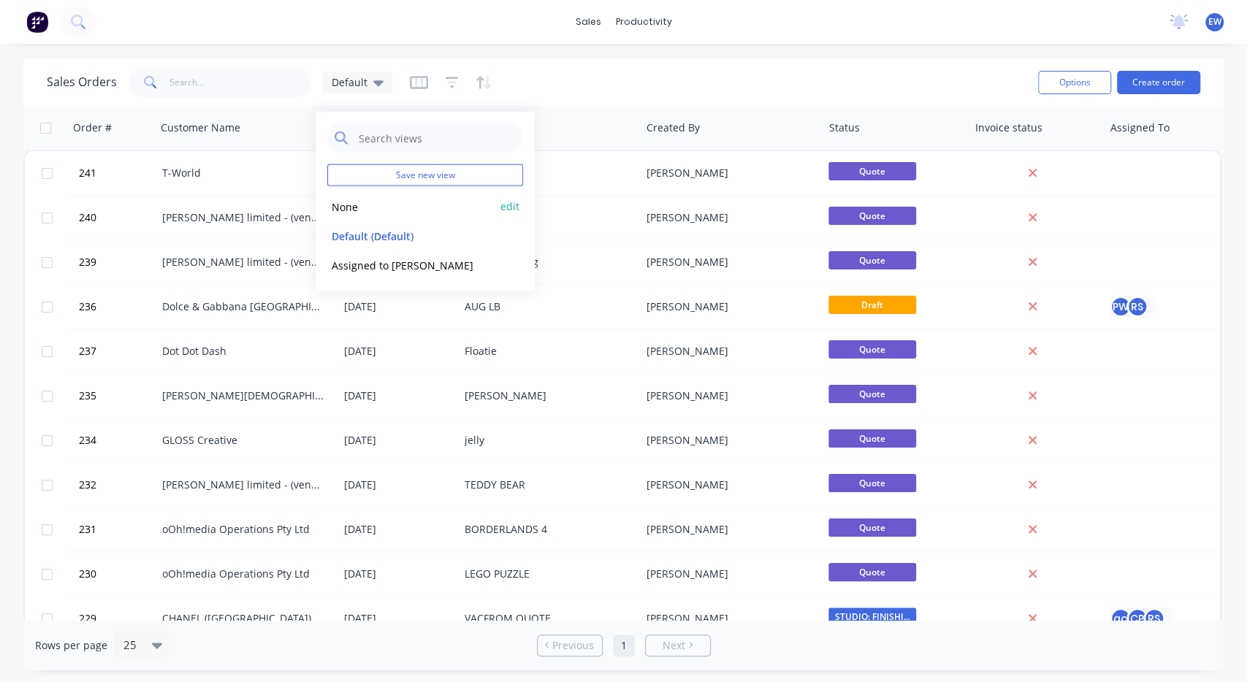
click at [511, 210] on button "edit" at bounding box center [509, 206] width 19 height 15
click at [685, 77] on div "Sales Orders Default" at bounding box center [537, 82] width 980 height 36
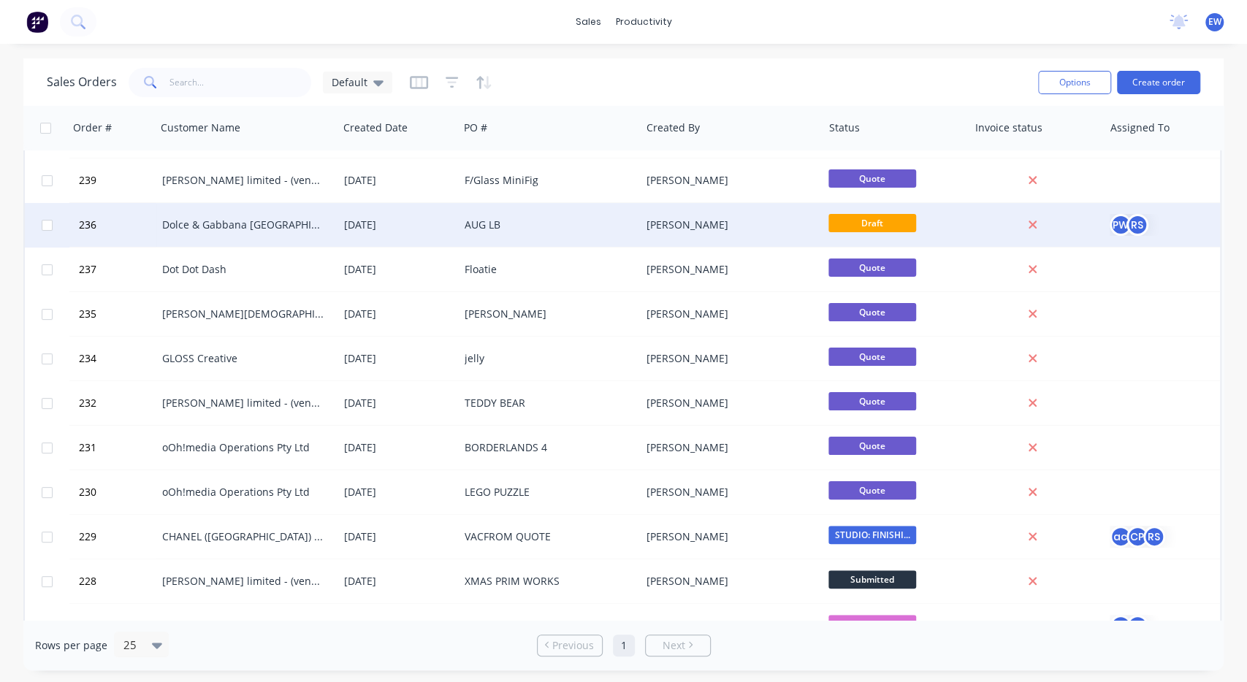
click at [278, 221] on div "Dolce & Gabbana [GEOGRAPHIC_DATA]" at bounding box center [243, 225] width 162 height 15
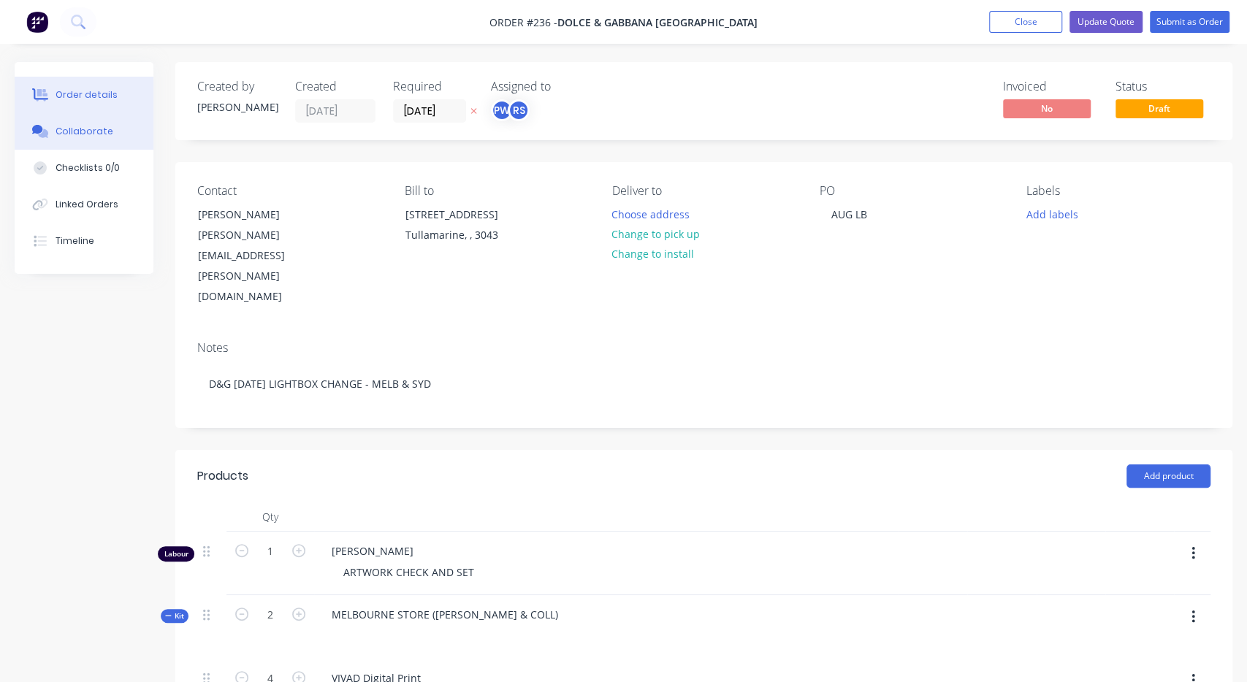
click at [61, 125] on div "Collaborate" at bounding box center [85, 131] width 58 height 13
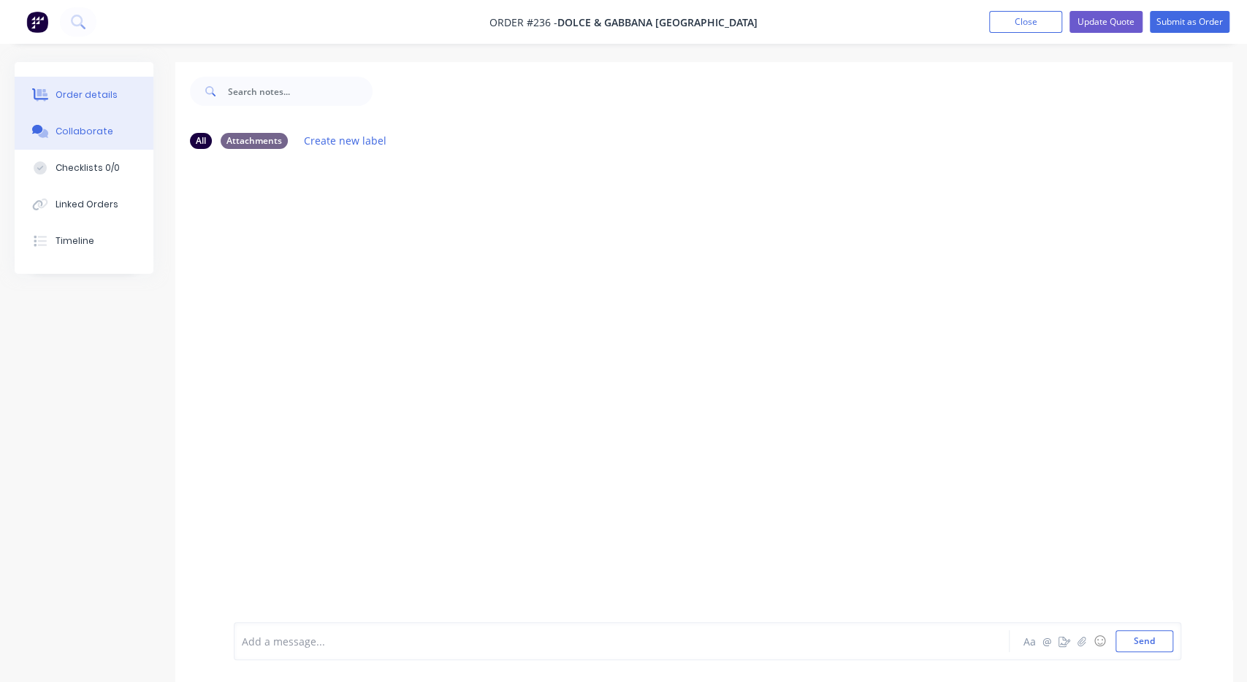
click at [64, 97] on div "Order details" at bounding box center [87, 94] width 62 height 13
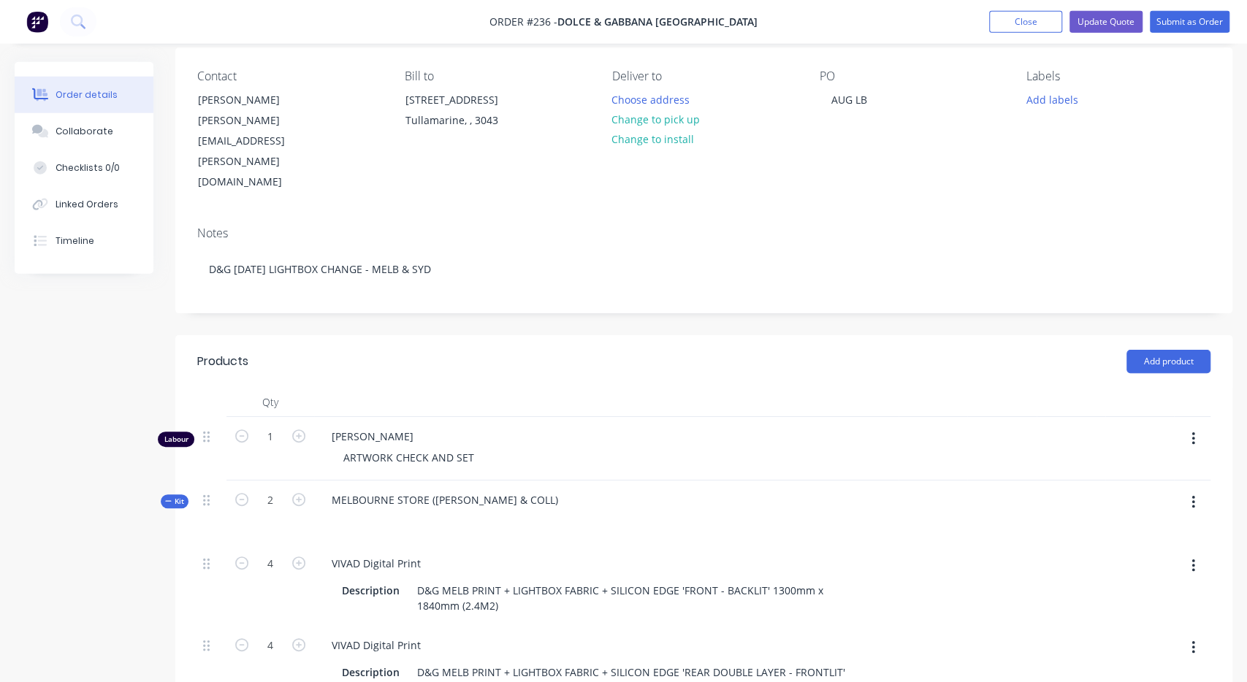
scroll to position [101, 0]
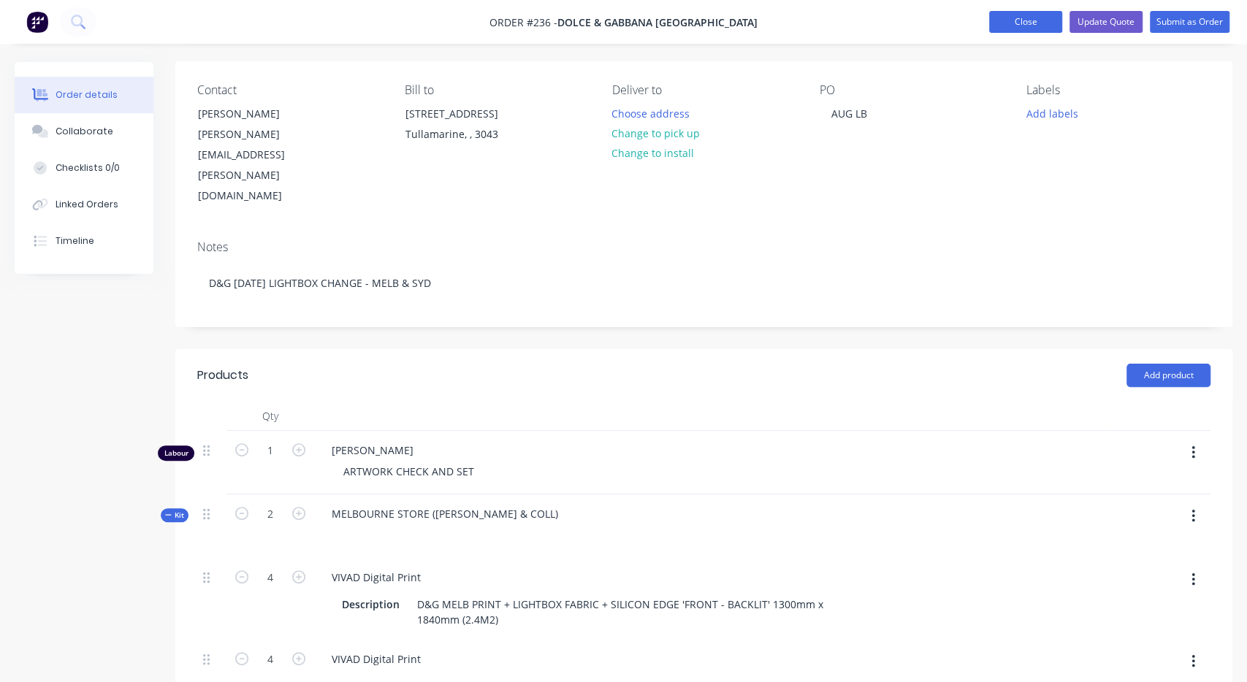
click at [1033, 23] on button "Close" at bounding box center [1025, 22] width 73 height 22
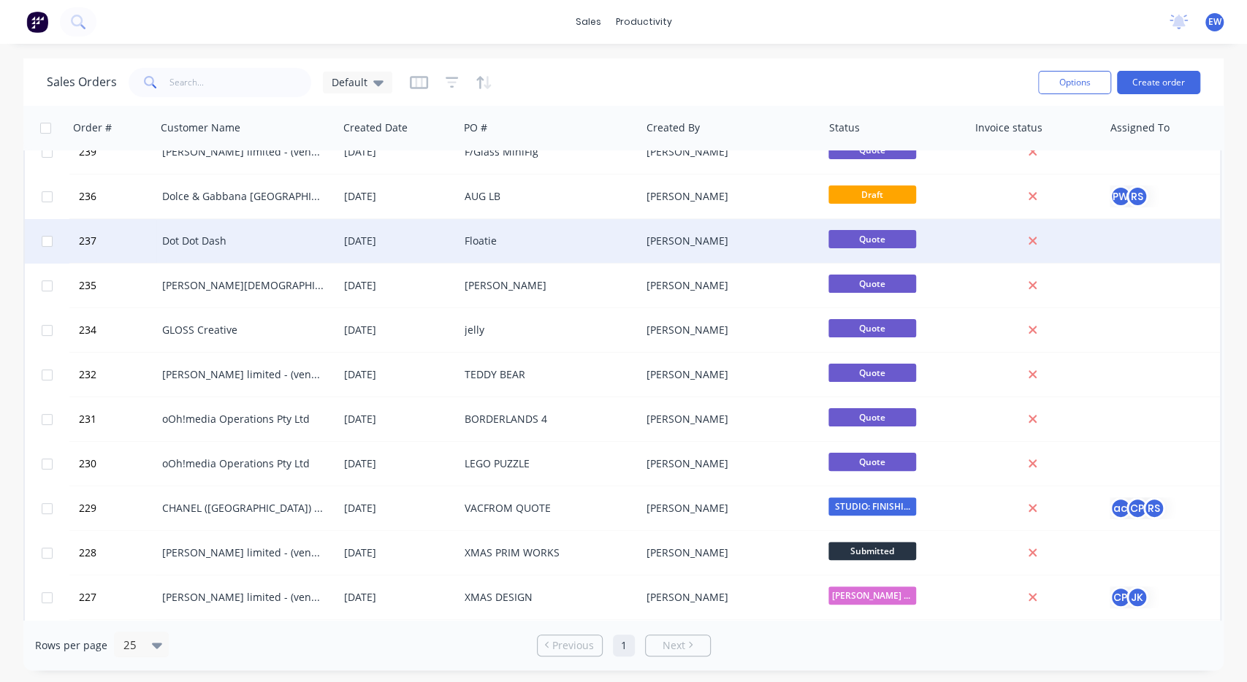
scroll to position [109, 0]
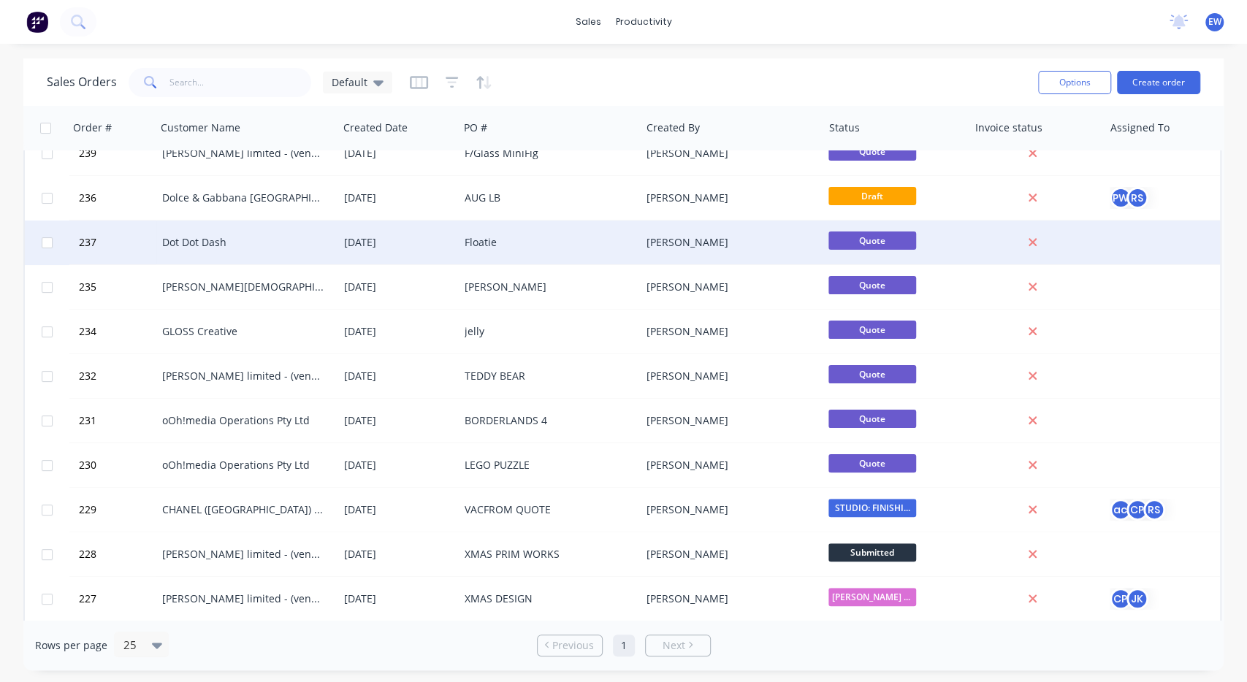
click at [488, 234] on div "Floatie" at bounding box center [550, 243] width 182 height 44
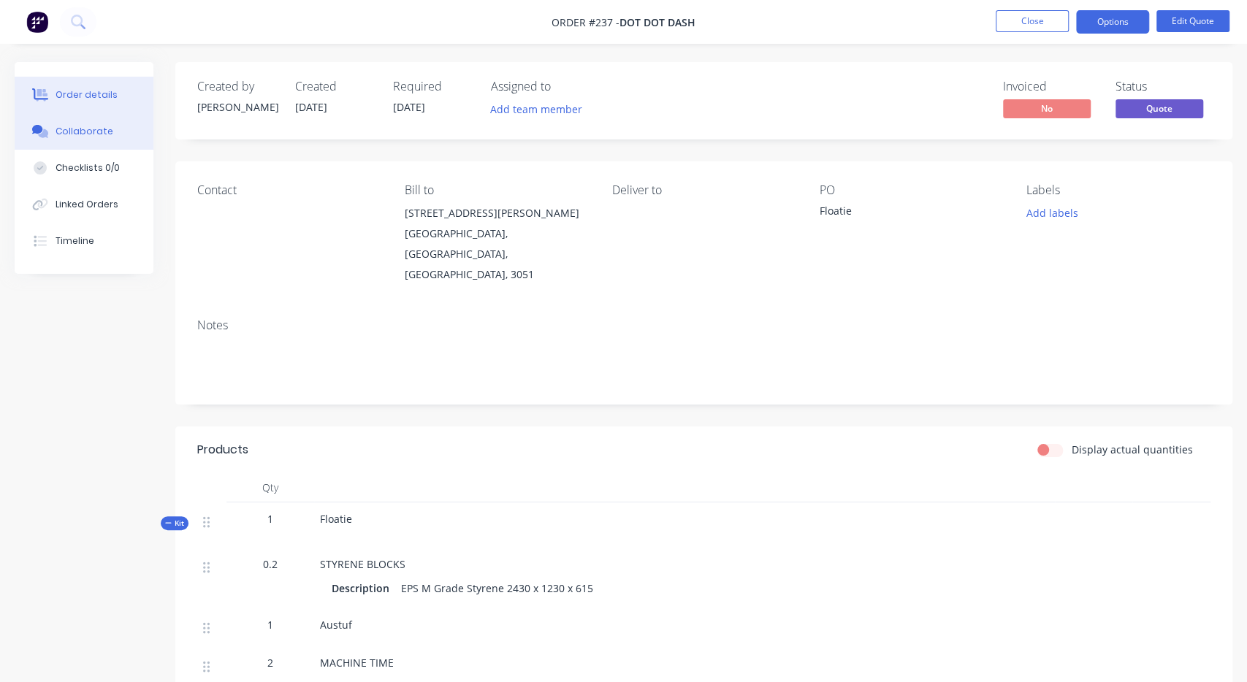
click at [83, 118] on button "Collaborate" at bounding box center [84, 131] width 139 height 37
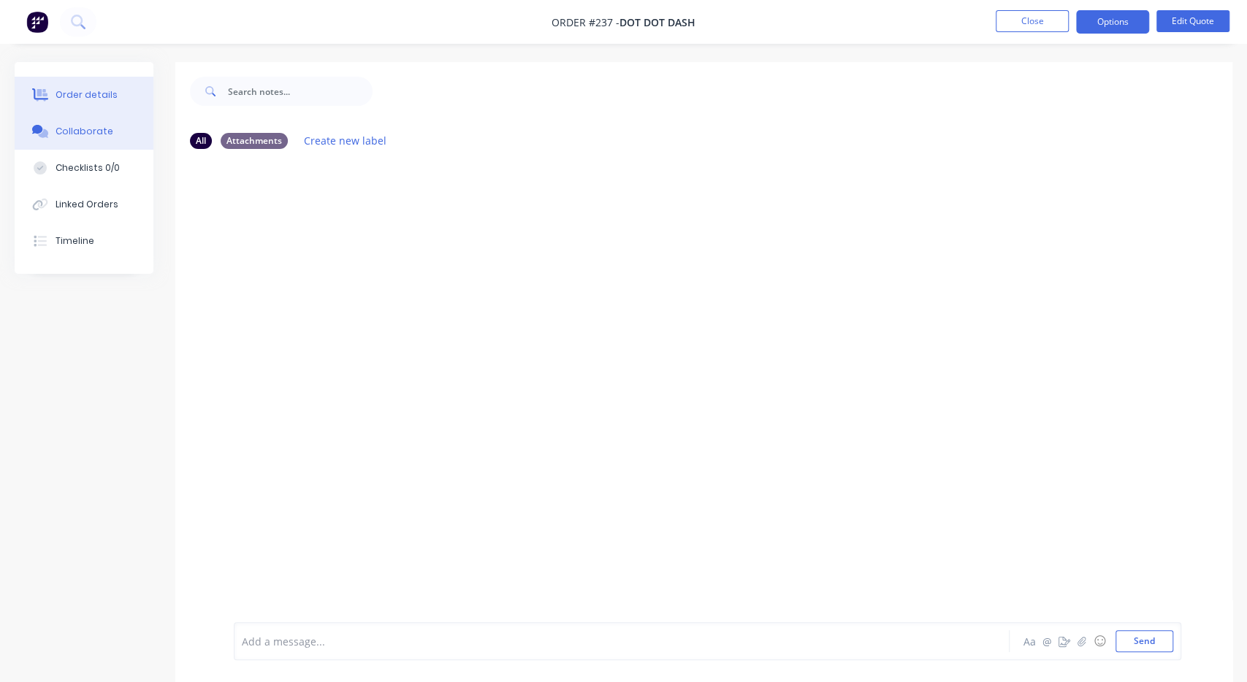
click at [67, 85] on button "Order details" at bounding box center [84, 95] width 139 height 37
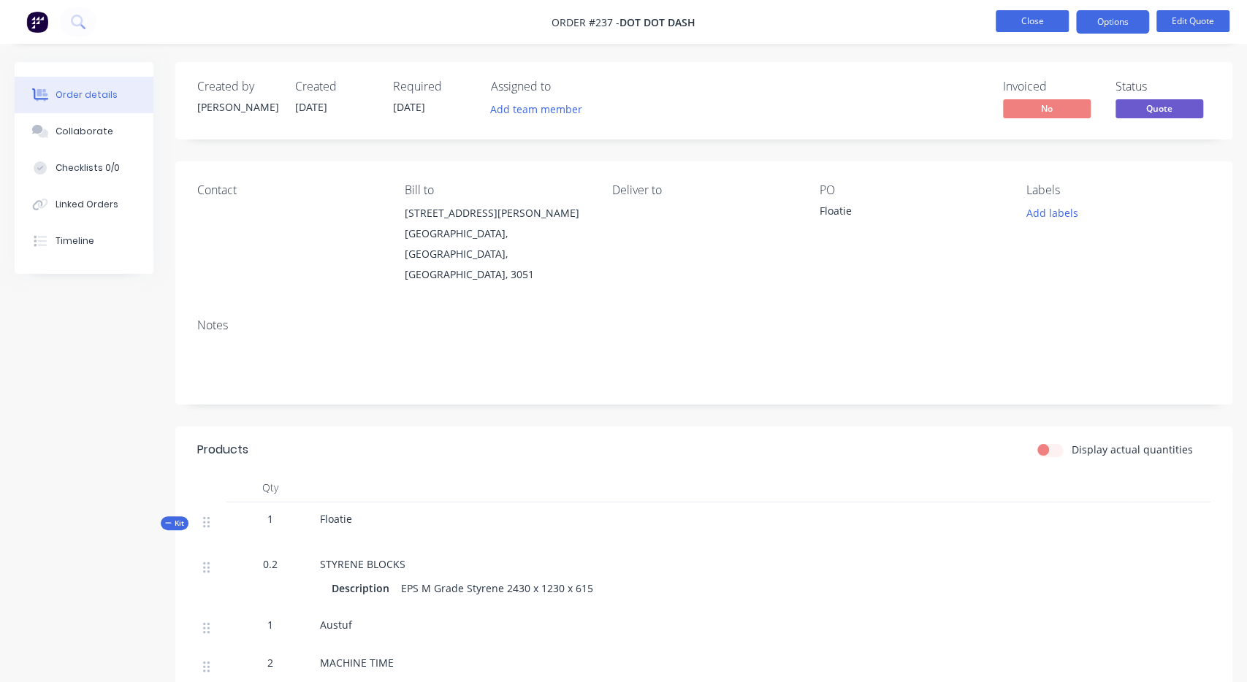
click at [1063, 20] on button "Close" at bounding box center [1032, 21] width 73 height 22
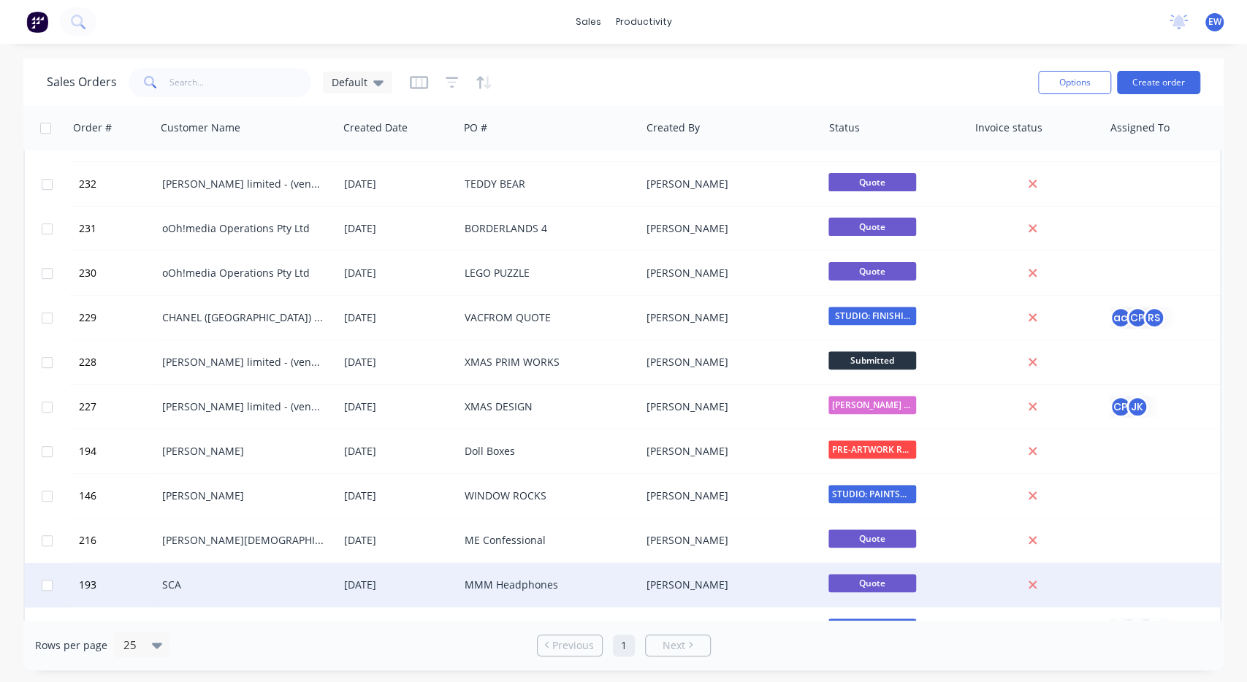
scroll to position [465, 0]
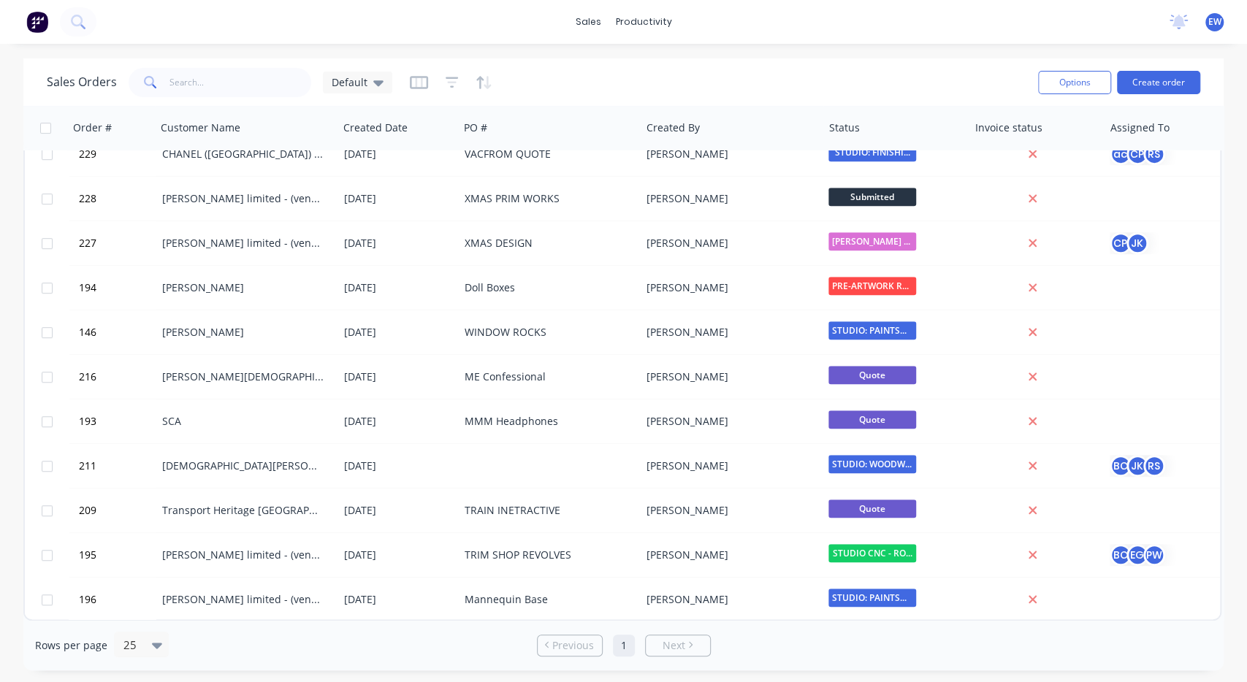
click at [479, 488] on div "241 T-World [DATE] Jap Buzz [PERSON_NAME] Quote 240 [PERSON_NAME] limited - (ve…" at bounding box center [622, 153] width 1198 height 936
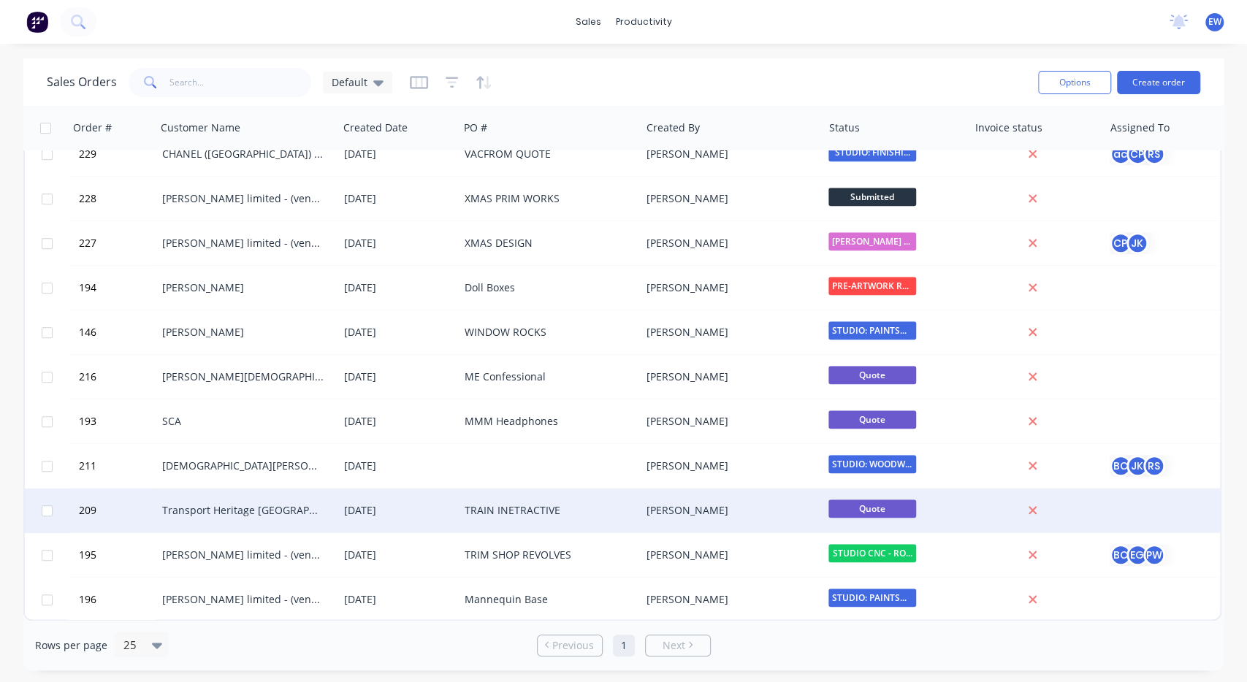
click at [483, 506] on div "TRAIN INETRACTIVE" at bounding box center [546, 510] width 162 height 15
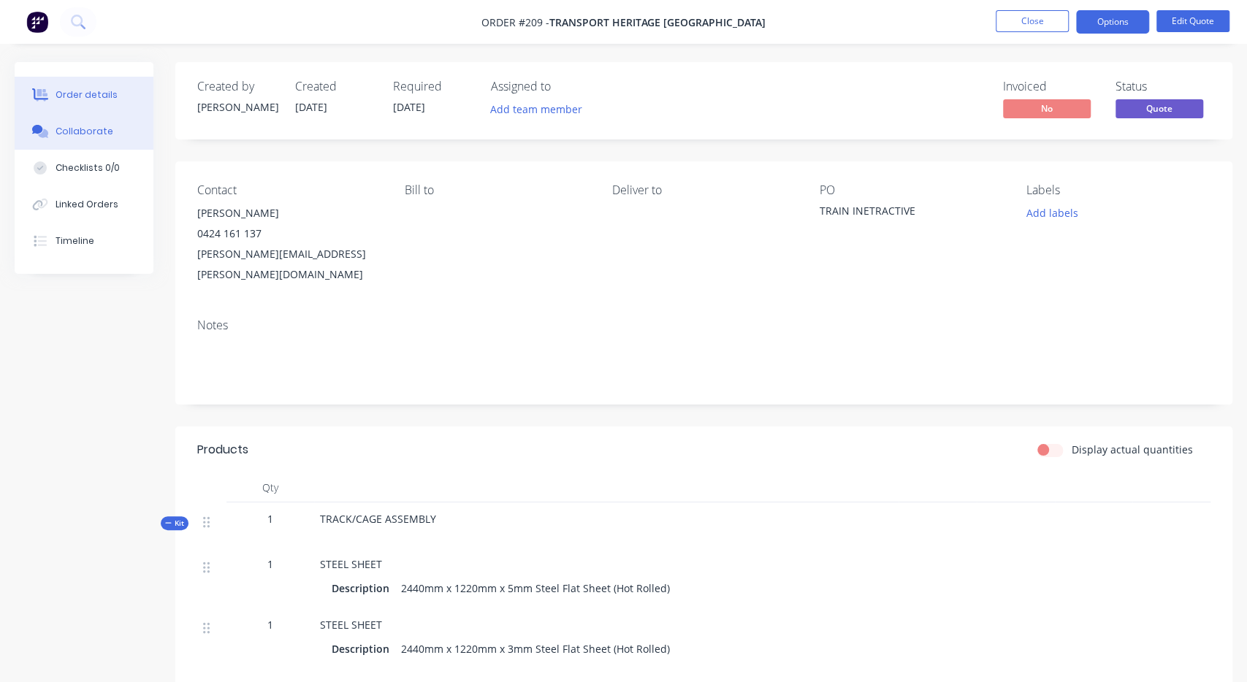
click at [86, 125] on button "Collaborate" at bounding box center [84, 131] width 139 height 37
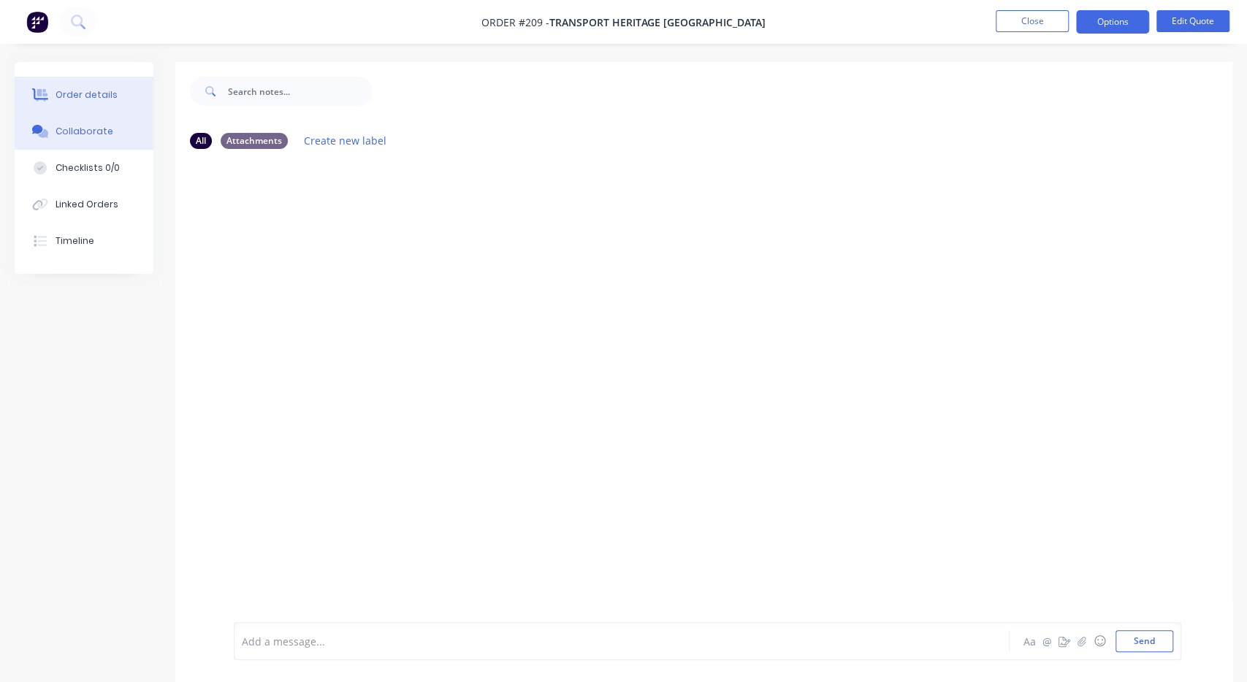
click at [40, 110] on button "Order details" at bounding box center [84, 95] width 139 height 37
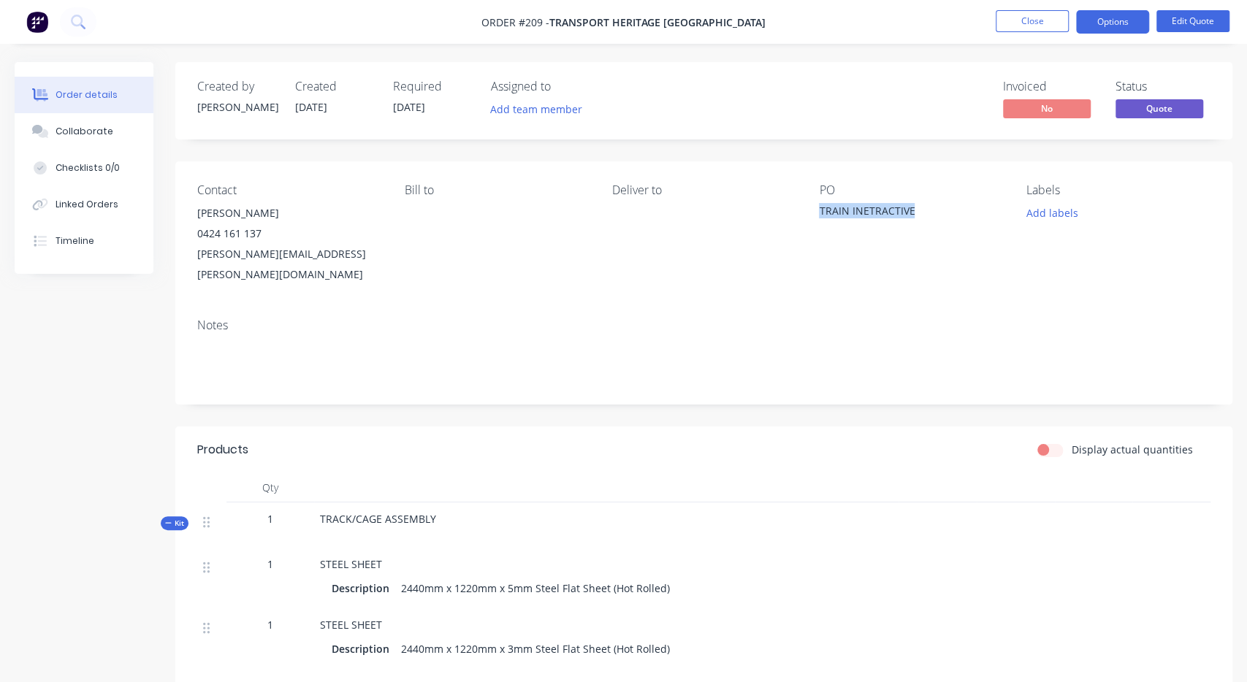
drag, startPoint x: 925, startPoint y: 206, endPoint x: 808, endPoint y: 226, distance: 118.6
click at [808, 226] on div "Contact [PERSON_NAME] [PHONE_NUMBER] [PERSON_NAME][EMAIL_ADDRESS][PERSON_NAME][…" at bounding box center [703, 233] width 1057 height 145
click at [823, 268] on div "Contact [PERSON_NAME] [PHONE_NUMBER] [PERSON_NAME][EMAIL_ADDRESS][PERSON_NAME][…" at bounding box center [703, 233] width 1057 height 145
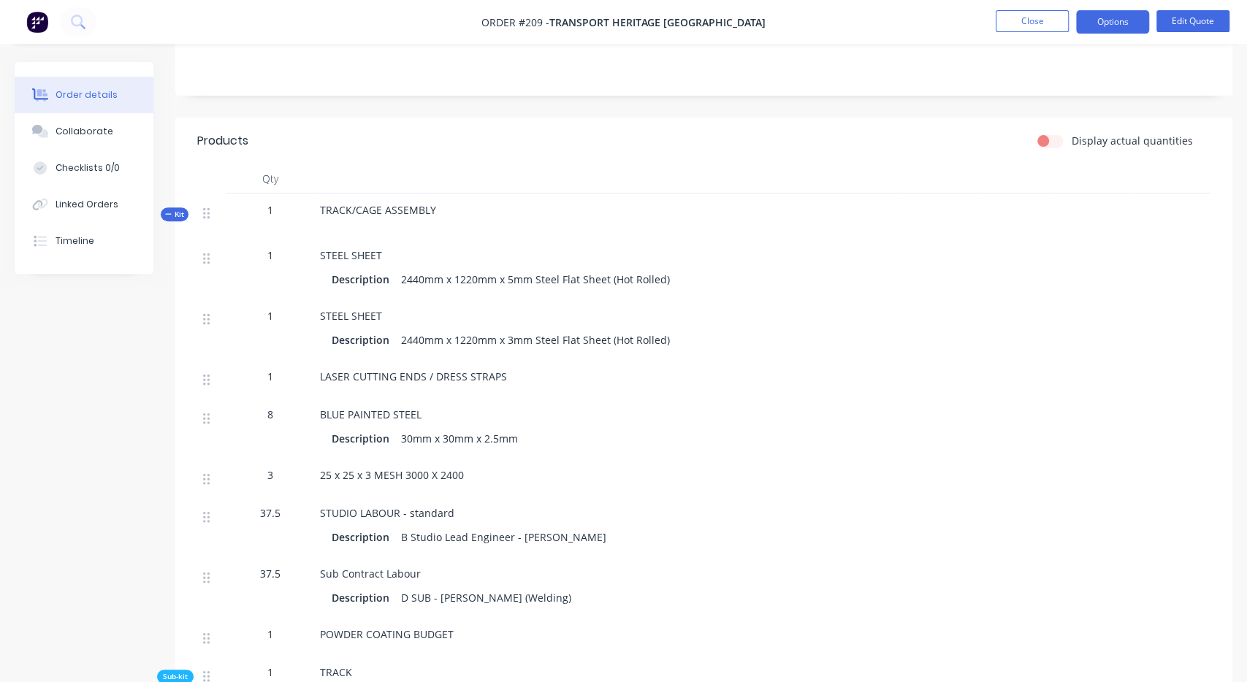
scroll to position [304, 0]
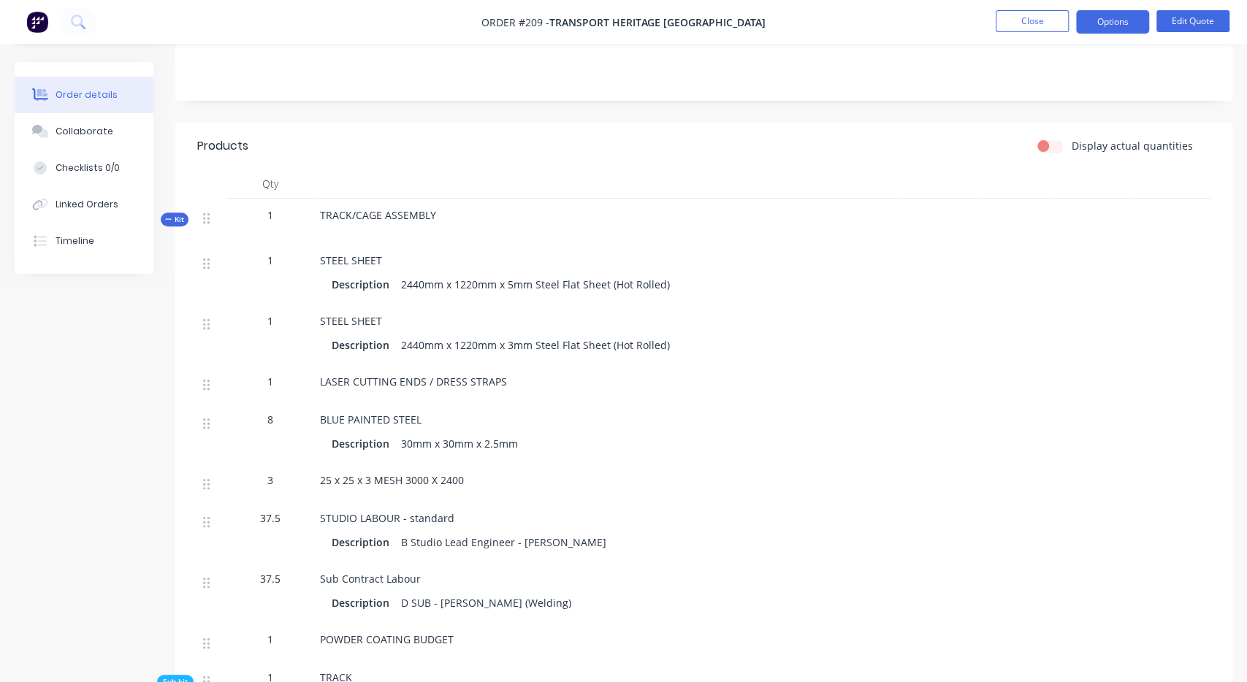
click at [58, 94] on div "Order details" at bounding box center [87, 94] width 62 height 13
click at [1046, 19] on button "Close" at bounding box center [1032, 21] width 73 height 22
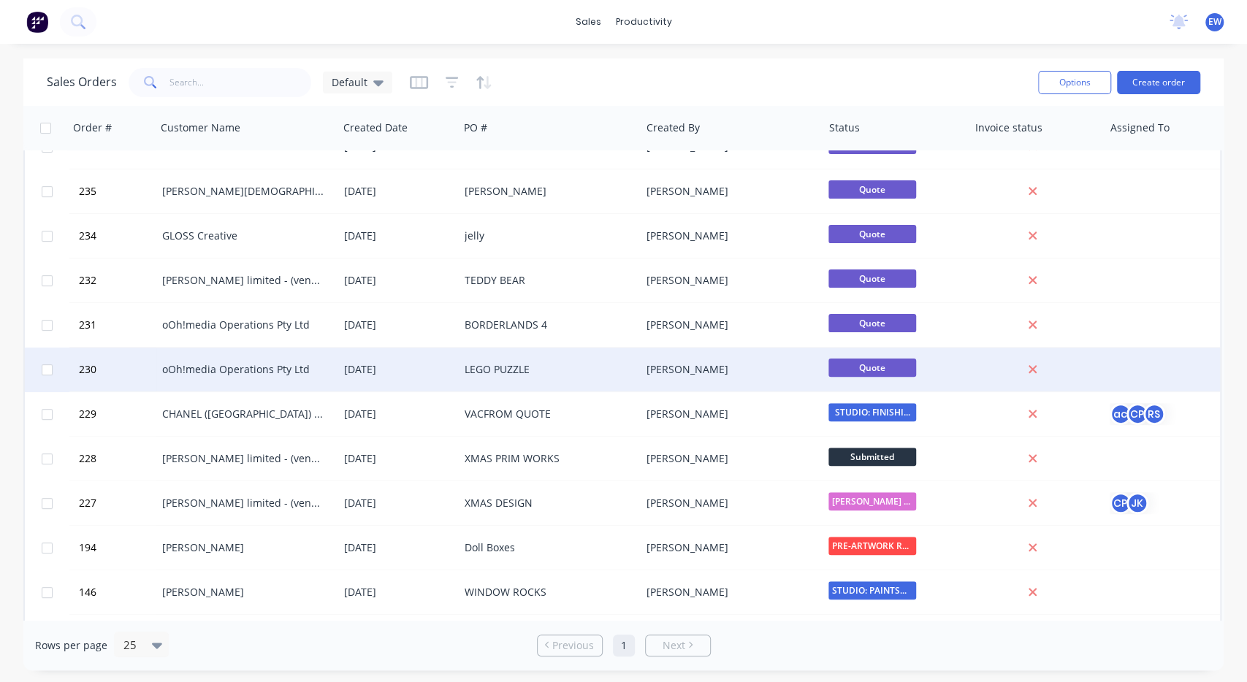
scroll to position [218, 0]
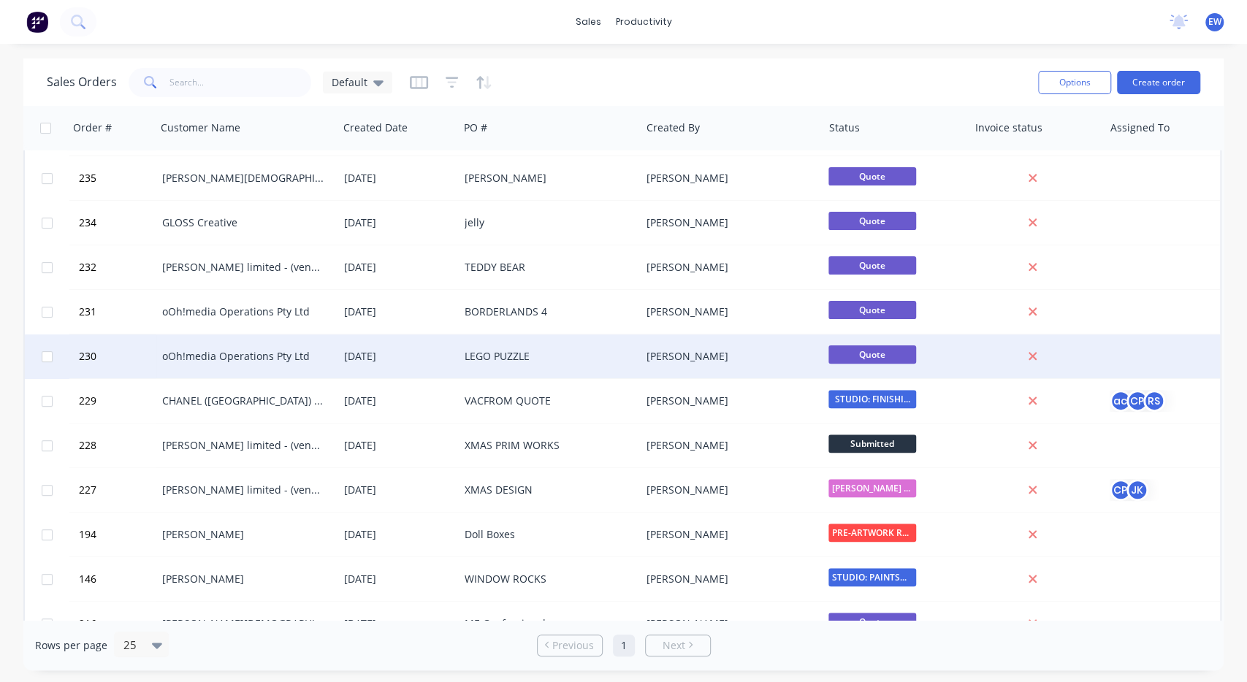
click at [495, 360] on div "LEGO PUZZLE" at bounding box center [546, 356] width 162 height 15
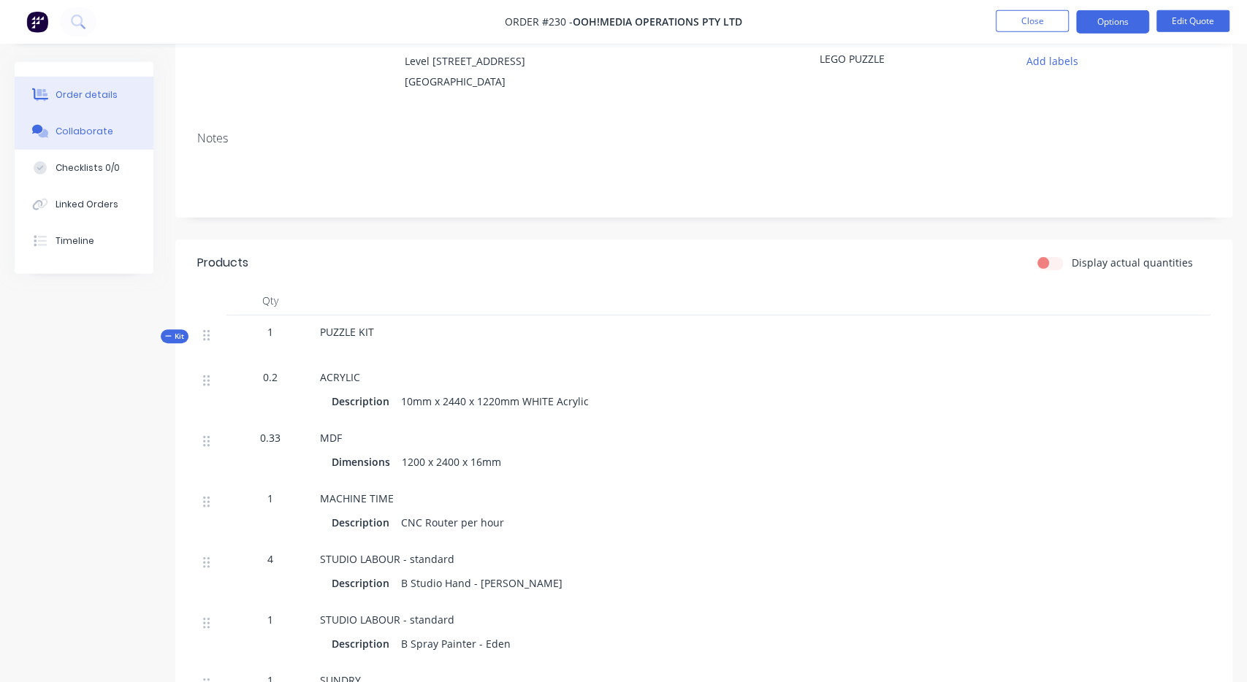
scroll to position [152, 0]
click at [42, 134] on icon at bounding box center [43, 133] width 10 height 9
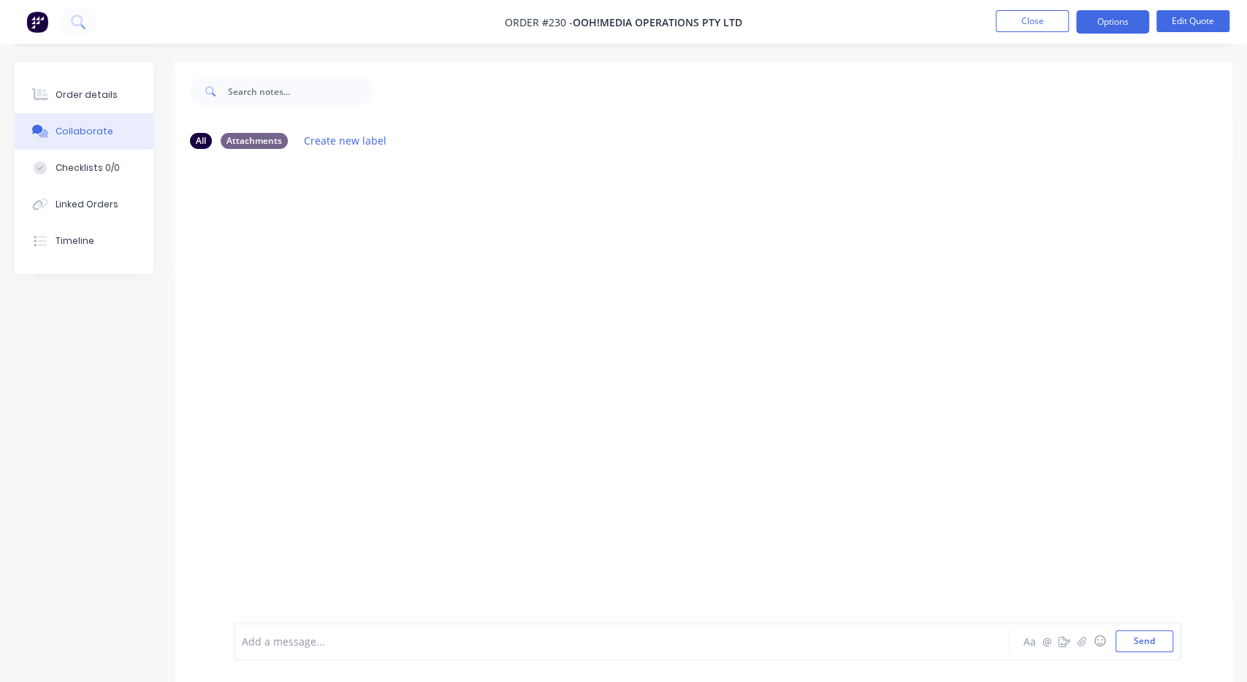
click at [1019, 32] on li "Close" at bounding box center [1032, 21] width 73 height 23
click at [1019, 30] on button "Close" at bounding box center [1032, 21] width 73 height 22
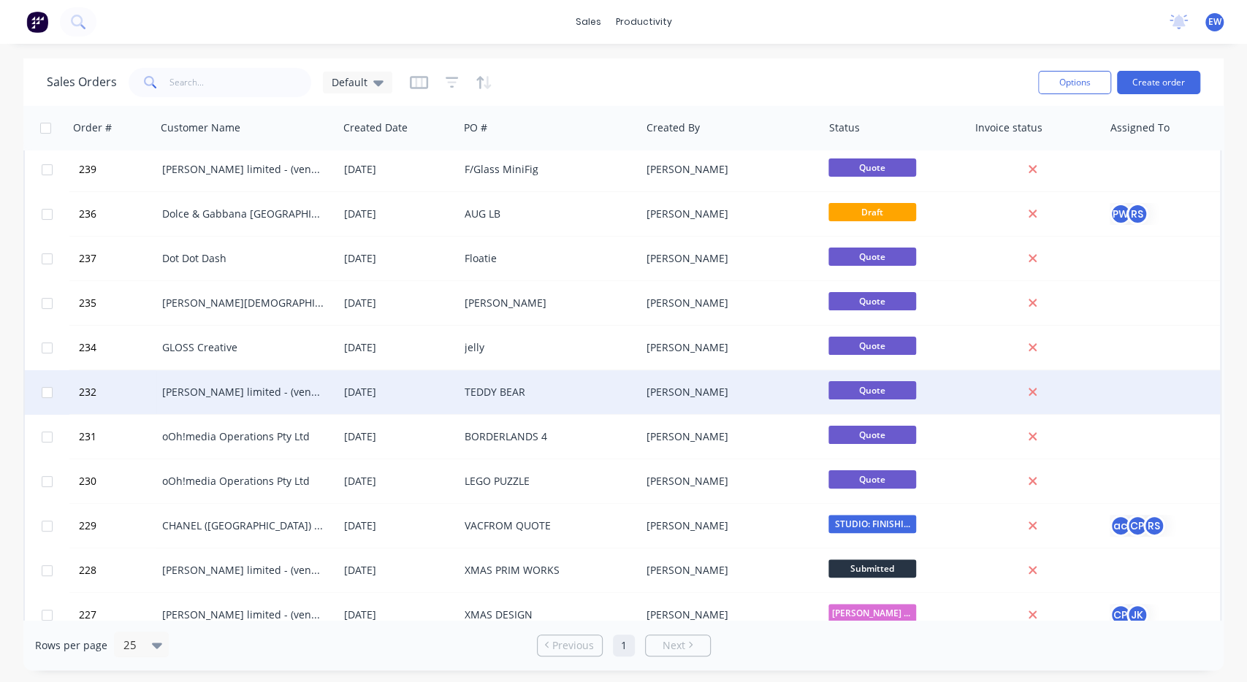
scroll to position [109, 0]
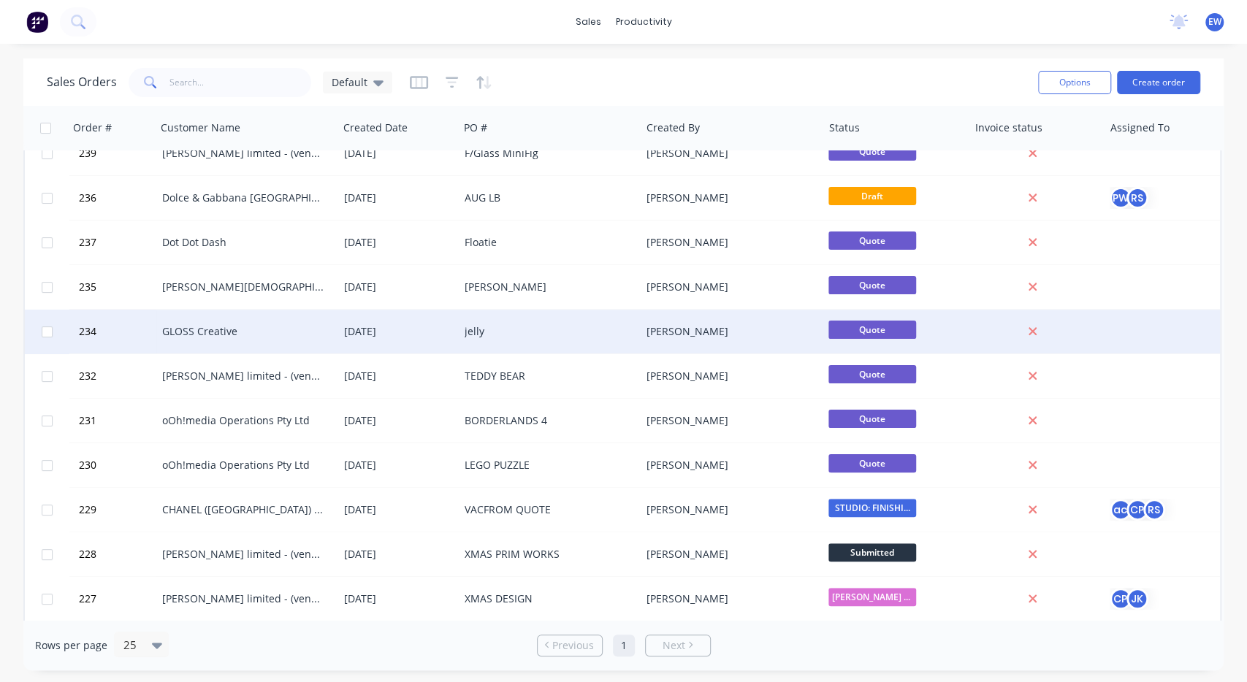
click at [476, 332] on div "jelly" at bounding box center [546, 331] width 162 height 15
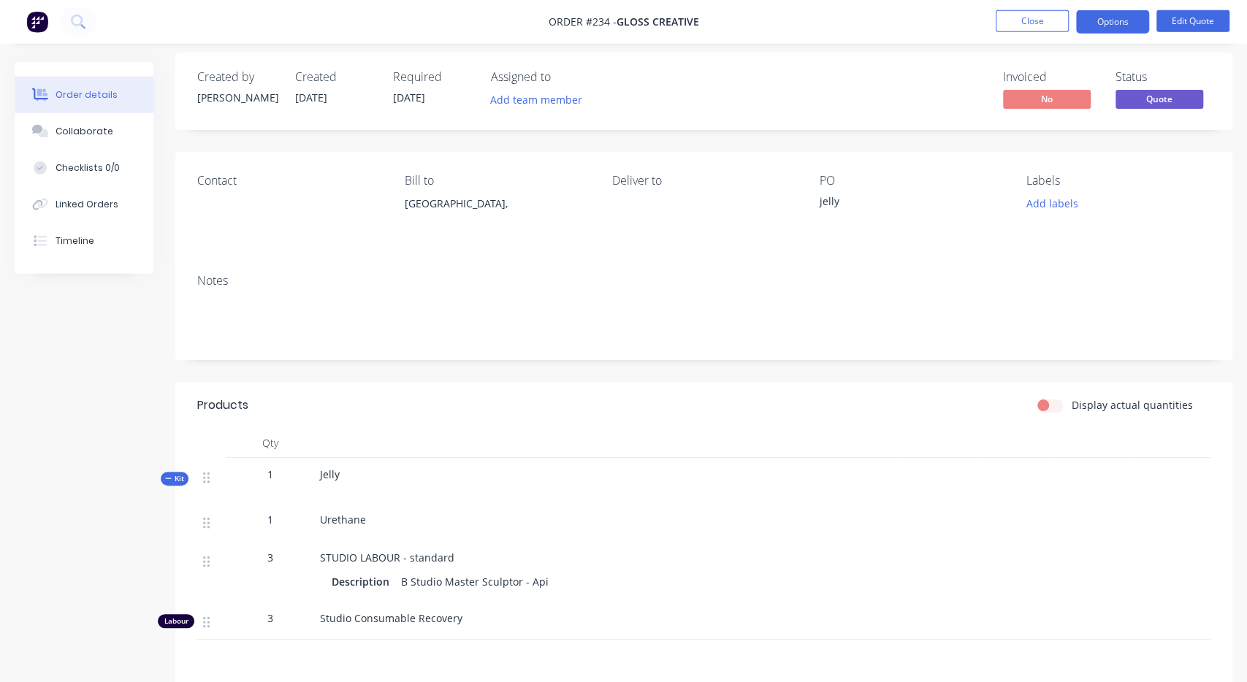
scroll to position [25, 0]
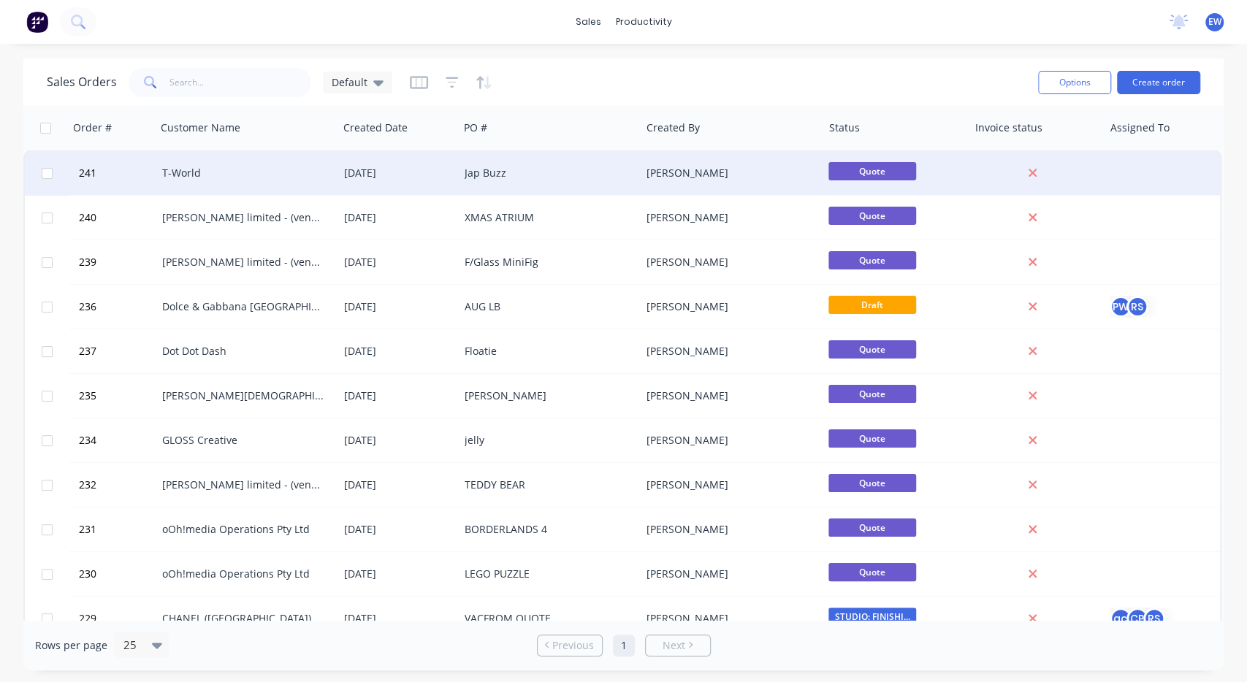
click at [493, 172] on div "Jap Buzz" at bounding box center [546, 173] width 162 height 15
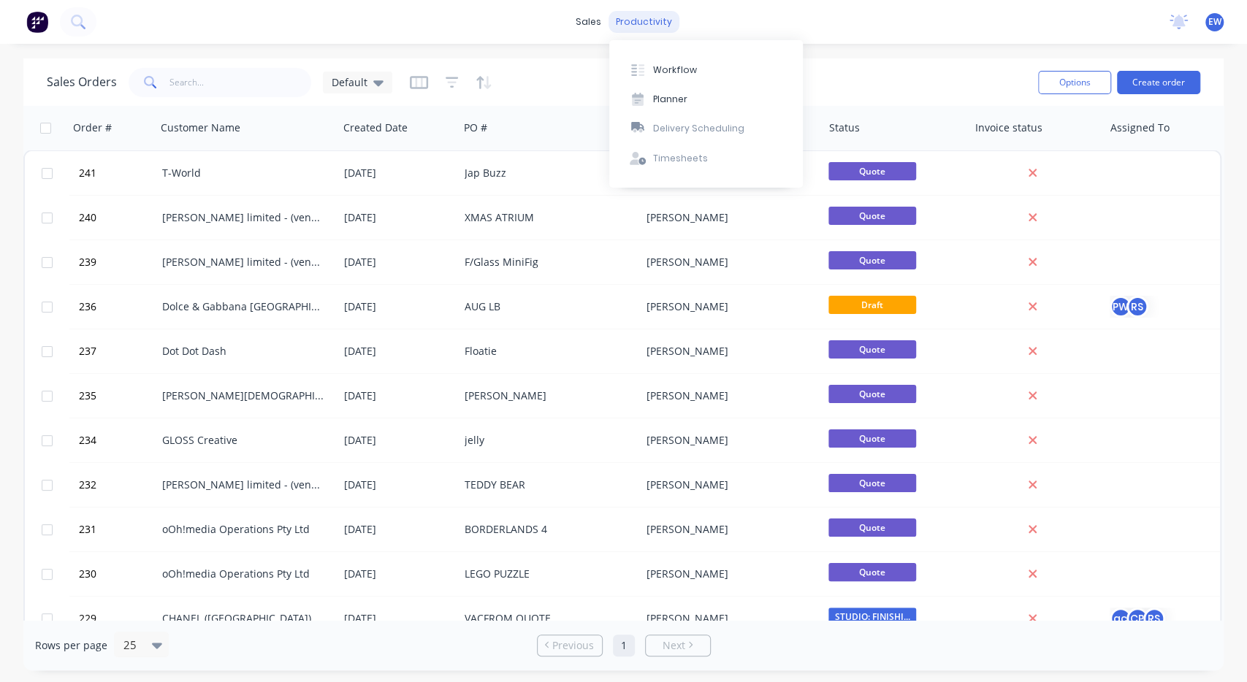
click at [631, 24] on div "productivity" at bounding box center [644, 22] width 71 height 22
click at [666, 88] on button "Planner" at bounding box center [706, 99] width 194 height 29
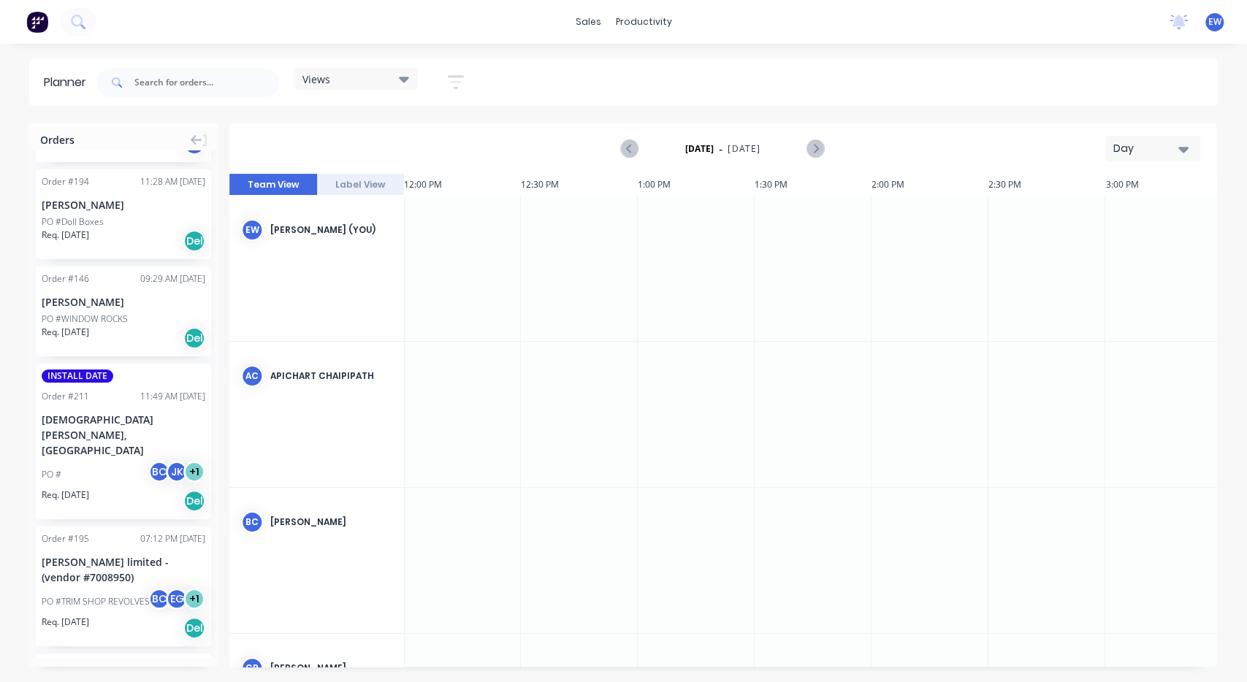
scroll to position [345, 0]
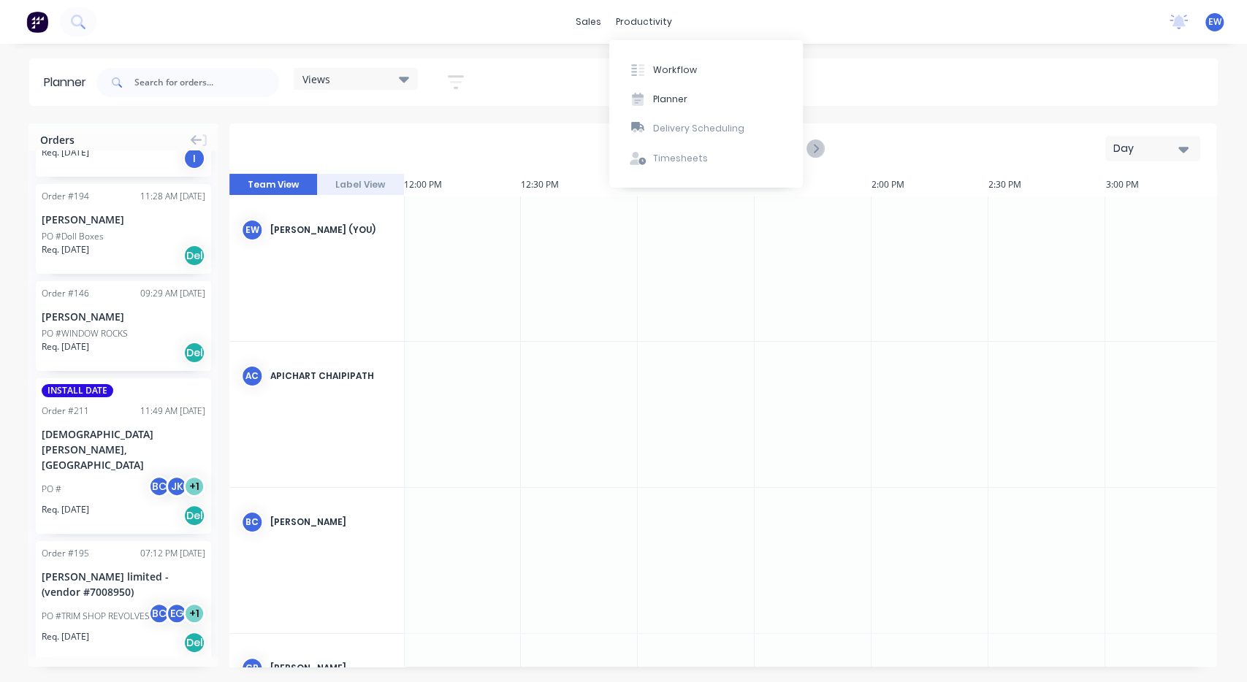
click at [603, 2] on div "sales productivity sales Sales Orders Customers Price Level Manager productivit…" at bounding box center [623, 22] width 1247 height 44
click at [638, 27] on div "productivity" at bounding box center [644, 22] width 71 height 22
click at [654, 61] on button "Workflow" at bounding box center [706, 69] width 194 height 29
